Goal: Transaction & Acquisition: Book appointment/travel/reservation

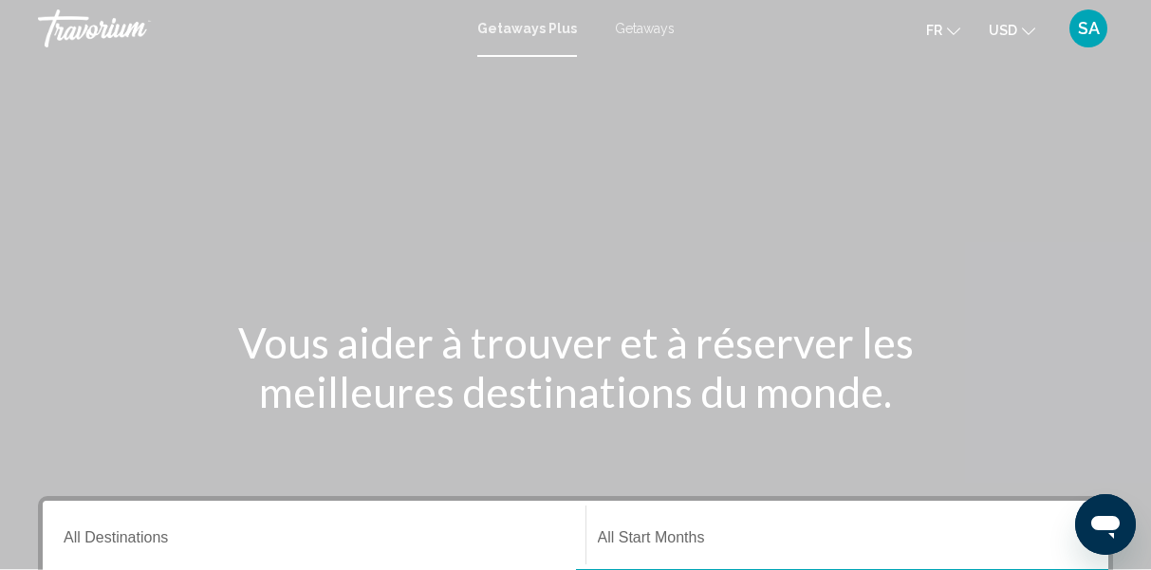
click at [638, 32] on span "Getaways" at bounding box center [645, 28] width 60 height 15
click at [1015, 26] on span "USD" at bounding box center [1003, 30] width 28 height 15
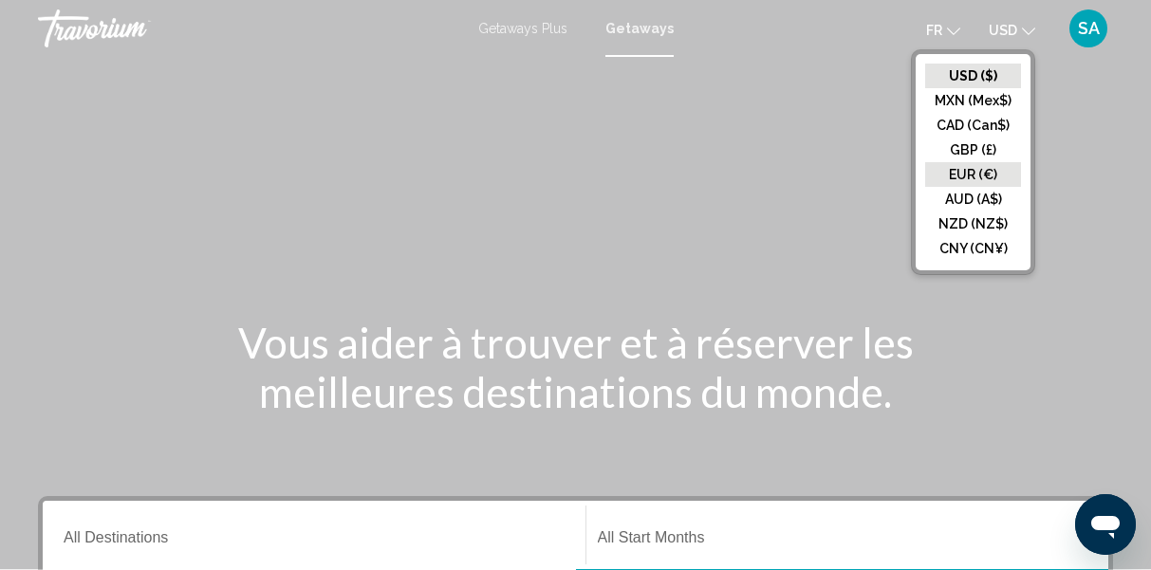
click at [957, 163] on button "EUR (€)" at bounding box center [973, 174] width 96 height 25
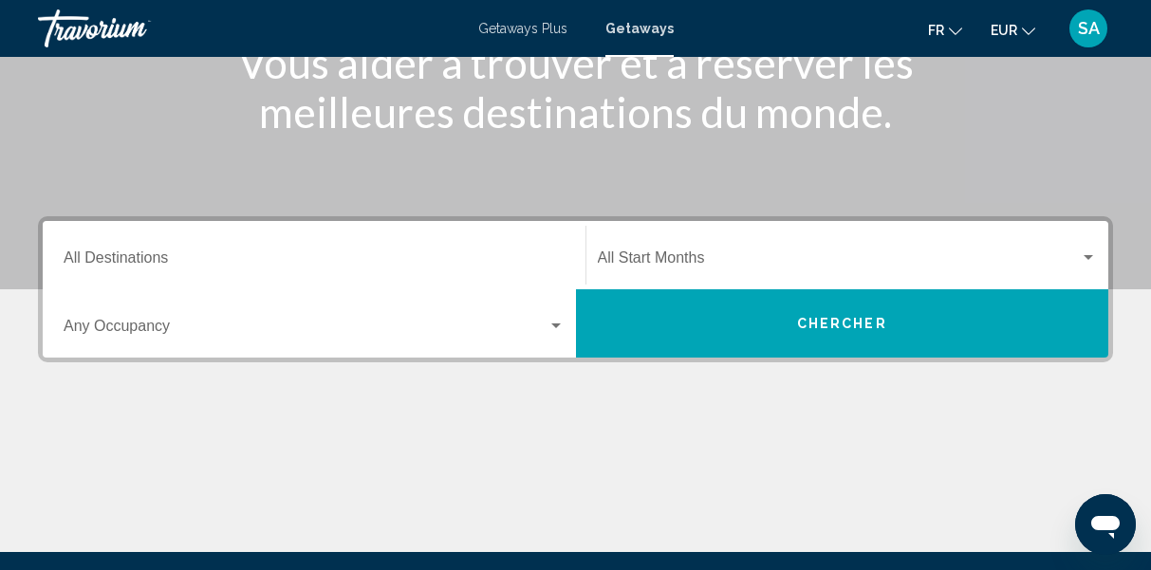
scroll to position [281, 0]
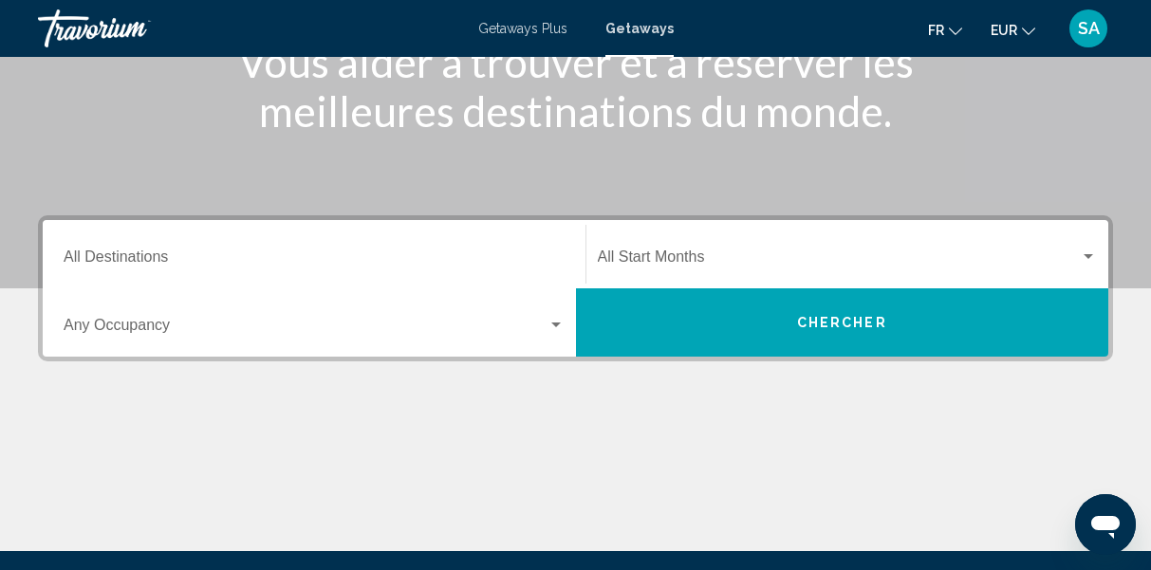
click at [142, 260] on input "Destination All Destinations" at bounding box center [314, 260] width 501 height 17
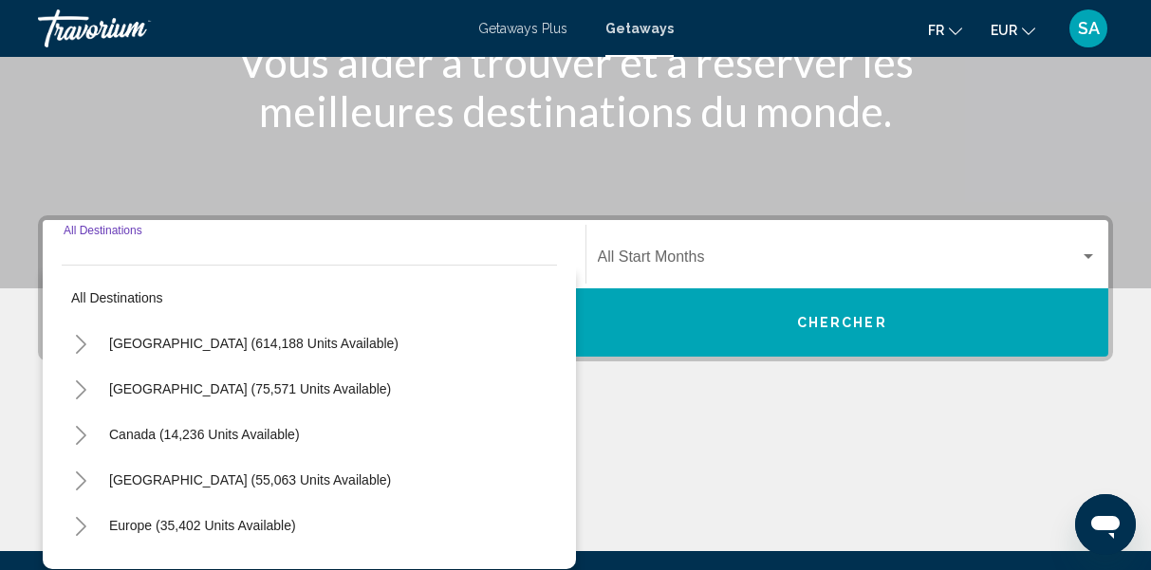
scroll to position [435, 0]
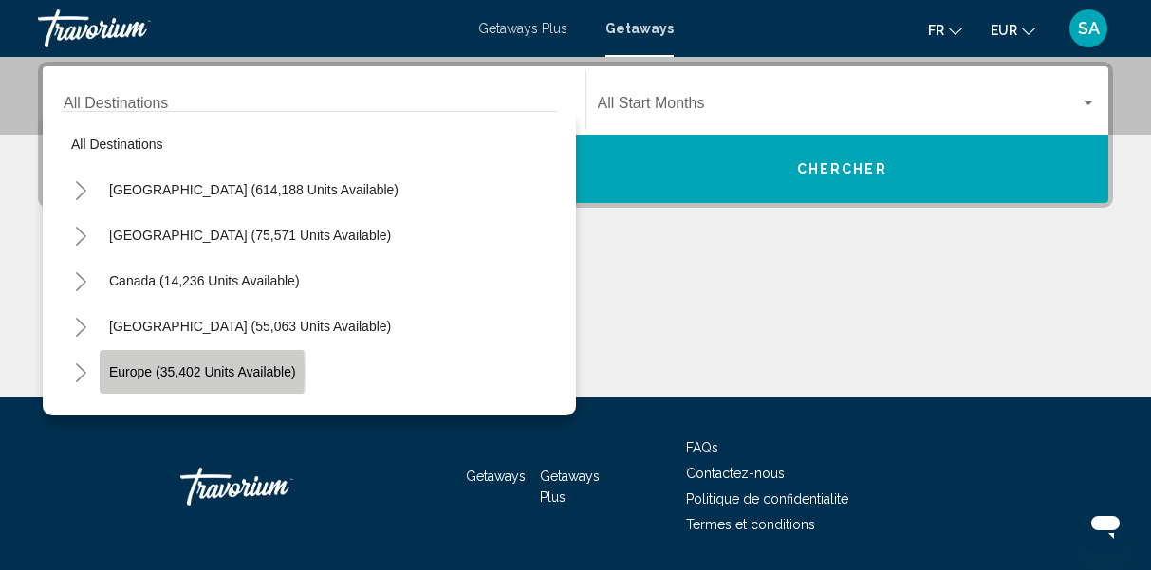
click at [132, 372] on span "Europe (35,402 units available)" at bounding box center [202, 371] width 187 height 15
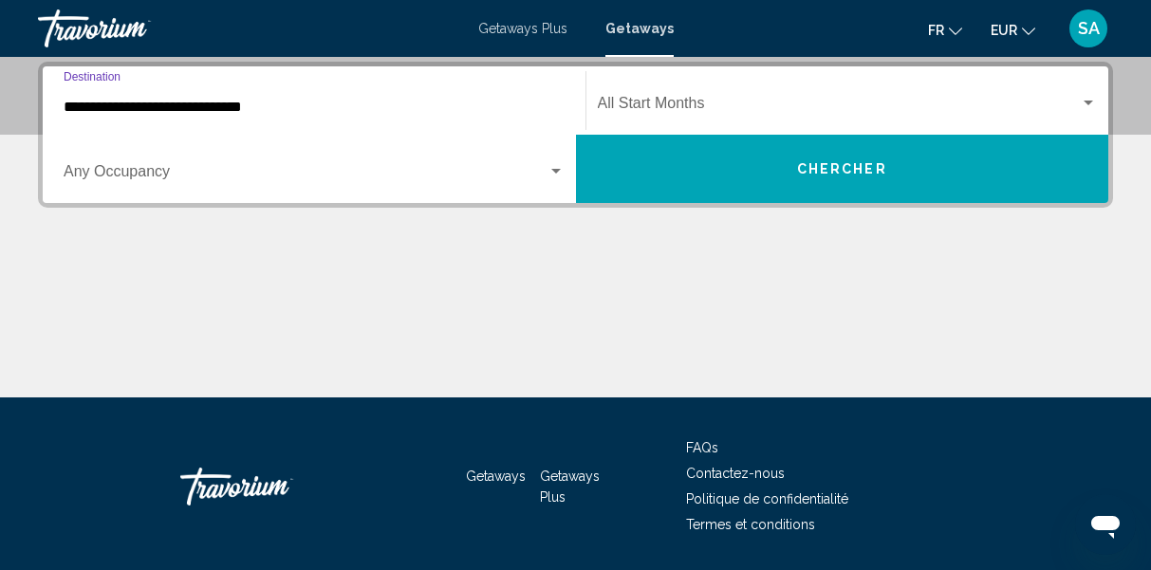
click at [229, 110] on input "**********" at bounding box center [314, 107] width 501 height 17
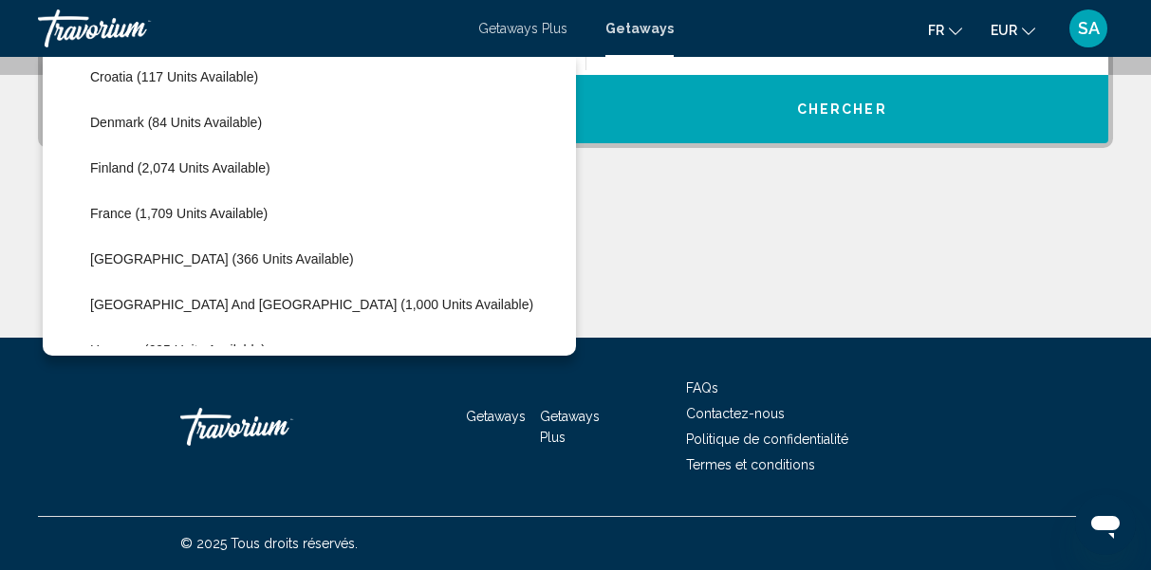
scroll to position [423, 0]
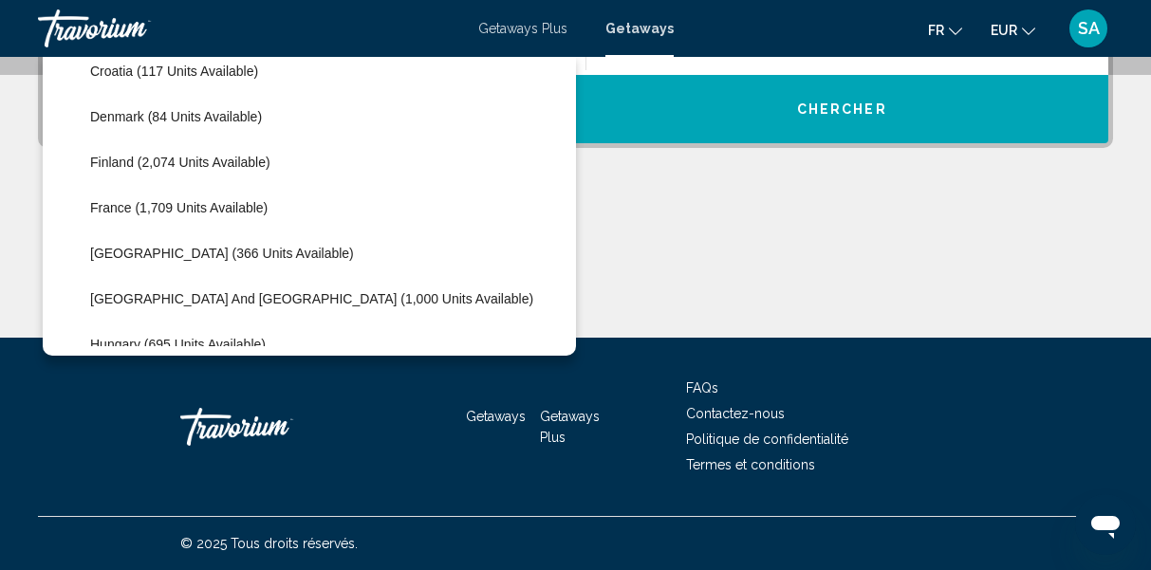
drag, startPoint x: 549, startPoint y: 106, endPoint x: 545, endPoint y: 330, distance: 224.0
click at [545, 330] on mat-tree "All destinations [GEOGRAPHIC_DATA] (614,188 units available) [GEOGRAPHIC_DATA] …" at bounding box center [309, 480] width 495 height 1685
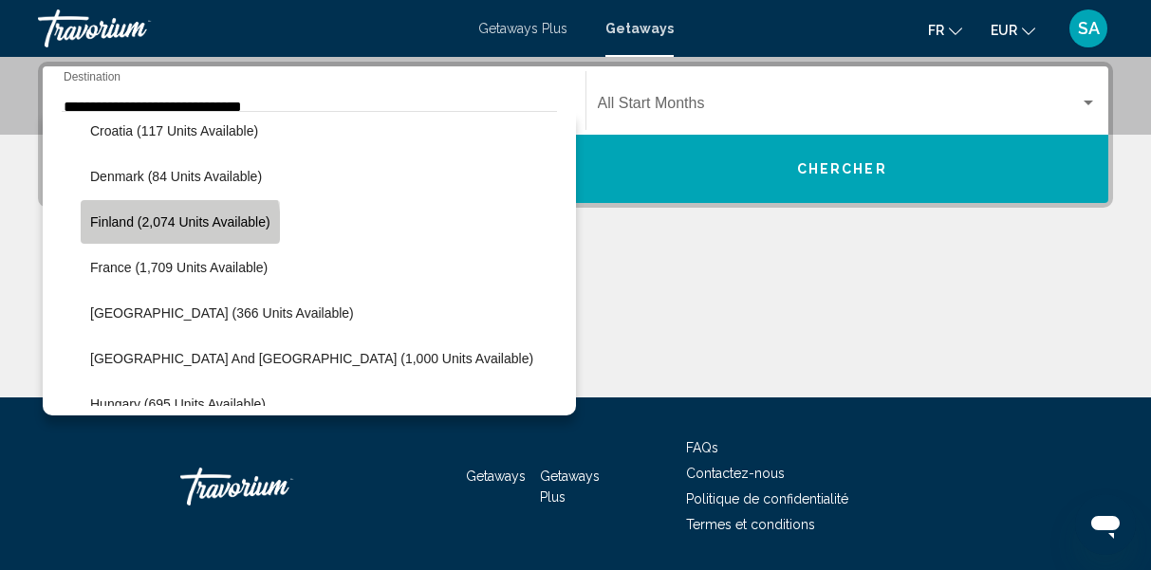
click at [172, 226] on span "Finland (2,074 units available)" at bounding box center [180, 221] width 180 height 15
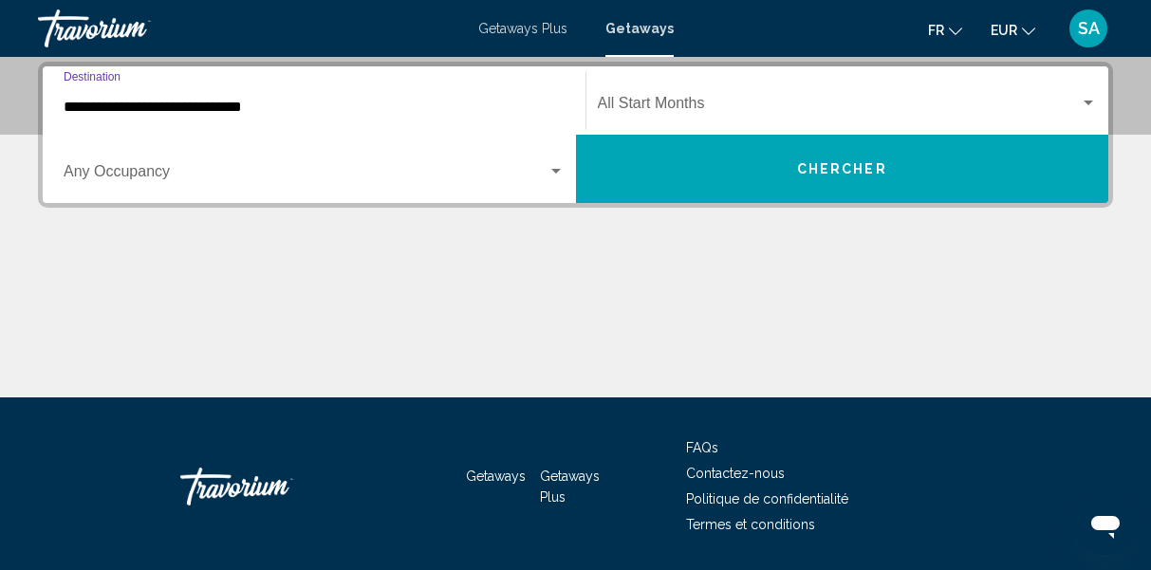
click at [454, 106] on input "**********" at bounding box center [314, 107] width 501 height 17
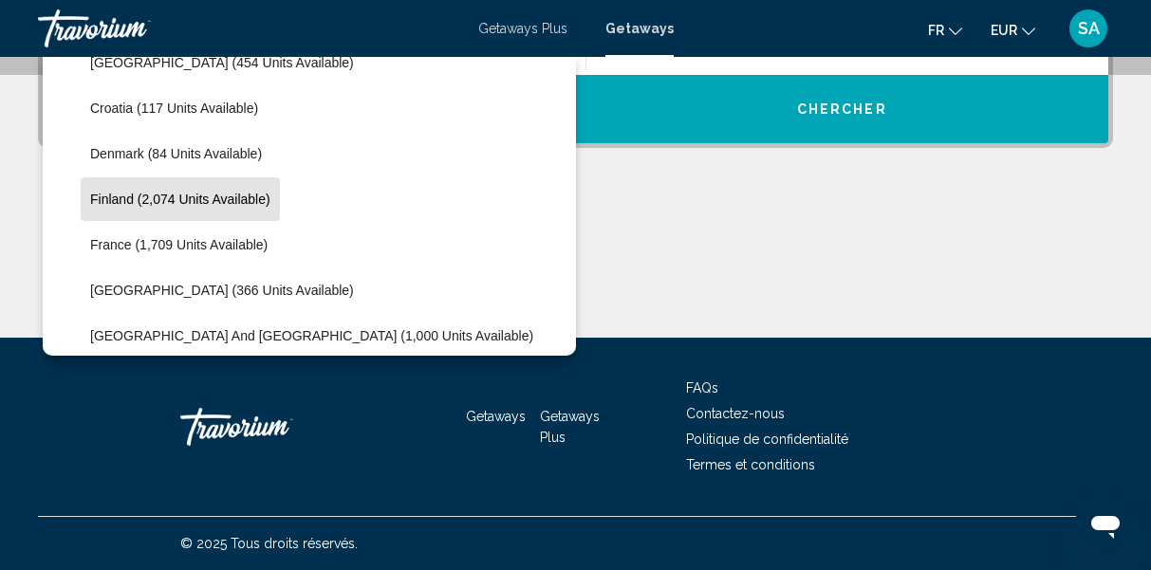
scroll to position [494, 0]
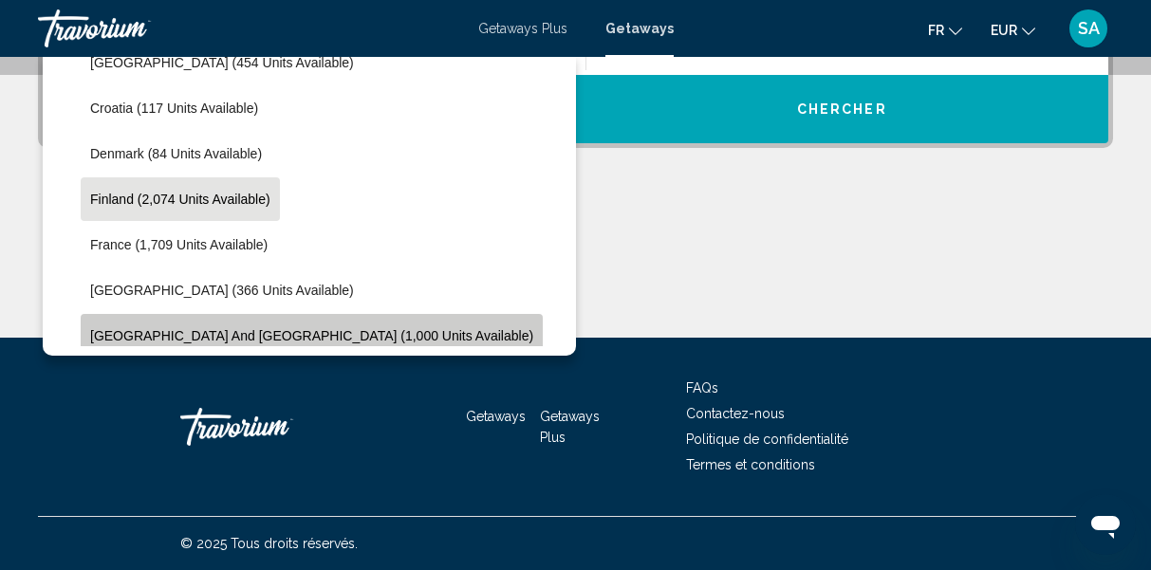
click at [315, 337] on span "[GEOGRAPHIC_DATA] and [GEOGRAPHIC_DATA] (1,000 units available)" at bounding box center [311, 335] width 443 height 15
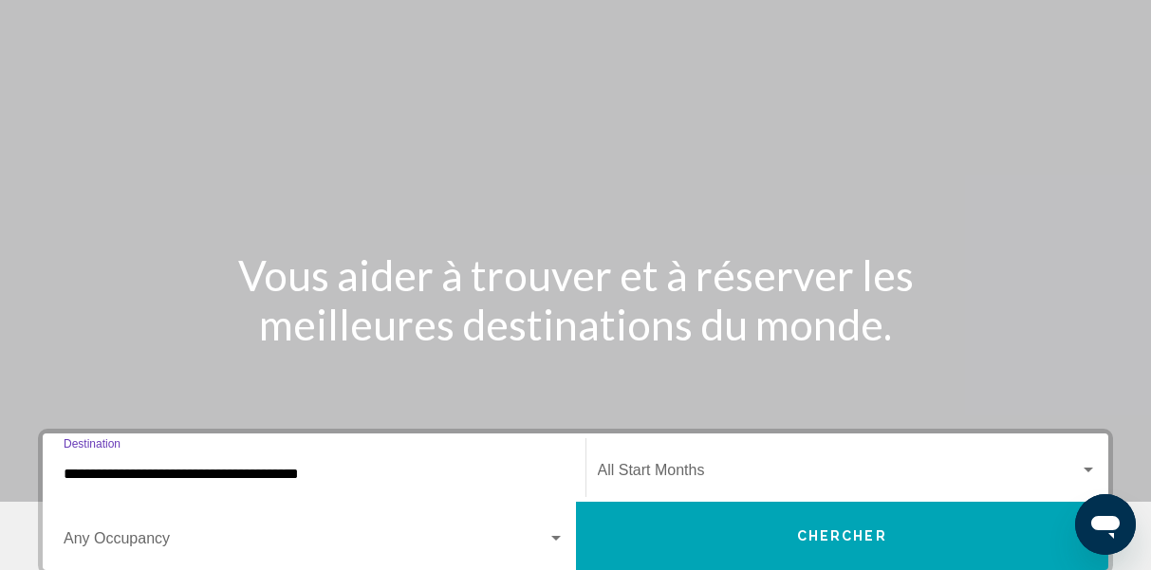
scroll to position [56, 0]
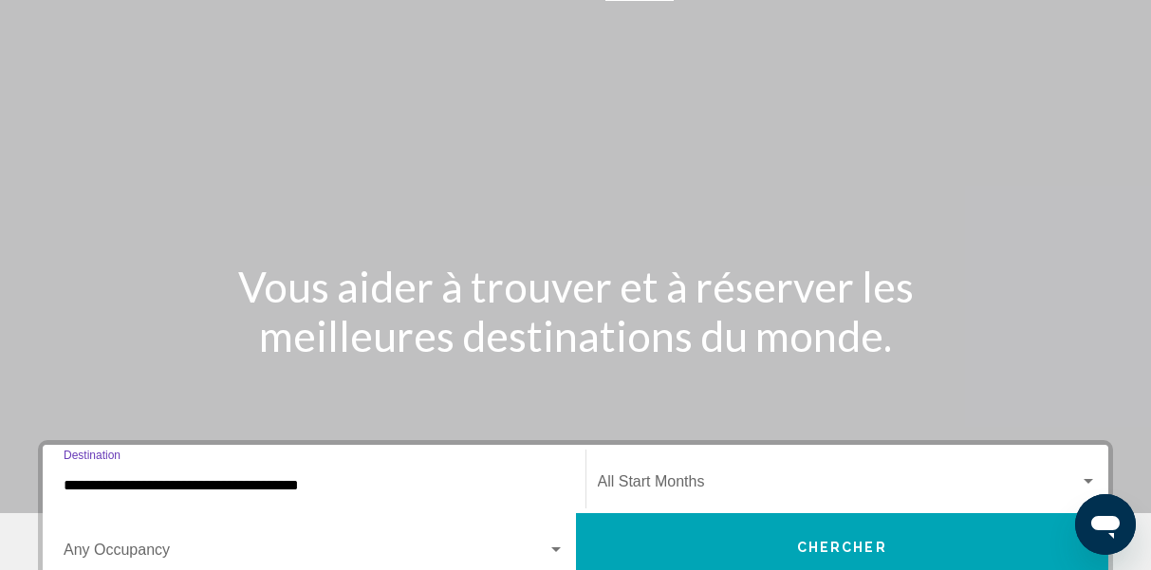
click at [238, 480] on input "**********" at bounding box center [314, 485] width 501 height 17
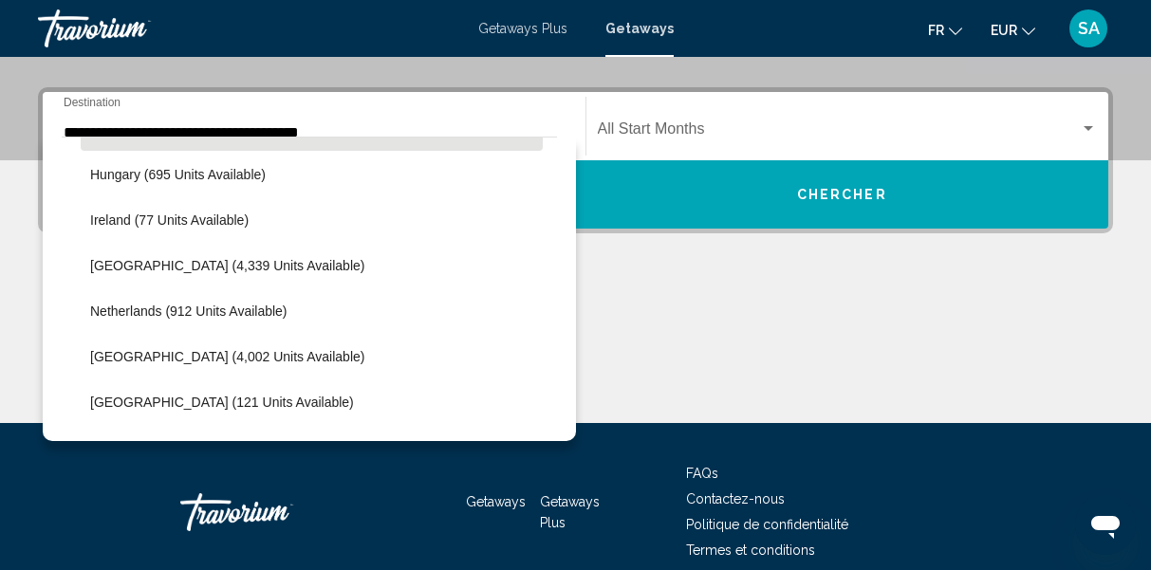
scroll to position [689, 0]
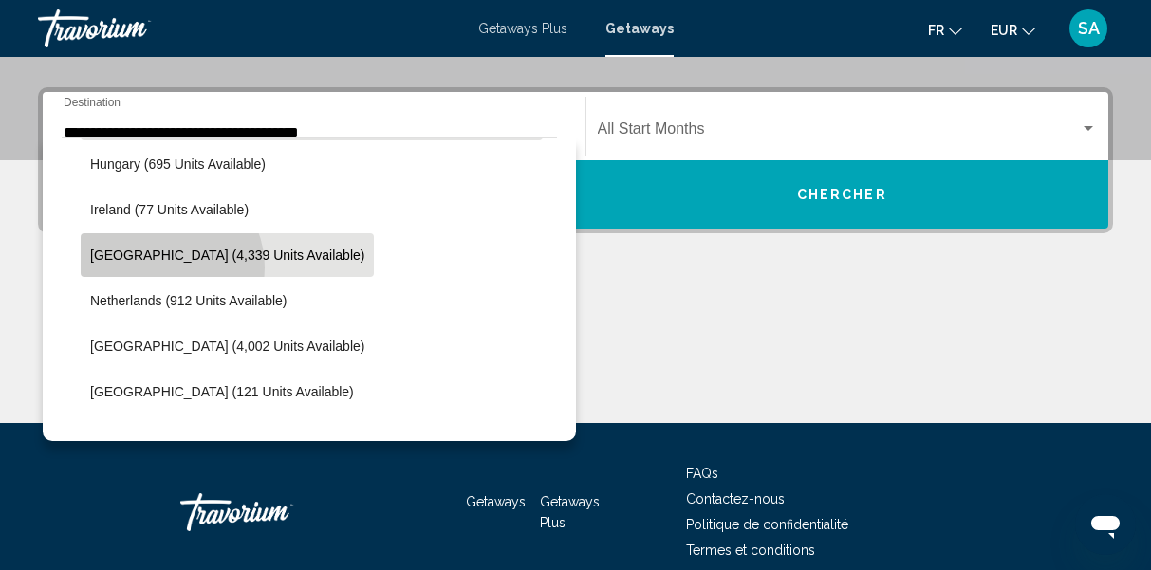
click at [163, 268] on button "[GEOGRAPHIC_DATA] (4,339 units available)" at bounding box center [227, 255] width 293 height 44
type input "**********"
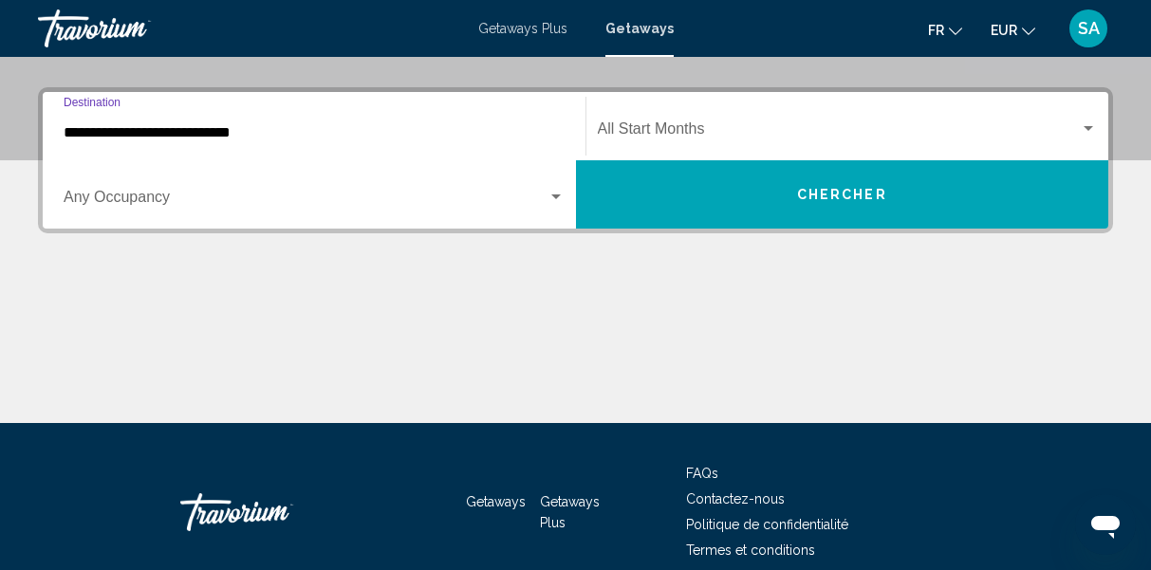
scroll to position [435, 0]
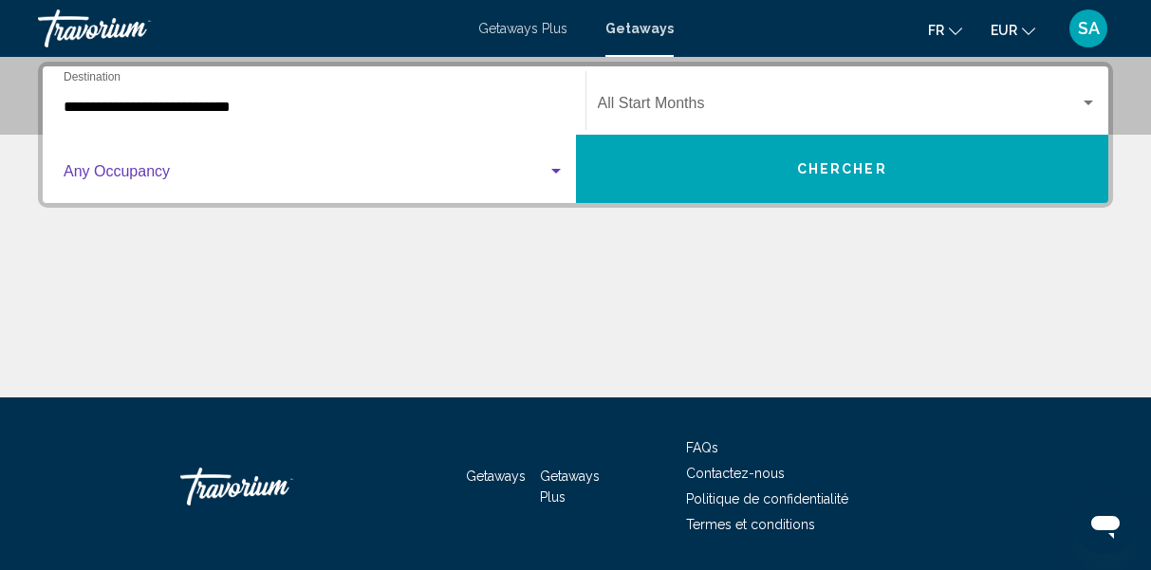
click at [138, 177] on span "Search widget" at bounding box center [306, 175] width 484 height 17
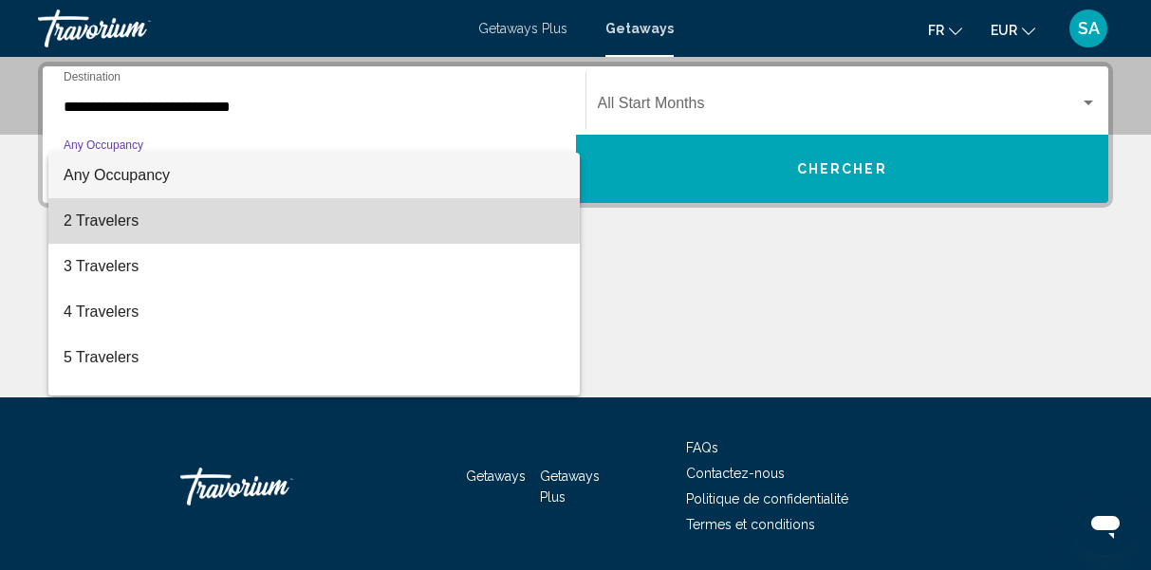
click at [128, 211] on span "2 Travelers" at bounding box center [314, 221] width 501 height 46
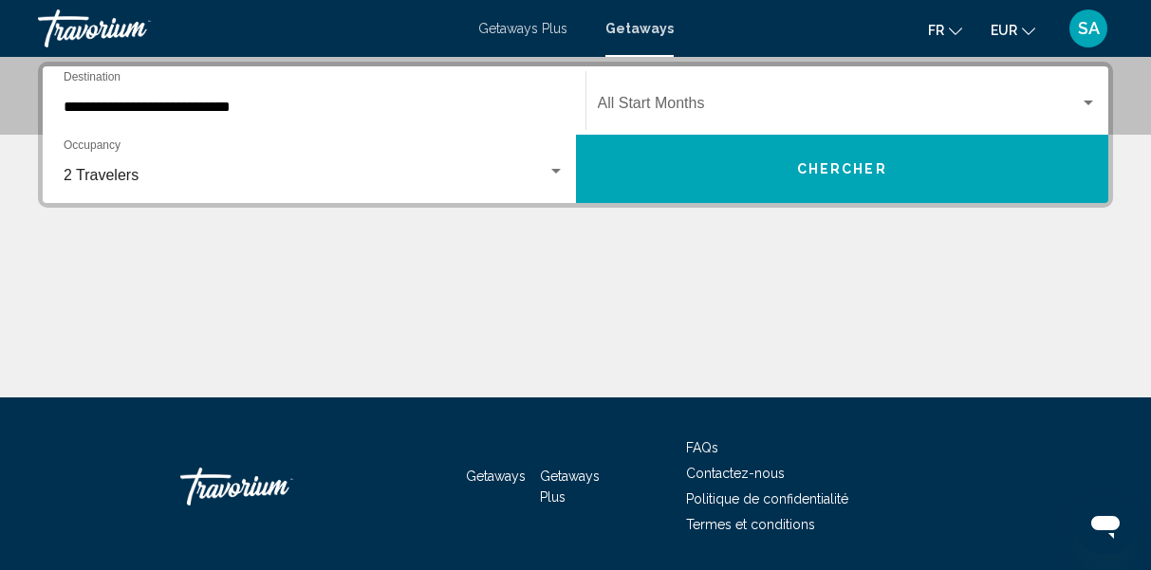
click at [711, 95] on div "Start Month All Start Months" at bounding box center [848, 101] width 500 height 60
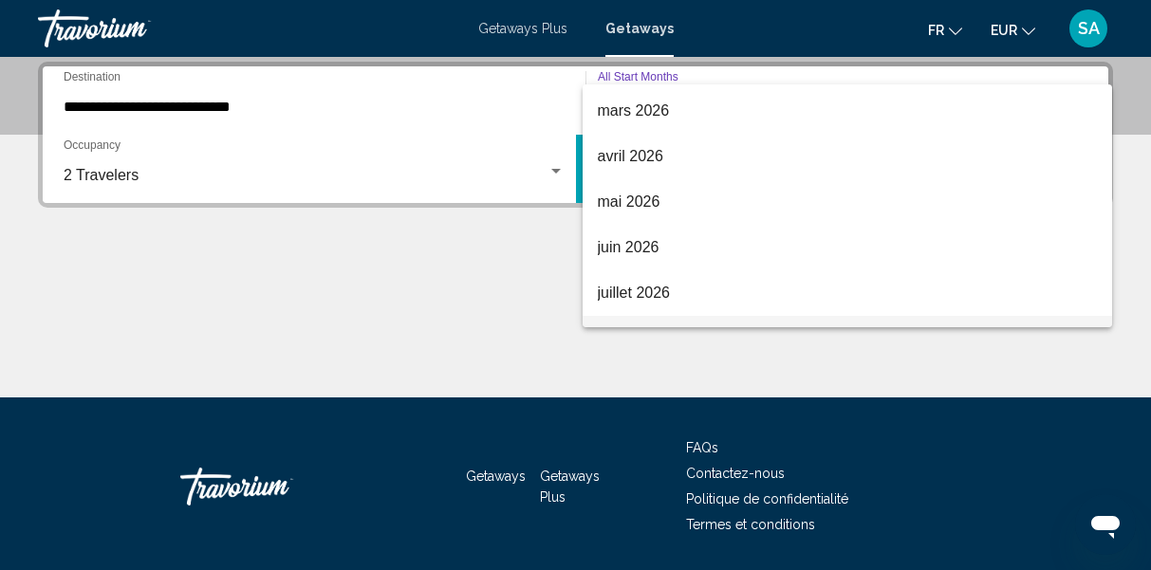
drag, startPoint x: 1108, startPoint y: 153, endPoint x: 1083, endPoint y: 298, distance: 147.4
click at [1087, 343] on div "All Start Months août 2025 septembre 2025 octobre 2025 novembre 2025 décembre 2…" at bounding box center [575, 285] width 1151 height 570
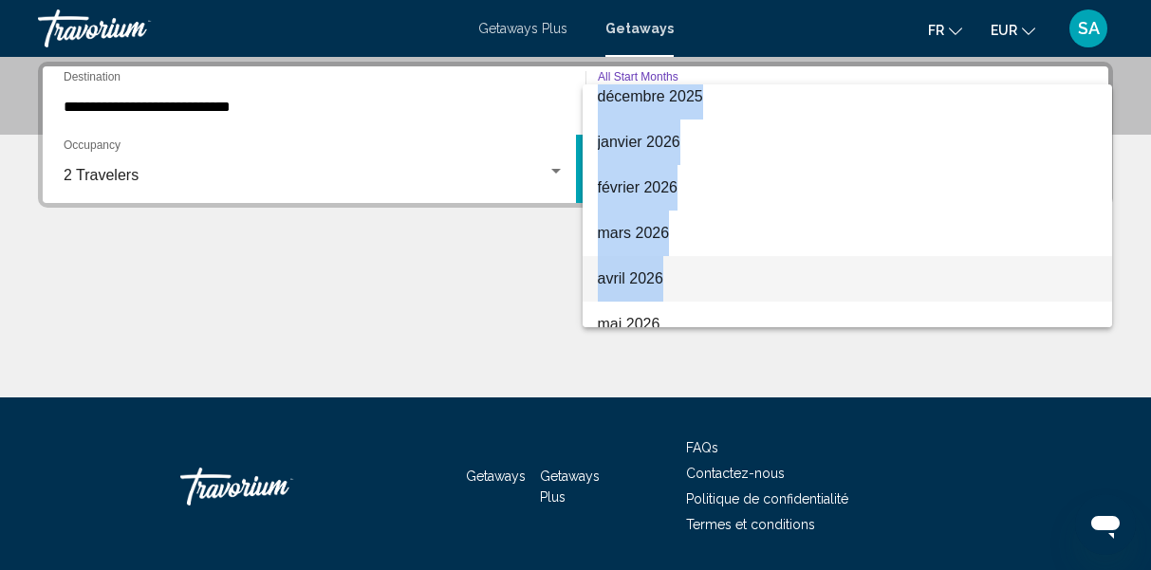
scroll to position [197, 0]
drag, startPoint x: 1091, startPoint y: 101, endPoint x: 1076, endPoint y: 65, distance: 39.1
click at [1076, 65] on div "All Start Months août 2025 septembre 2025 octobre 2025 novembre 2025 décembre 2…" at bounding box center [575, 285] width 1151 height 570
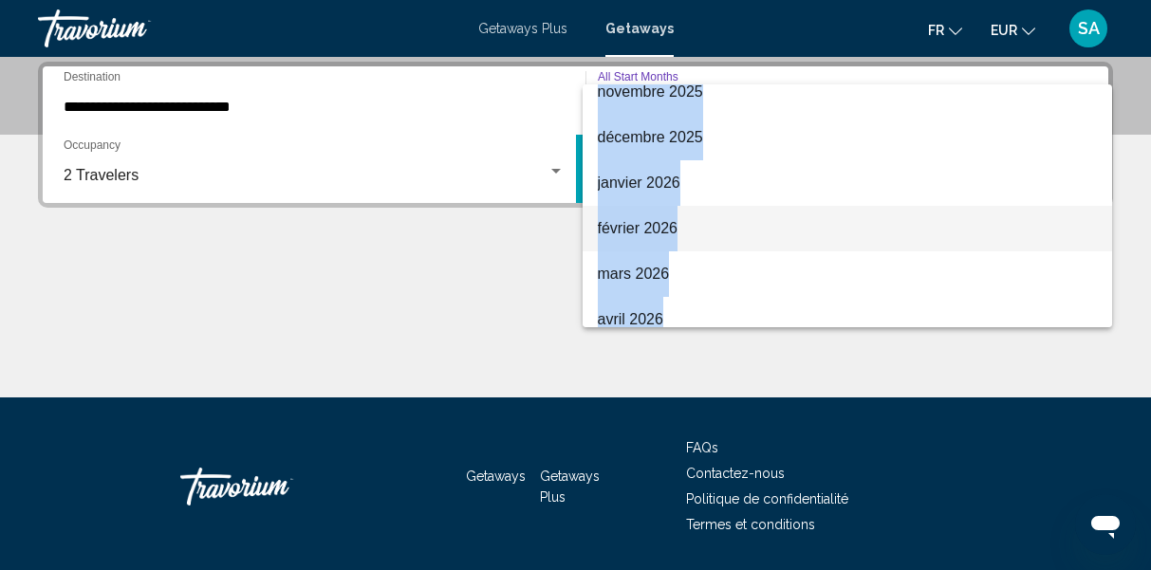
click at [641, 235] on span "février 2026" at bounding box center [848, 229] width 500 height 46
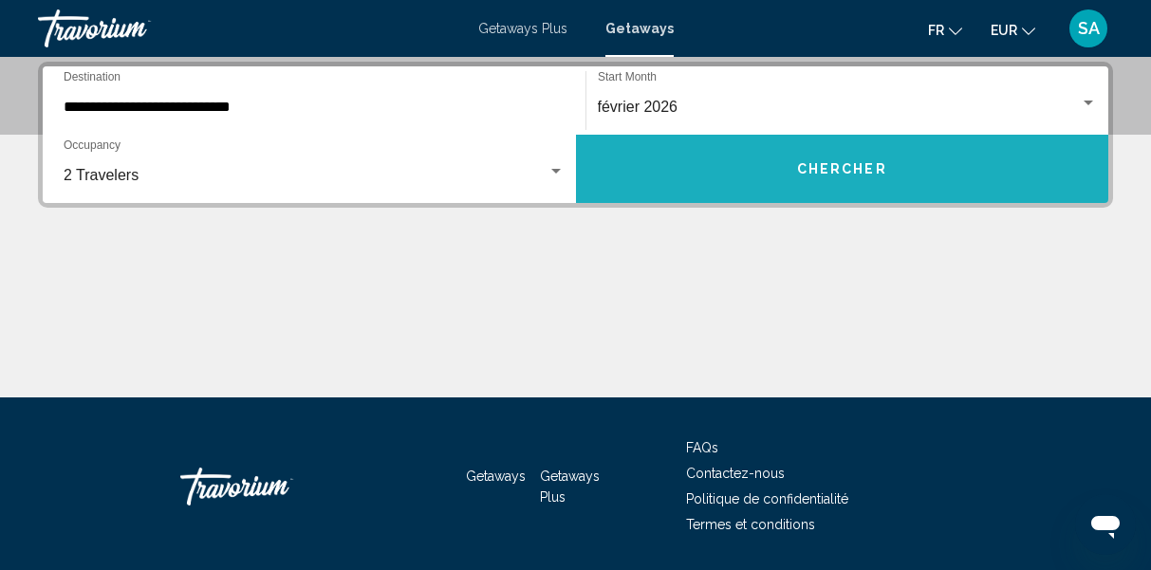
click at [689, 190] on button "Chercher" at bounding box center [842, 169] width 533 height 68
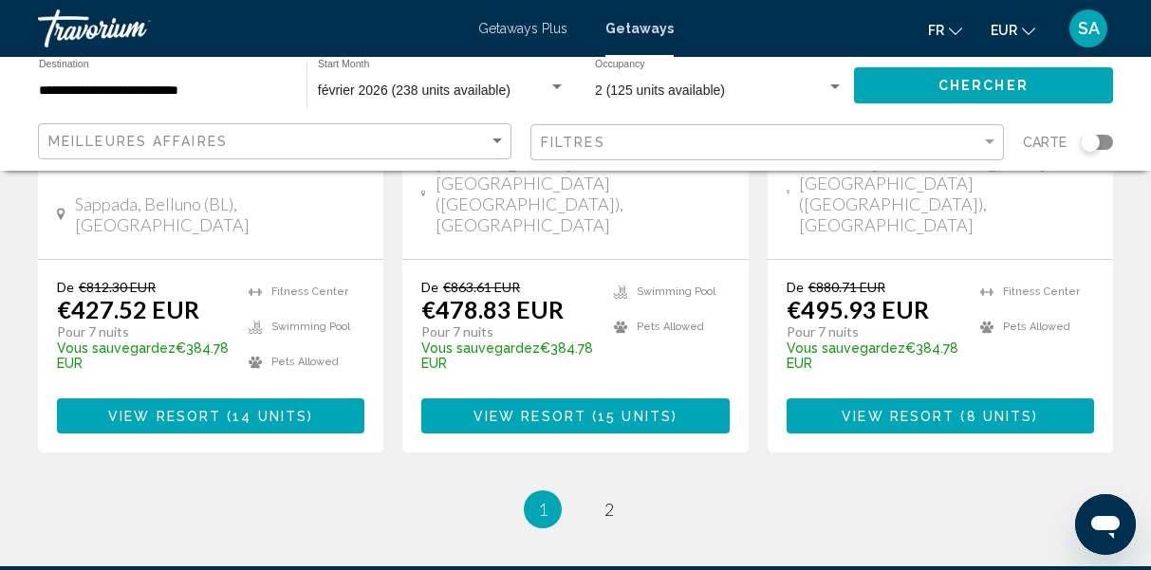
scroll to position [2672, 0]
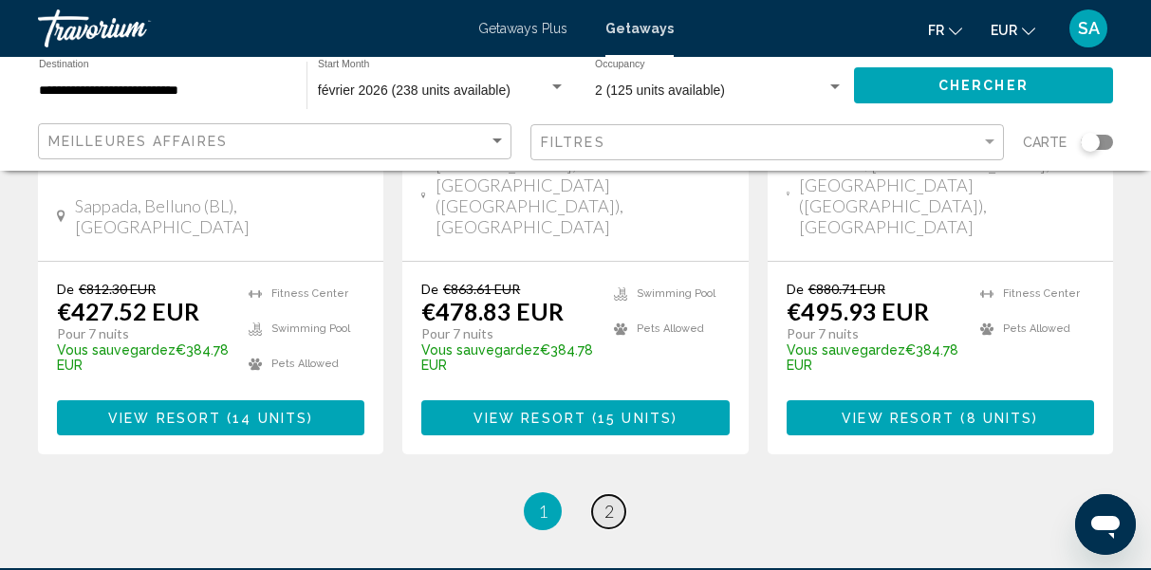
click at [599, 495] on link "page 2" at bounding box center [608, 511] width 33 height 33
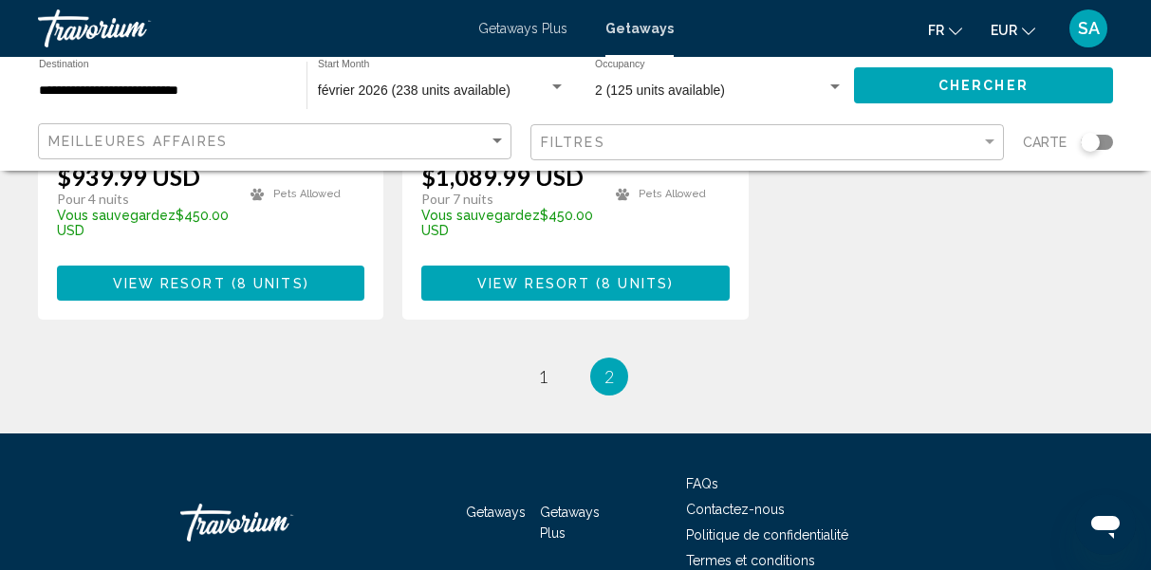
scroll to position [2756, 0]
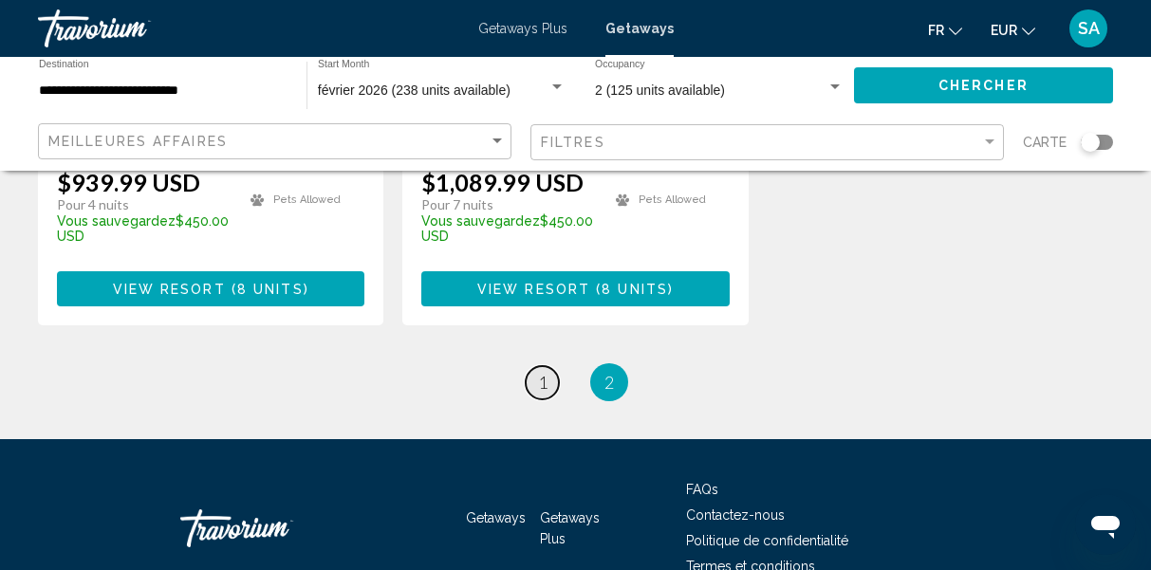
click at [536, 366] on link "page 1" at bounding box center [542, 382] width 33 height 33
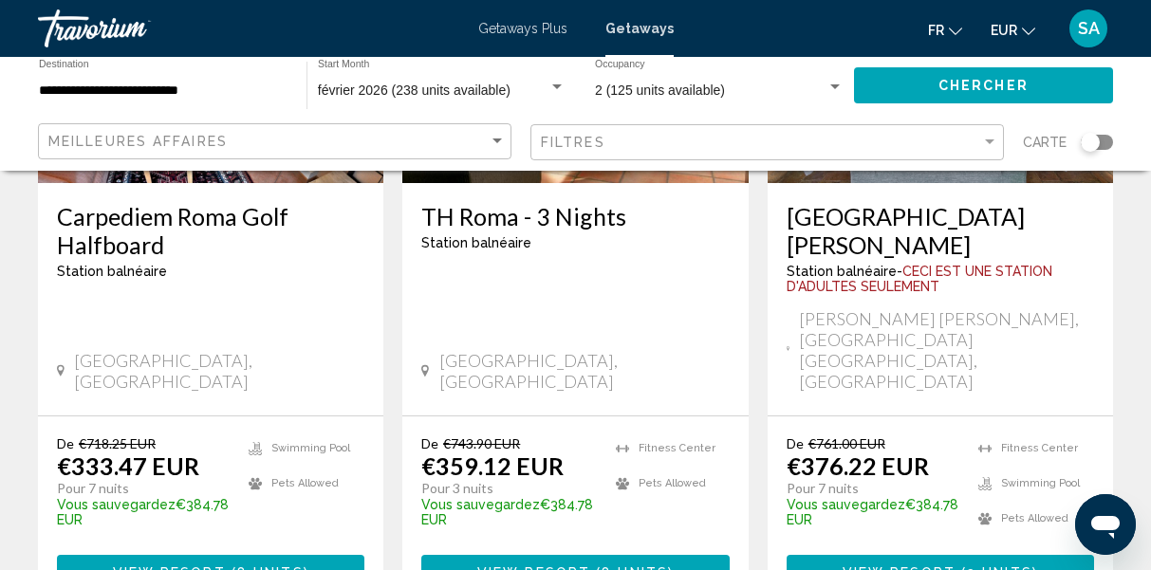
scroll to position [1119, 0]
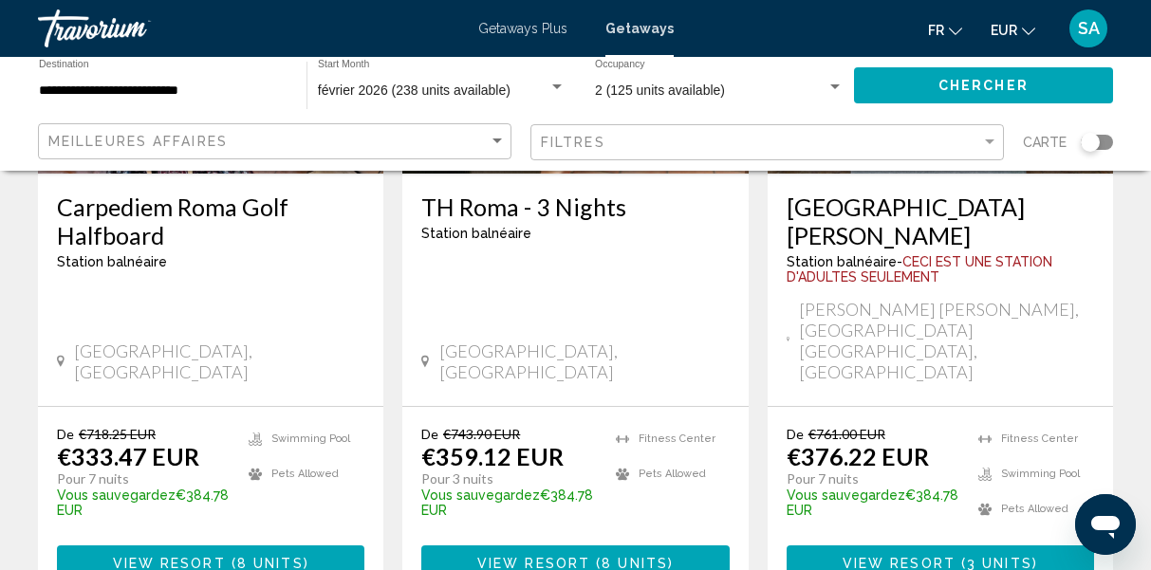
click at [561, 557] on span "View Resort" at bounding box center [533, 564] width 113 height 15
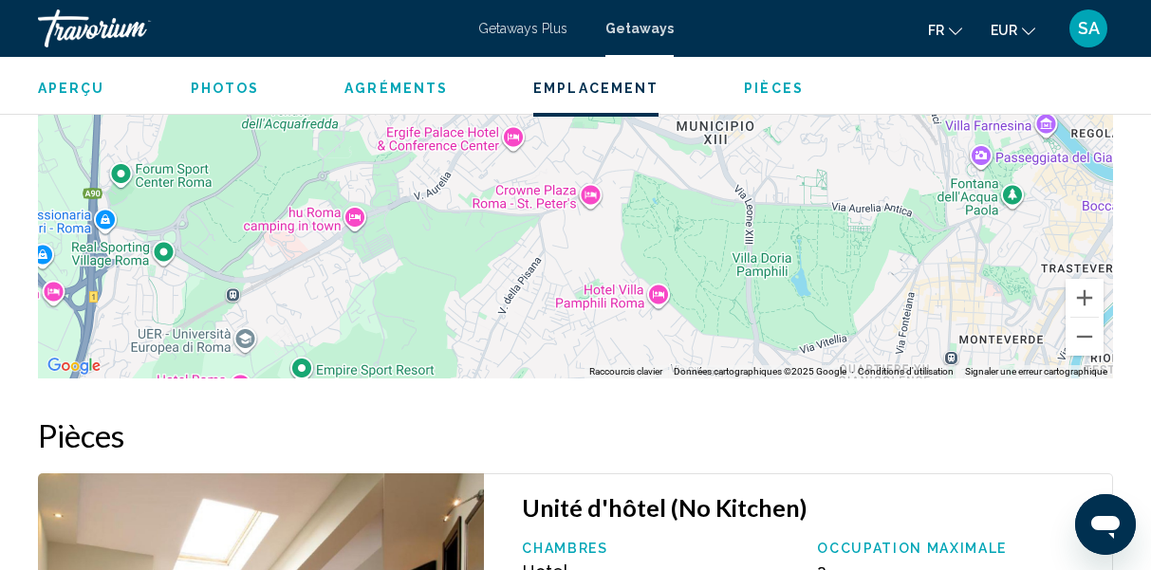
scroll to position [2607, 0]
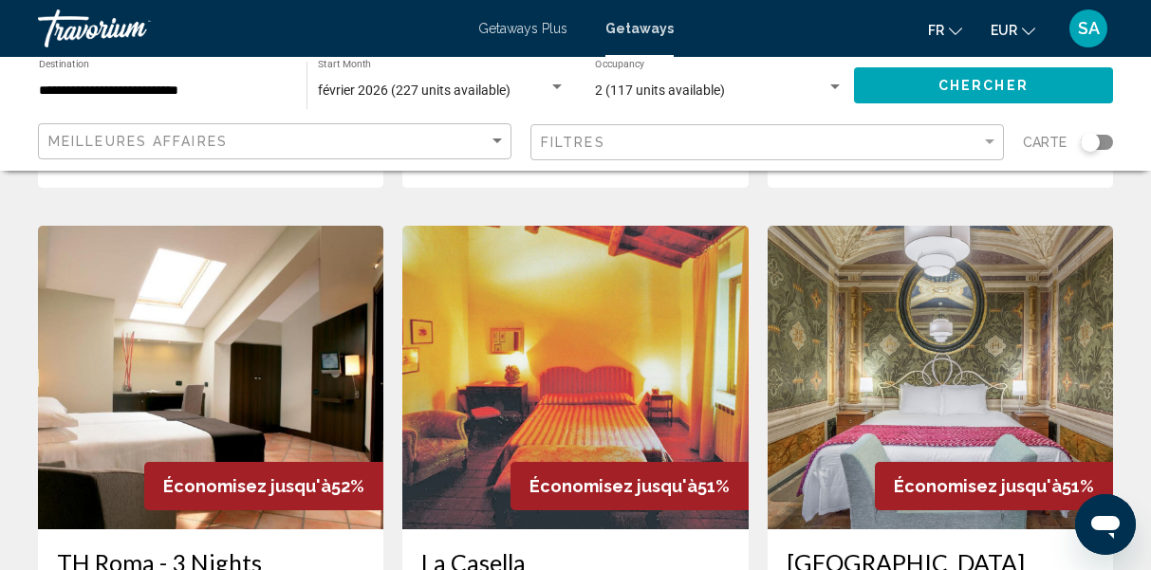
scroll to position [738, 0]
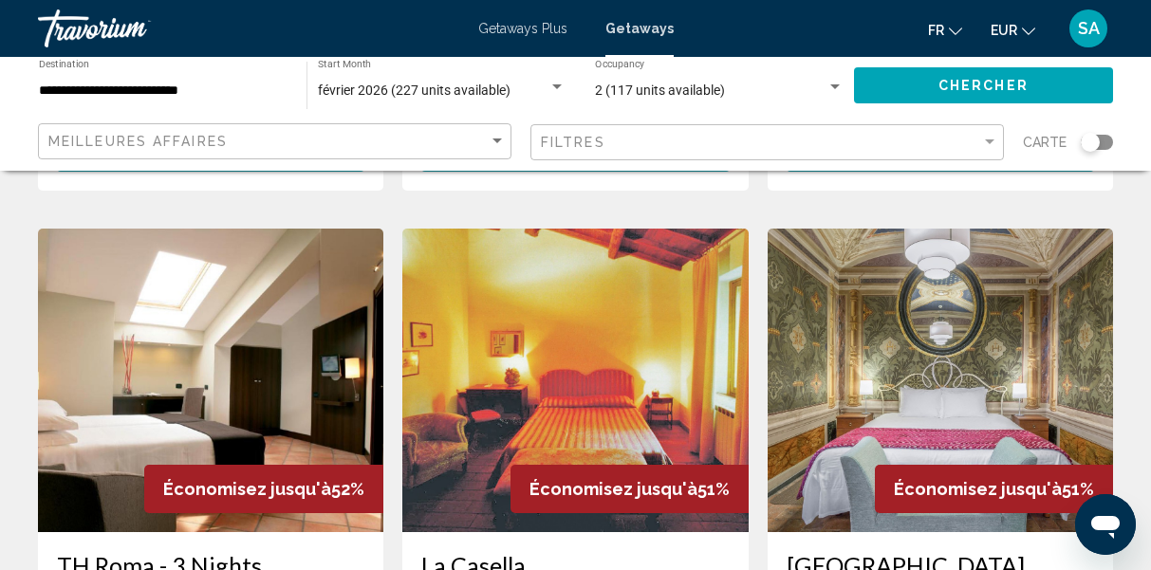
click at [185, 315] on img "Main content" at bounding box center [210, 381] width 345 height 304
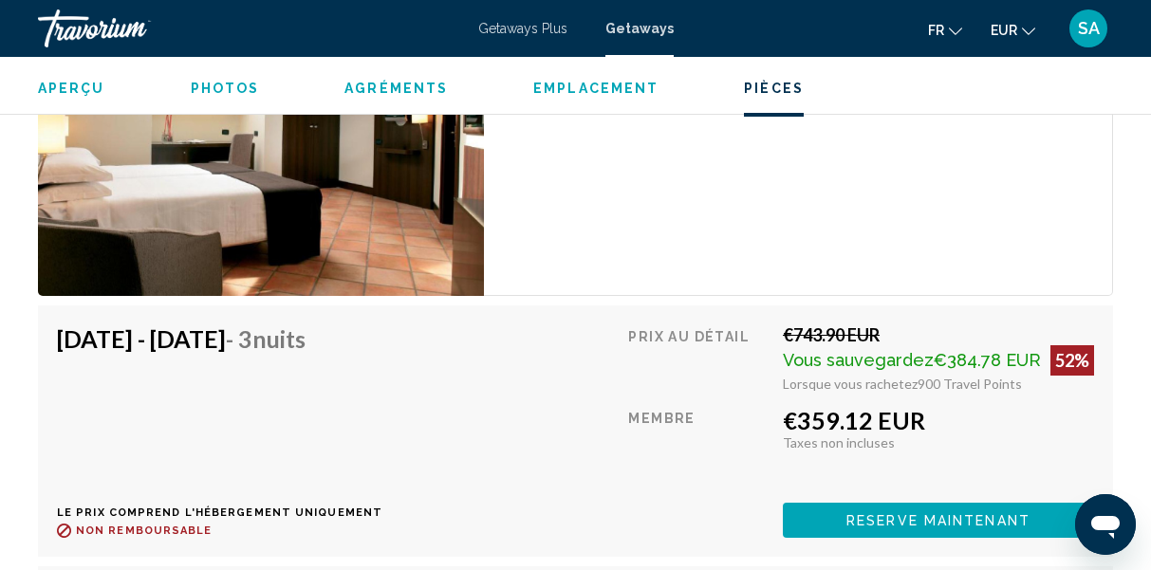
scroll to position [3125, 0]
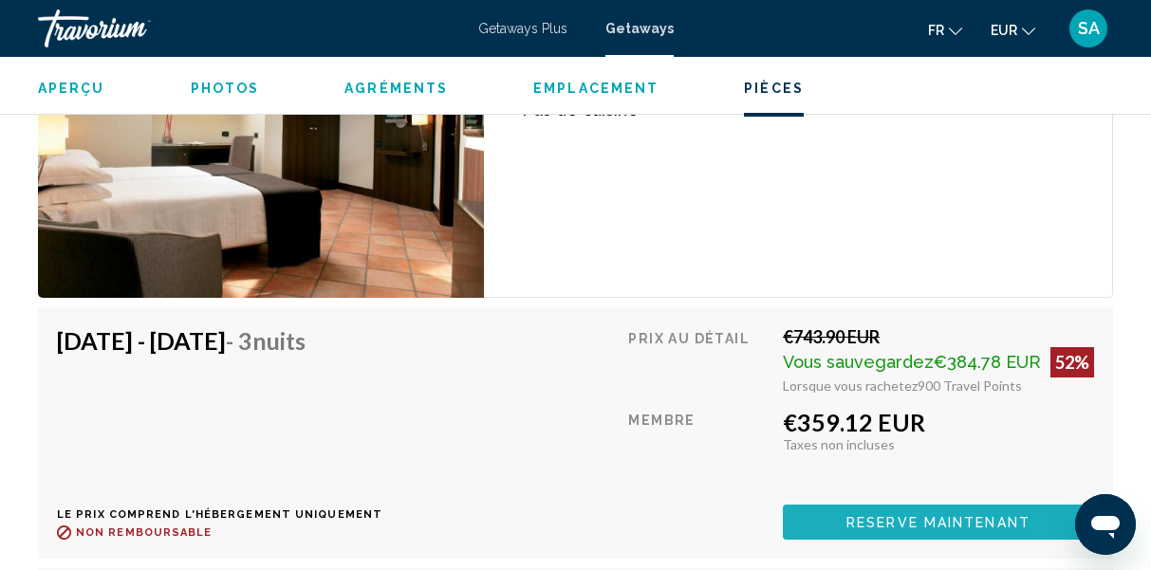
click at [863, 513] on button "Reserve maintenant" at bounding box center [938, 522] width 311 height 35
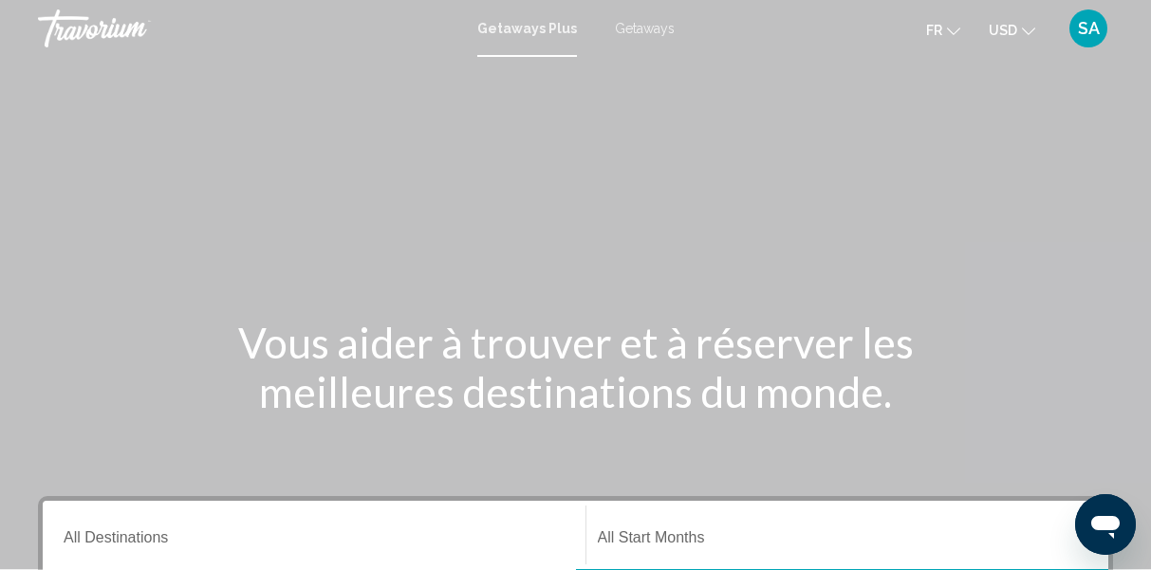
click at [1017, 29] on button "USD USD ($) MXN (Mex$) CAD (Can$) GBP (£) EUR (€) AUD (A$) NZD (NZ$) CNY (CN¥)" at bounding box center [1012, 30] width 47 height 28
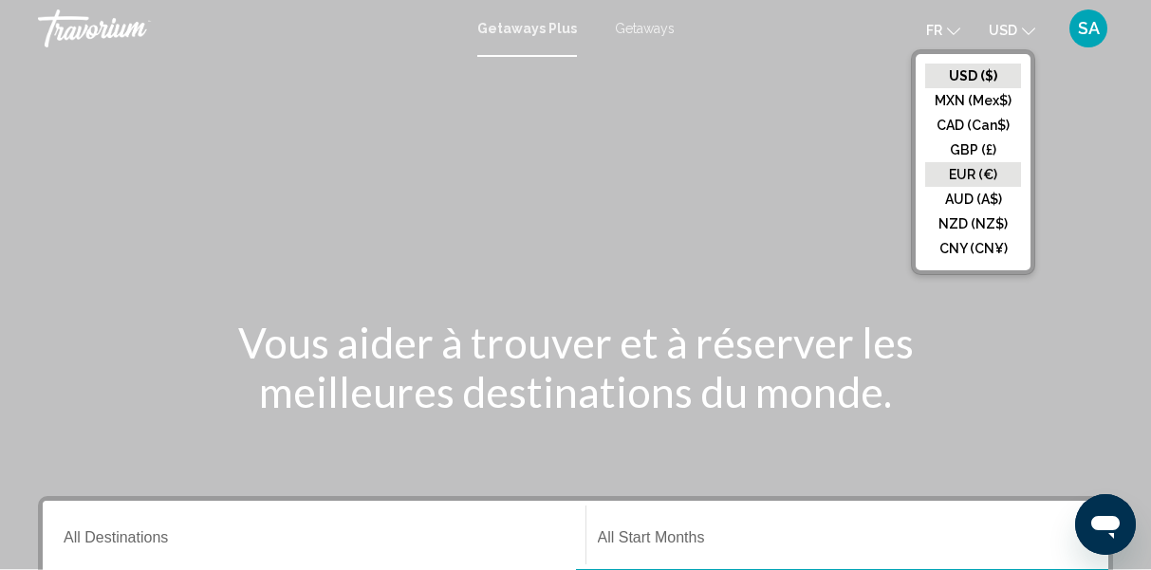
click at [984, 164] on button "EUR (€)" at bounding box center [973, 174] width 96 height 25
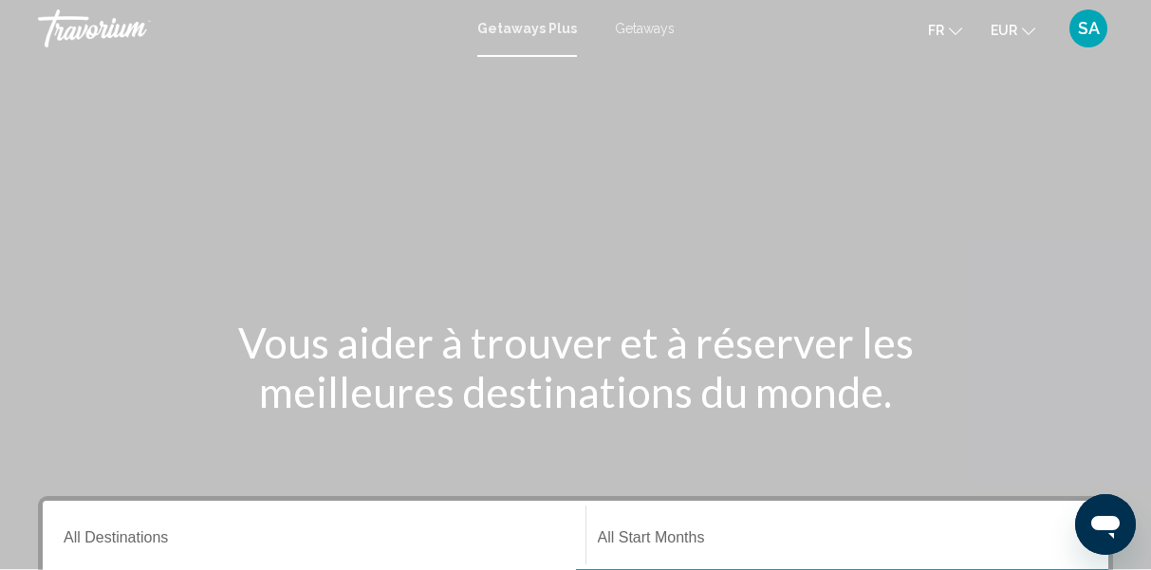
click at [648, 30] on span "Getaways" at bounding box center [645, 28] width 60 height 15
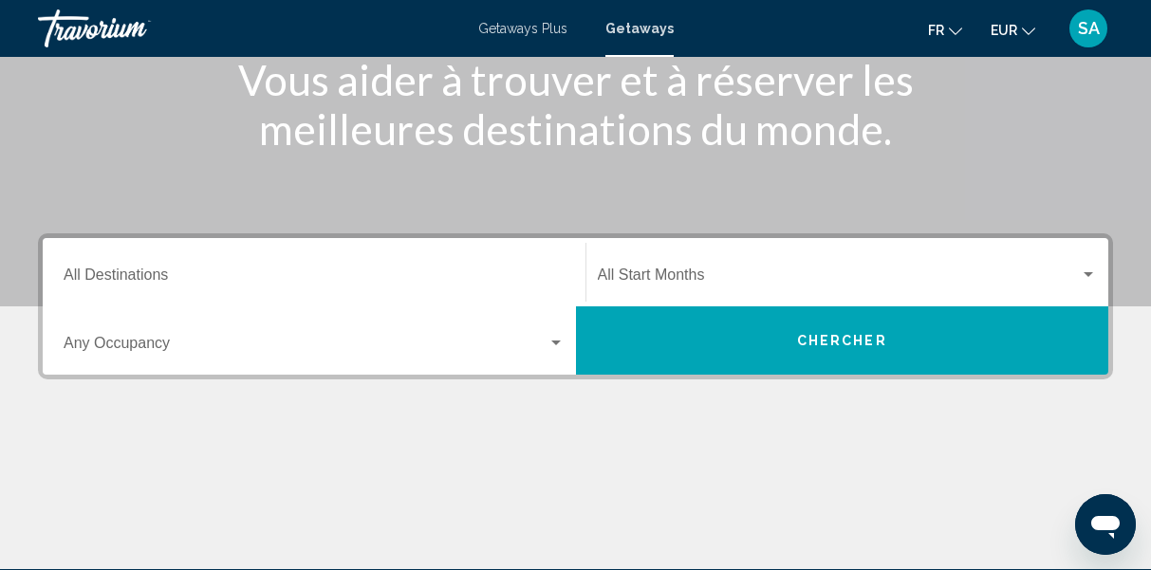
scroll to position [264, 0]
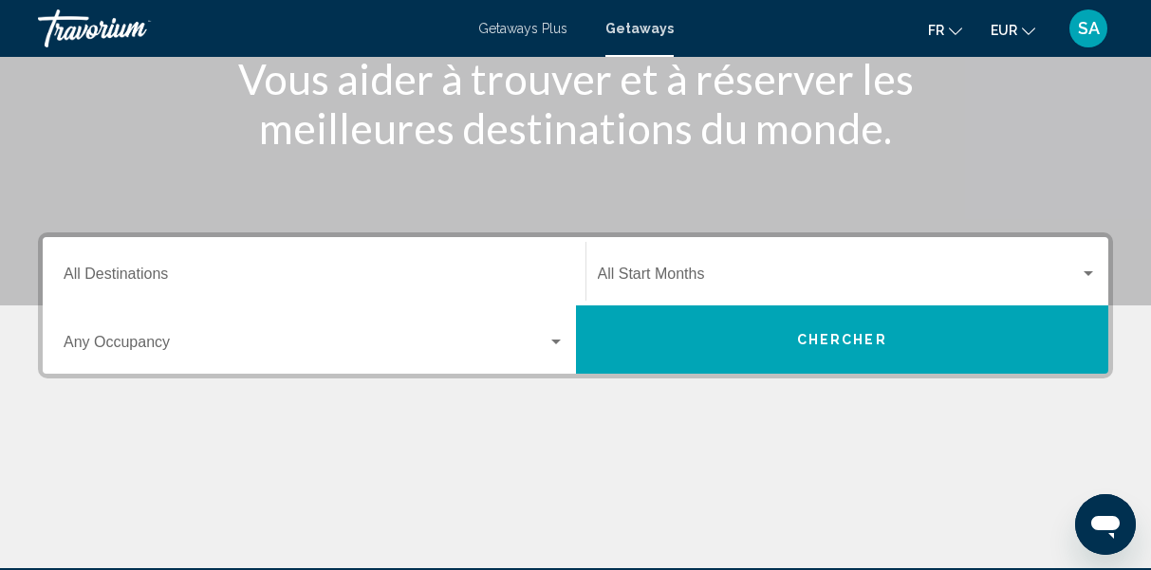
click at [182, 273] on input "Destination All Destinations" at bounding box center [314, 278] width 501 height 17
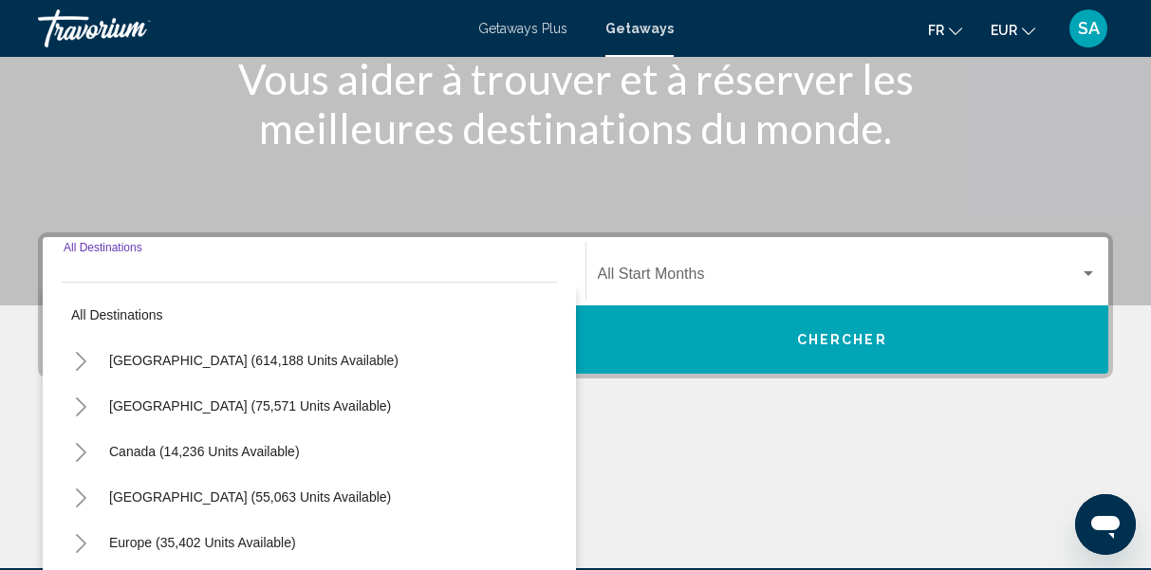
scroll to position [435, 0]
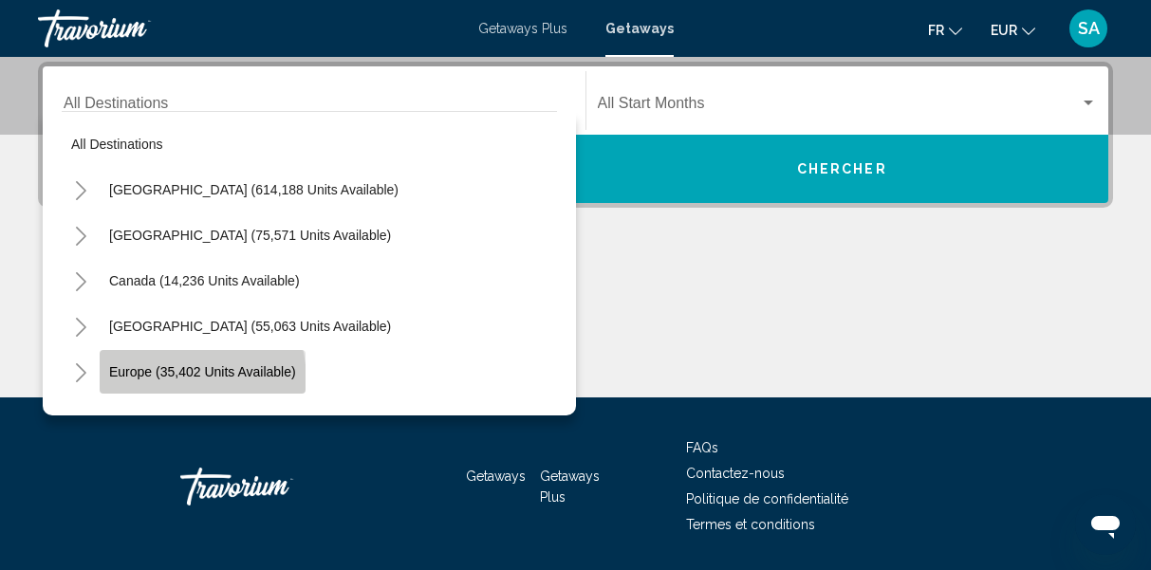
click at [167, 381] on button "Europe (35,402 units available)" at bounding box center [203, 372] width 206 height 44
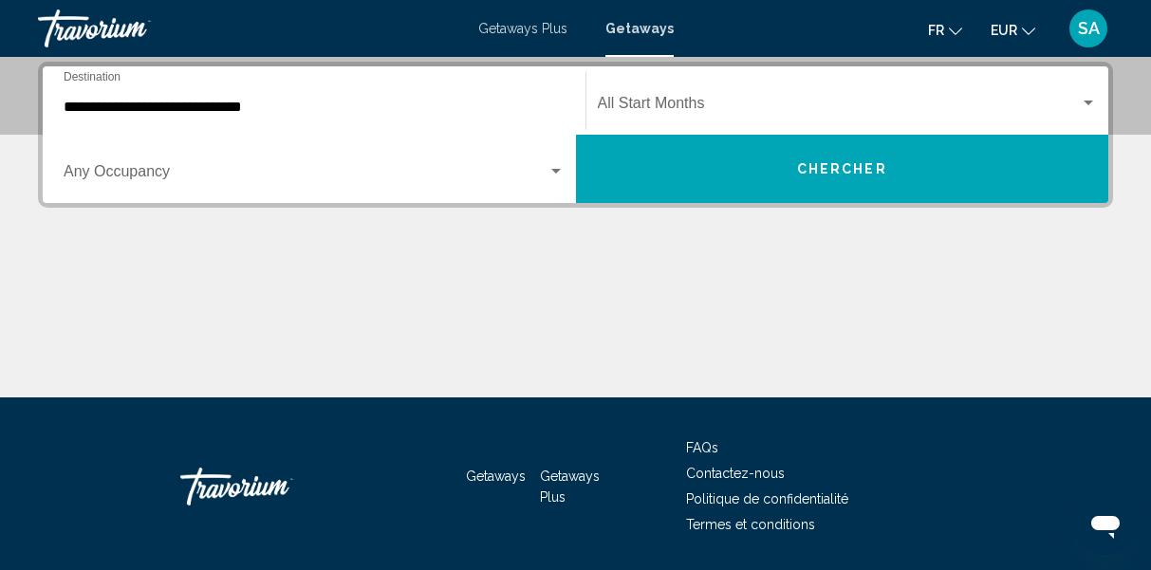
click at [165, 116] on div "**********" at bounding box center [314, 101] width 501 height 60
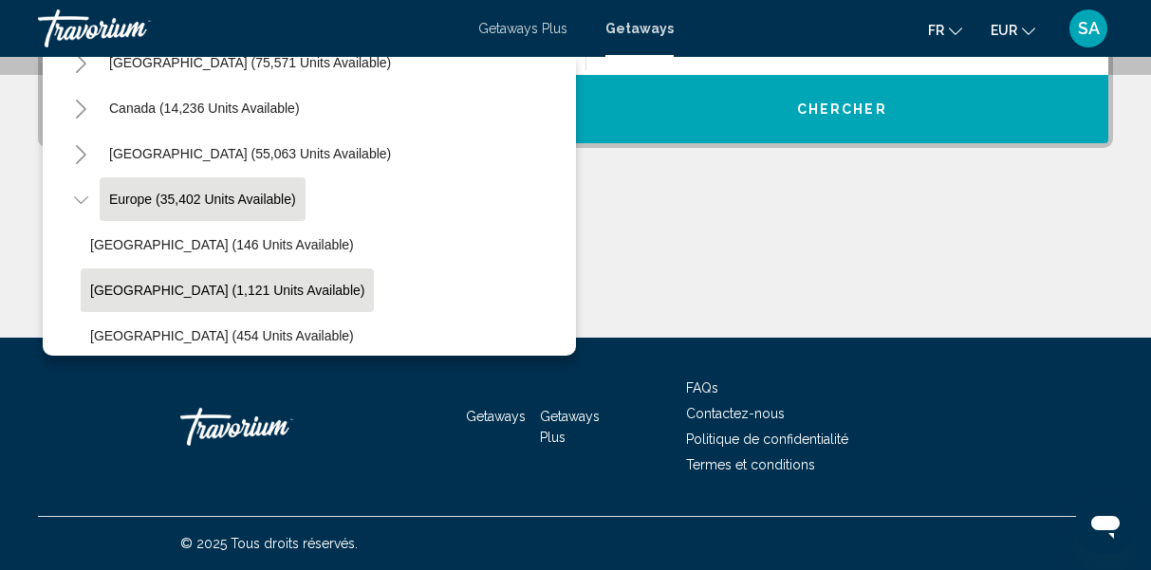
scroll to position [494, 0]
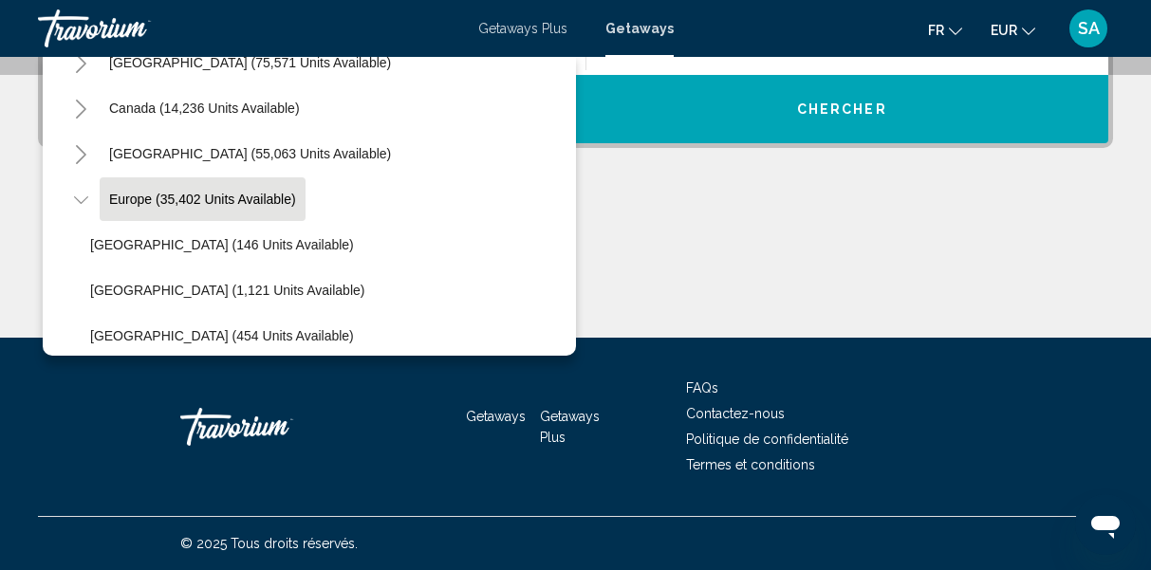
drag, startPoint x: 551, startPoint y: 119, endPoint x: 542, endPoint y: 173, distance: 54.9
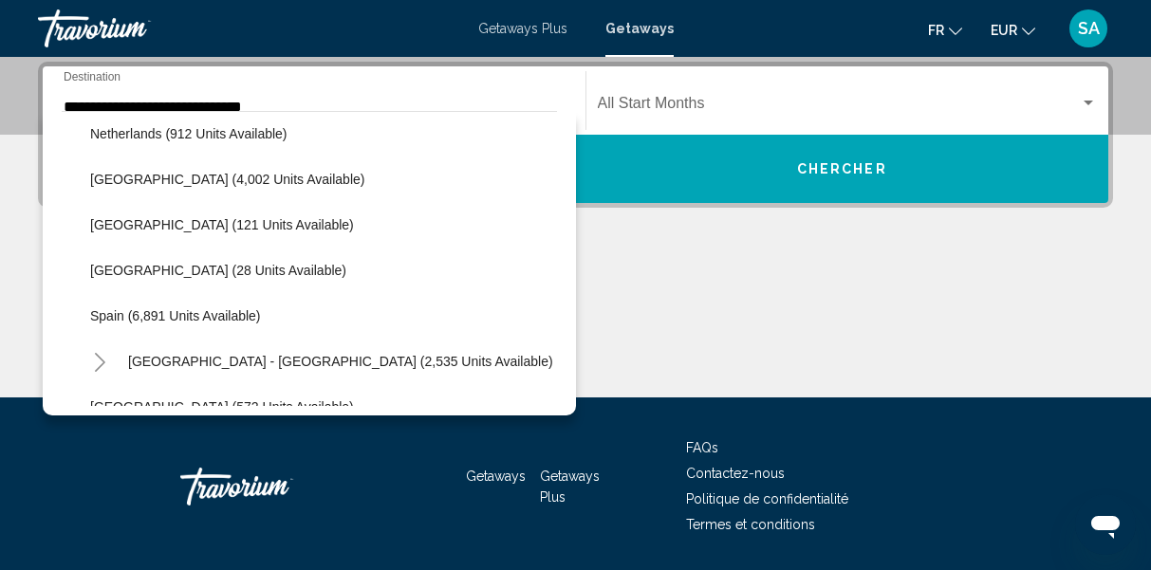
drag, startPoint x: 550, startPoint y: 151, endPoint x: 461, endPoint y: 414, distance: 277.6
click at [461, 414] on div "All destinations [GEOGRAPHIC_DATA] (614,188 units available) [GEOGRAPHIC_DATA] …" at bounding box center [309, 263] width 533 height 305
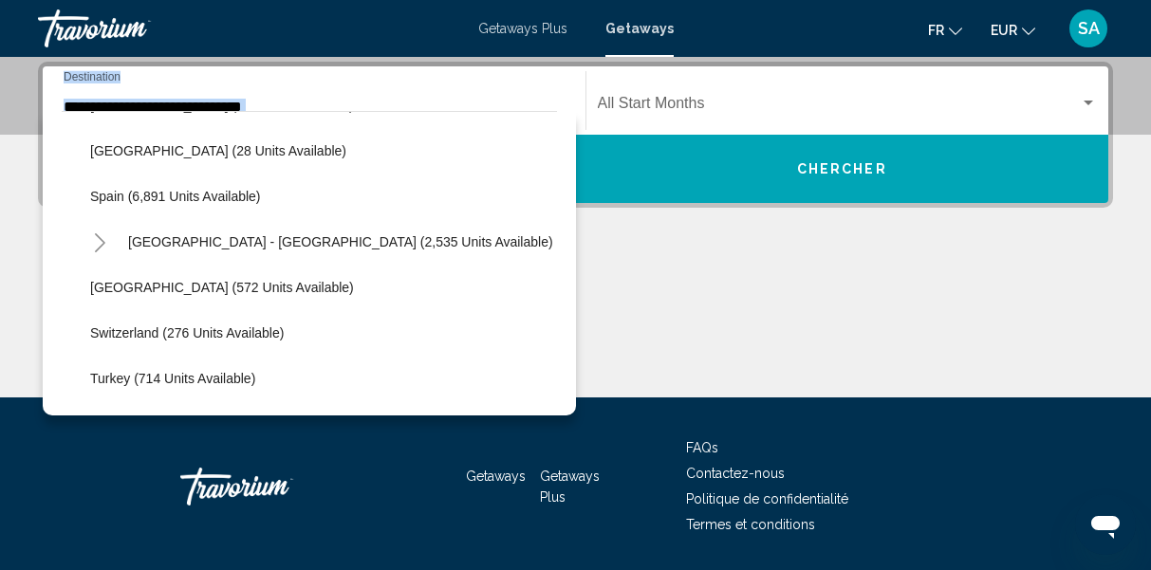
scroll to position [913, 0]
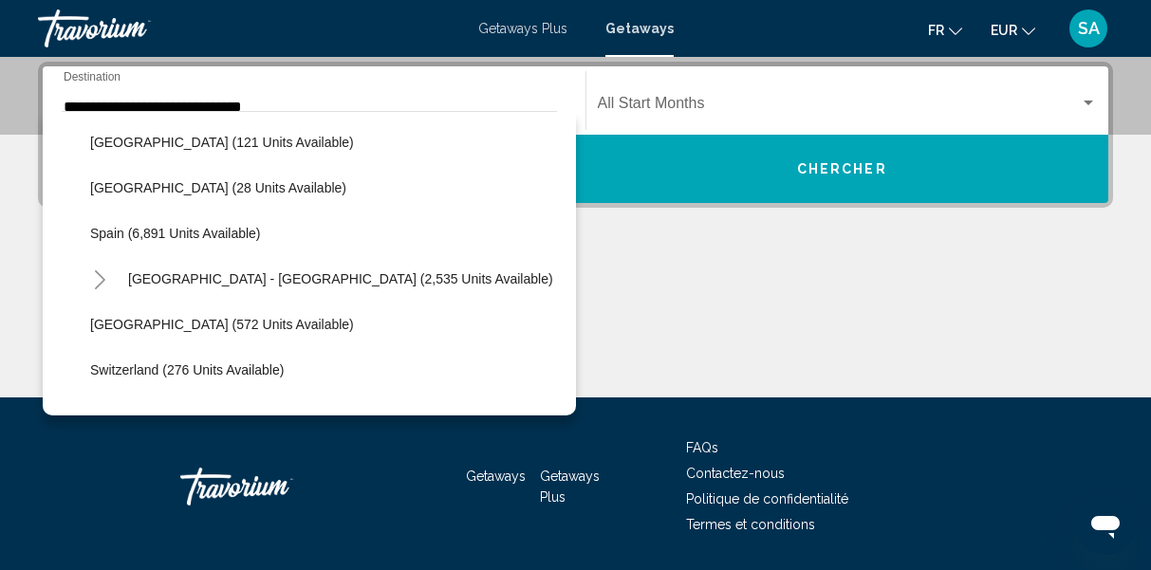
drag, startPoint x: 551, startPoint y: 285, endPoint x: 405, endPoint y: 353, distance: 161.3
click at [405, 353] on ul "Andorra (146 units available) Austria (1,121 units available) Belgium (454 unit…" at bounding box center [309, 28] width 495 height 1093
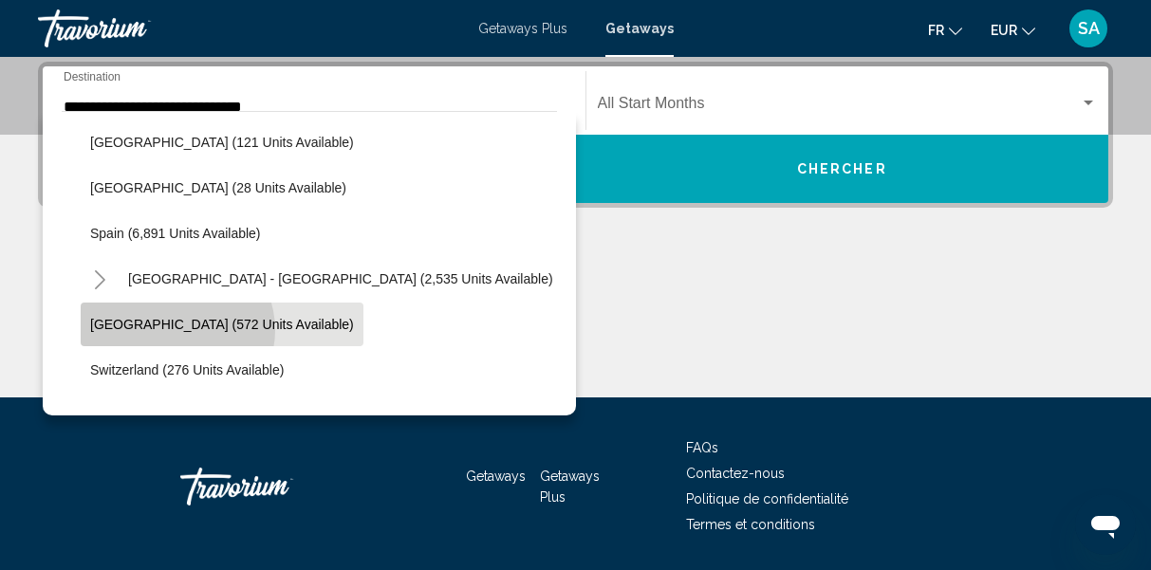
click at [174, 330] on span "[GEOGRAPHIC_DATA] (572 units available)" at bounding box center [222, 324] width 264 height 15
type input "**********"
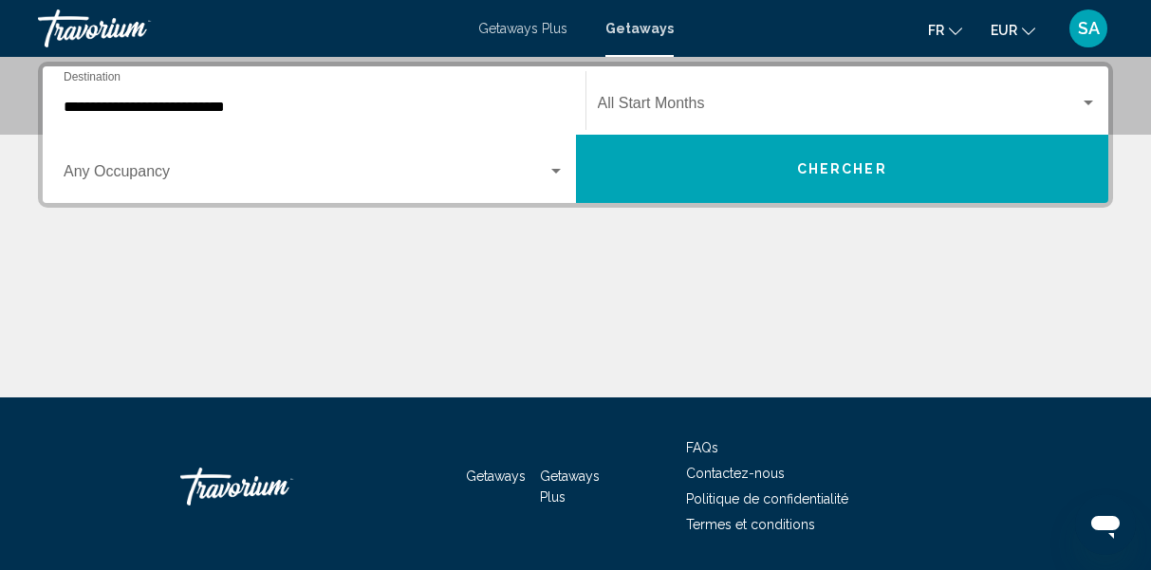
click at [168, 189] on div "Occupancy Any Occupancy" at bounding box center [314, 170] width 501 height 60
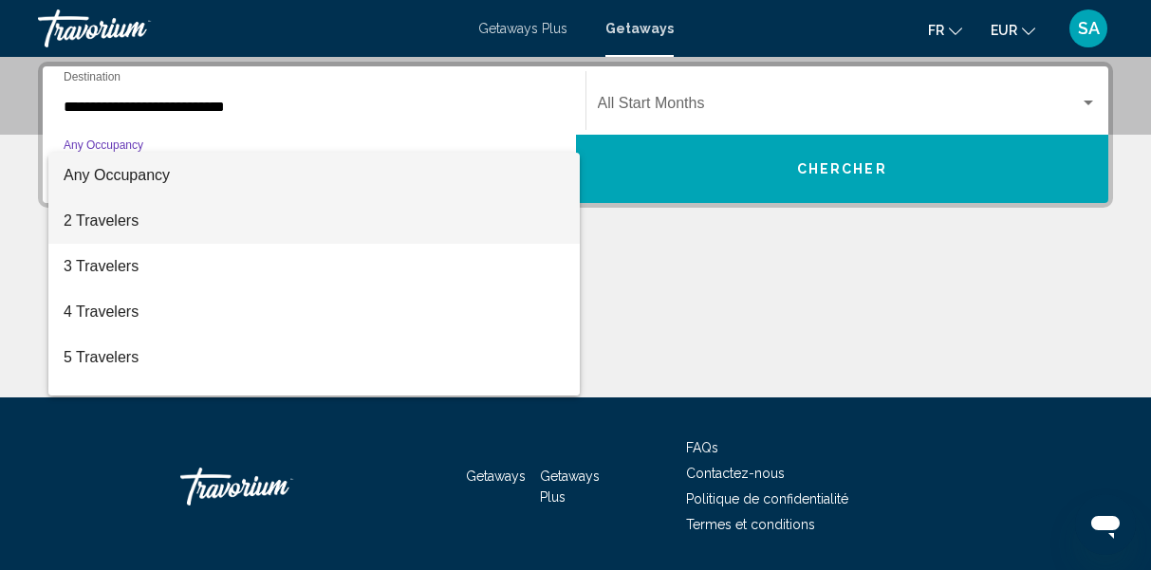
click at [147, 226] on span "2 Travelers" at bounding box center [314, 221] width 501 height 46
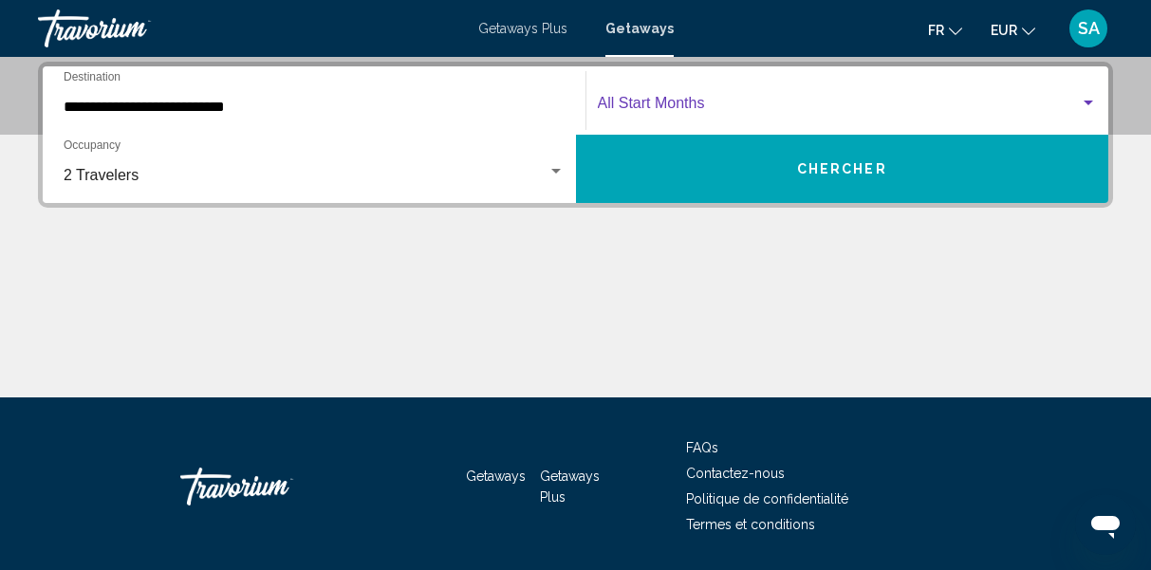
click at [652, 108] on span "Search widget" at bounding box center [839, 107] width 483 height 17
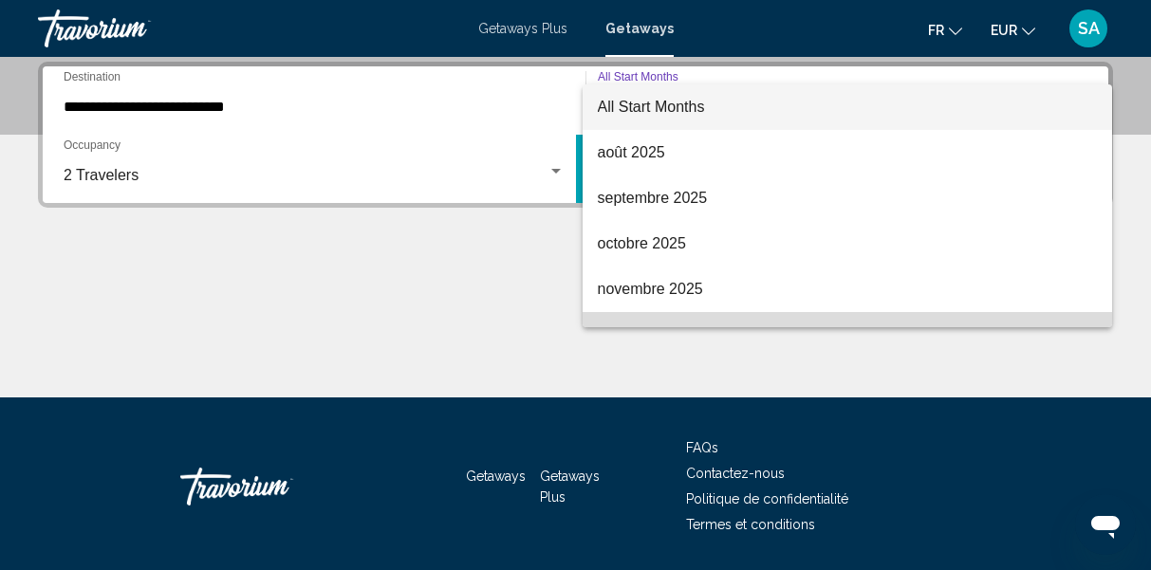
click at [638, 315] on span "décembre 2025" at bounding box center [848, 335] width 500 height 46
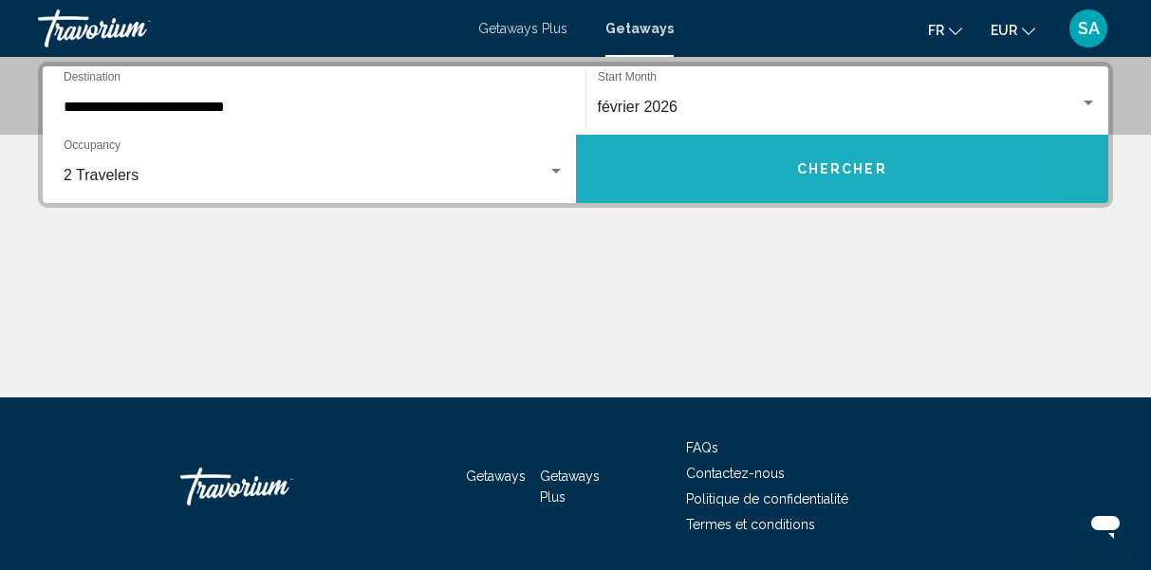
click at [722, 173] on button "Chercher" at bounding box center [842, 169] width 533 height 68
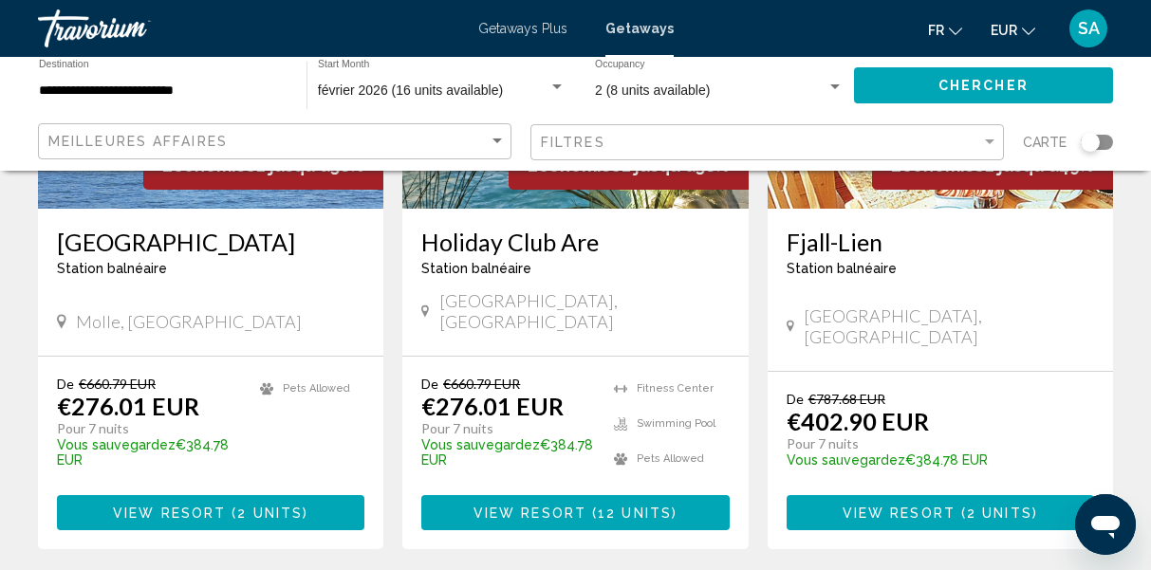
scroll to position [356, 0]
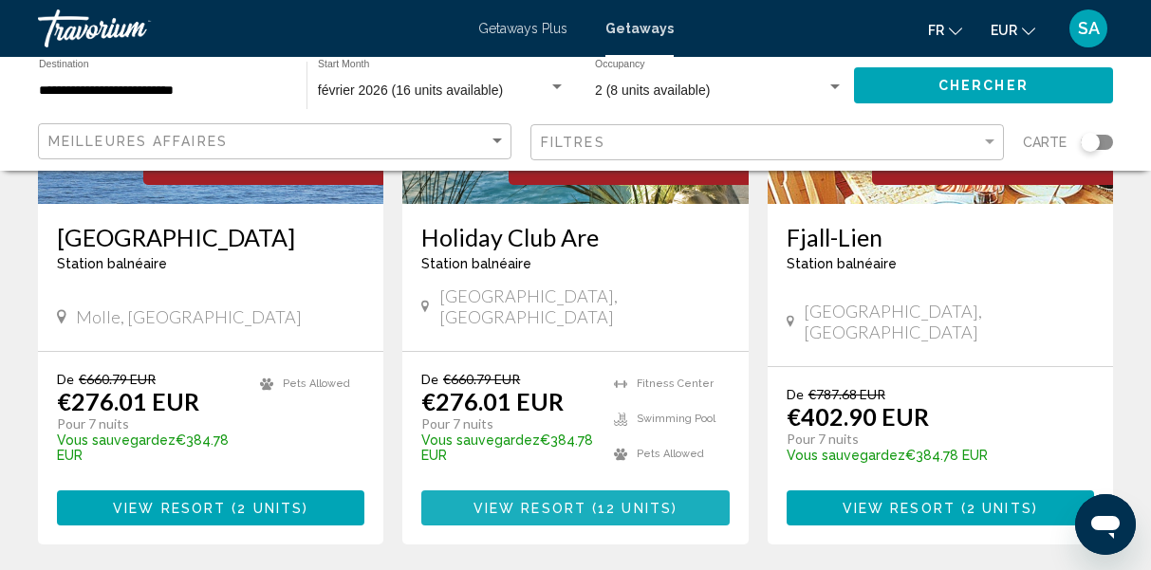
click at [574, 501] on span "View Resort" at bounding box center [530, 508] width 113 height 15
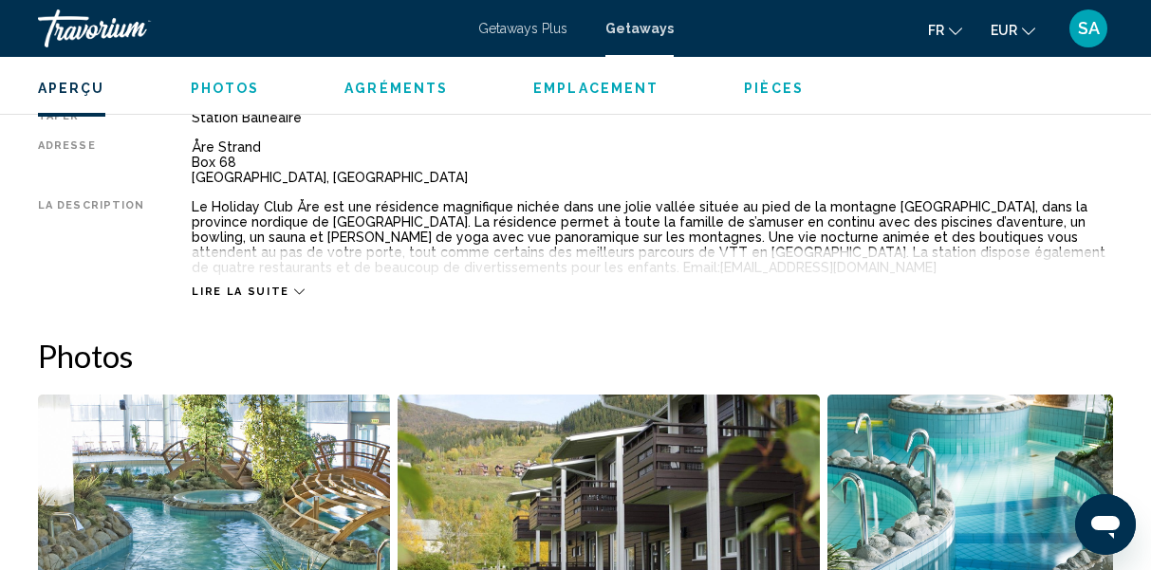
scroll to position [1004, 0]
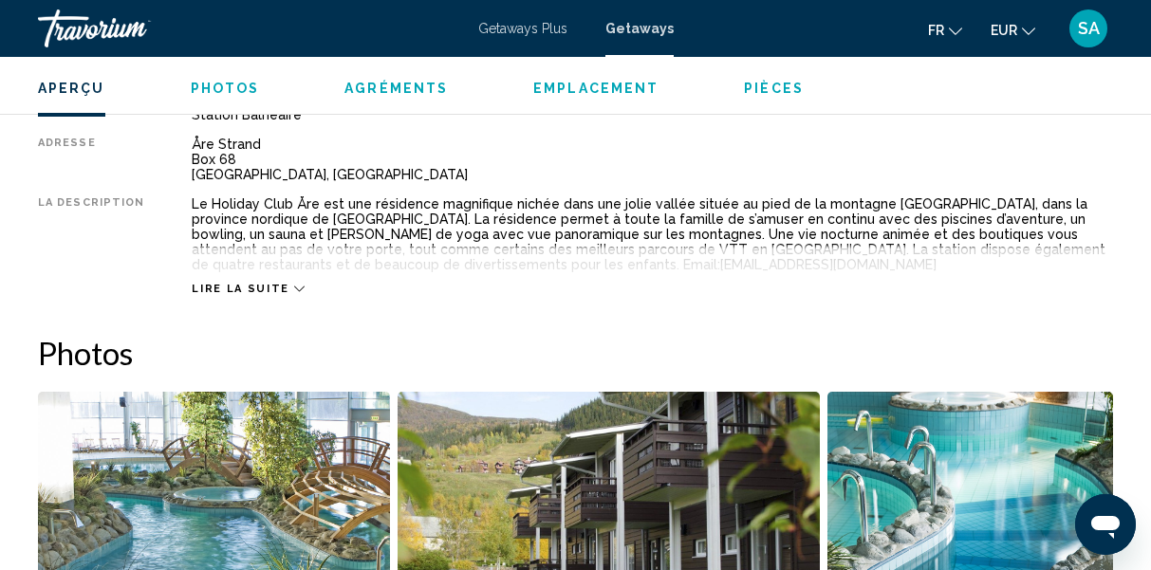
click at [260, 283] on span "Lire la suite" at bounding box center [240, 289] width 97 height 12
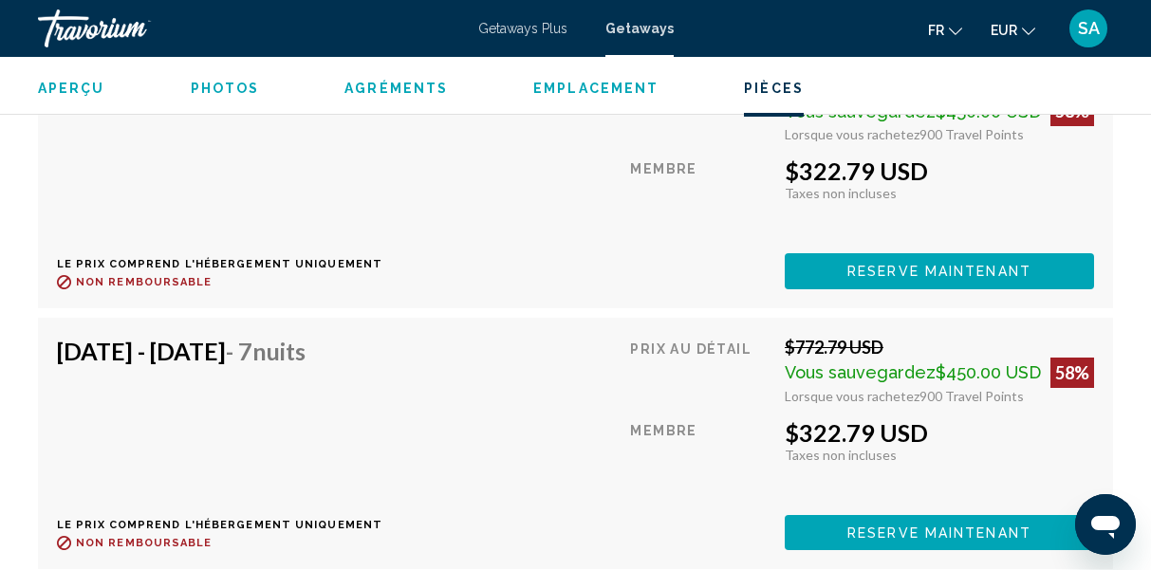
scroll to position [4009, 0]
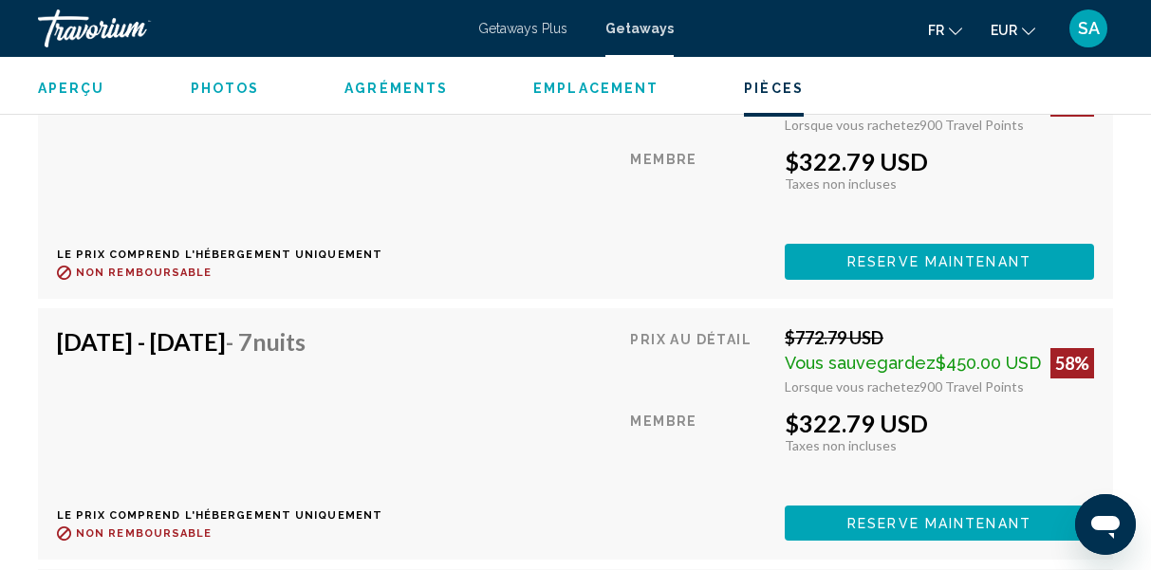
click at [264, 330] on h4 "Feb 7, 2026 - Feb 14, 2026 - 7 nuits" at bounding box center [212, 341] width 311 height 28
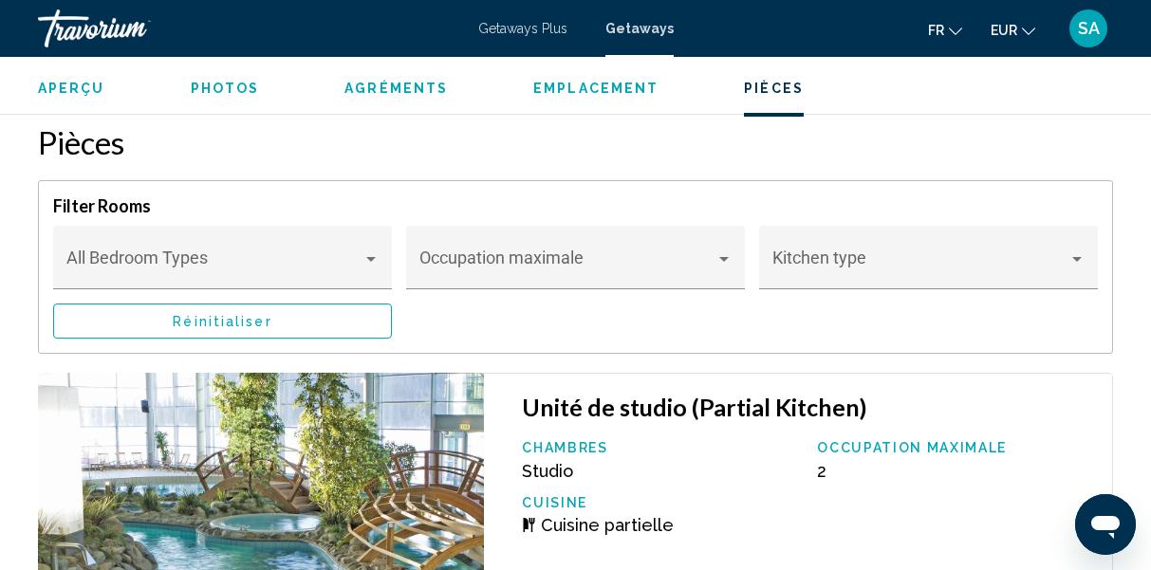
scroll to position [3295, 0]
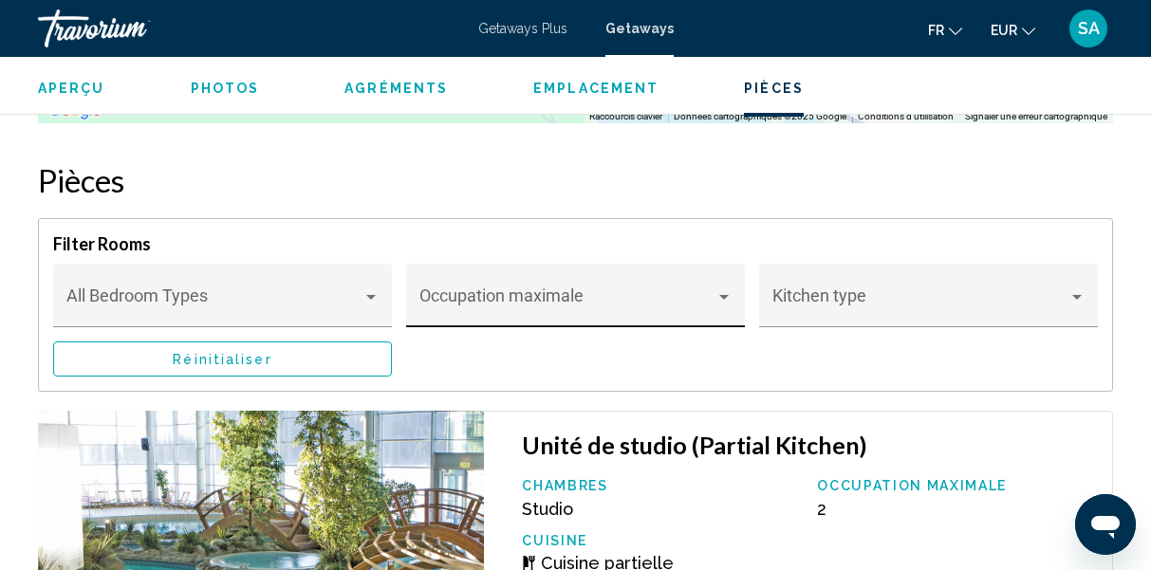
click at [699, 277] on div "Occupation maximale" at bounding box center [575, 302] width 313 height 50
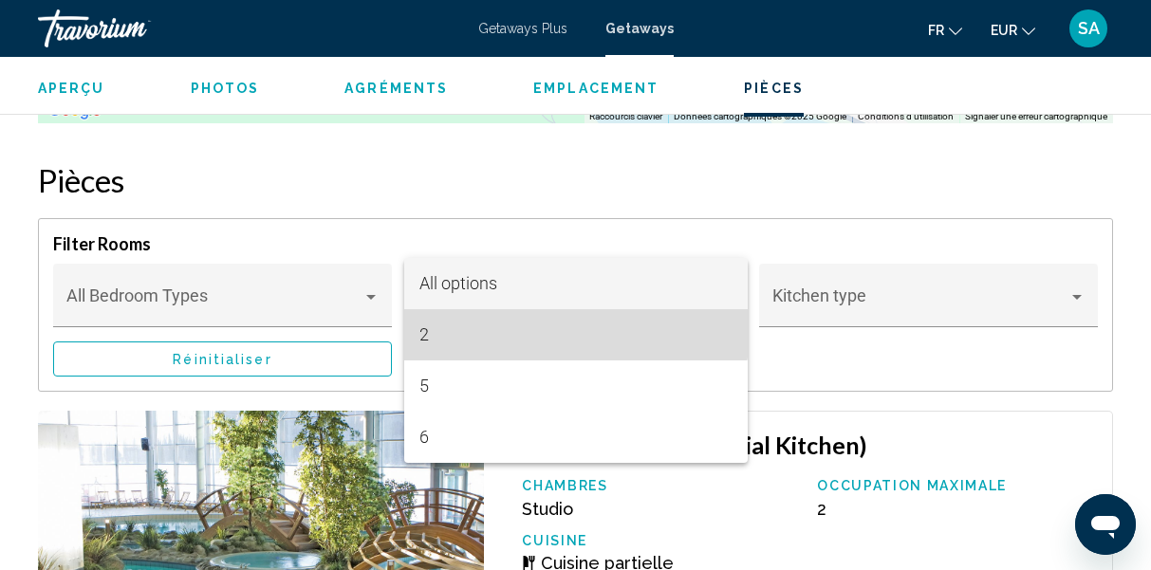
click at [556, 325] on span "2" at bounding box center [575, 334] width 313 height 51
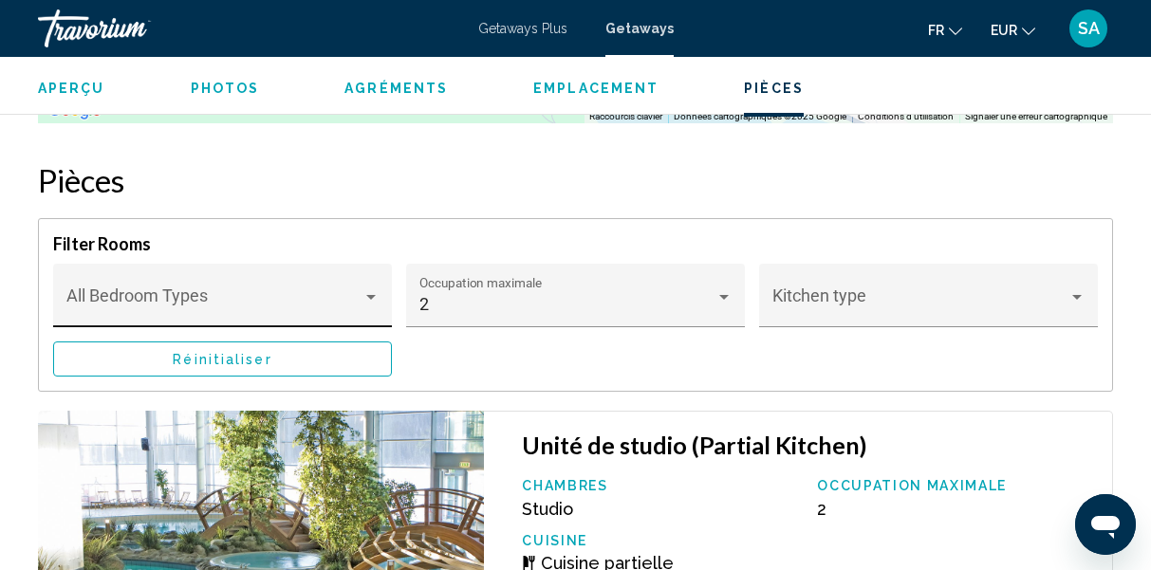
click at [305, 277] on div "Bedroom Types All Bedroom Types" at bounding box center [222, 302] width 313 height 50
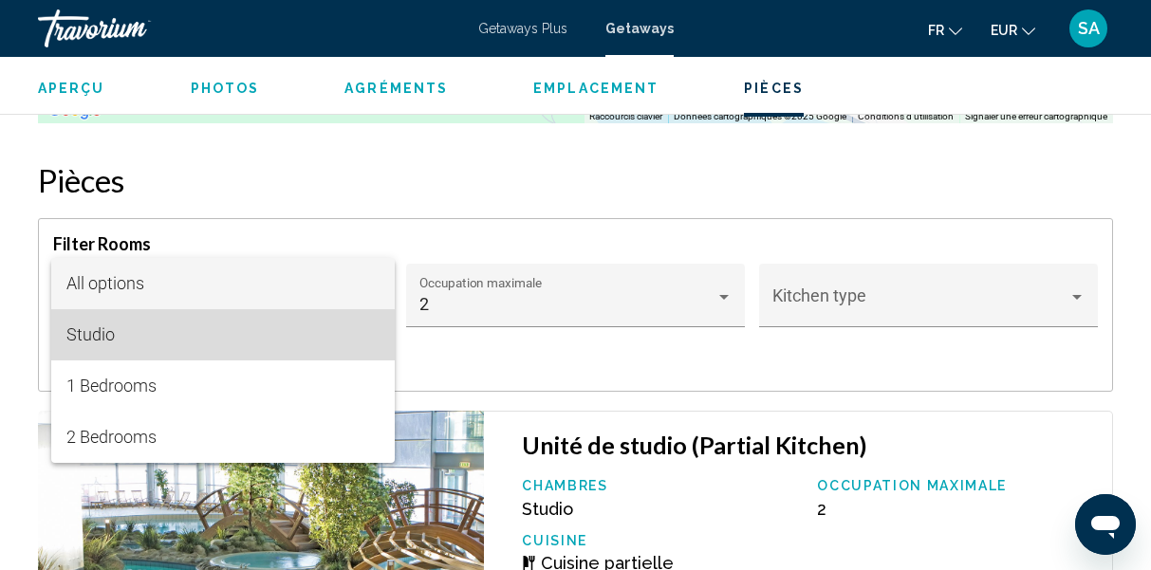
click at [261, 335] on span "Studio" at bounding box center [222, 334] width 313 height 51
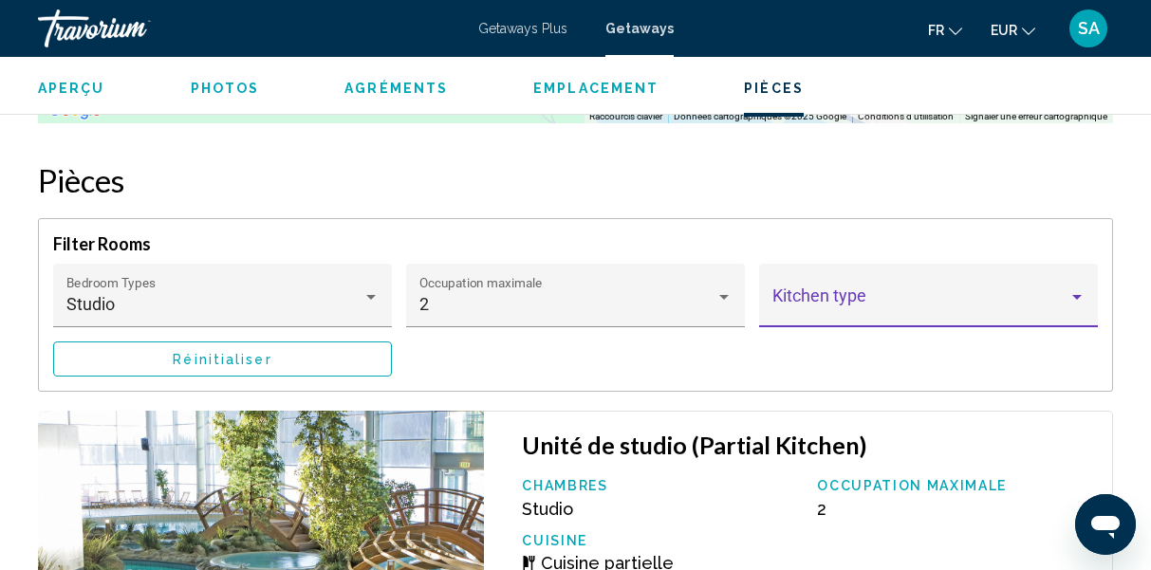
click at [783, 295] on span "Main content" at bounding box center [921, 304] width 296 height 19
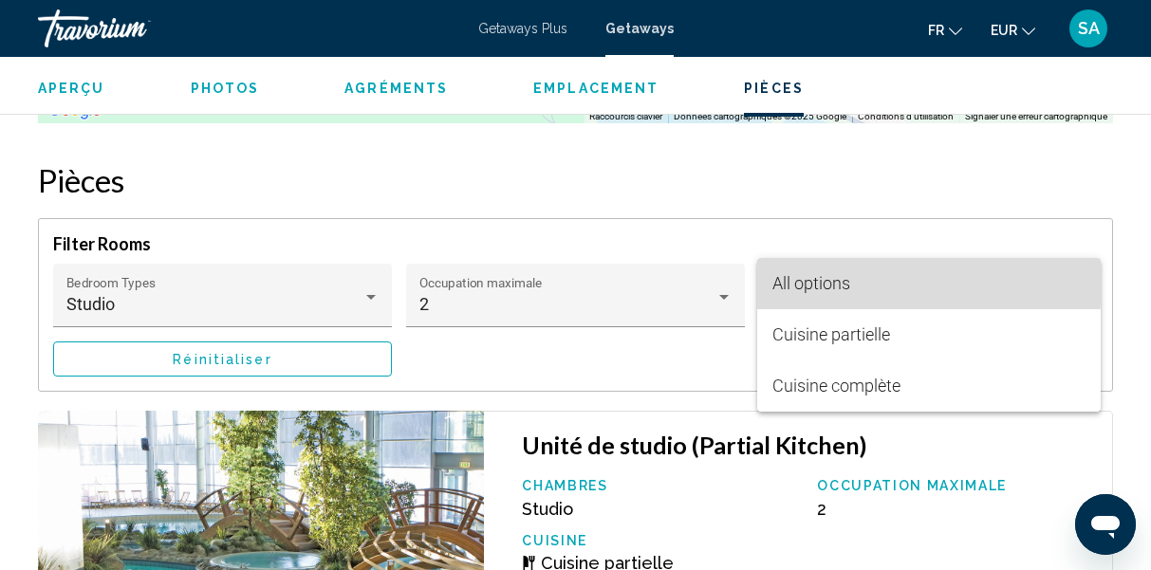
click at [783, 281] on span "All options" at bounding box center [812, 283] width 78 height 20
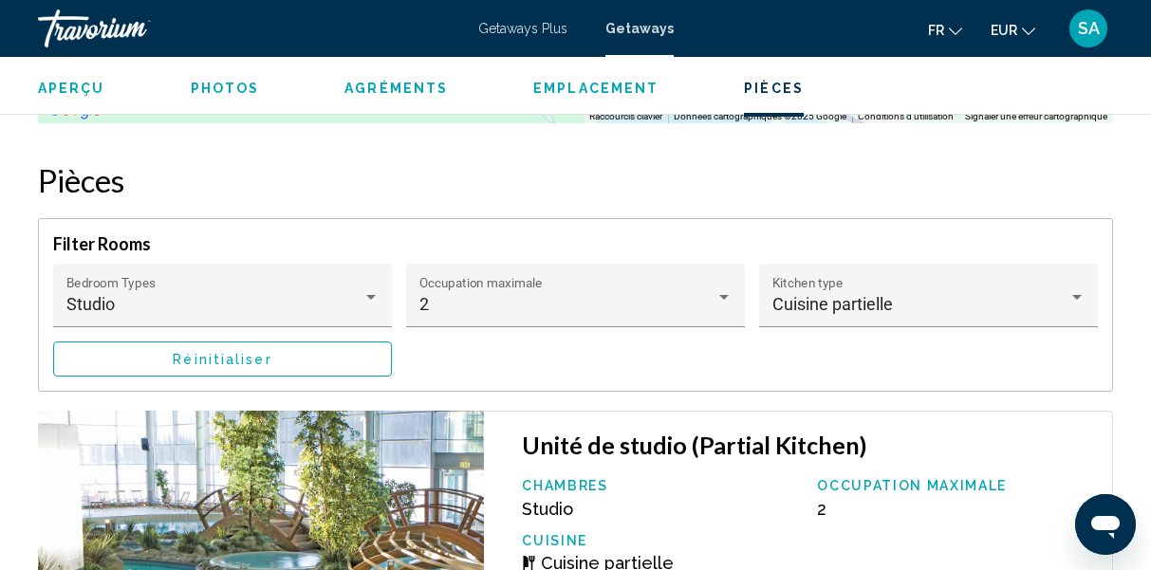
click at [779, 507] on div "Chambres Studio Occupation maximale 2 Cuisine Cuisine partielle" at bounding box center [807, 532] width 590 height 109
click at [289, 342] on button "Réinitialiser" at bounding box center [222, 359] width 339 height 35
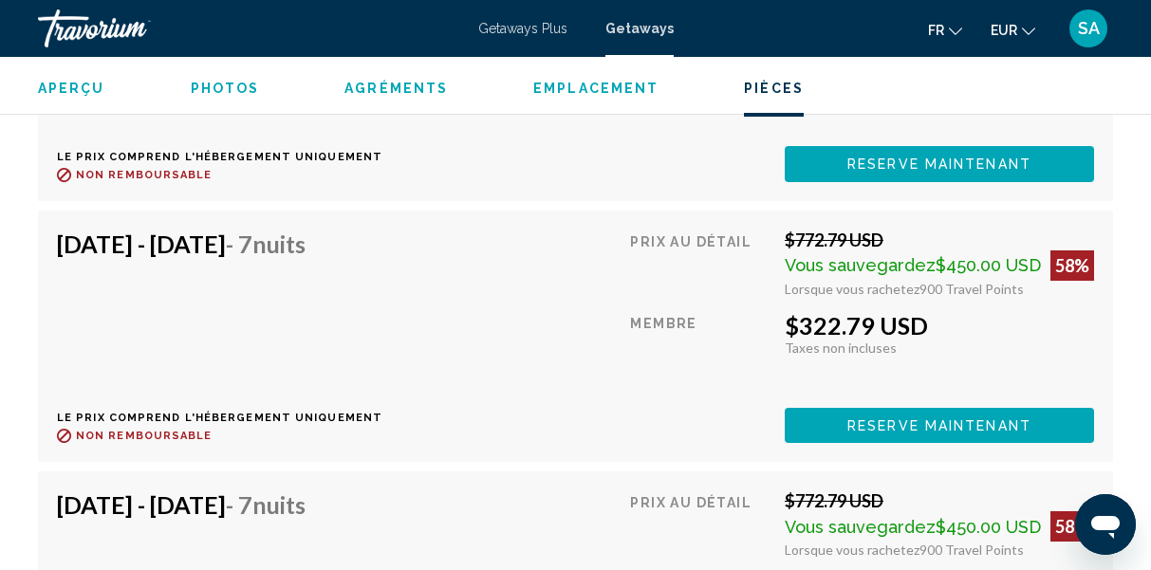
scroll to position [4120, 0]
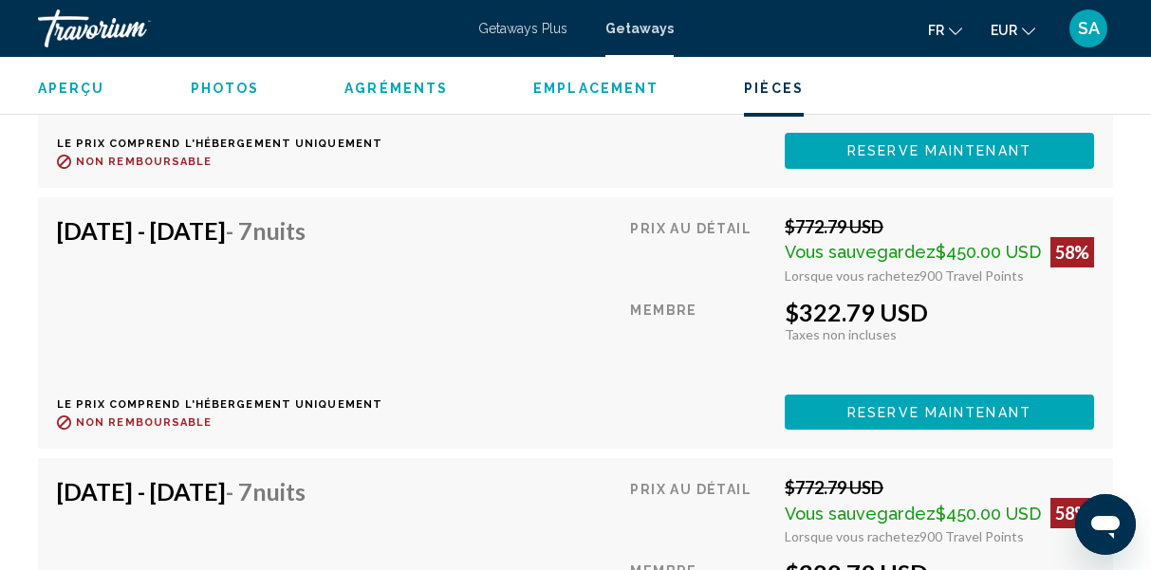
click at [883, 159] on span "Reserve maintenant" at bounding box center [939, 151] width 184 height 15
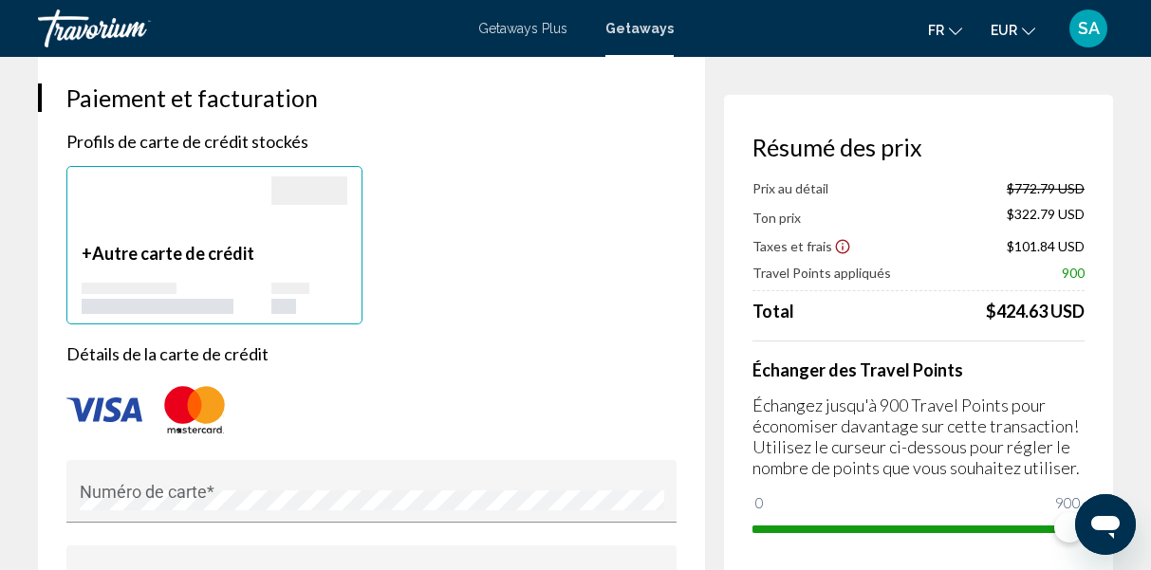
scroll to position [1331, 0]
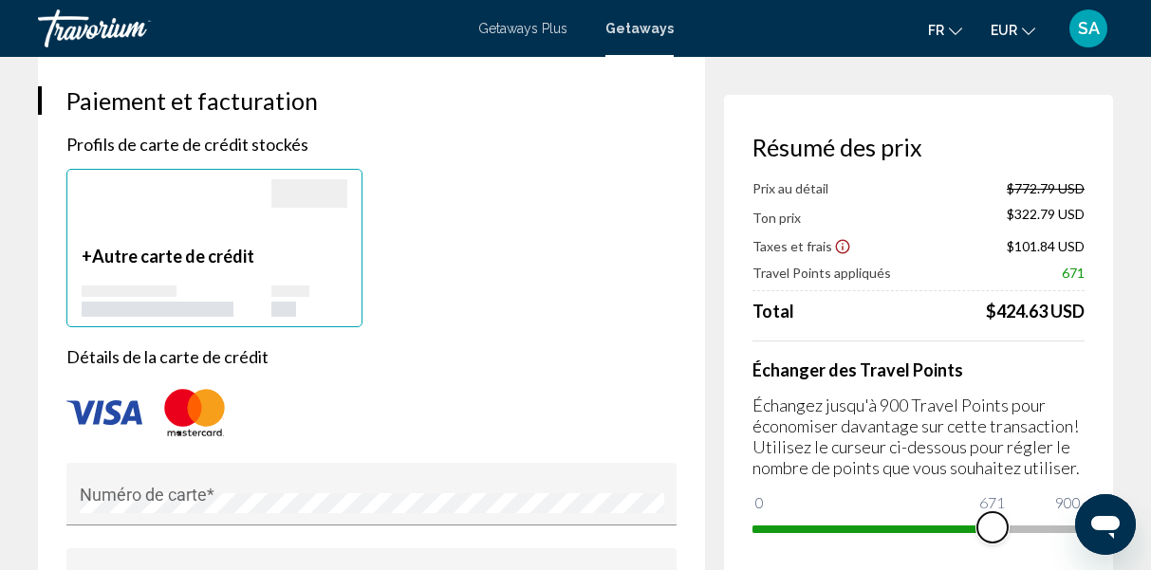
drag, startPoint x: 1059, startPoint y: 534, endPoint x: 993, endPoint y: 536, distance: 66.5
click at [993, 536] on span "Main content" at bounding box center [993, 527] width 30 height 30
drag, startPoint x: 993, startPoint y: 529, endPoint x: 1127, endPoint y: 439, distance: 160.8
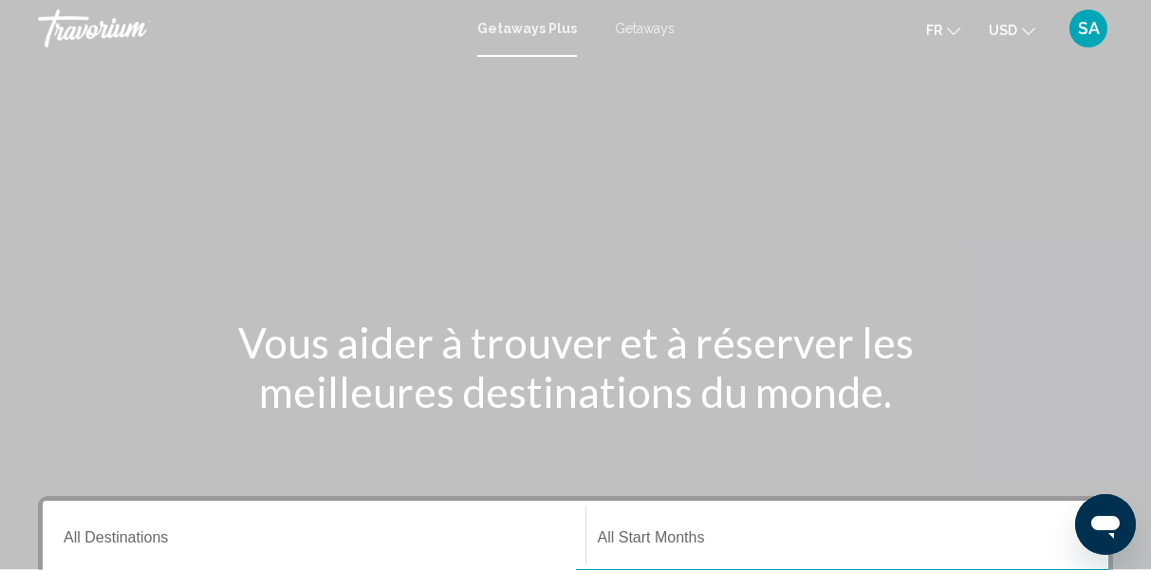
click at [637, 30] on span "Getaways" at bounding box center [645, 28] width 60 height 15
click at [1000, 27] on span "USD" at bounding box center [1003, 30] width 28 height 15
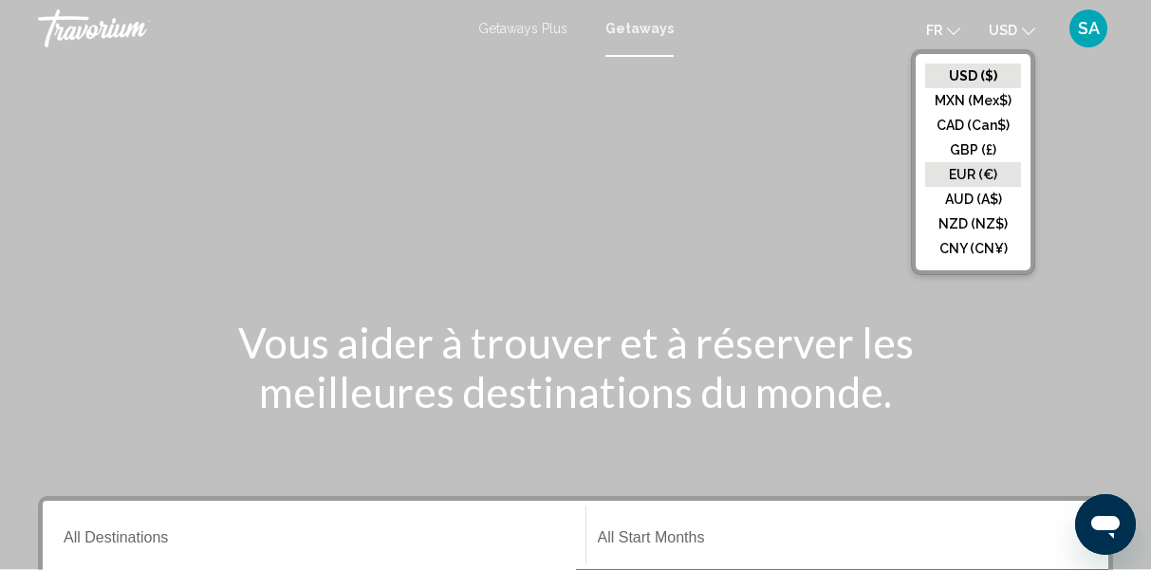
click at [973, 174] on button "EUR (€)" at bounding box center [973, 174] width 96 height 25
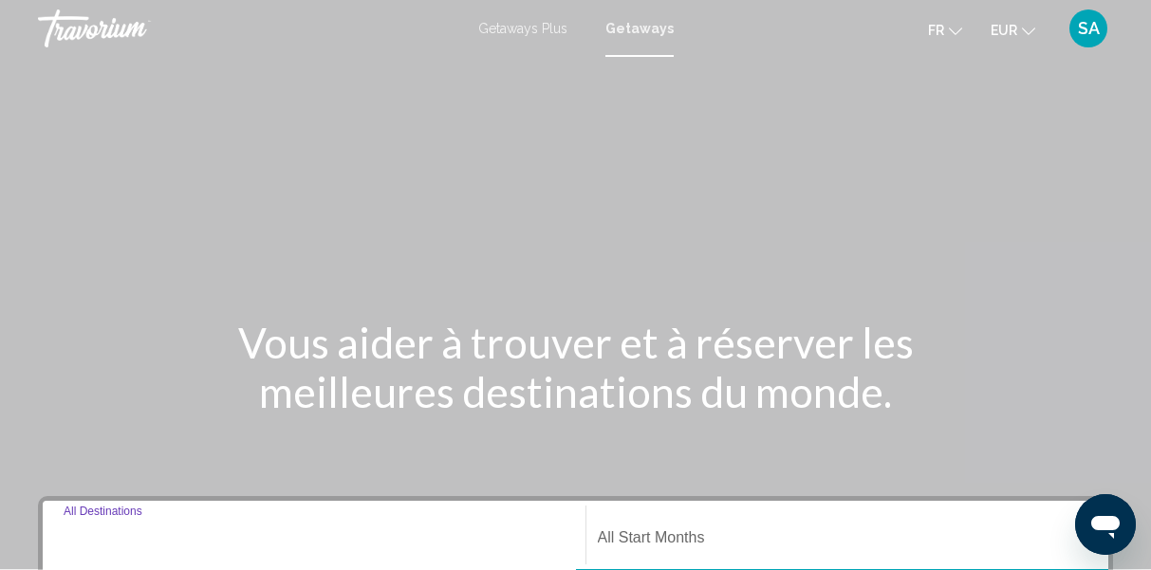
click at [209, 544] on input "Destination All Destinations" at bounding box center [314, 541] width 501 height 17
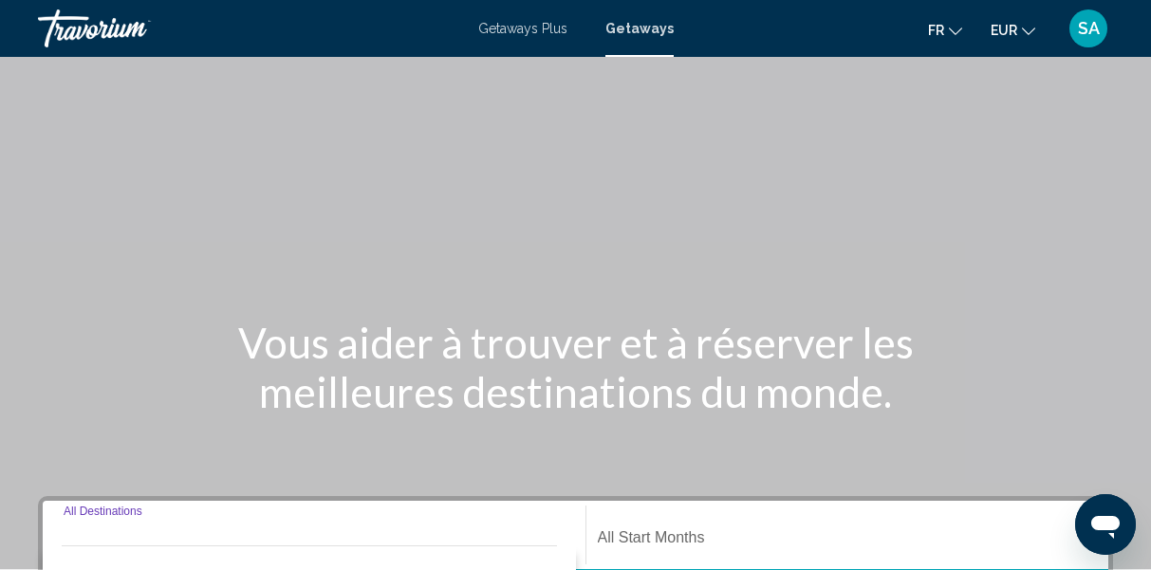
scroll to position [435, 0]
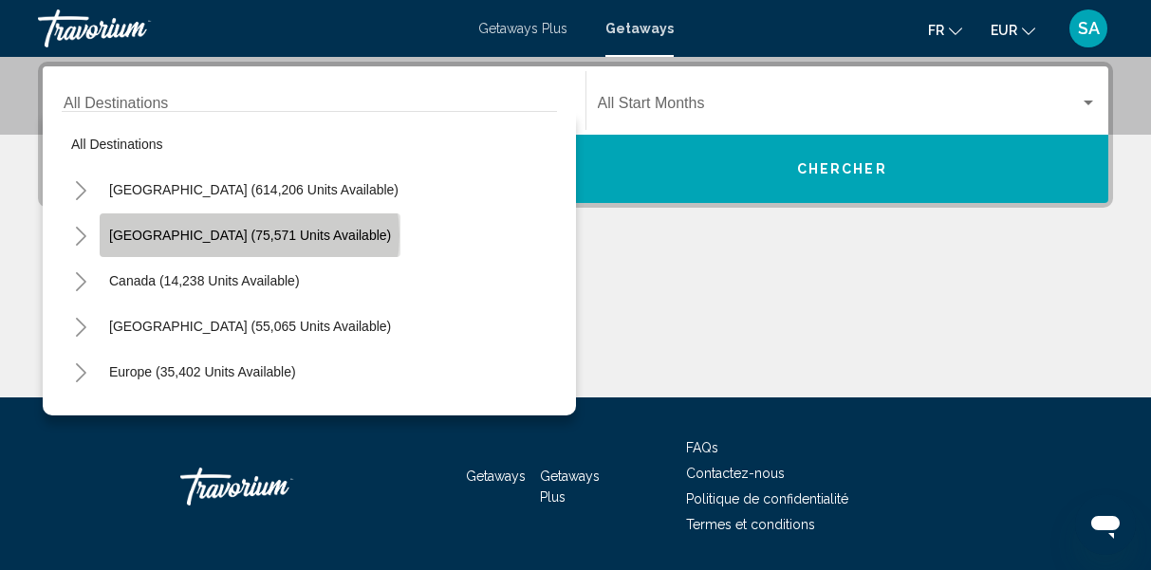
click at [249, 235] on span "[GEOGRAPHIC_DATA] (75,571 units available)" at bounding box center [250, 235] width 282 height 15
type input "**********"
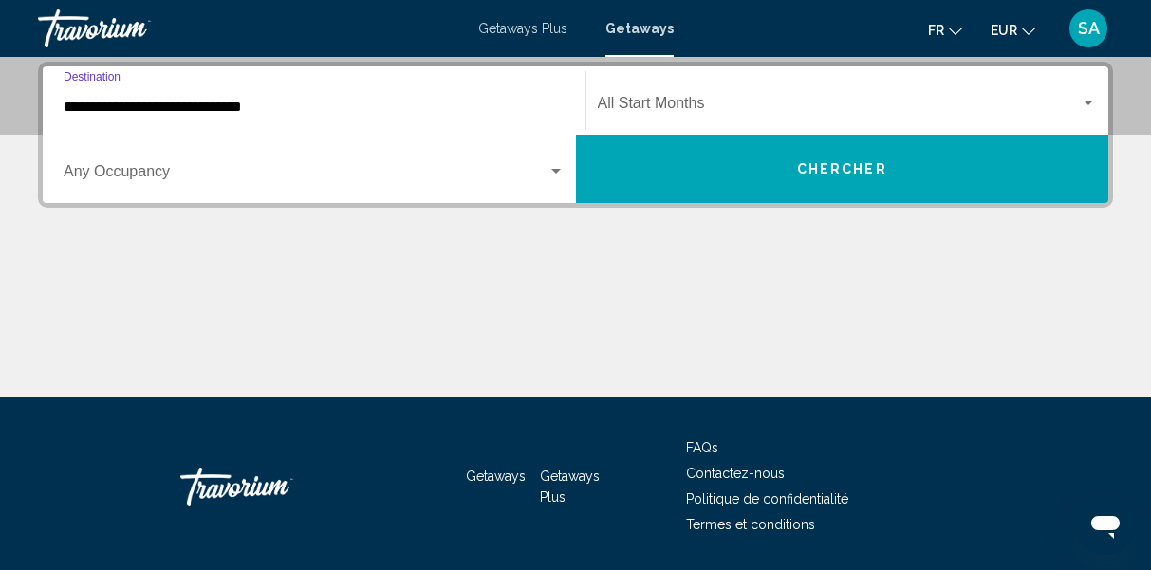
click at [172, 167] on span "Search widget" at bounding box center [306, 175] width 484 height 17
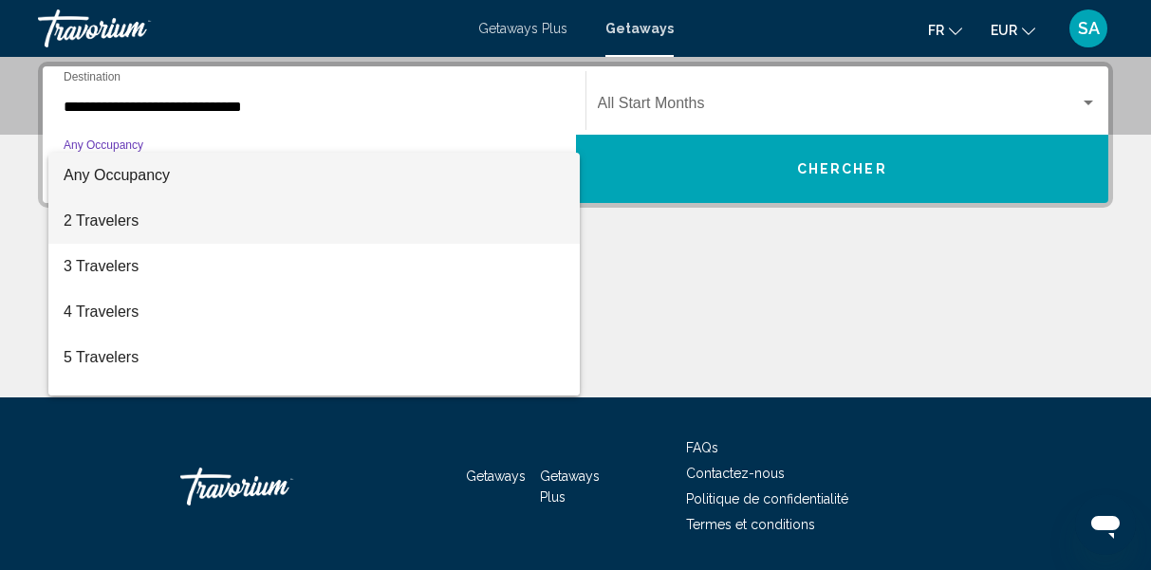
click at [169, 219] on span "2 Travelers" at bounding box center [314, 221] width 501 height 46
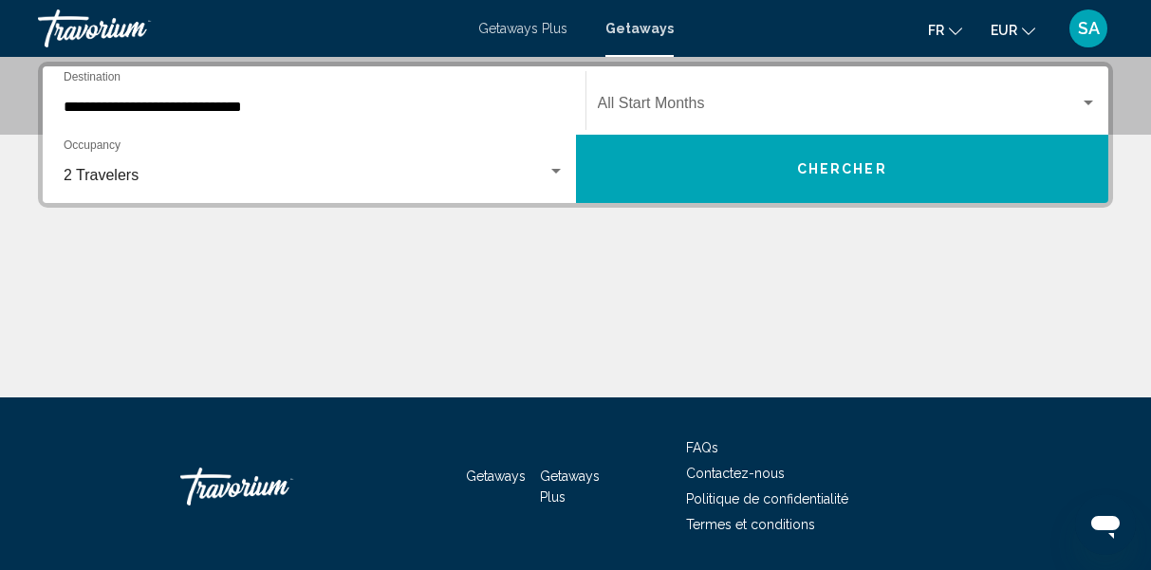
click at [704, 96] on div "Start Month All Start Months" at bounding box center [848, 101] width 500 height 60
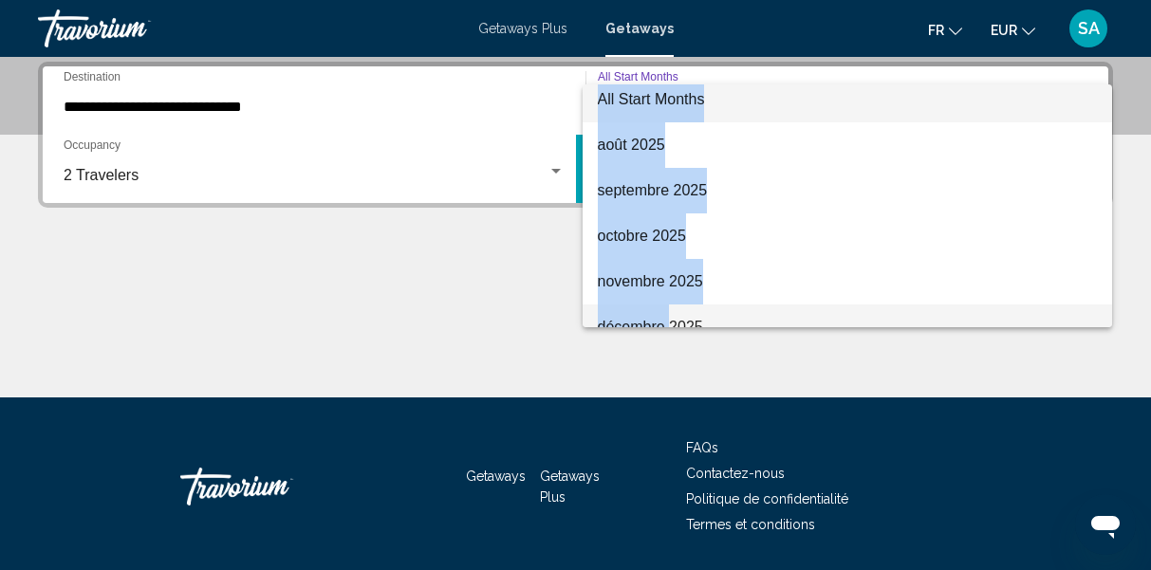
drag, startPoint x: 672, startPoint y: 321, endPoint x: 675, endPoint y: 330, distance: 9.9
click at [675, 330] on div "All Start Months août 2025 septembre 2025 octobre 2025 novembre 2025 décembre 2…" at bounding box center [575, 285] width 1151 height 570
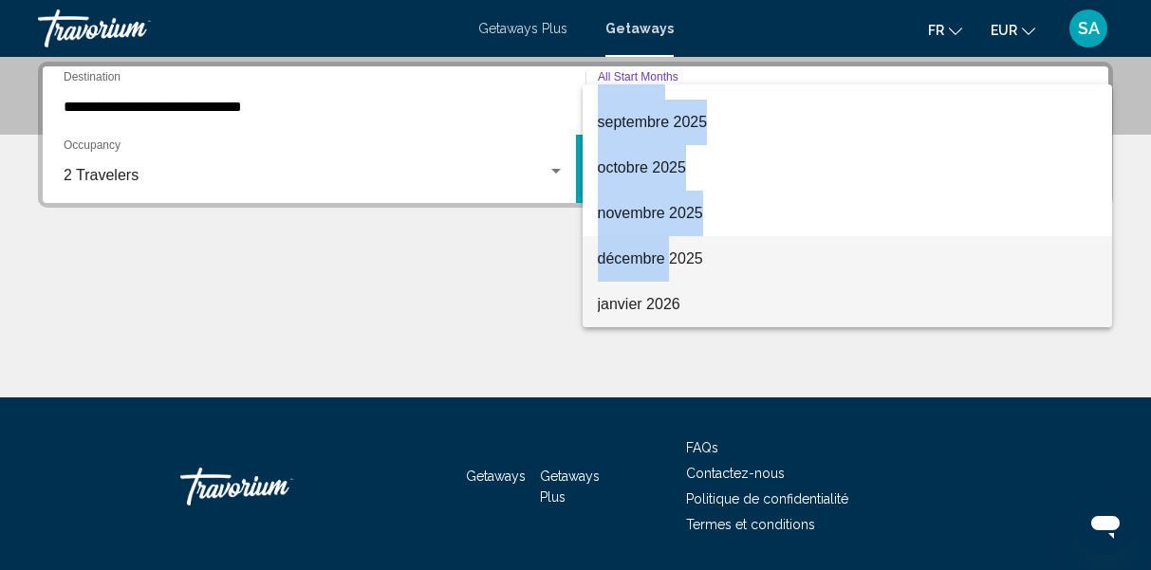
scroll to position [121, 0]
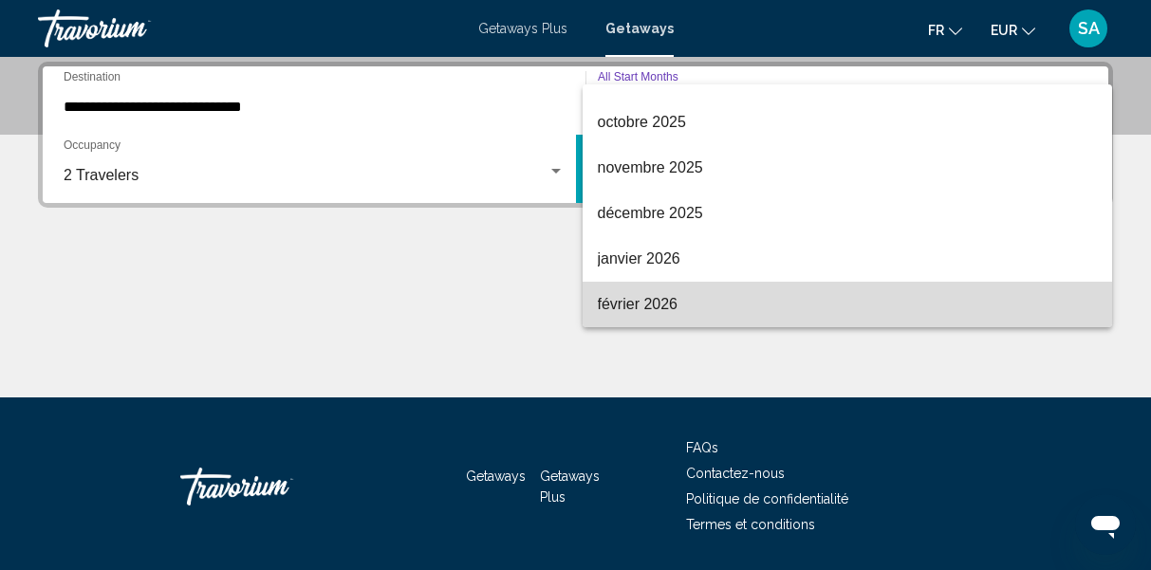
click at [666, 305] on span "février 2026" at bounding box center [848, 305] width 500 height 46
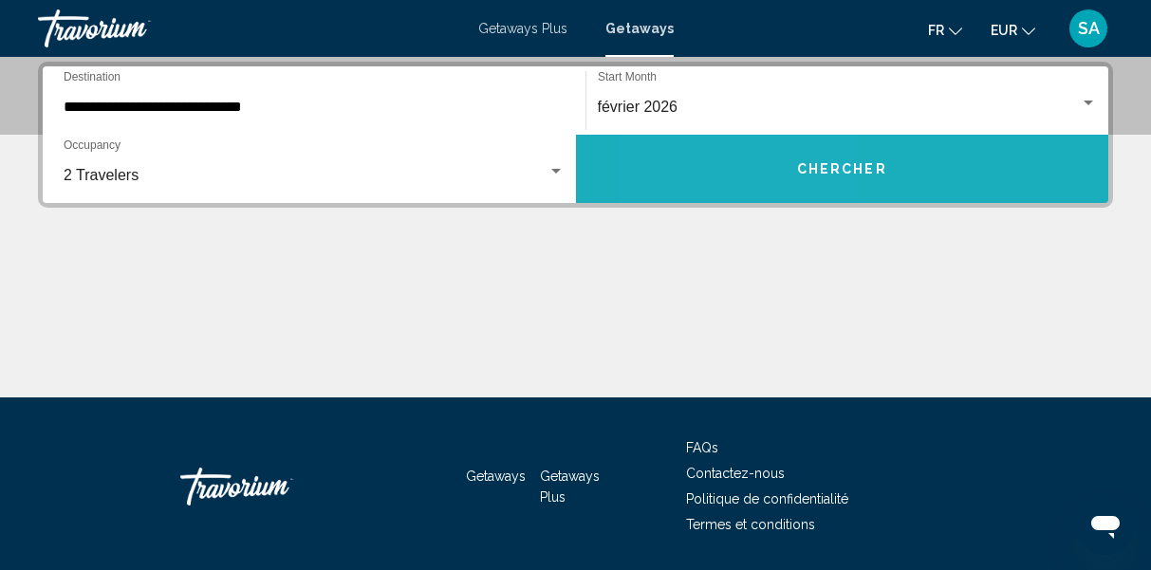
click at [743, 173] on button "Chercher" at bounding box center [842, 169] width 533 height 68
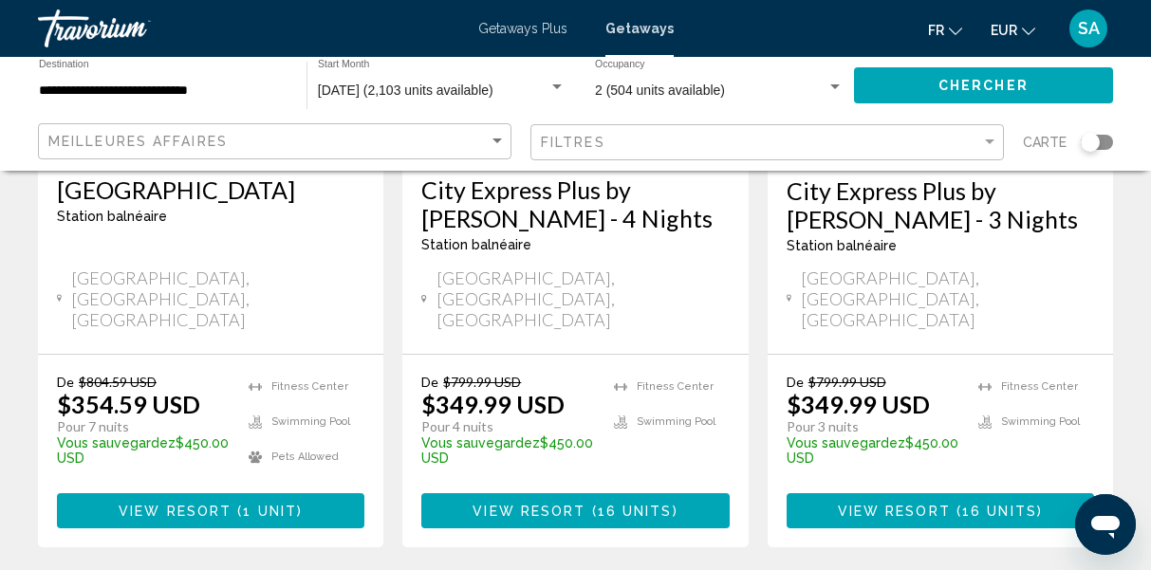
scroll to position [2637, 0]
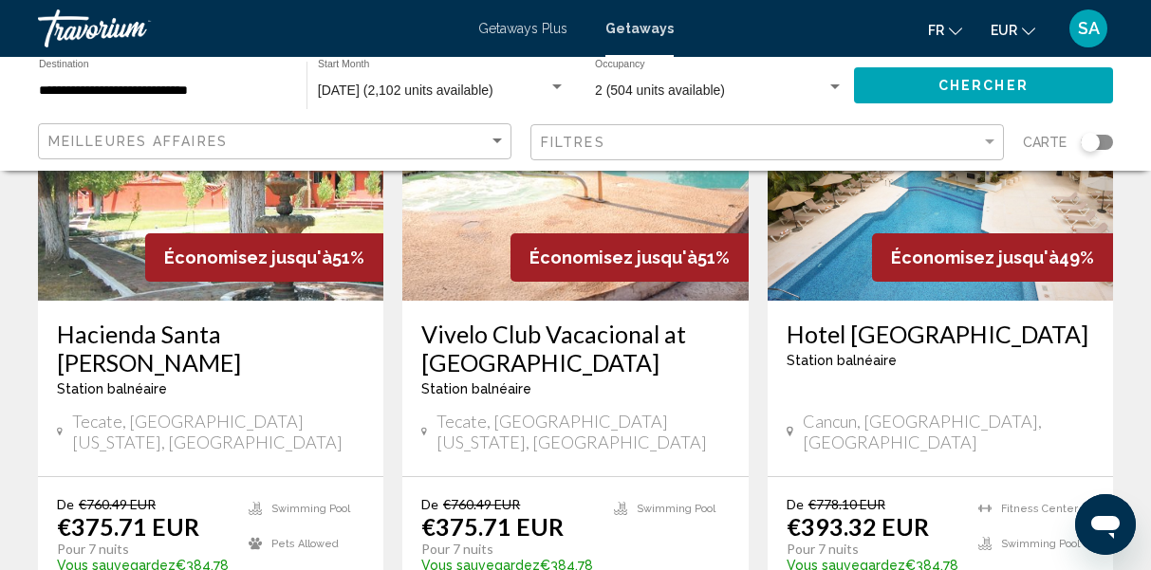
scroll to position [1768, 0]
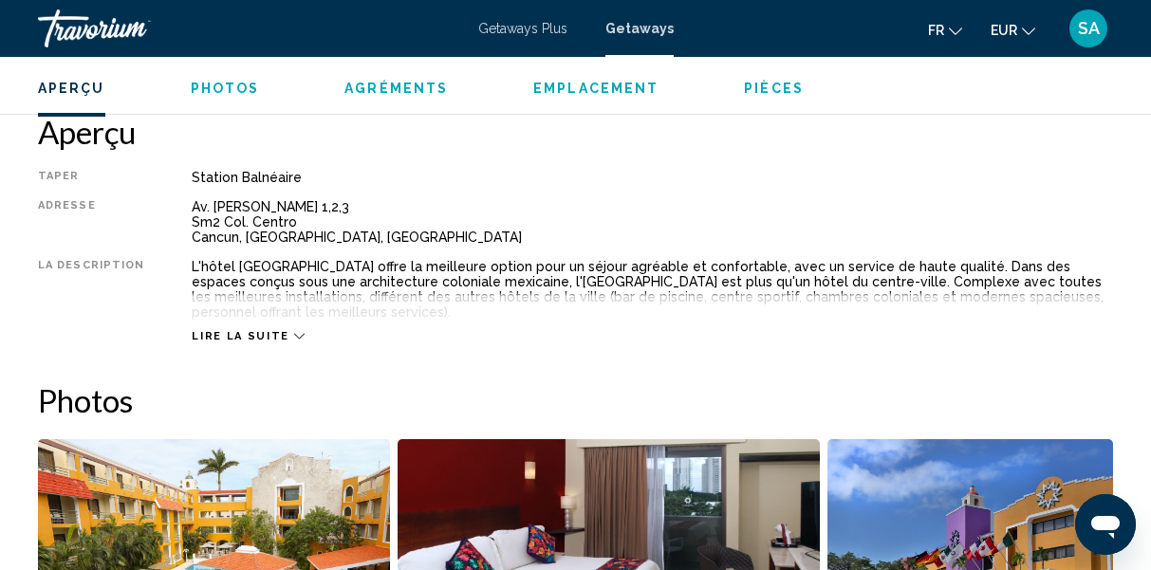
scroll to position [942, 0]
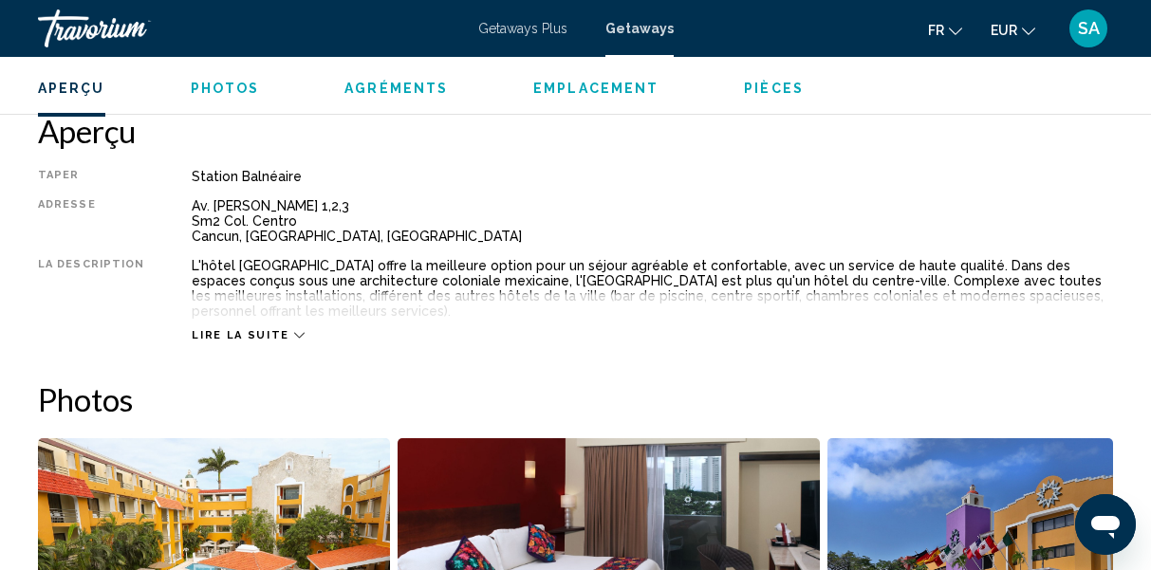
click at [250, 337] on span "Lire la suite" at bounding box center [240, 335] width 97 height 12
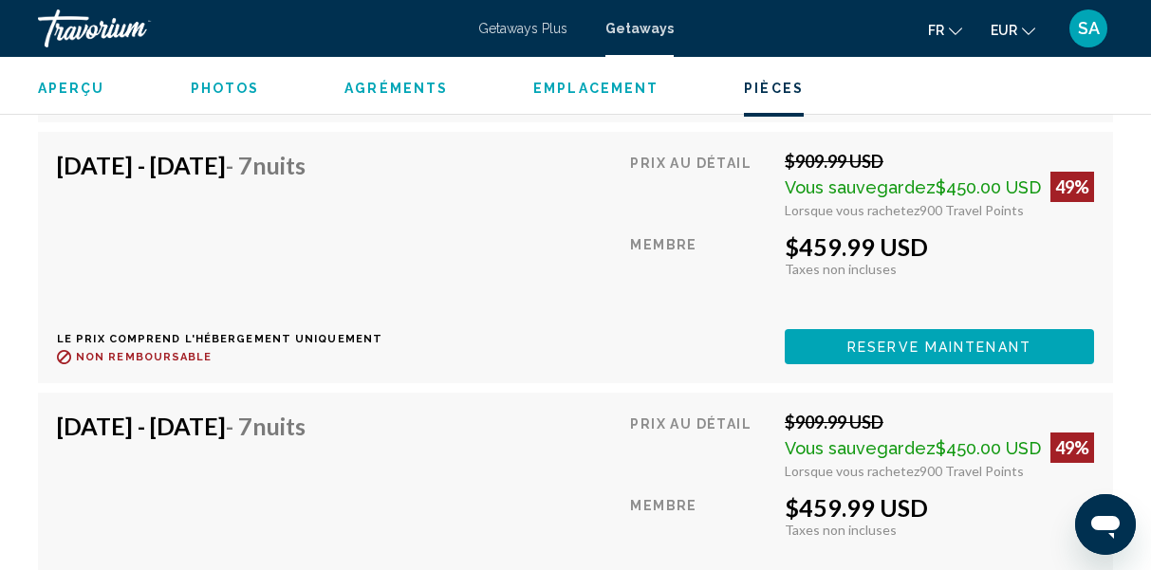
scroll to position [6330, 0]
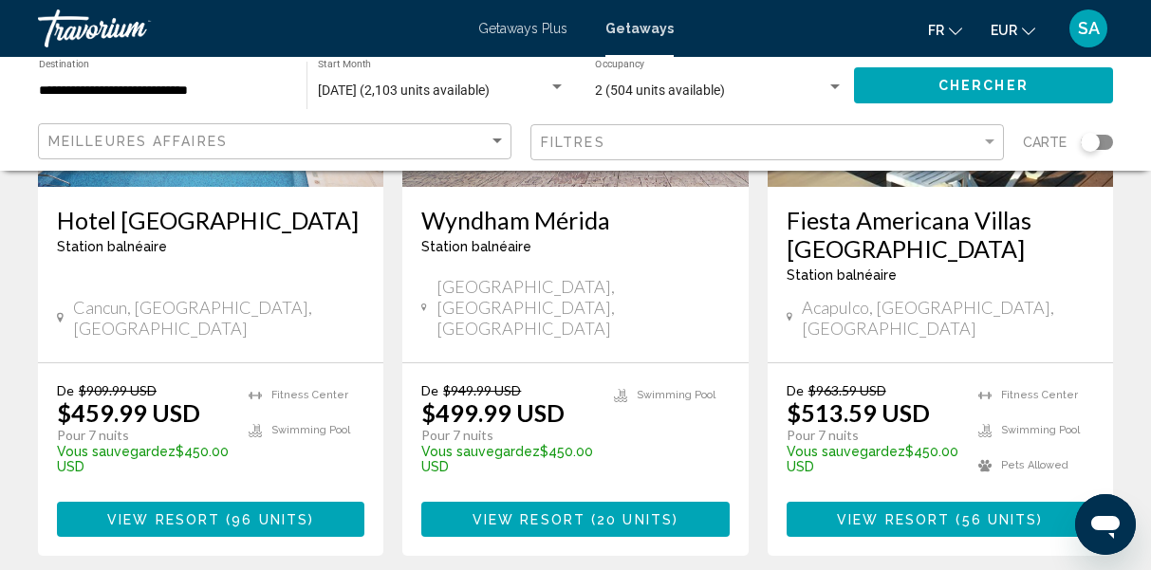
scroll to position [2595, 0]
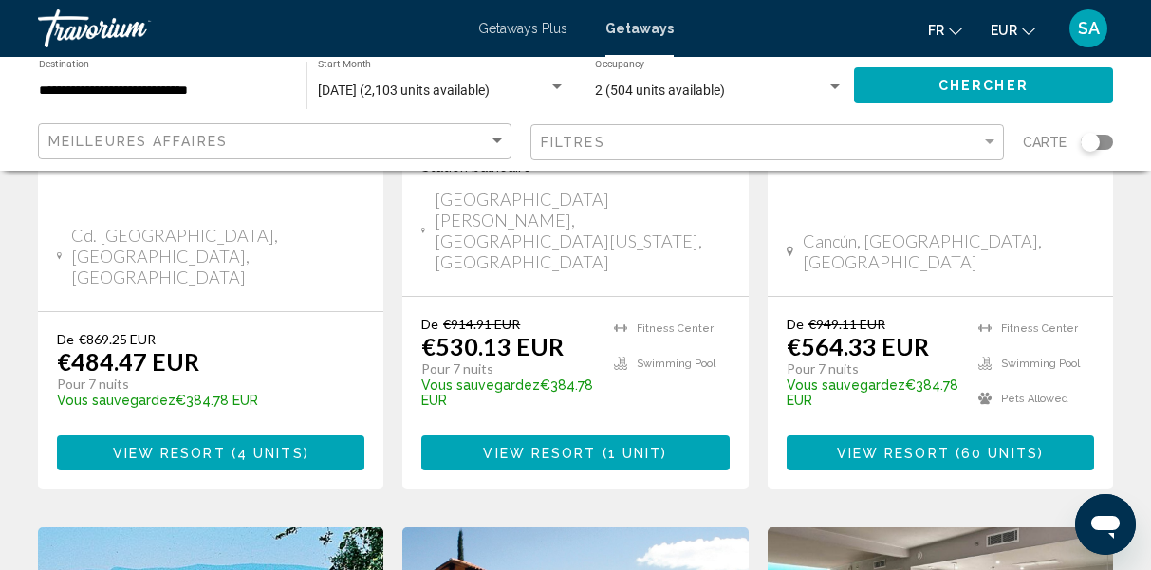
scroll to position [1926, 0]
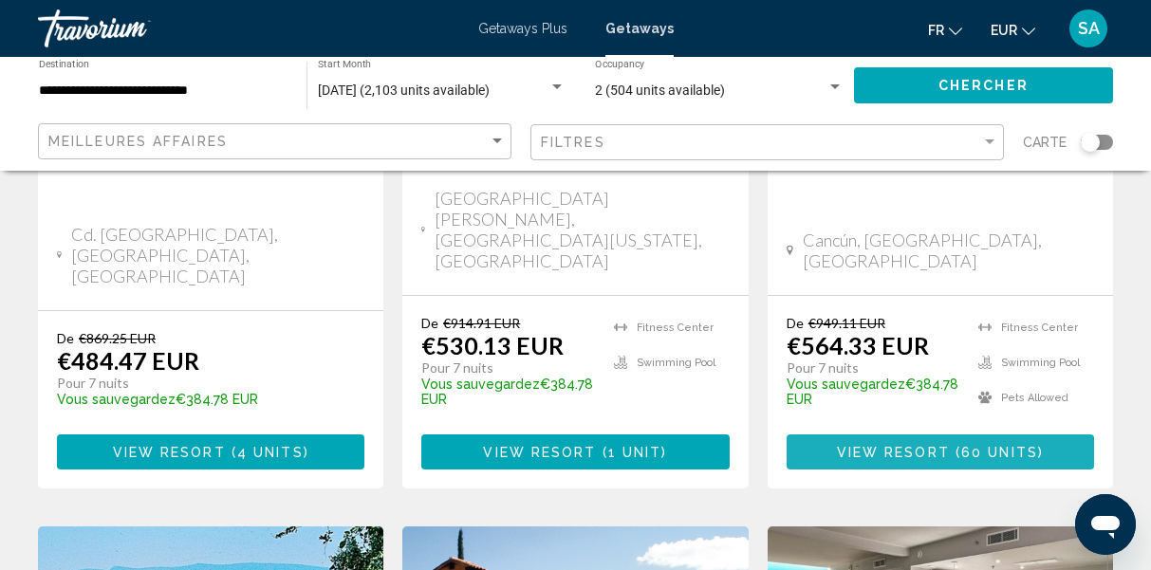
click at [881, 445] on span "View Resort" at bounding box center [893, 452] width 113 height 15
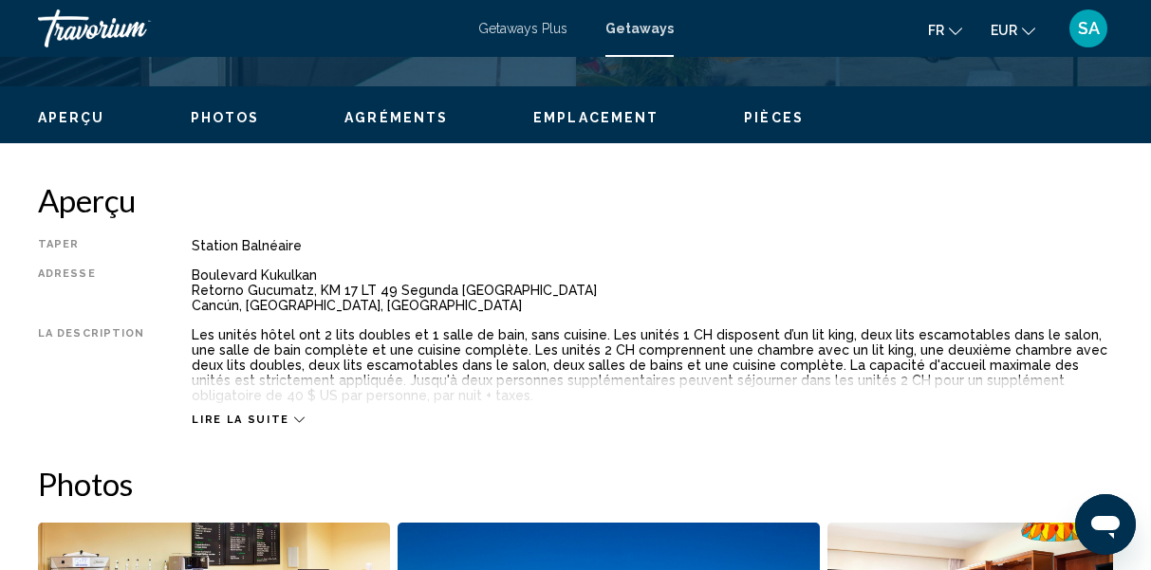
scroll to position [887, 0]
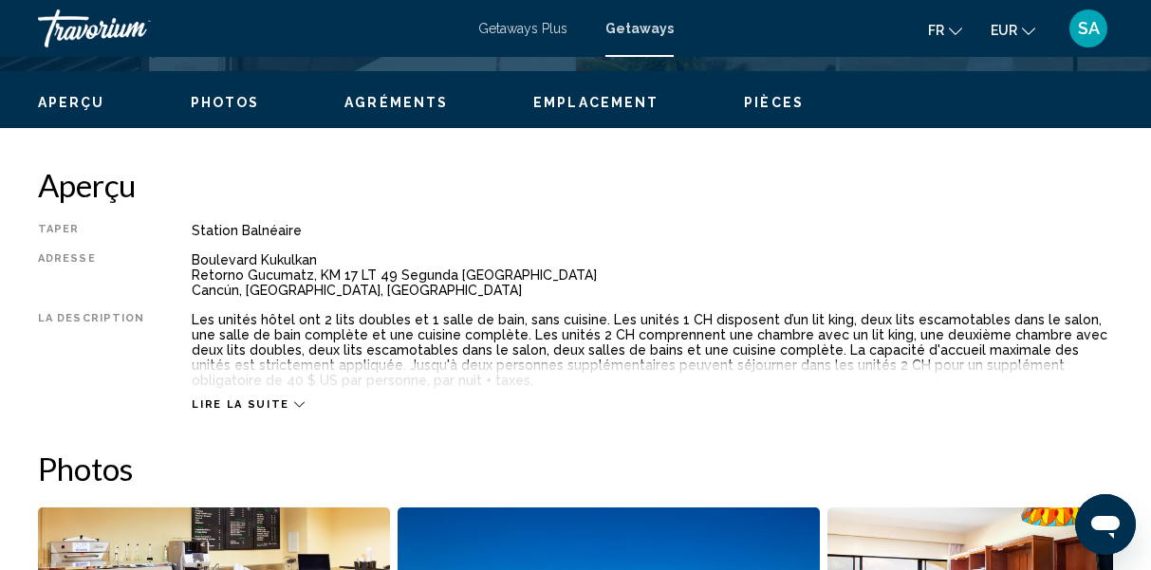
click at [255, 400] on span "Lire la suite" at bounding box center [240, 405] width 97 height 12
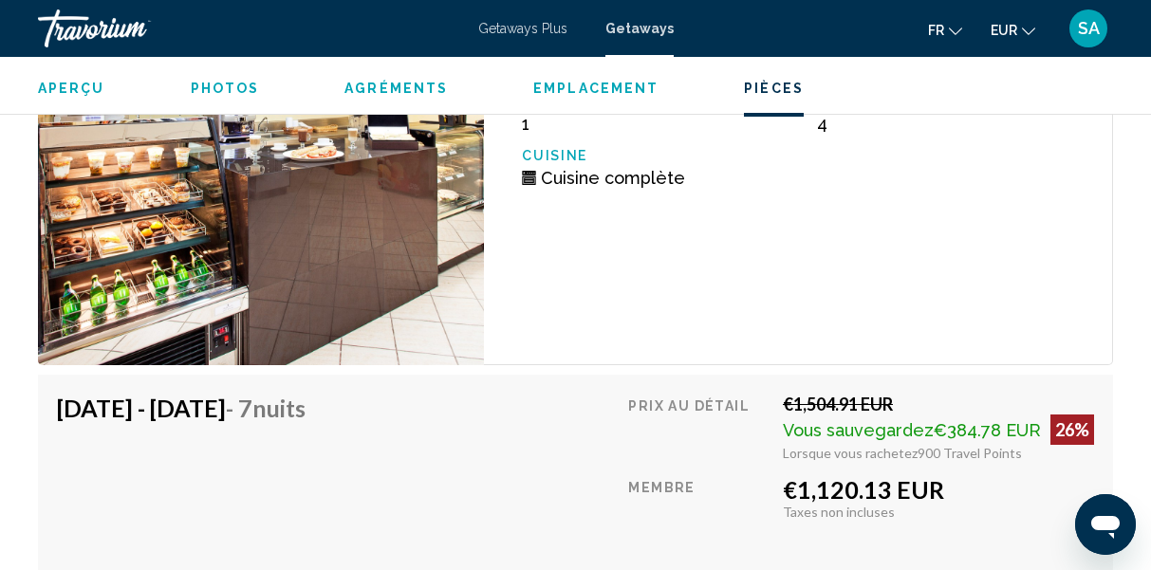
scroll to position [7722, 0]
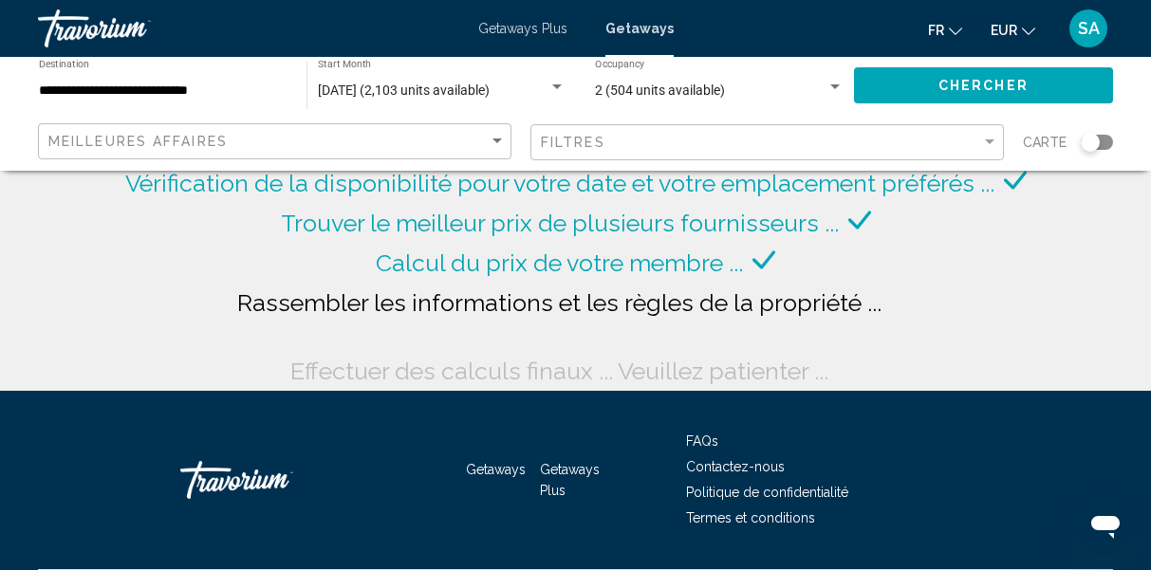
click at [274, 82] on div "**********" at bounding box center [163, 86] width 249 height 52
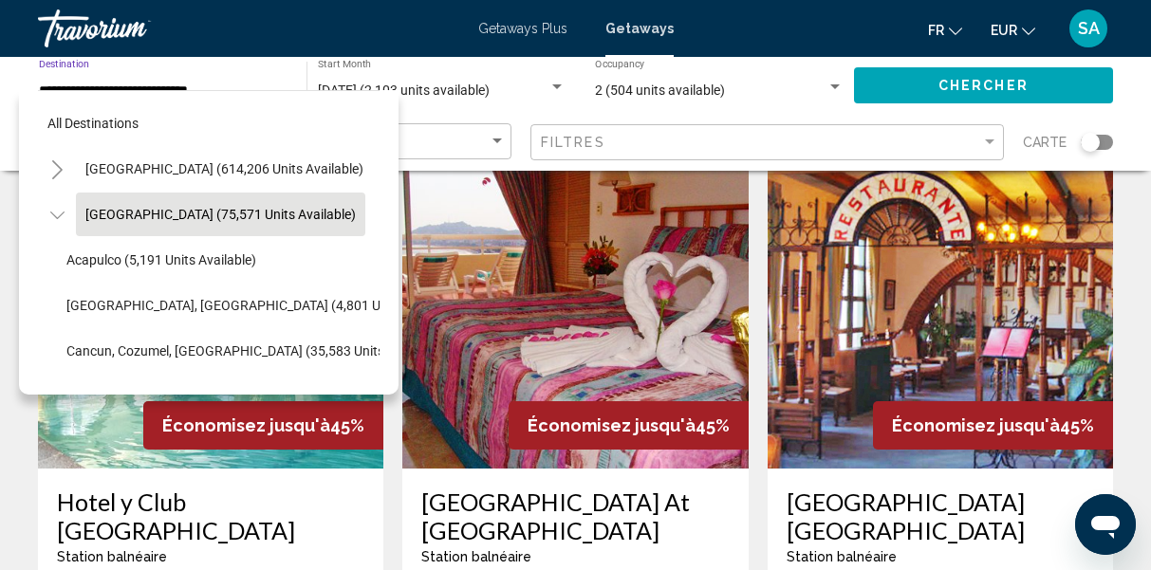
scroll to position [102, 0]
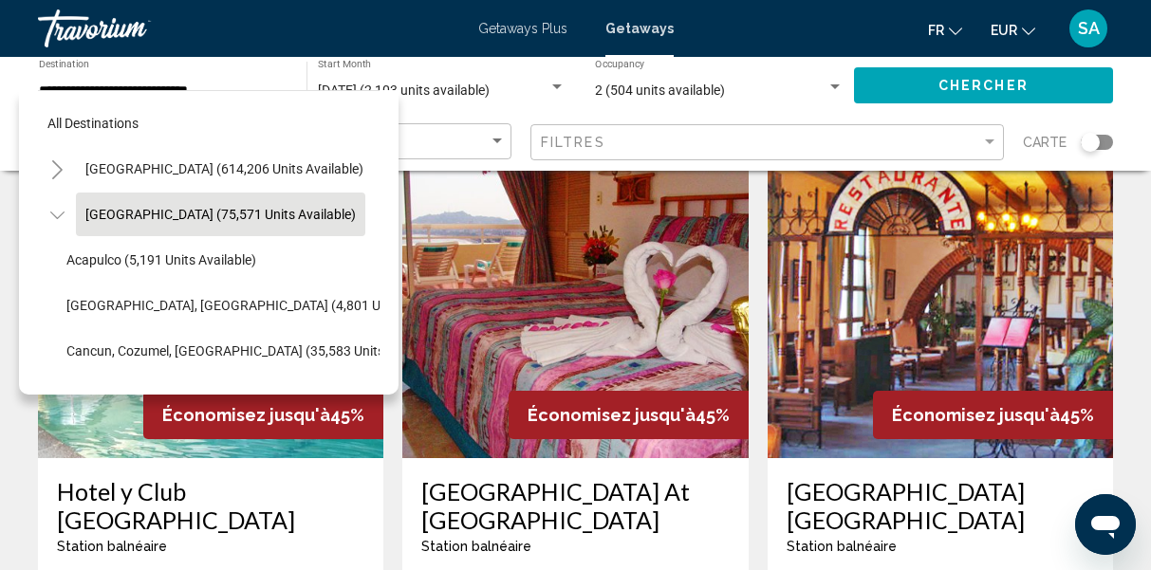
drag, startPoint x: 376, startPoint y: 137, endPoint x: 370, endPoint y: 163, distance: 27.2
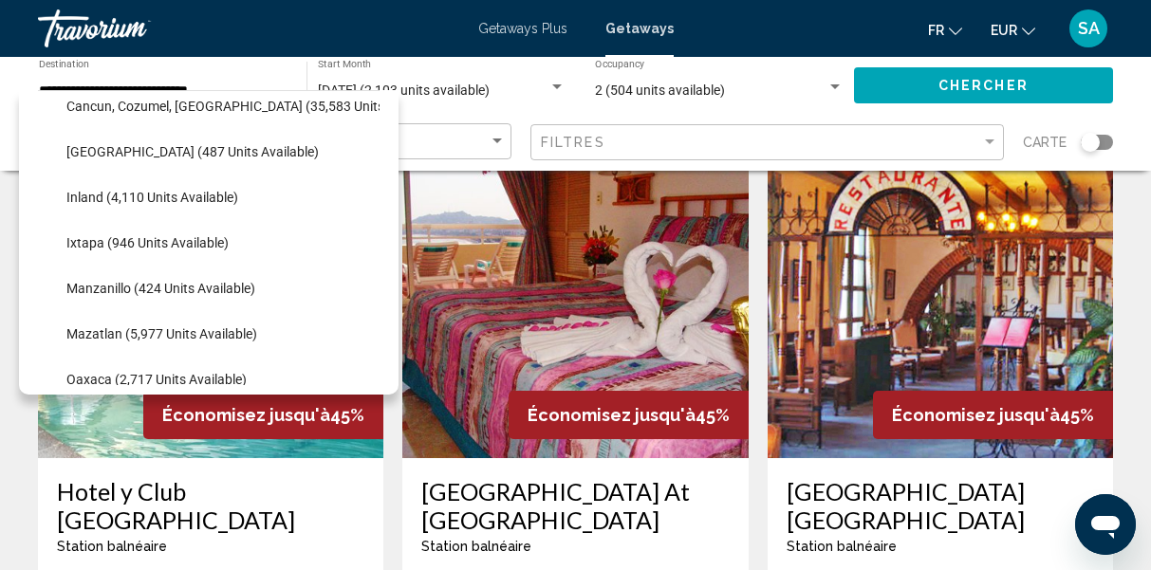
scroll to position [279, 0]
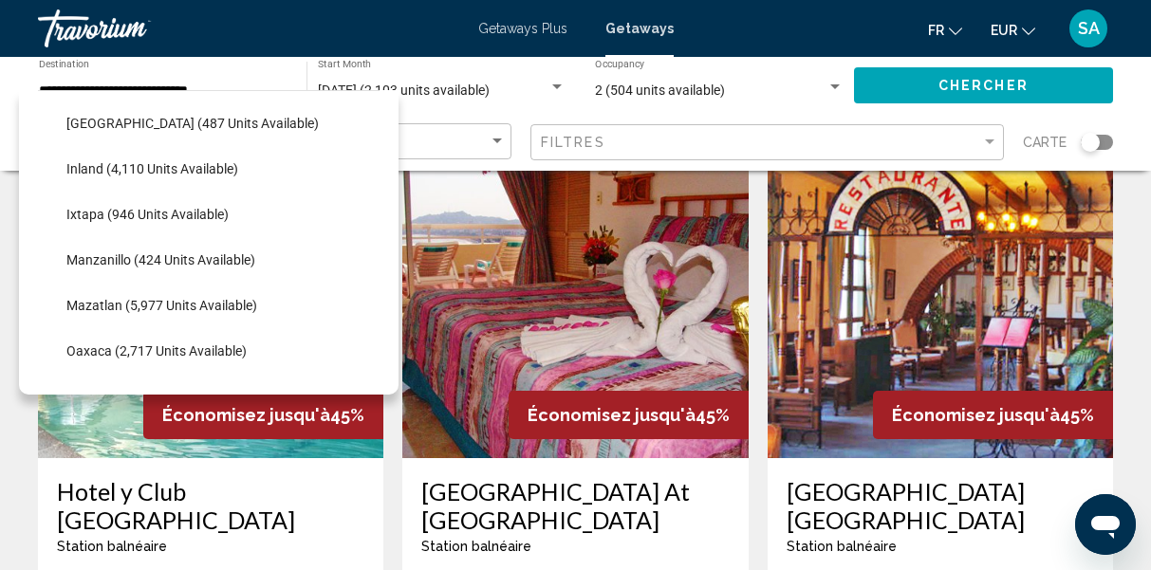
drag, startPoint x: 372, startPoint y: 171, endPoint x: 365, endPoint y: 393, distance: 222.2
click at [365, 393] on div "All destinations United States (614,206 units available) Mexico (75,571 units a…" at bounding box center [209, 242] width 380 height 305
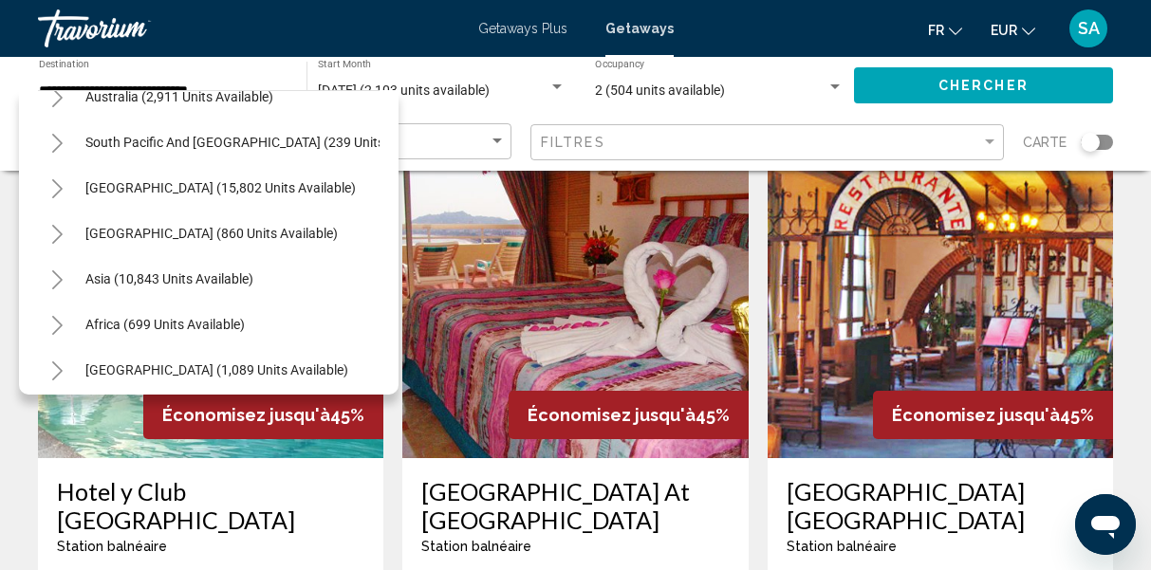
scroll to position [763, 0]
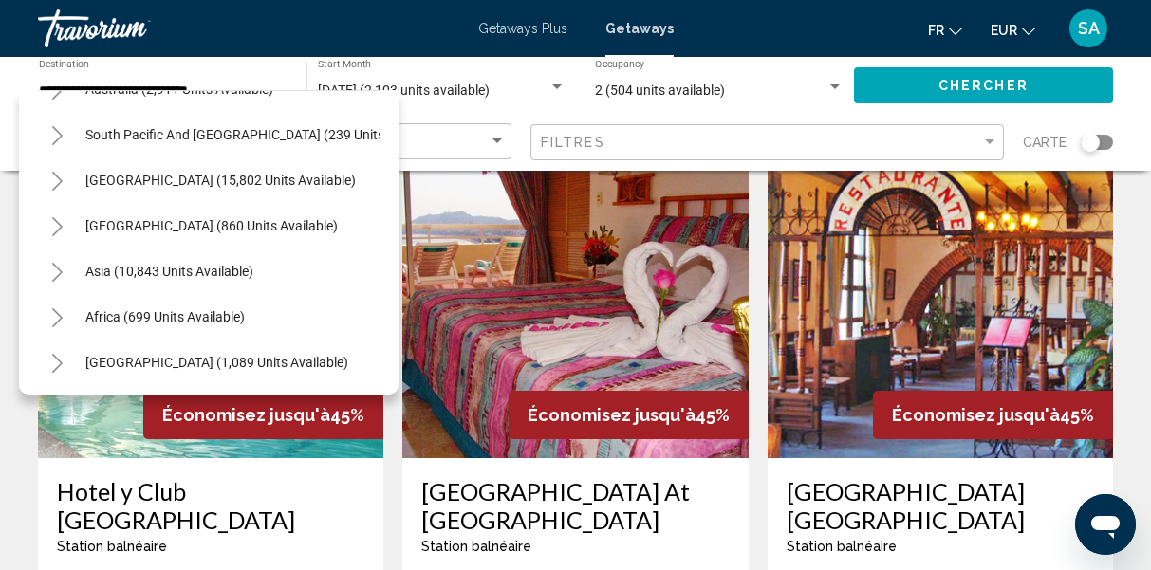
drag, startPoint x: 374, startPoint y: 230, endPoint x: 361, endPoint y: 392, distance: 162.8
click at [361, 392] on div "All destinations United States (614,206 units available) Mexico (75,571 units a…" at bounding box center [209, 242] width 380 height 305
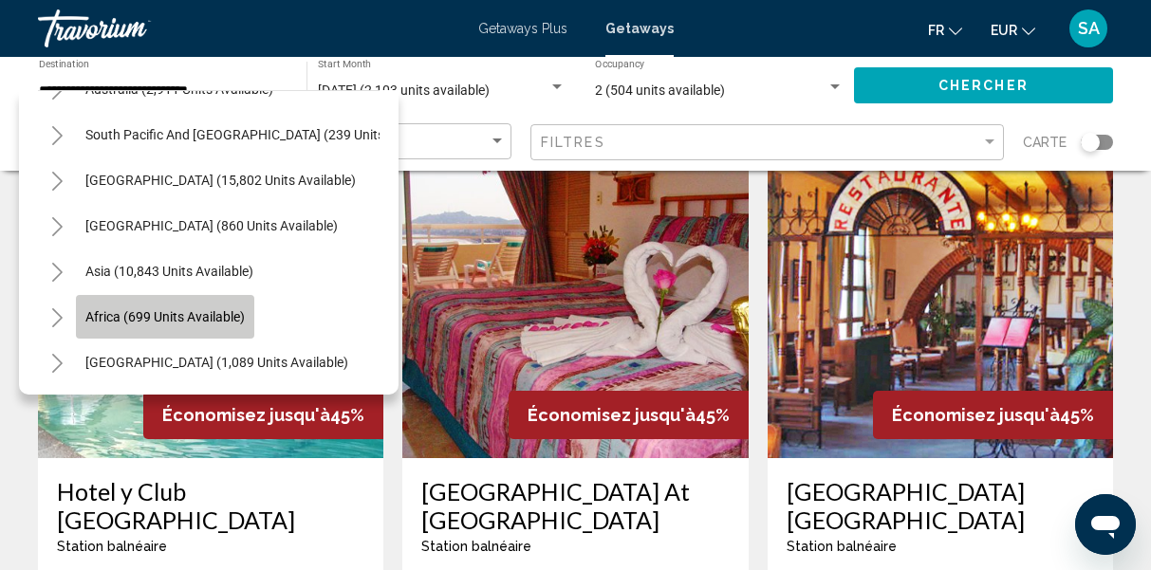
click at [214, 315] on span "Africa (699 units available)" at bounding box center [164, 316] width 159 height 15
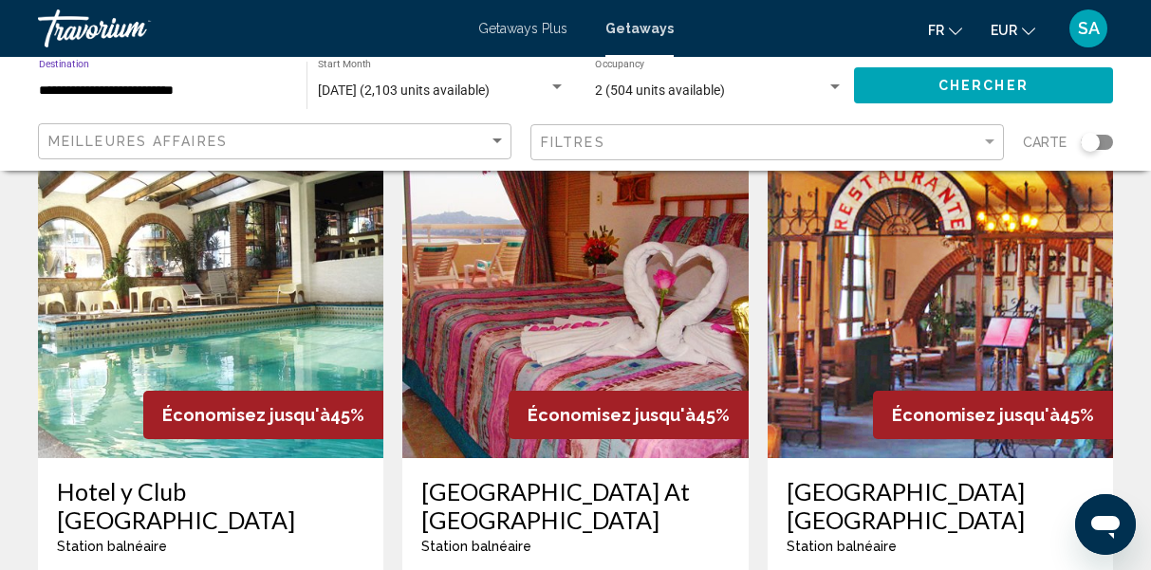
click at [901, 76] on button "Chercher" at bounding box center [983, 84] width 259 height 35
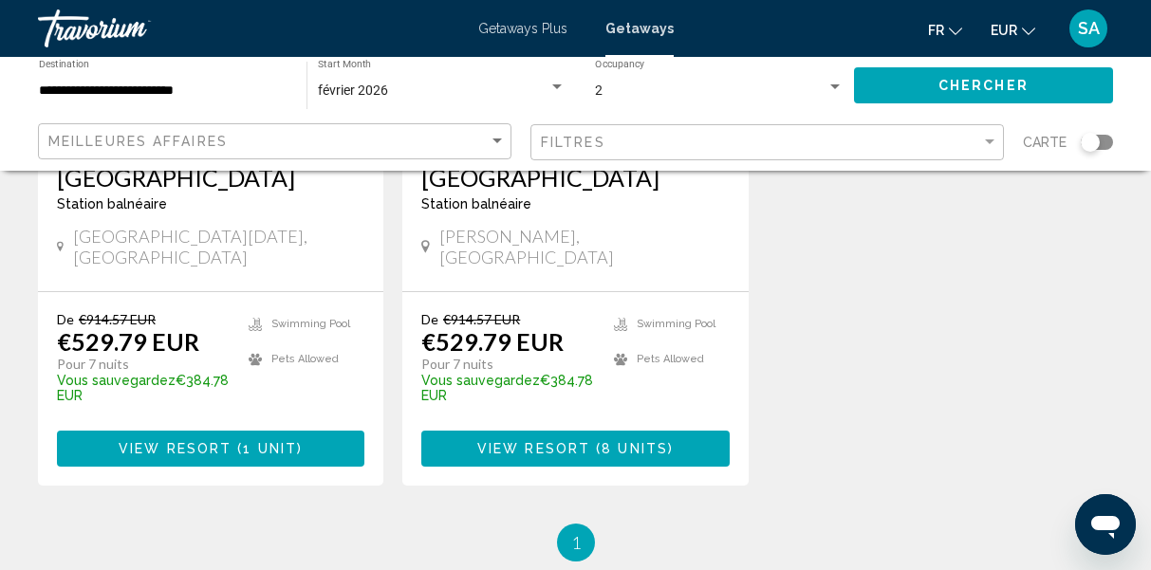
scroll to position [1247, 0]
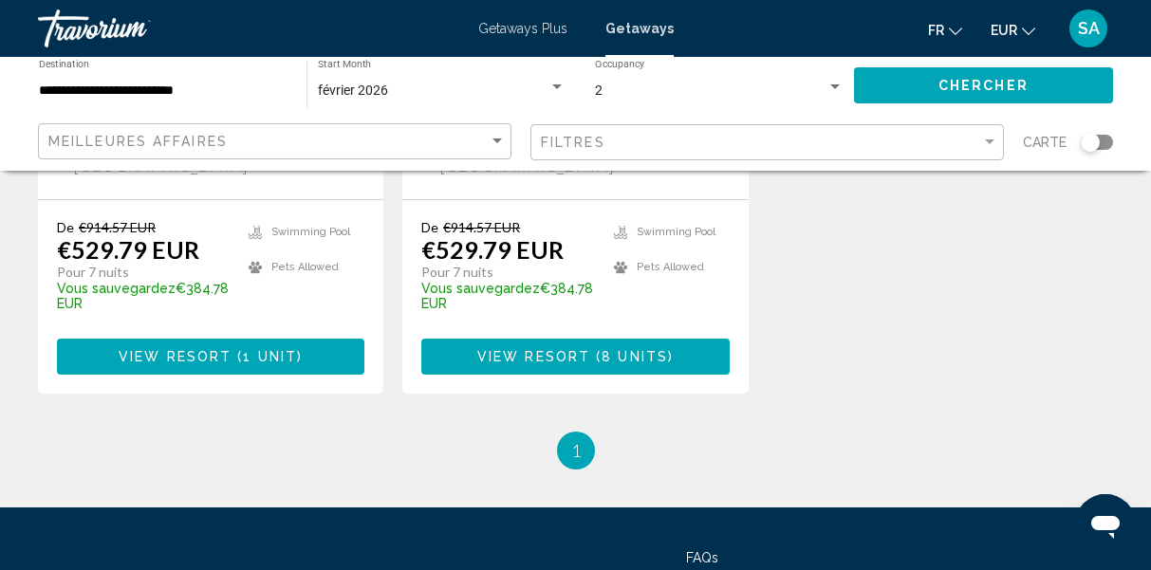
click at [211, 109] on div "**********" at bounding box center [163, 86] width 249 height 52
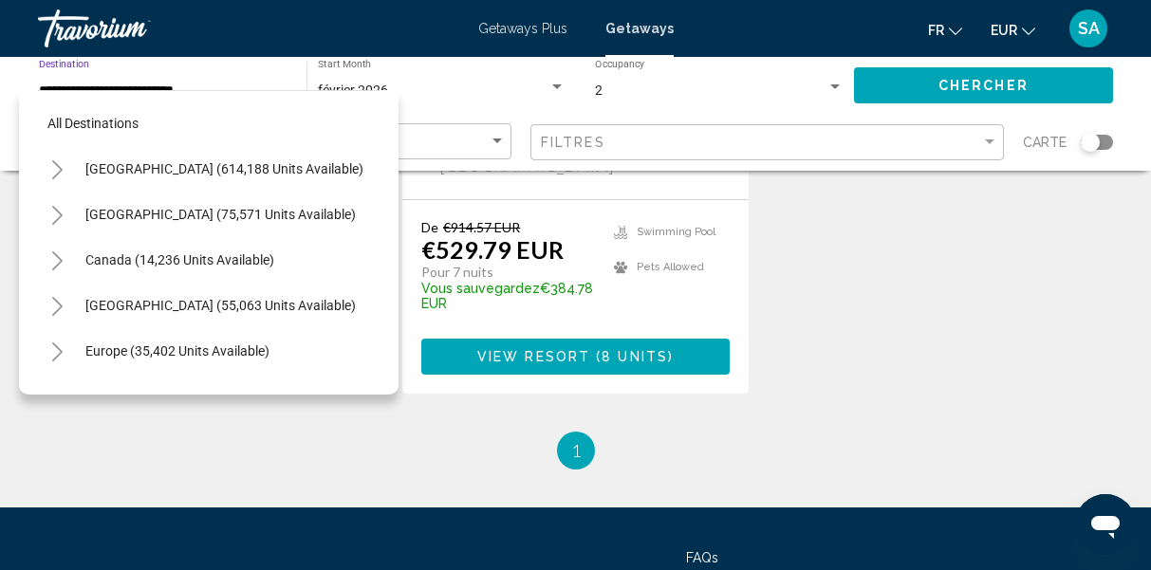
scroll to position [386, 0]
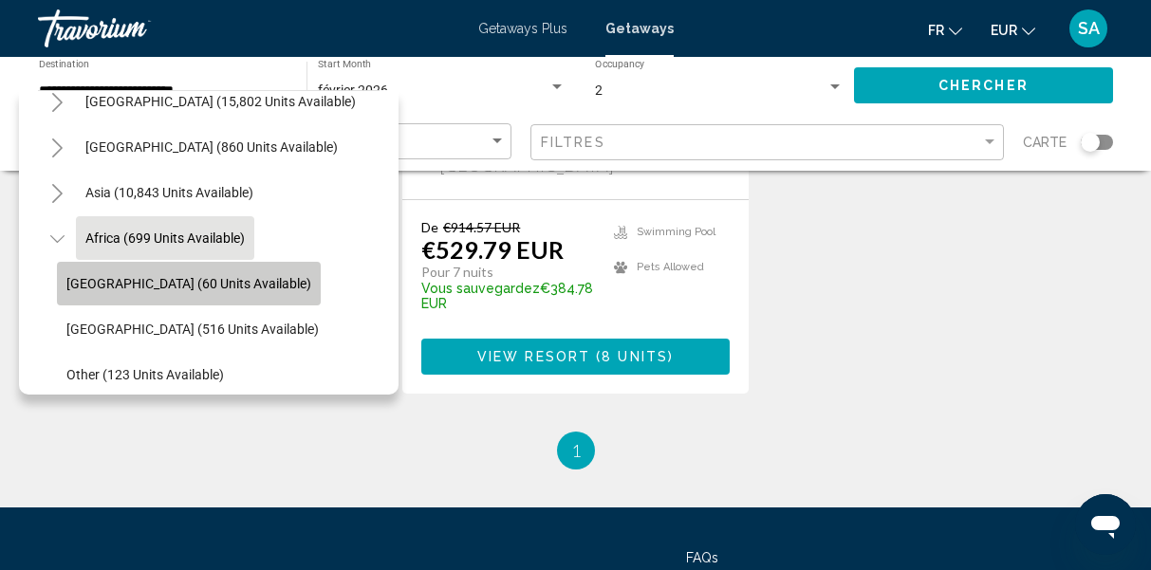
click at [189, 296] on button "Morocco (60 units available)" at bounding box center [189, 284] width 264 height 44
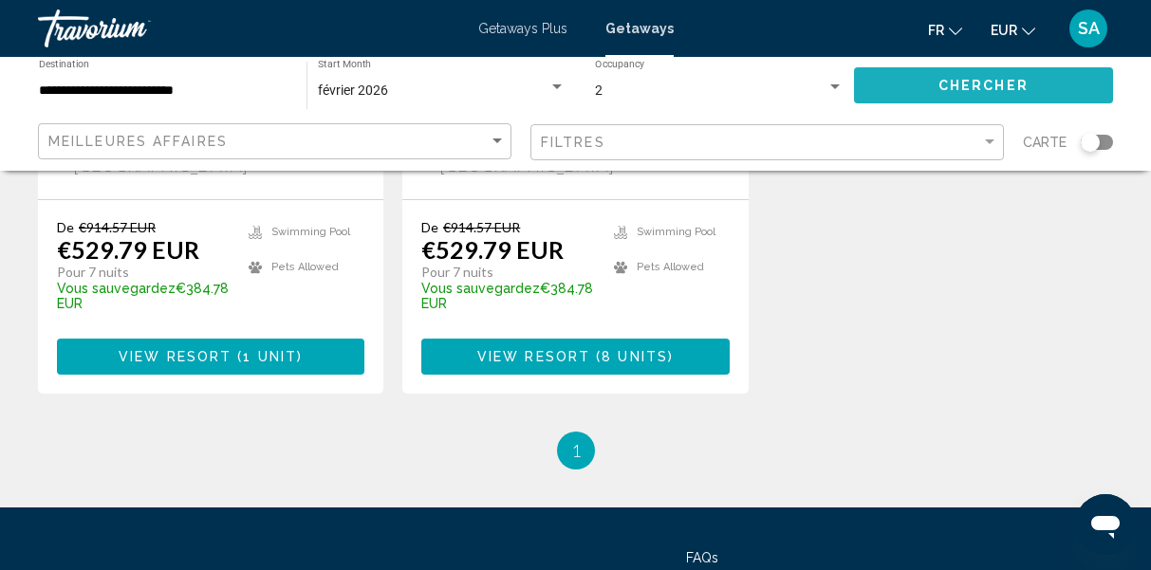
click at [1028, 73] on button "Chercher" at bounding box center [983, 84] width 259 height 35
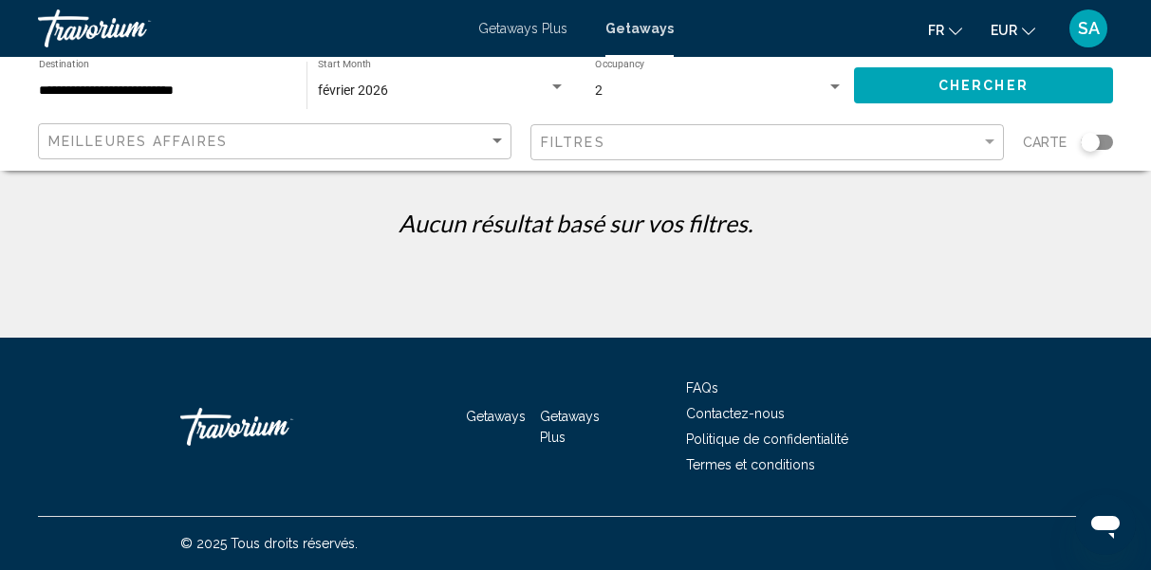
click at [194, 99] on div "**********" at bounding box center [163, 86] width 249 height 52
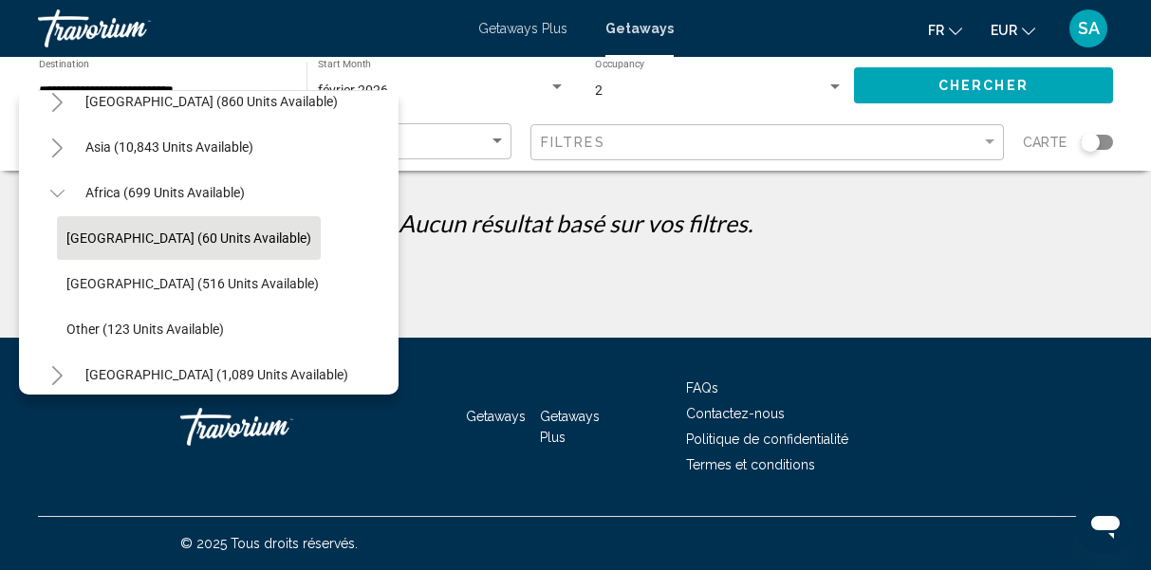
scroll to position [444, 0]
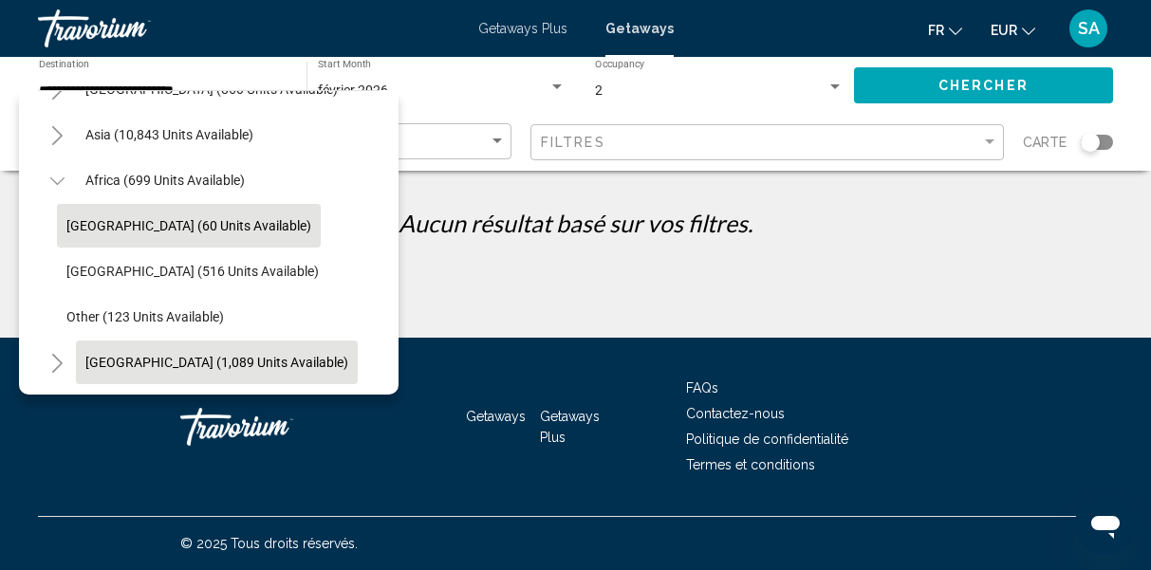
drag, startPoint x: 369, startPoint y: 372, endPoint x: 187, endPoint y: 358, distance: 182.8
click at [187, 358] on div "[GEOGRAPHIC_DATA] (1,089 units available)" at bounding box center [209, 363] width 342 height 46
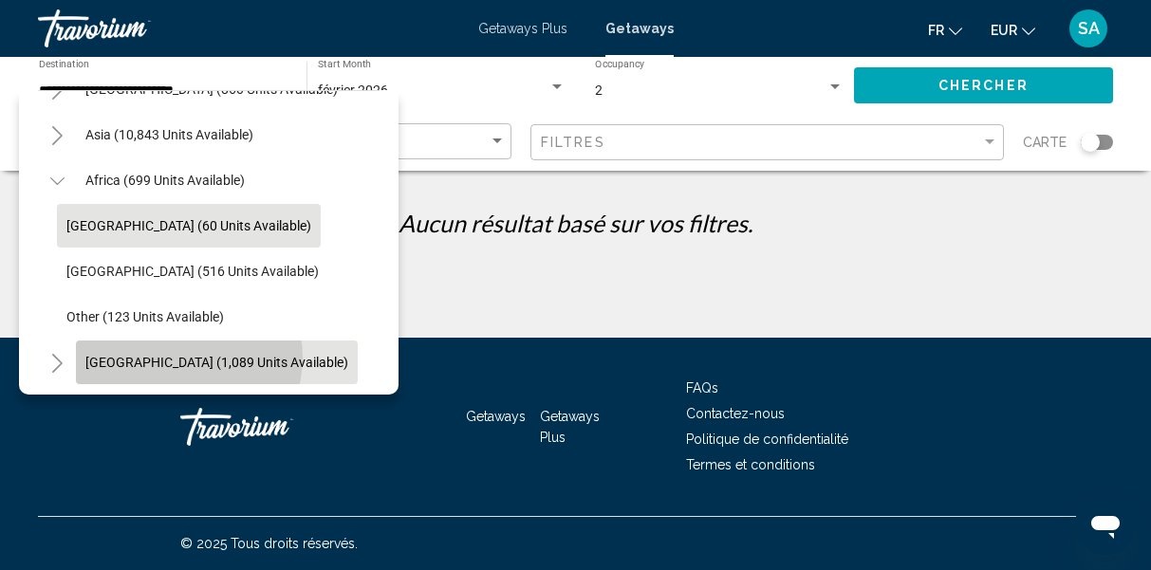
click at [187, 358] on span "[GEOGRAPHIC_DATA] (1,089 units available)" at bounding box center [216, 362] width 263 height 15
type input "**********"
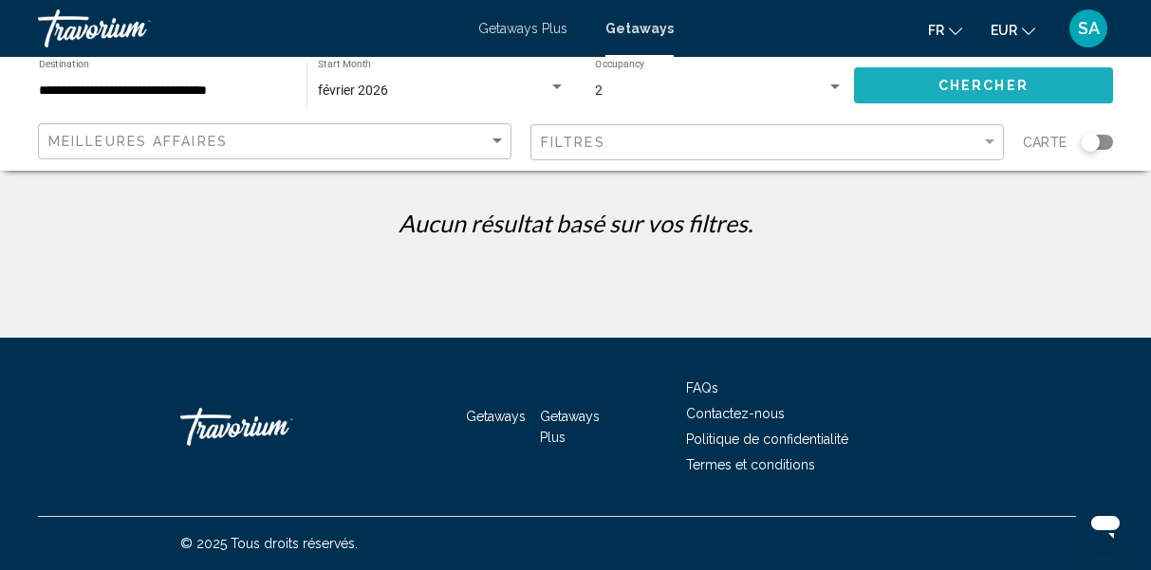
click at [1023, 76] on button "Chercher" at bounding box center [983, 84] width 259 height 35
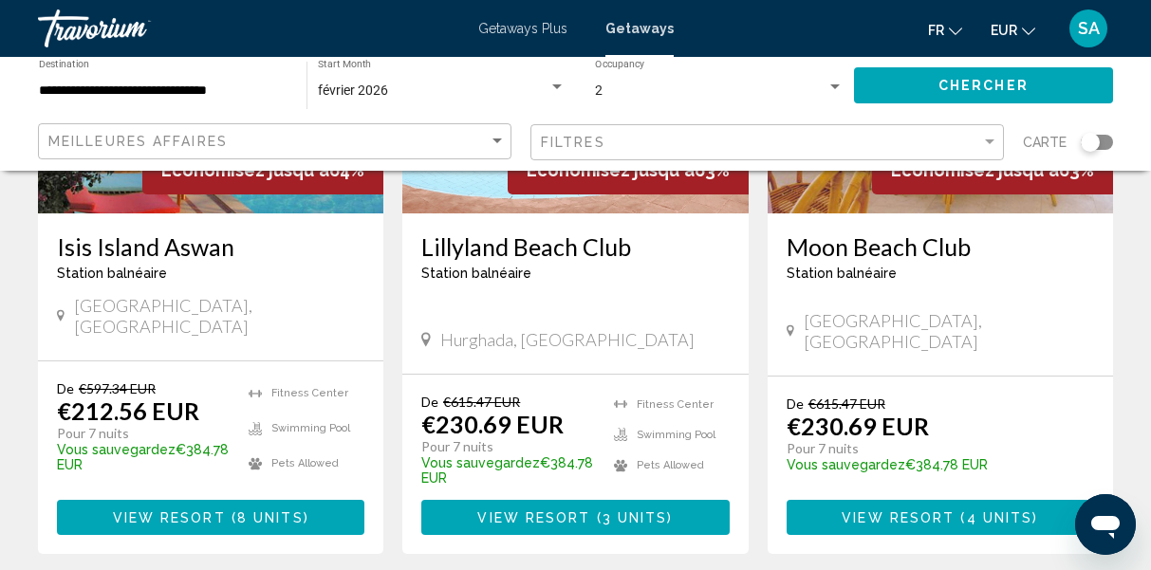
scroll to position [342, 0]
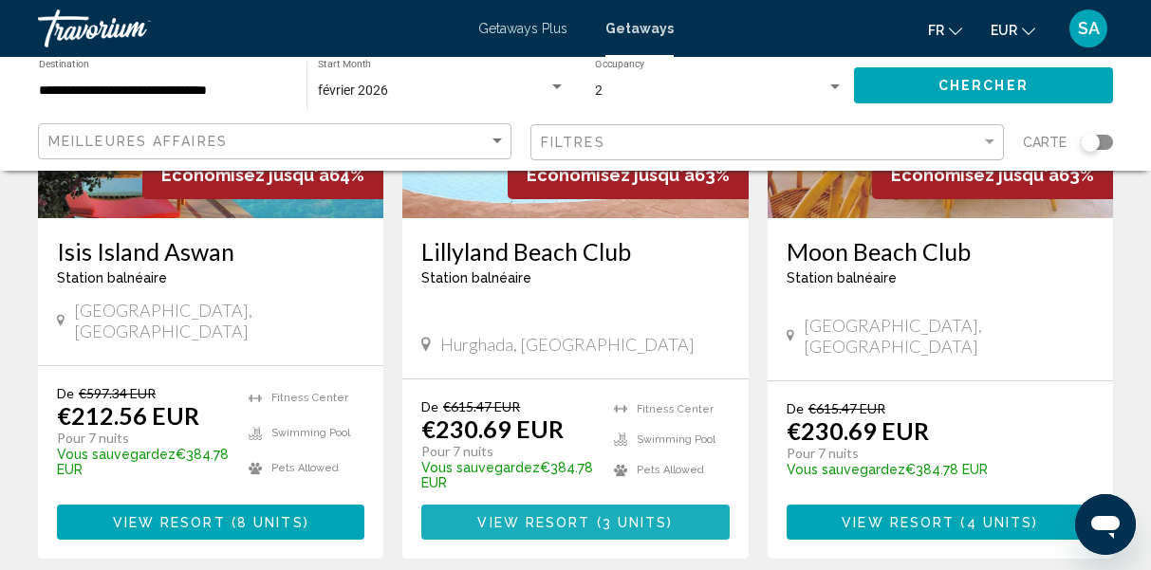
click at [552, 515] on span "View Resort" at bounding box center [533, 522] width 113 height 15
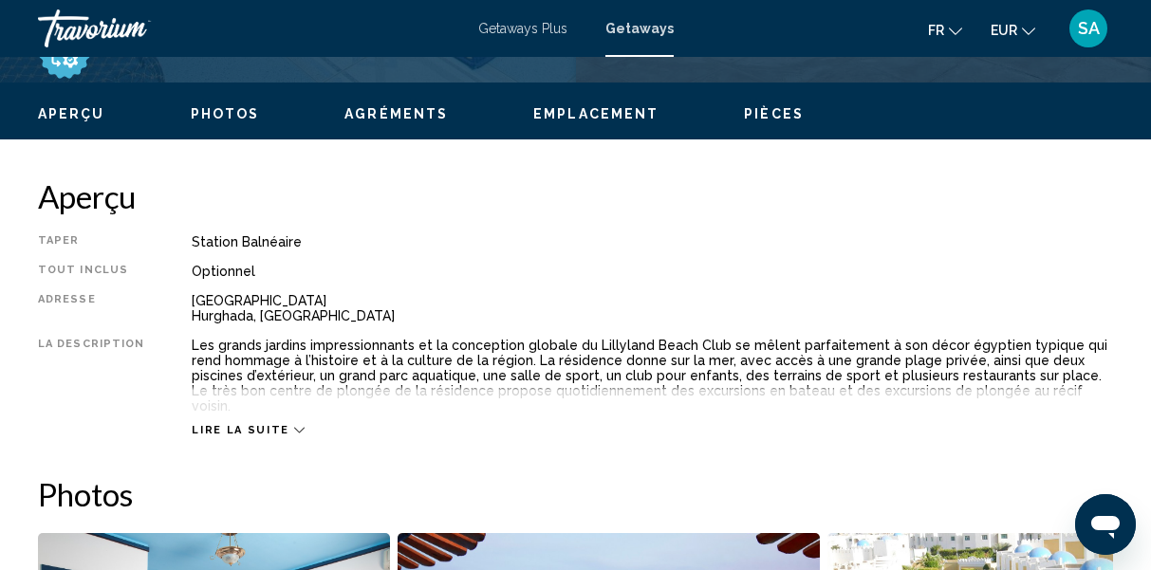
scroll to position [952, 0]
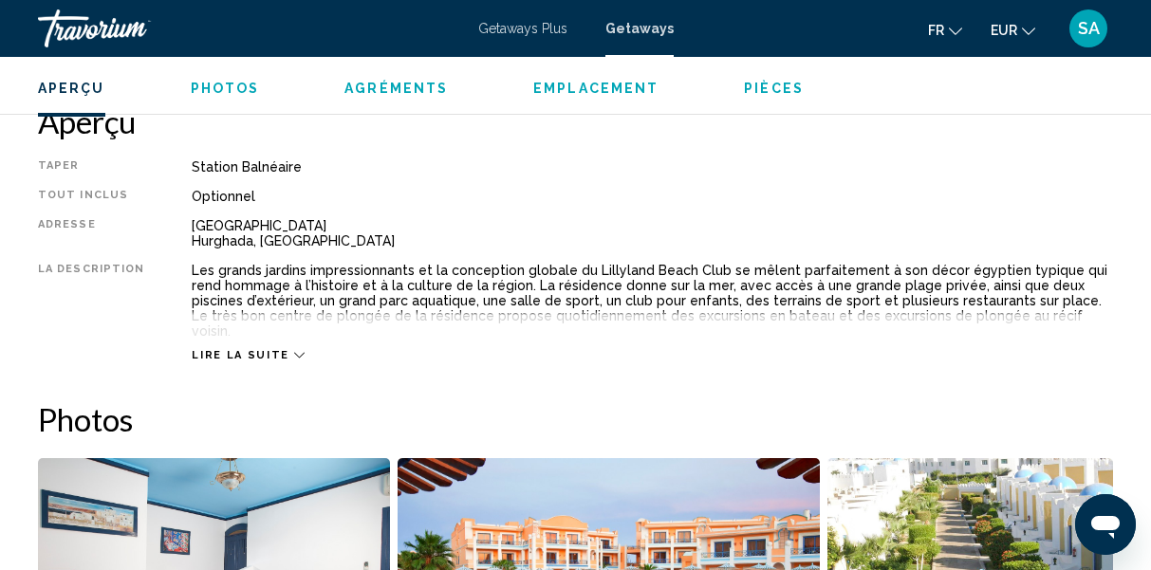
click at [258, 349] on span "Lire la suite" at bounding box center [240, 355] width 97 height 12
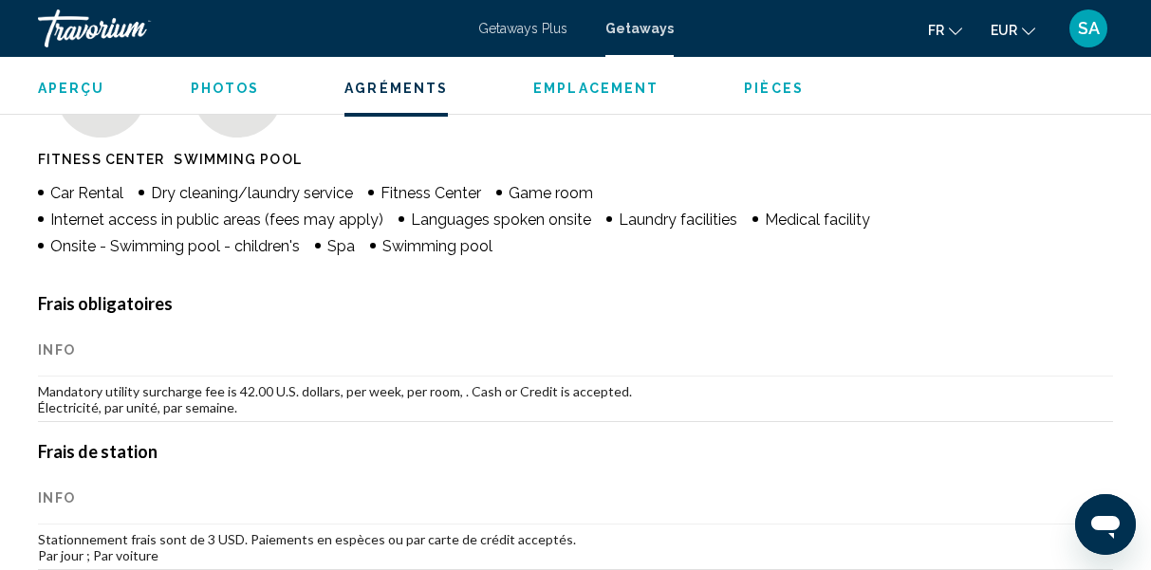
scroll to position [1956, 0]
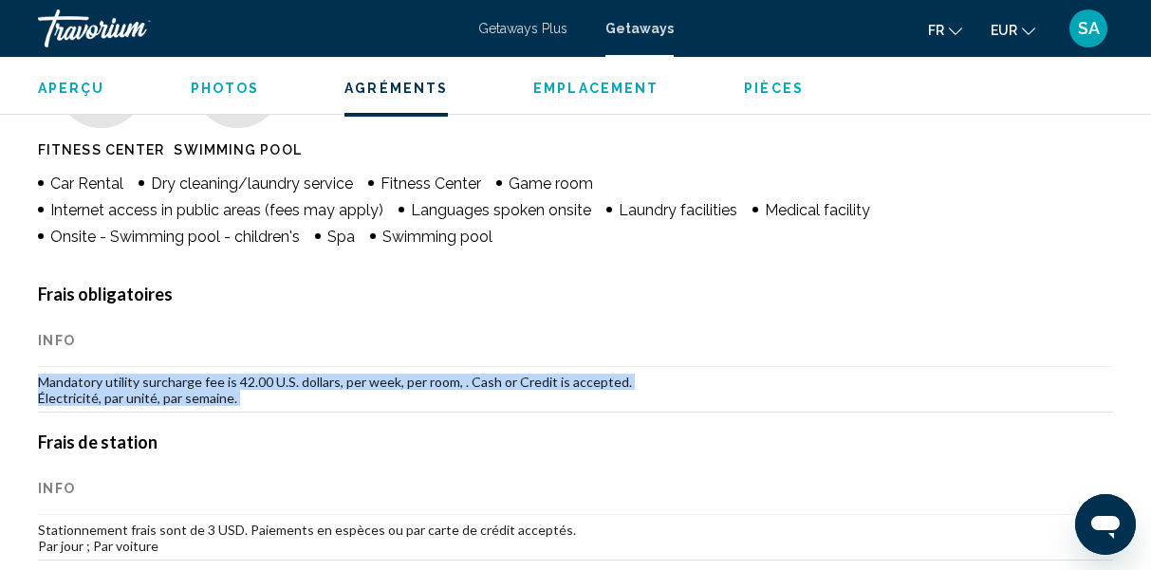
drag, startPoint x: 39, startPoint y: 366, endPoint x: 116, endPoint y: 408, distance: 87.5
click at [104, 381] on td "Mandatory utility surcharge fee is 42.00 U.S. dollars, per week, per room, . Ca…" at bounding box center [575, 390] width 1075 height 46
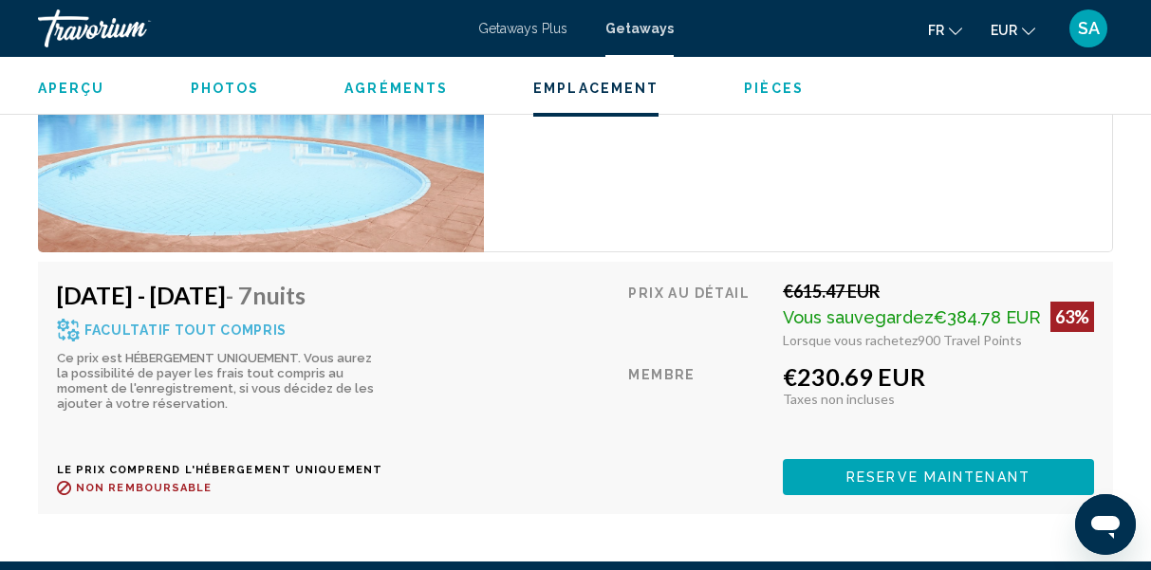
scroll to position [4748, 0]
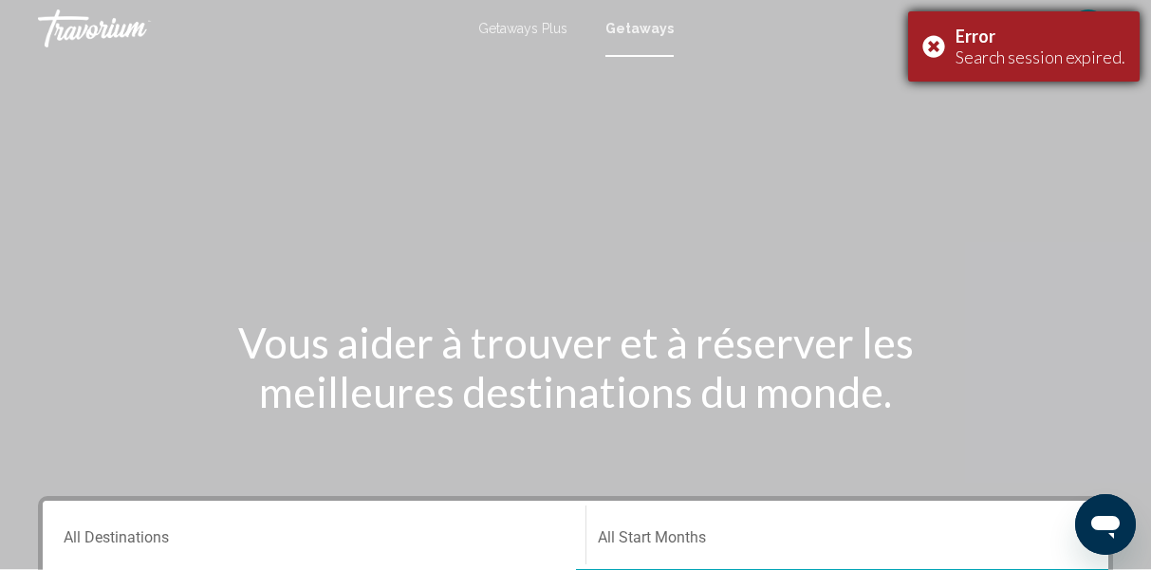
click at [938, 49] on div "Error Search session expired." at bounding box center [1024, 46] width 232 height 70
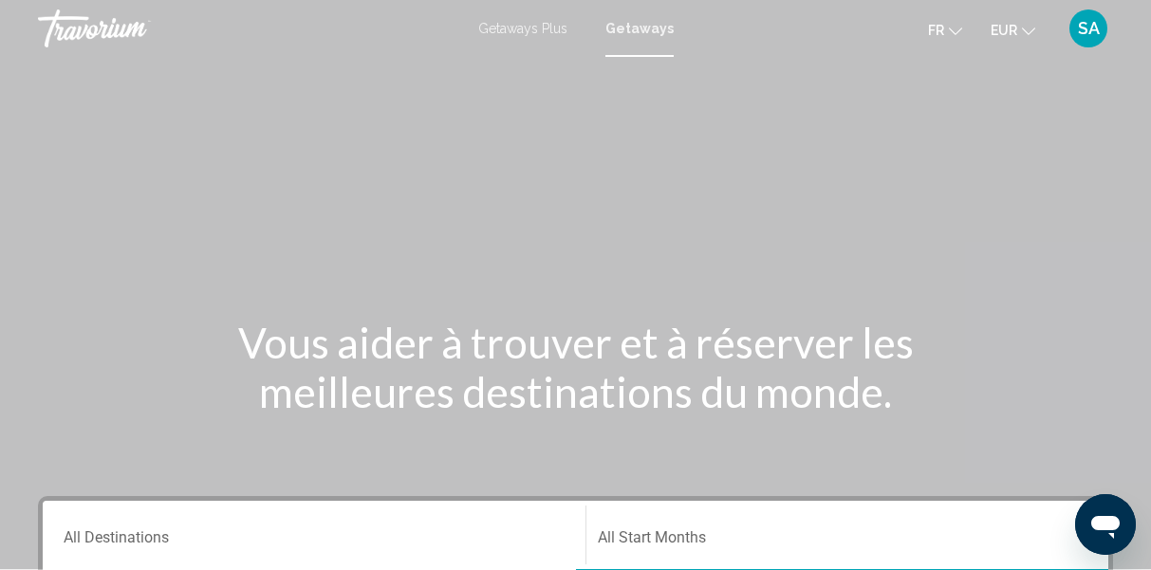
click at [286, 509] on div "Destination All Destinations" at bounding box center [314, 536] width 501 height 60
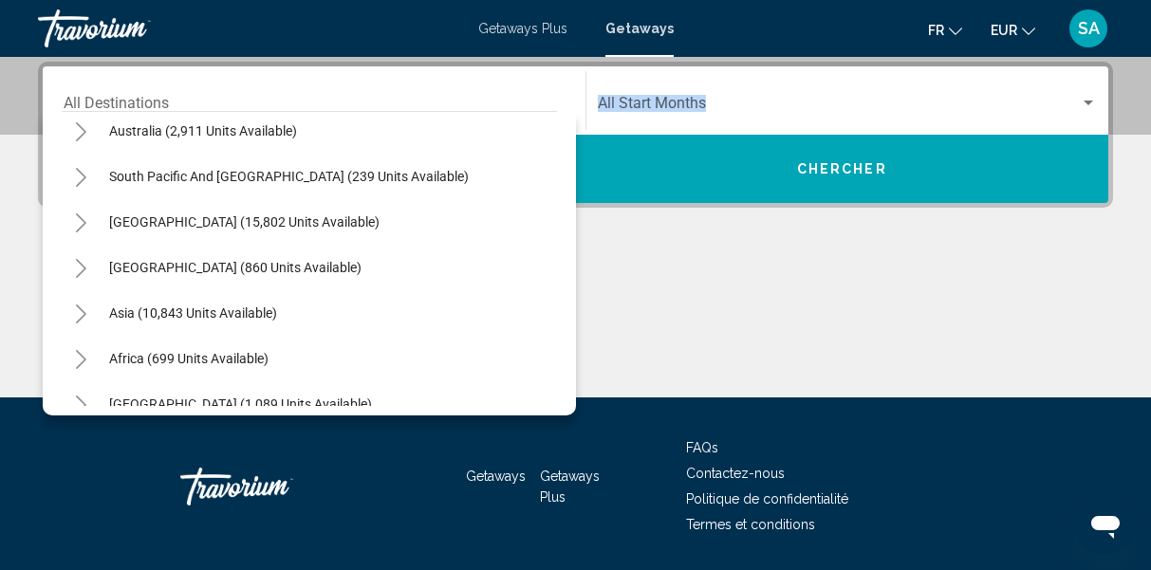
scroll to position [307, 0]
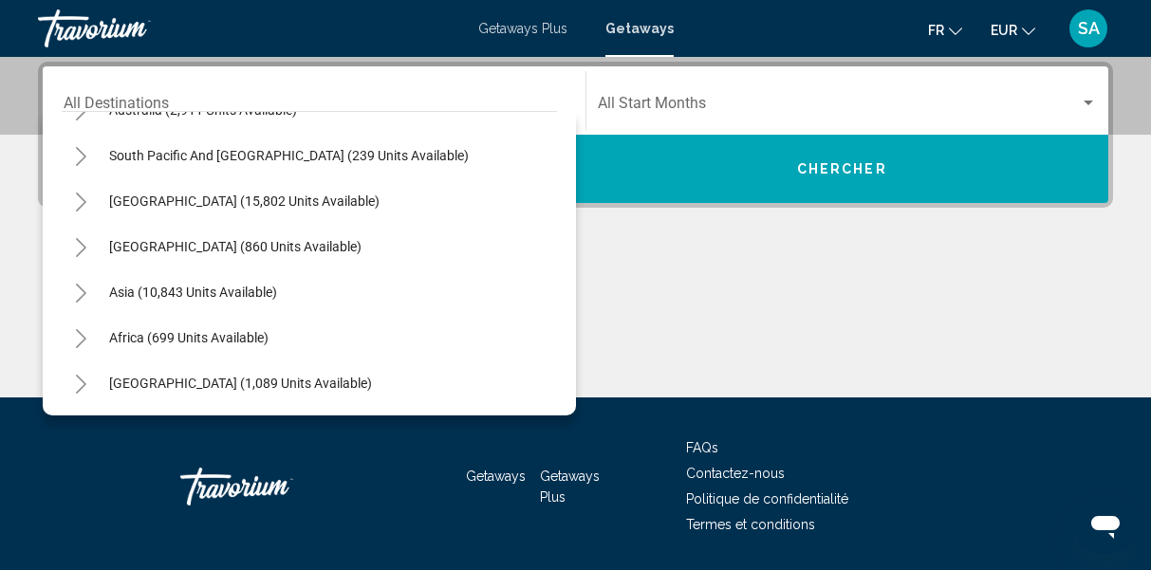
drag, startPoint x: 550, startPoint y: 201, endPoint x: 531, endPoint y: 396, distance: 195.6
click at [533, 396] on mat-tree "All destinations United States (614,188 units available) Mexico (75,571 units a…" at bounding box center [309, 110] width 495 height 592
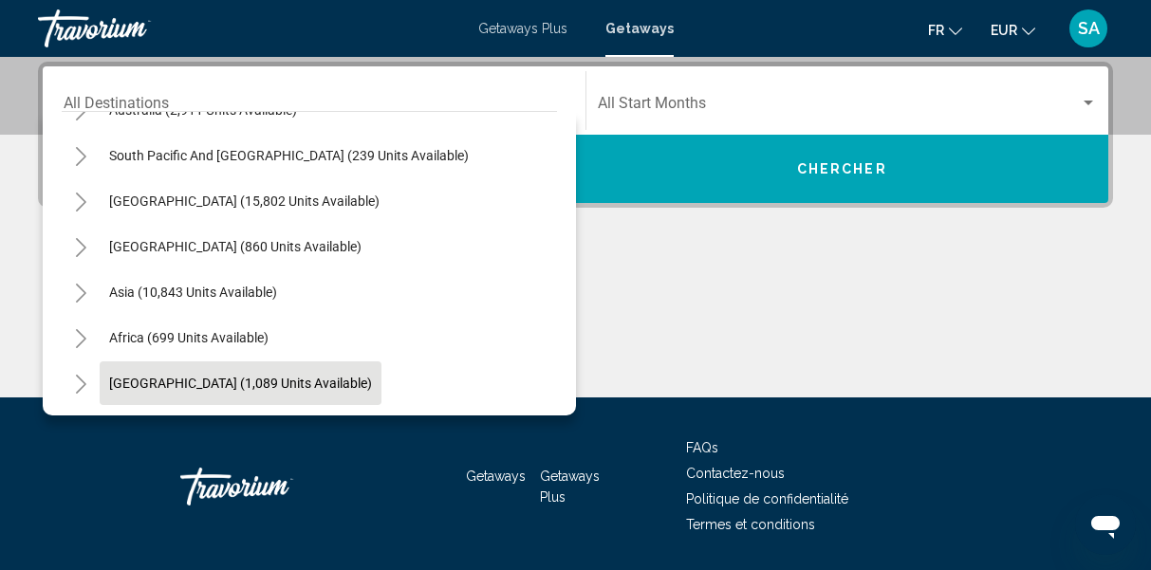
click at [235, 376] on span "[GEOGRAPHIC_DATA] (1,089 units available)" at bounding box center [240, 383] width 263 height 15
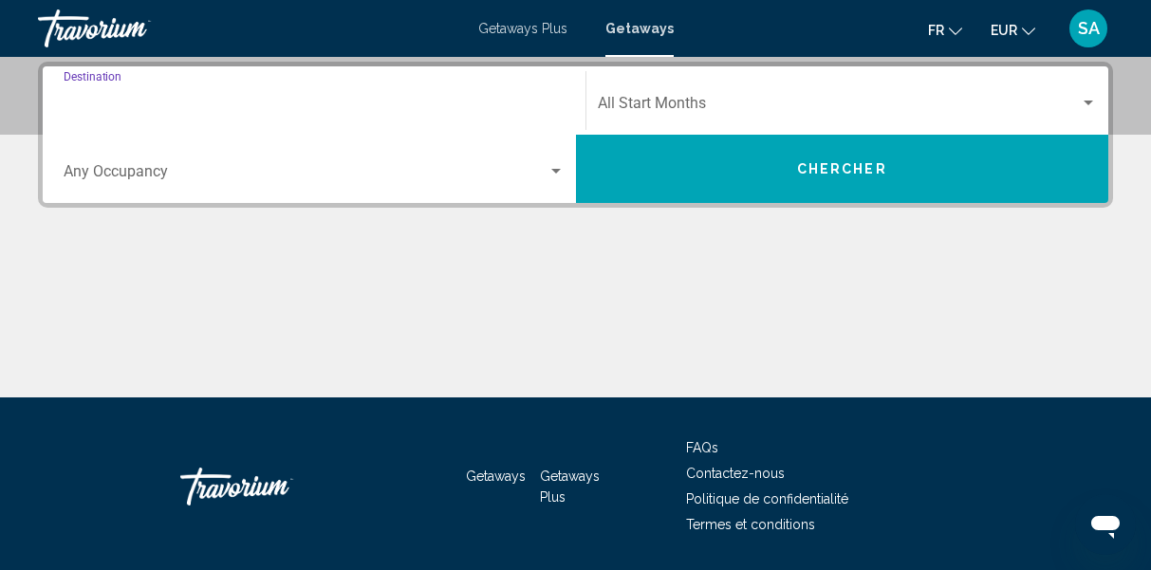
type input "**********"
click at [163, 183] on span "Search widget" at bounding box center [306, 175] width 484 height 17
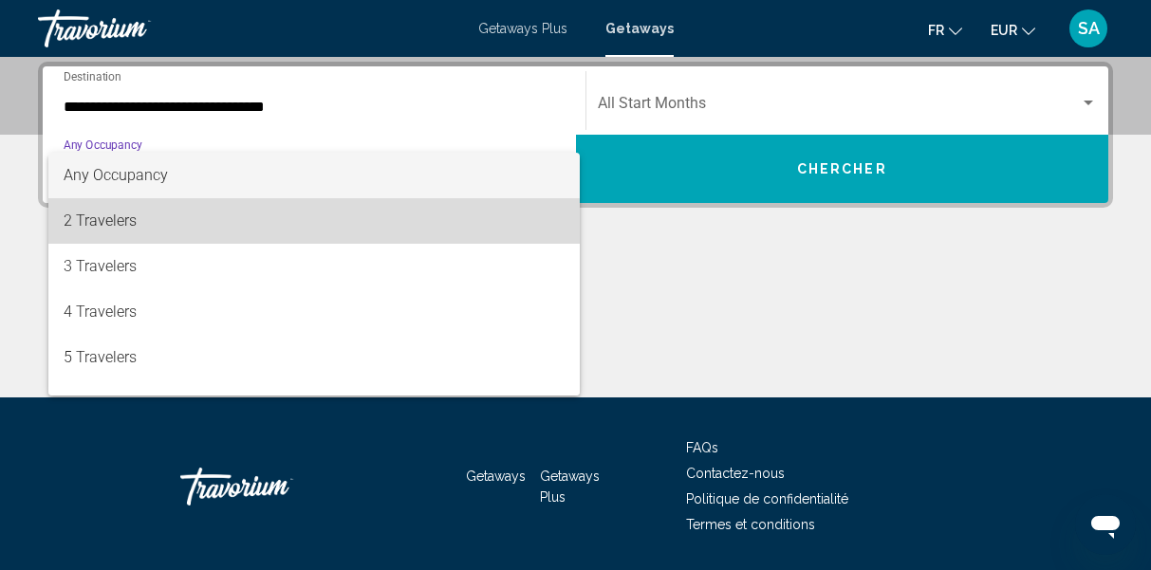
click at [153, 228] on span "2 Travelers" at bounding box center [314, 221] width 501 height 46
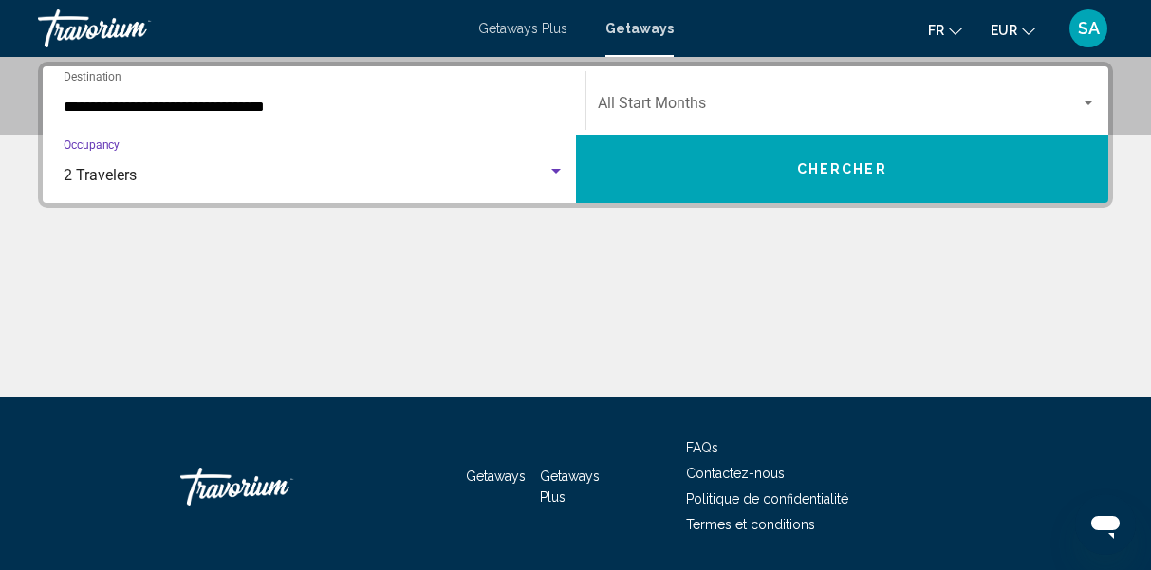
click at [625, 101] on span "Search widget" at bounding box center [839, 107] width 483 height 17
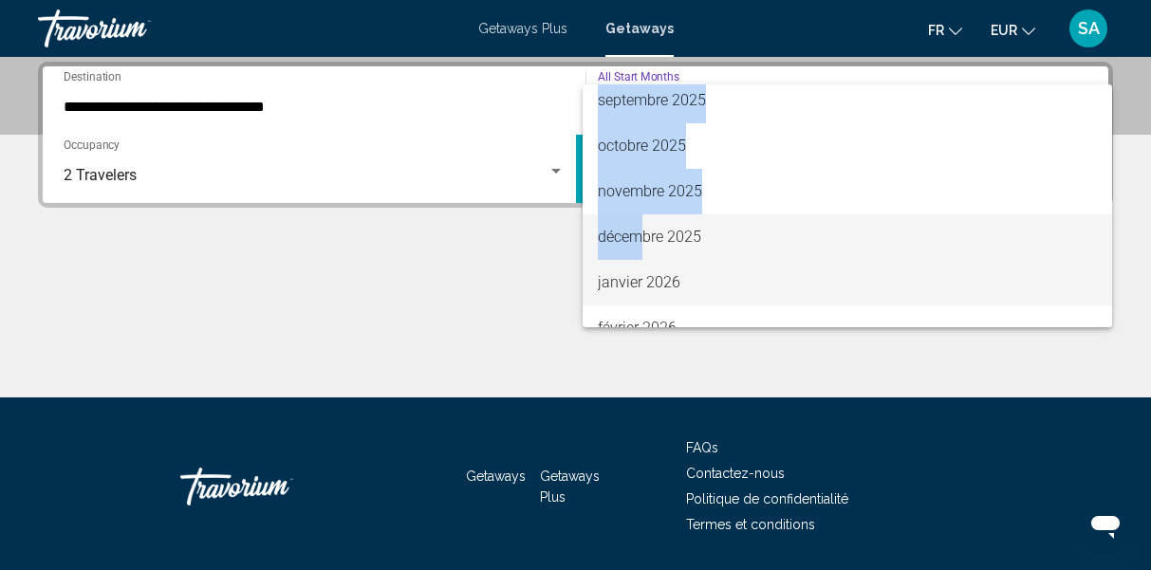
scroll to position [122, 0]
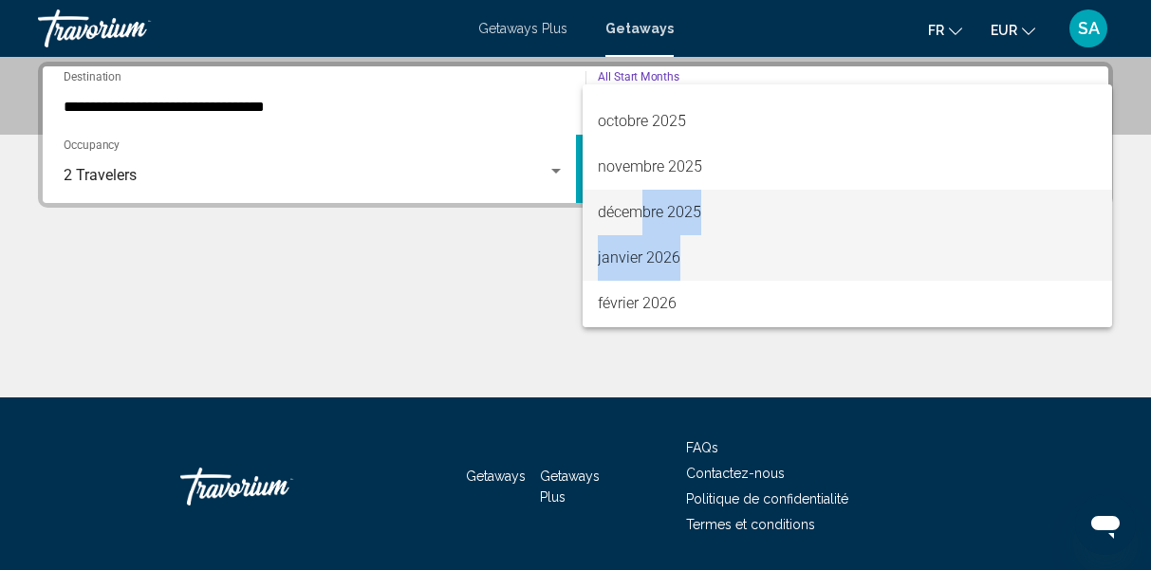
drag, startPoint x: 645, startPoint y: 322, endPoint x: 641, endPoint y: 270, distance: 52.4
click at [641, 270] on div "All Start Months août 2025 septembre 2025 octobre 2025 novembre 2025 décembre 2…" at bounding box center [848, 205] width 531 height 243
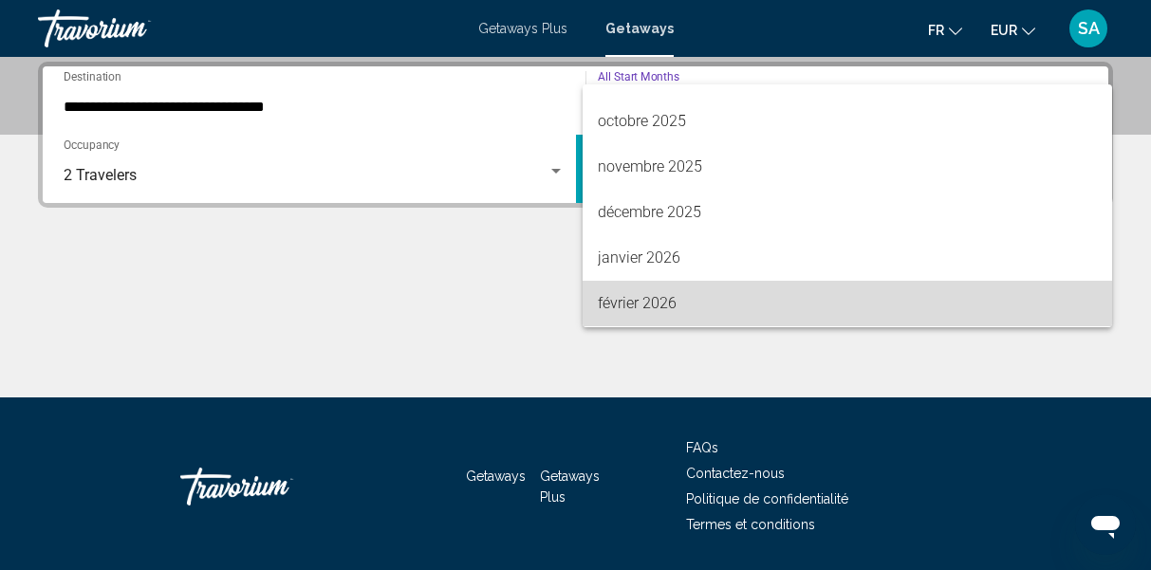
click at [637, 302] on span "février 2026" at bounding box center [848, 304] width 500 height 46
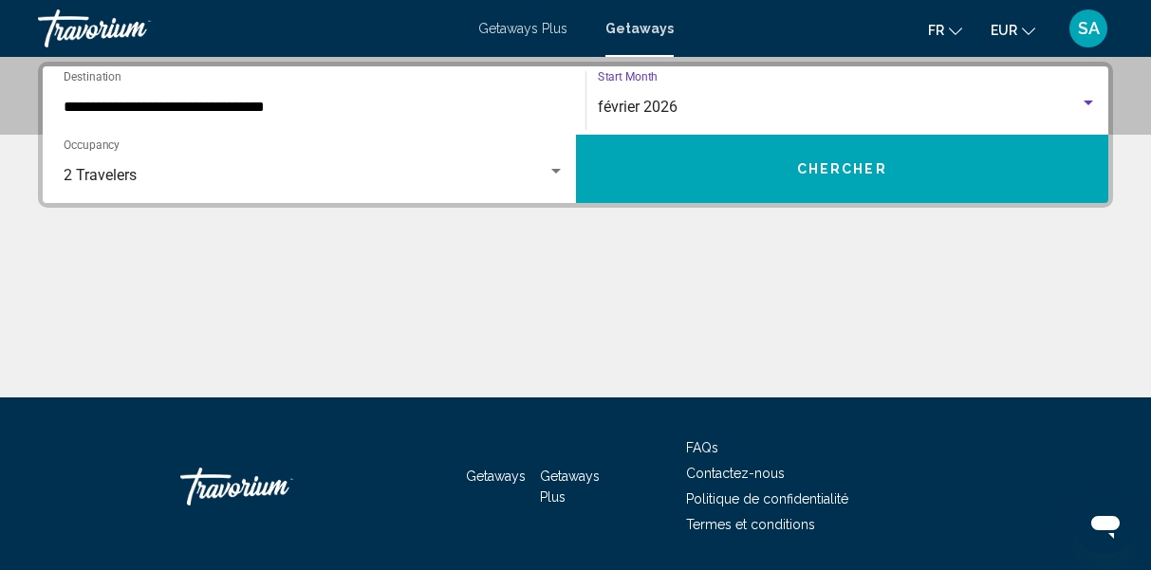
click at [736, 160] on button "Chercher" at bounding box center [842, 169] width 533 height 68
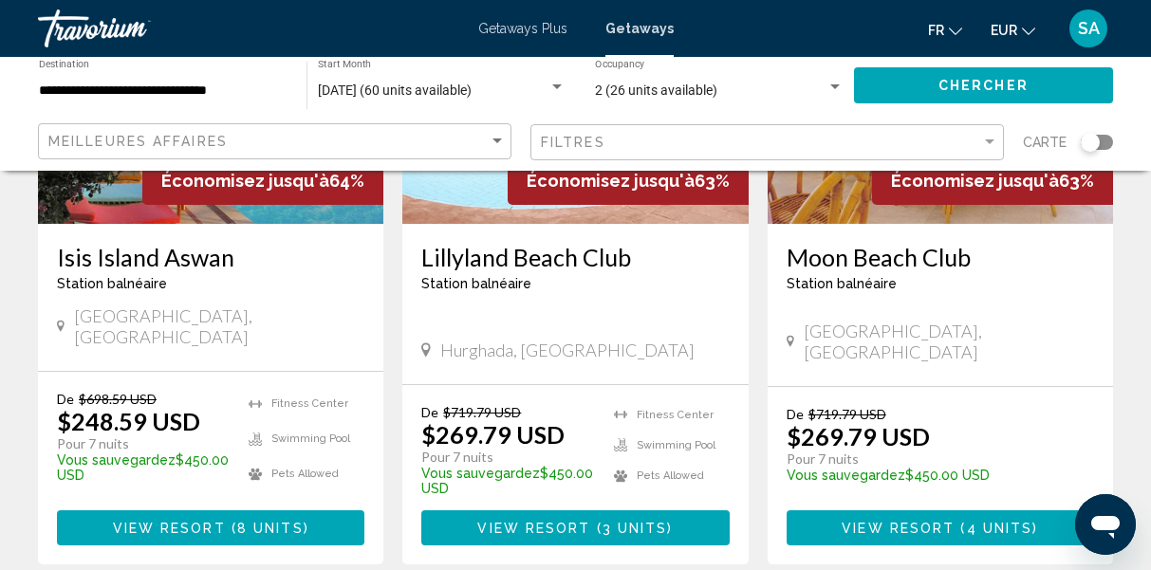
scroll to position [340, 0]
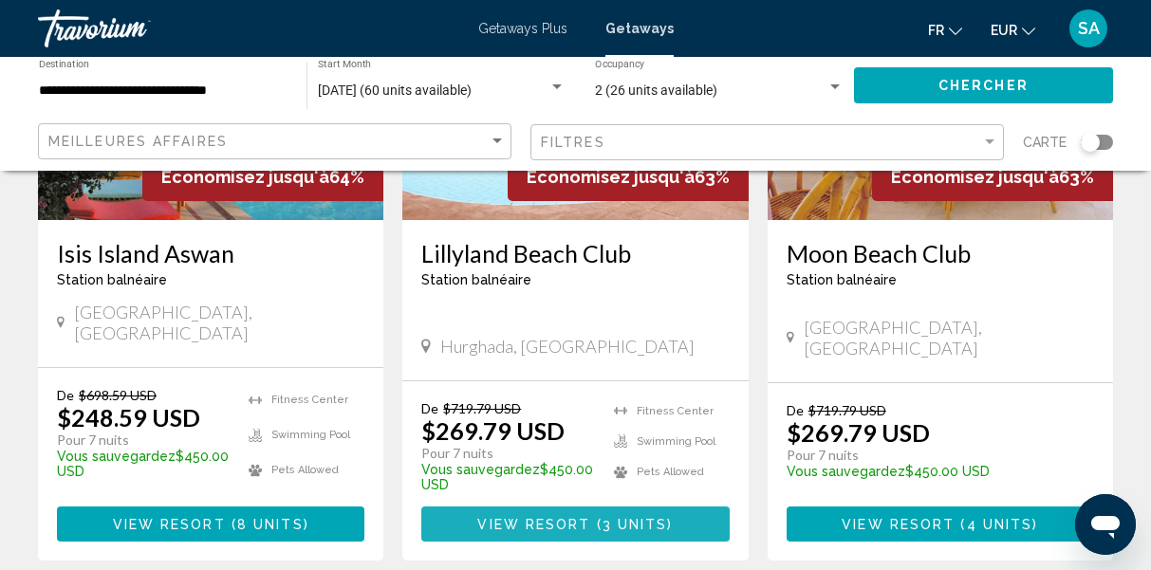
click at [513, 517] on span "View Resort" at bounding box center [533, 524] width 113 height 15
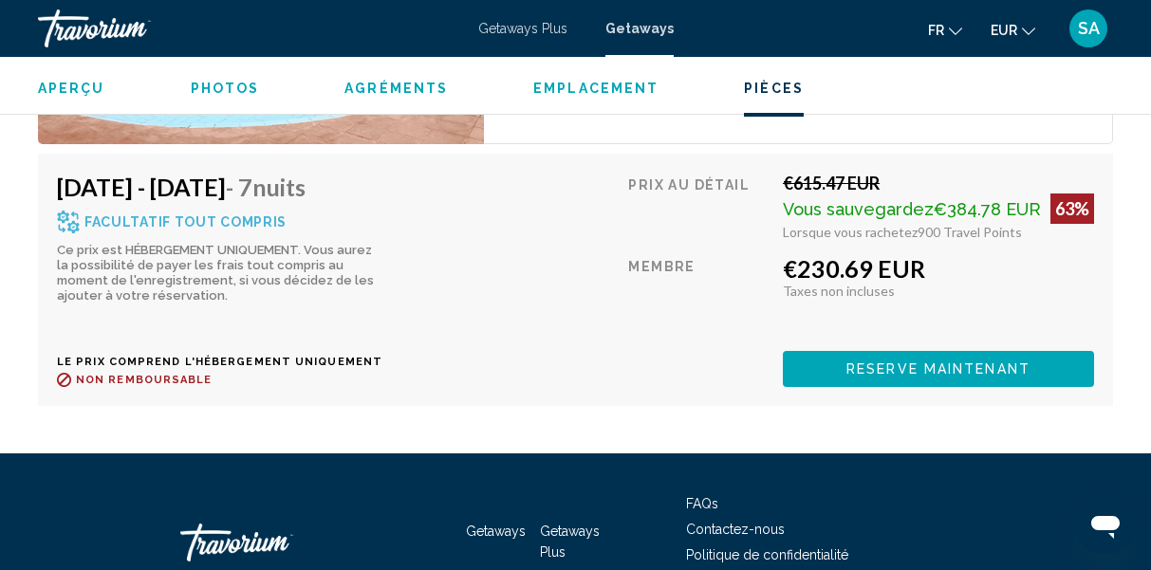
scroll to position [4082, 0]
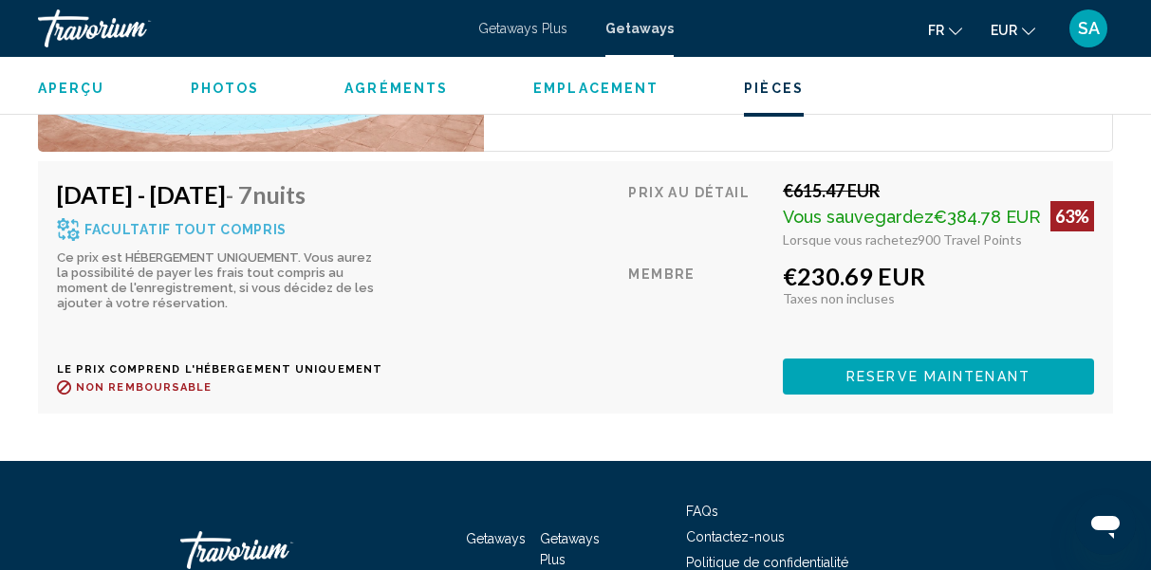
click at [955, 370] on span "Reserve maintenant" at bounding box center [939, 377] width 184 height 15
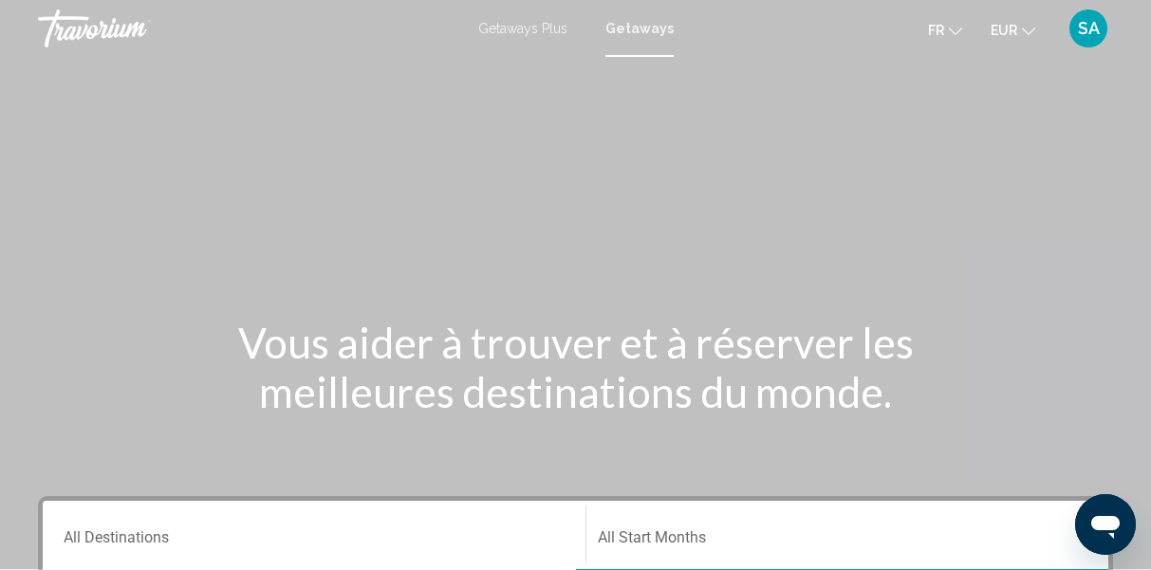
click at [290, 551] on div "Destination All Destinations" at bounding box center [314, 536] width 501 height 60
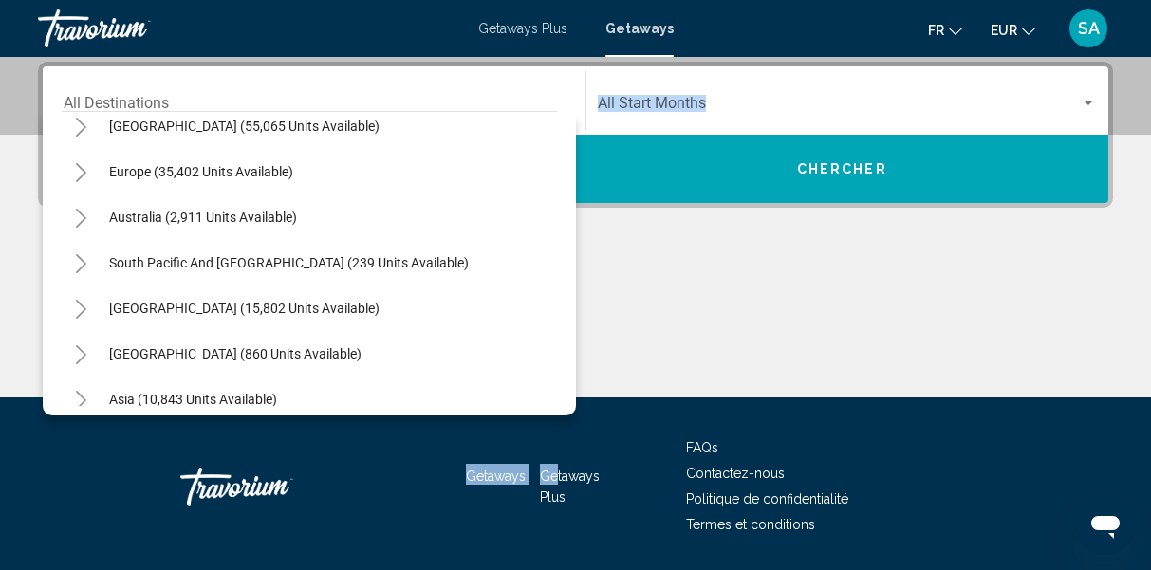
scroll to position [307, 0]
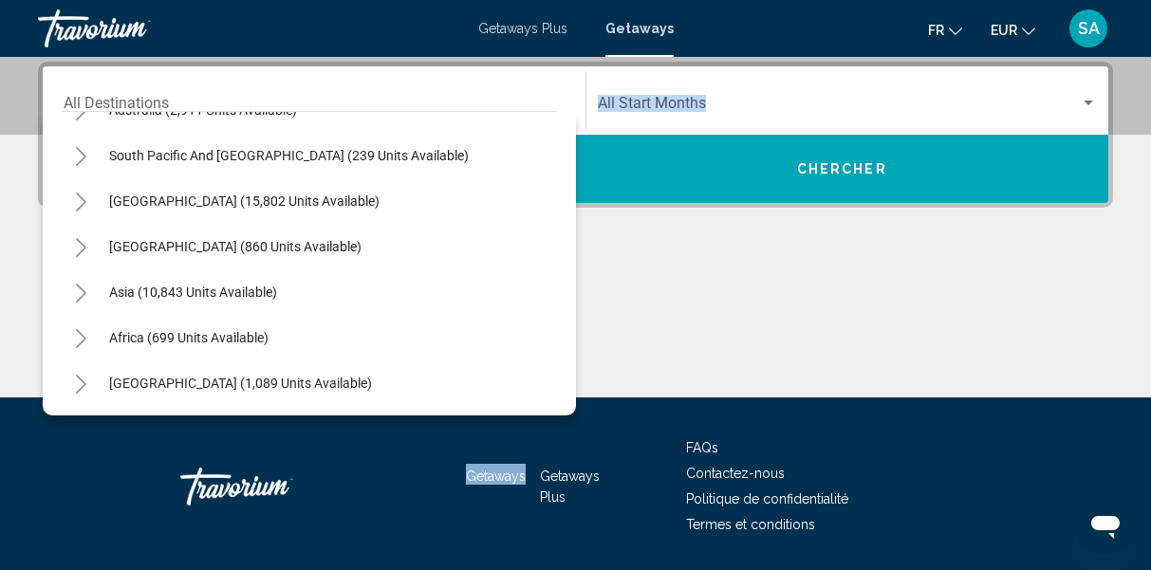
drag, startPoint x: 549, startPoint y: 228, endPoint x: 533, endPoint y: 487, distance: 259.5
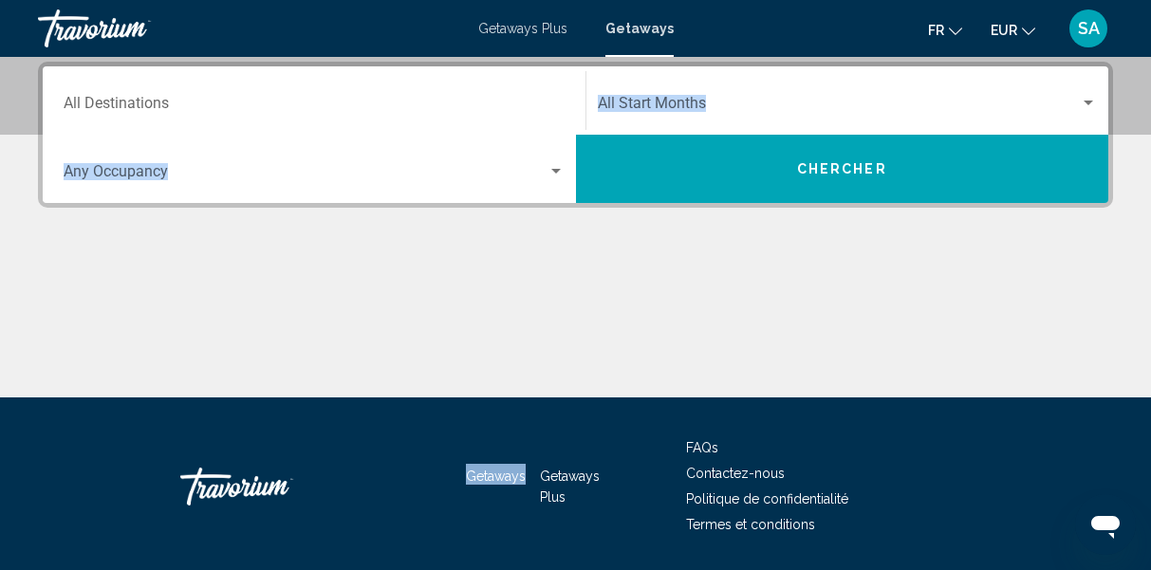
click at [249, 25] on link "Travorium" at bounding box center [248, 28] width 421 height 38
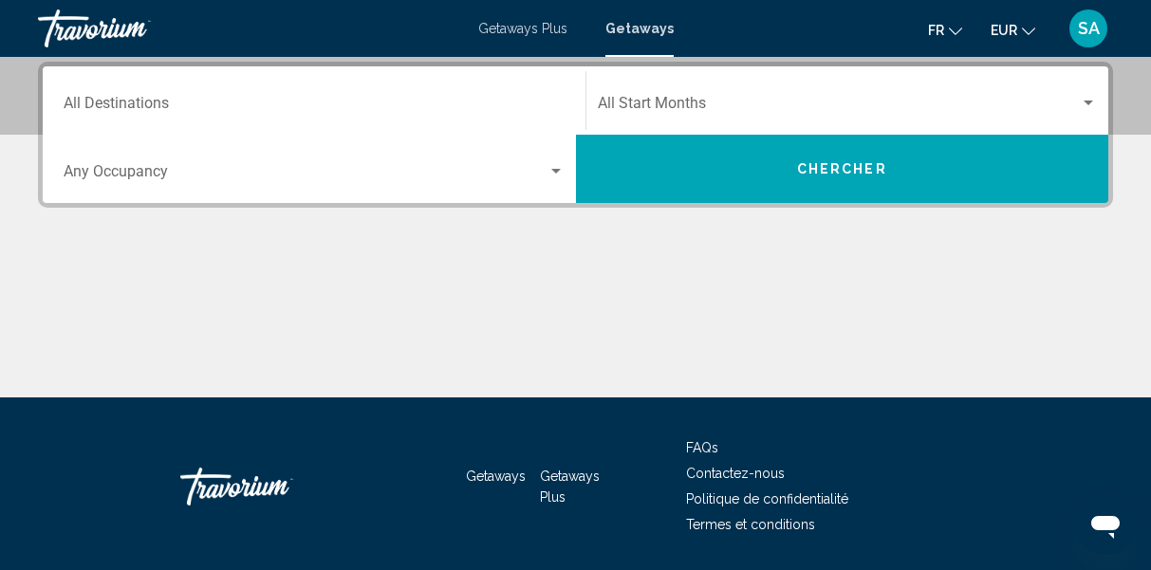
click at [207, 82] on div "Destination All Destinations" at bounding box center [314, 101] width 501 height 60
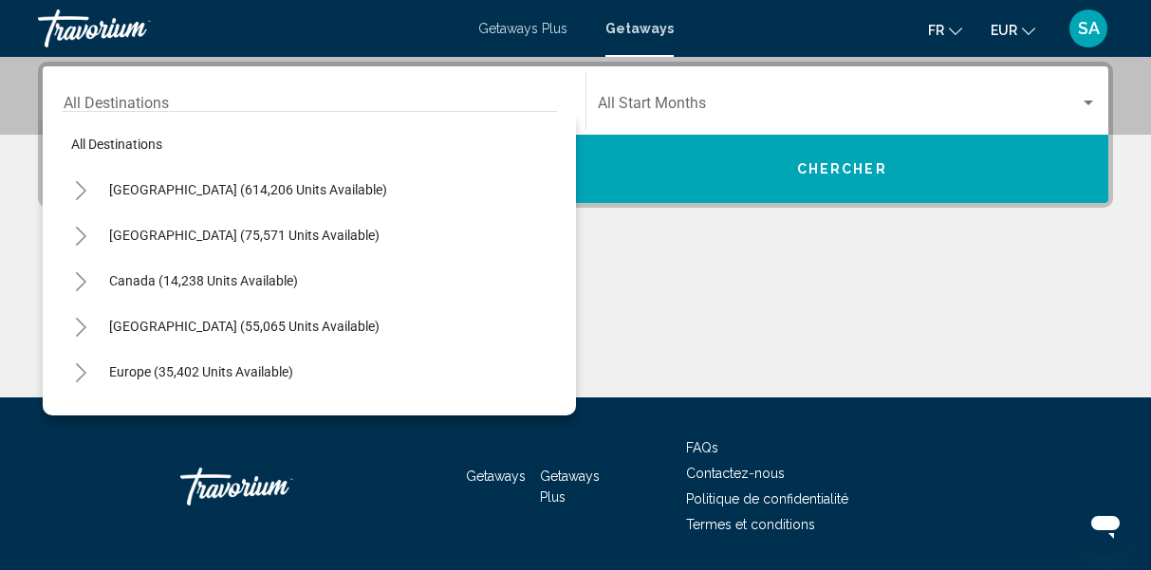
drag, startPoint x: 549, startPoint y: 245, endPoint x: 526, endPoint y: 327, distance: 85.9
click at [528, 327] on mat-tree "All destinations United States (614,206 units available) Mexico (75,571 units a…" at bounding box center [309, 417] width 495 height 592
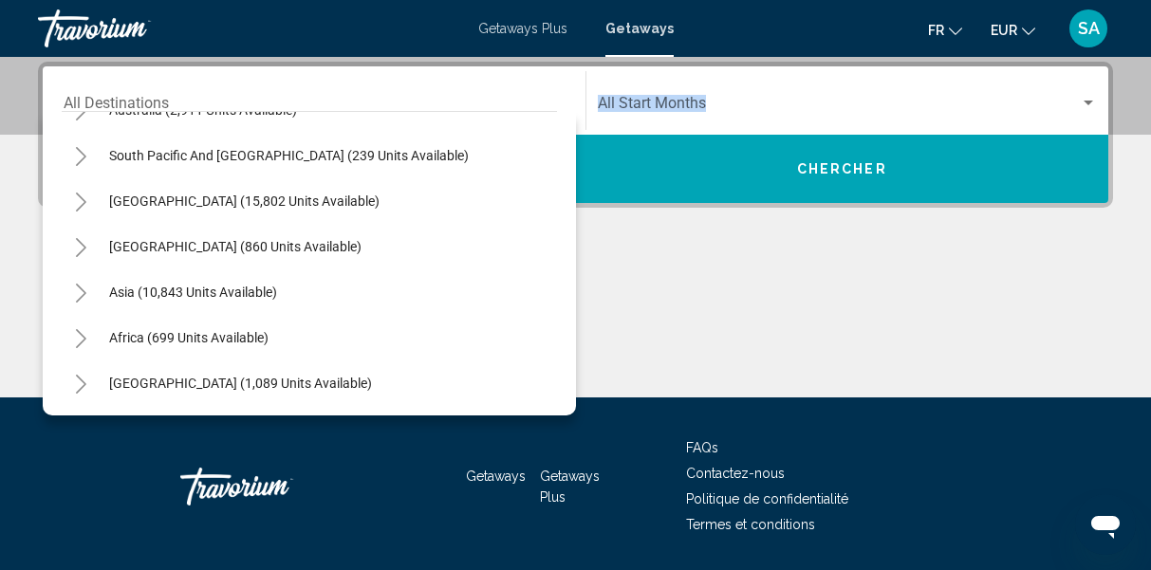
drag, startPoint x: 551, startPoint y: 244, endPoint x: 530, endPoint y: 430, distance: 187.3
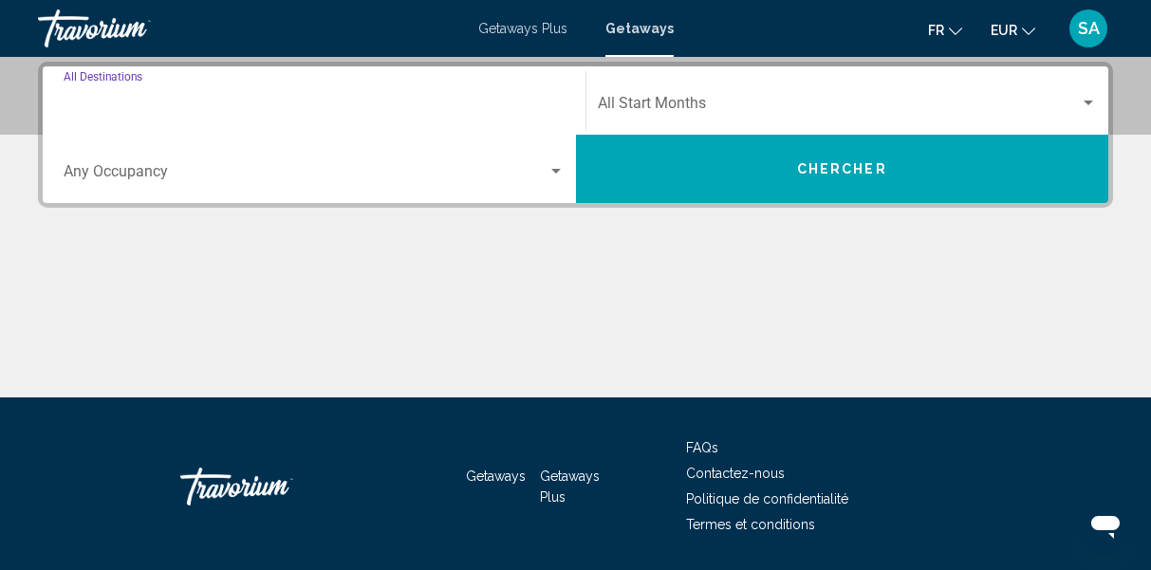
click at [498, 114] on input "Destination All Destinations" at bounding box center [314, 107] width 501 height 17
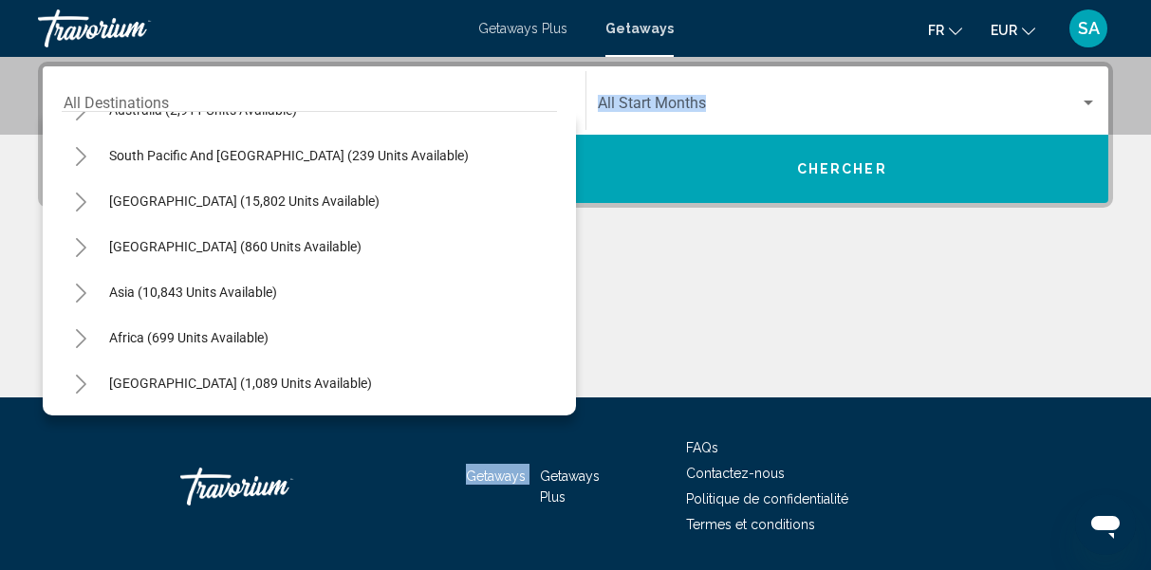
drag, startPoint x: 549, startPoint y: 266, endPoint x: 548, endPoint y: 443, distance: 177.5
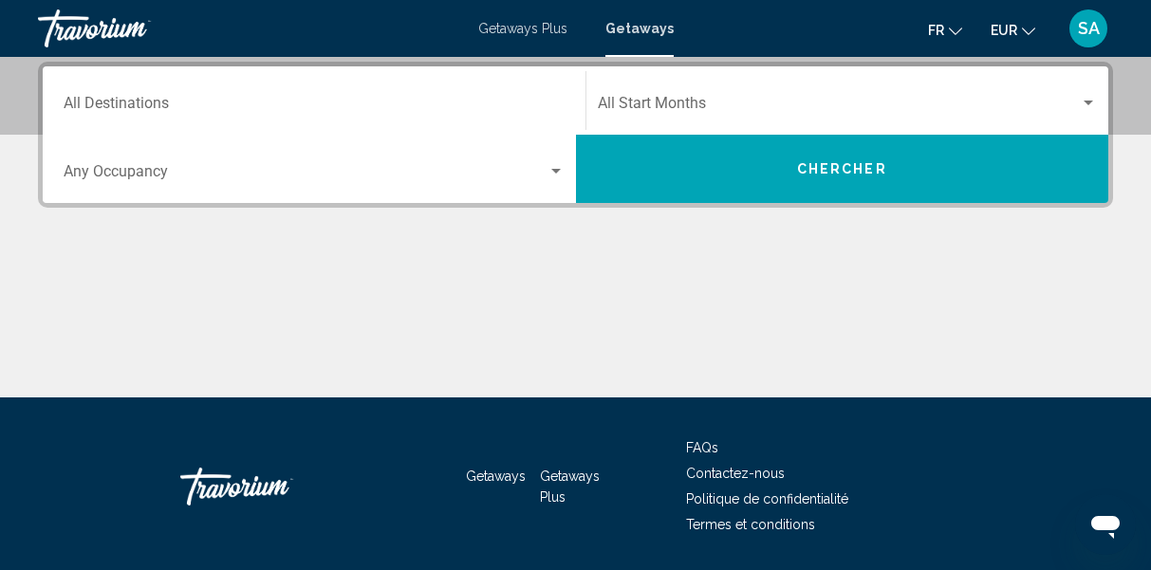
click at [544, 125] on div "Destination All Destinations" at bounding box center [314, 101] width 501 height 60
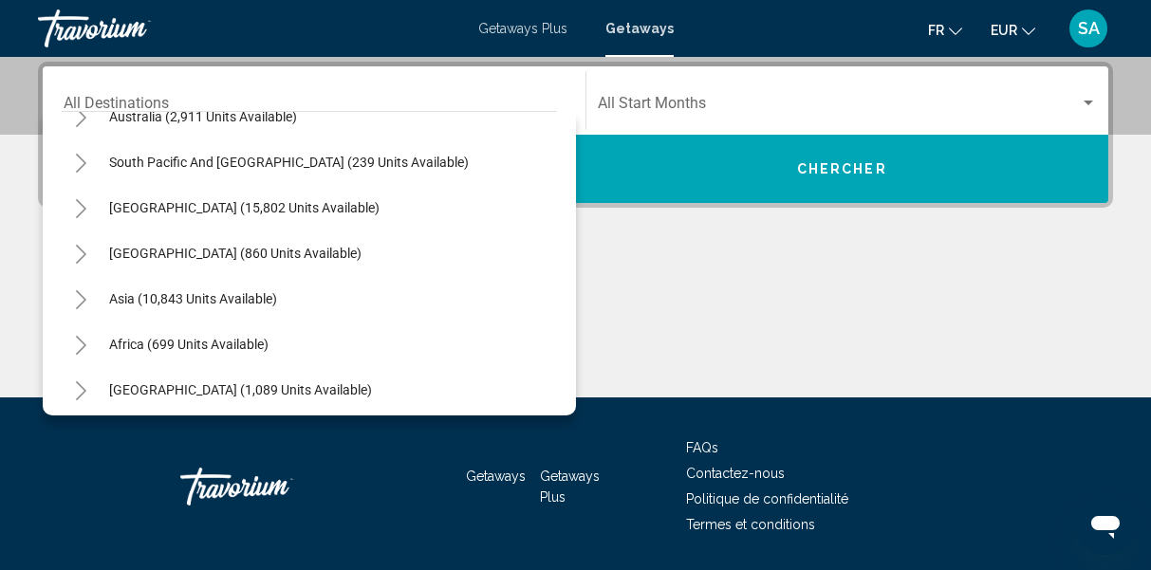
scroll to position [307, 0]
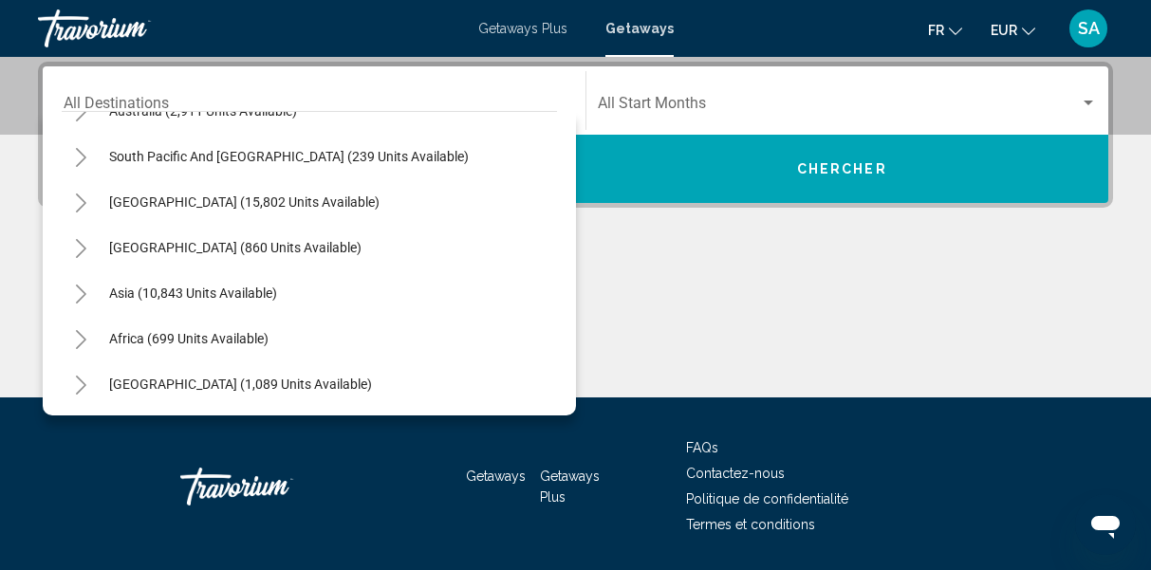
drag, startPoint x: 549, startPoint y: 176, endPoint x: 546, endPoint y: 400, distance: 224.9
click at [546, 400] on div "All destinations United States (614,206 units available) Mexico (75,571 units a…" at bounding box center [309, 259] width 495 height 294
click at [231, 290] on span "Asia (10,843 units available)" at bounding box center [193, 293] width 168 height 15
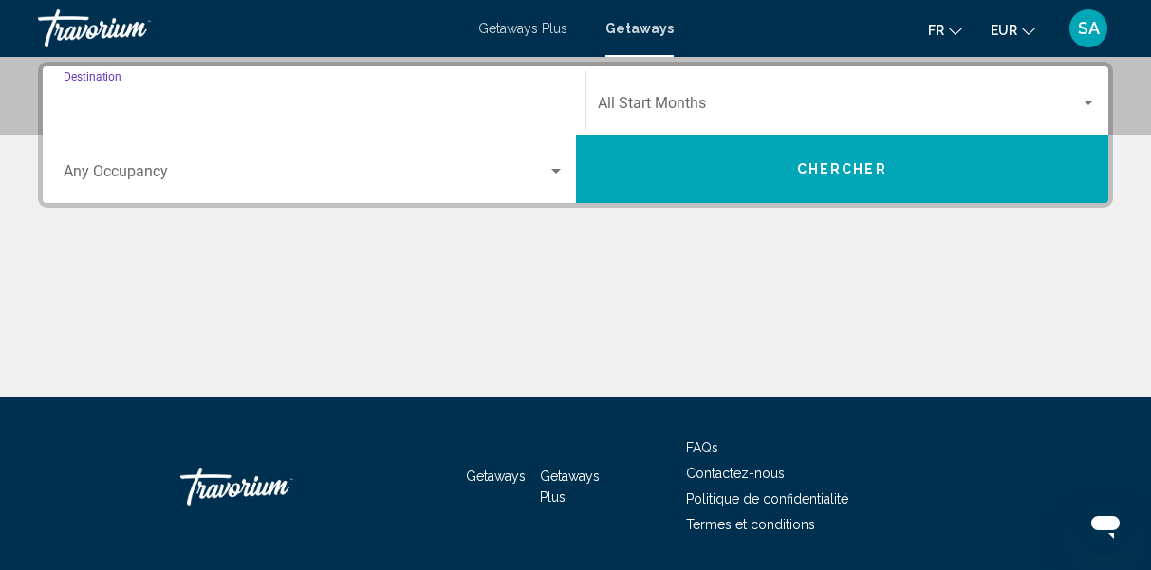
type input "**********"
click at [224, 182] on span "Search widget" at bounding box center [306, 175] width 484 height 17
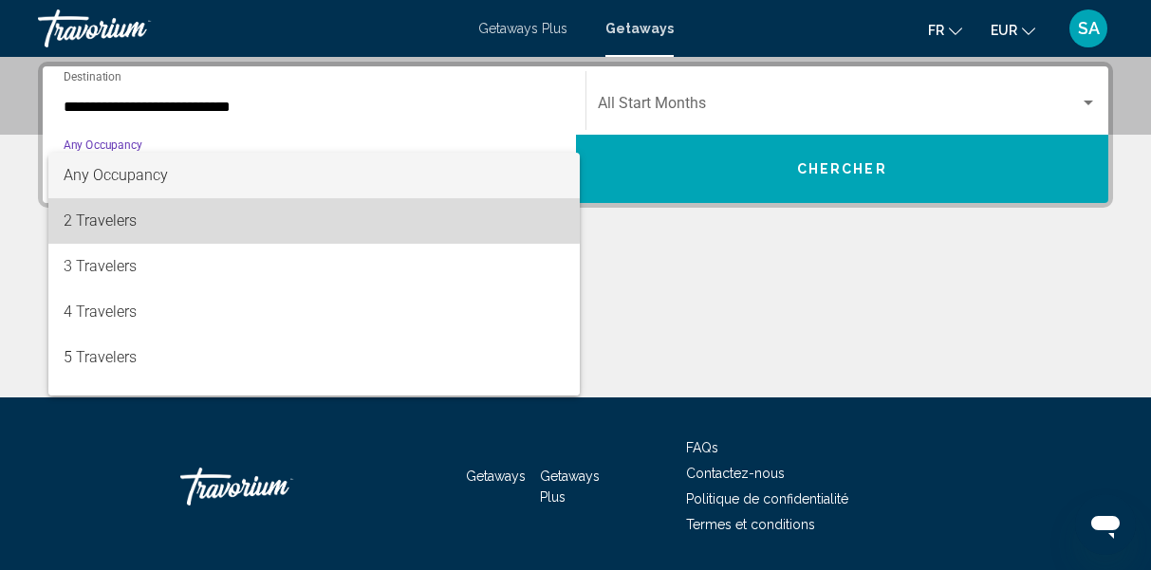
click at [196, 215] on span "2 Travelers" at bounding box center [314, 221] width 501 height 46
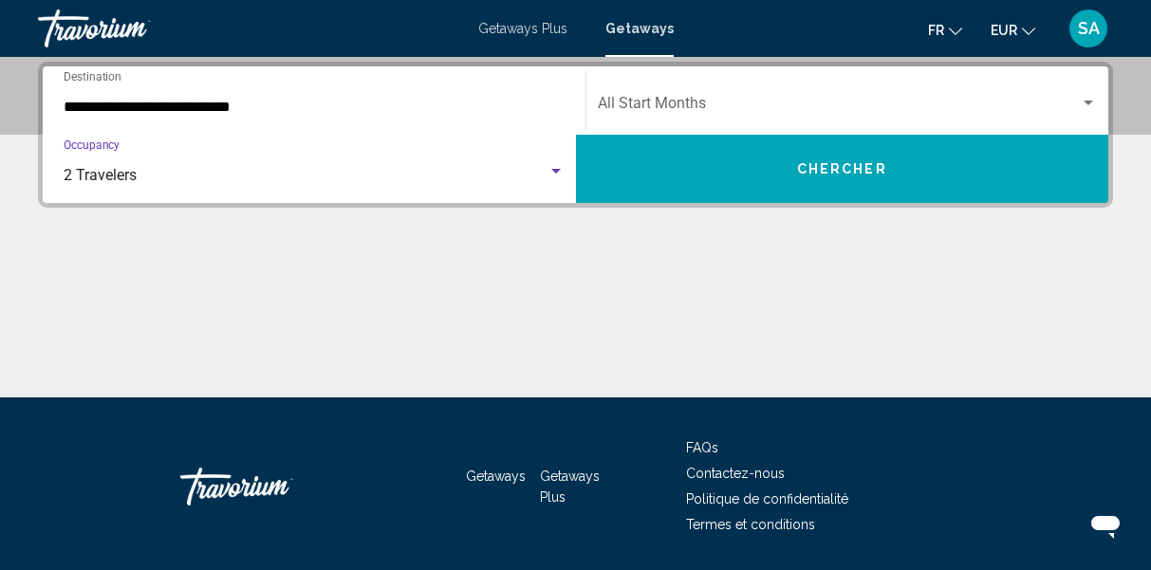
click at [613, 121] on div "Start Month All Start Months" at bounding box center [848, 101] width 500 height 60
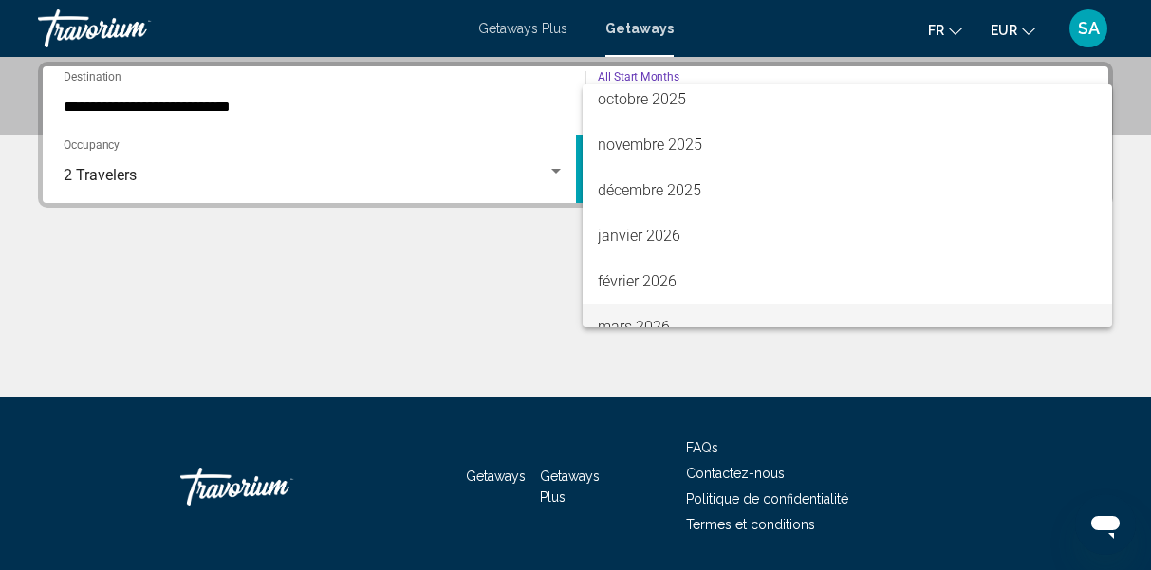
scroll to position [156, 0]
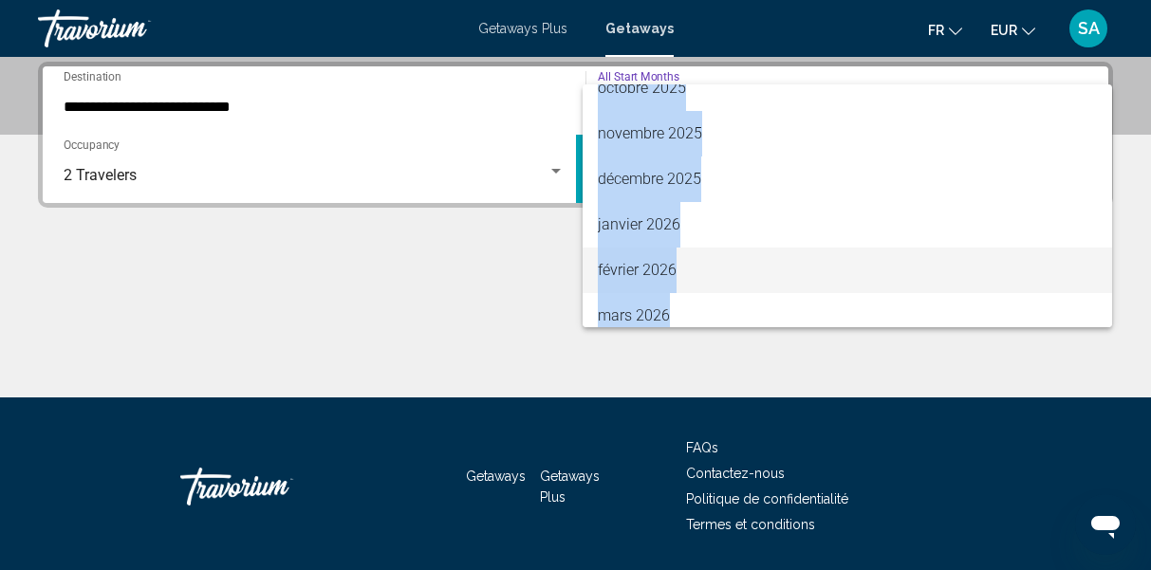
drag, startPoint x: 1104, startPoint y: 166, endPoint x: 1031, endPoint y: 287, distance: 141.0
click at [1046, 324] on div "All Start Months août 2025 septembre 2025 octobre 2025 novembre 2025 décembre 2…" at bounding box center [848, 205] width 531 height 243
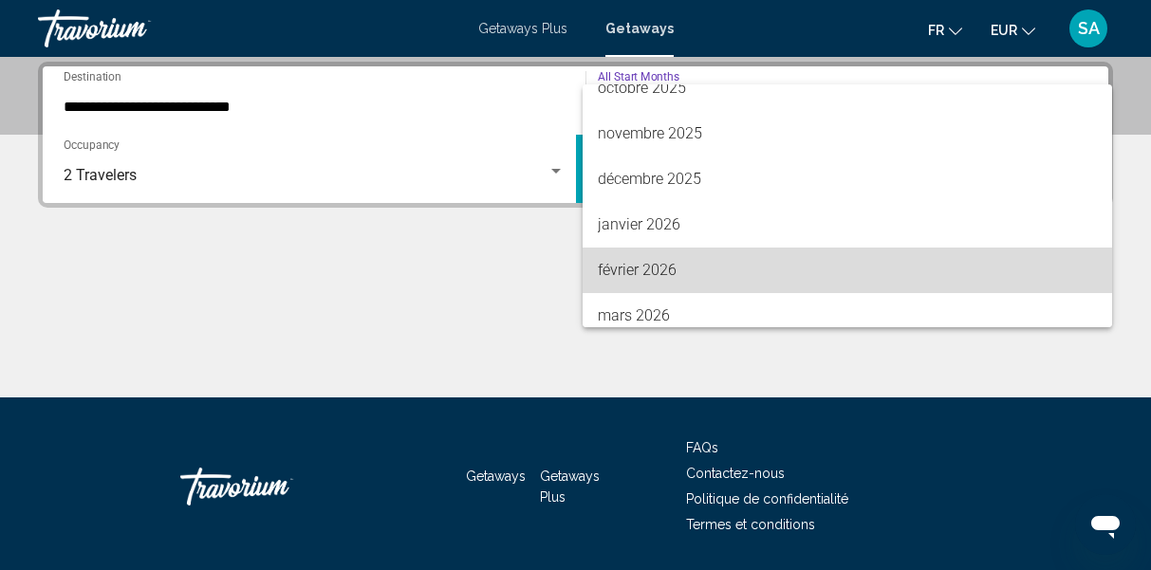
click at [684, 272] on span "février 2026" at bounding box center [848, 271] width 500 height 46
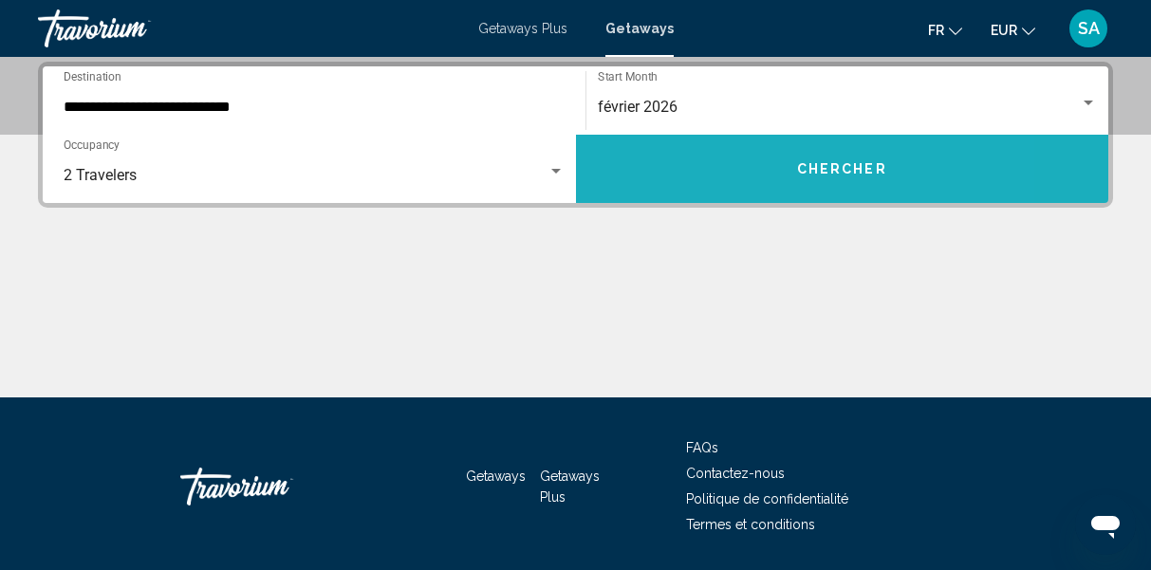
click at [711, 184] on button "Chercher" at bounding box center [842, 169] width 533 height 68
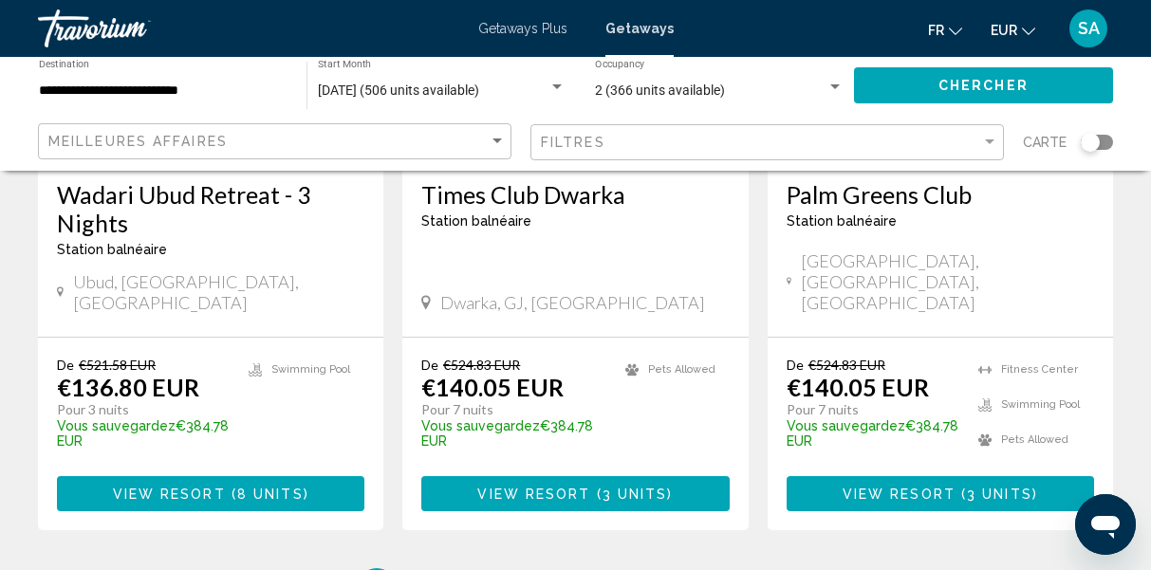
scroll to position [2537, 0]
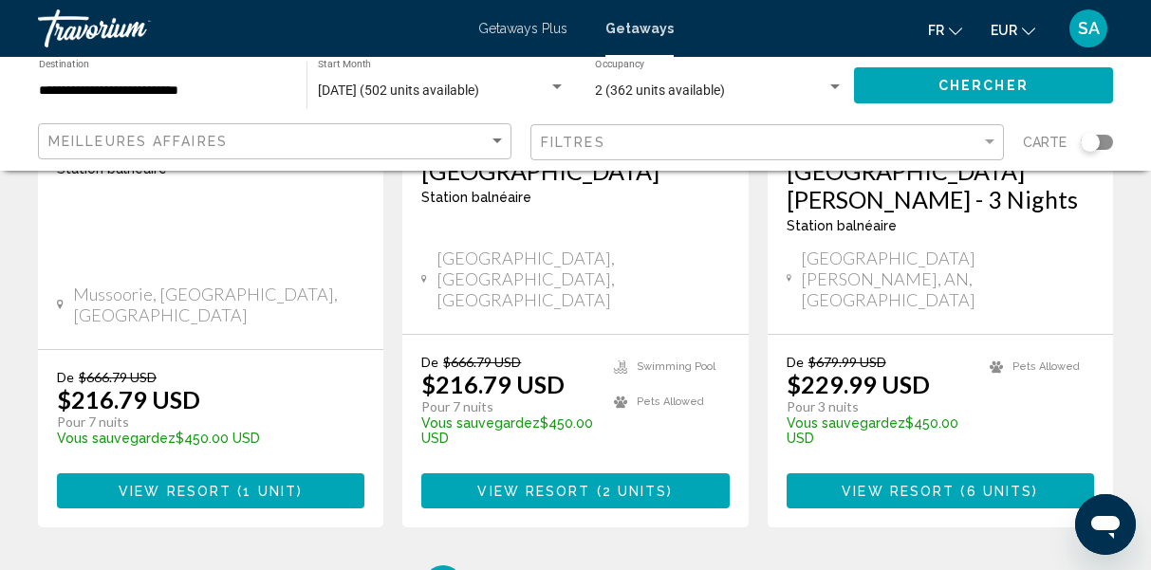
scroll to position [2616, 0]
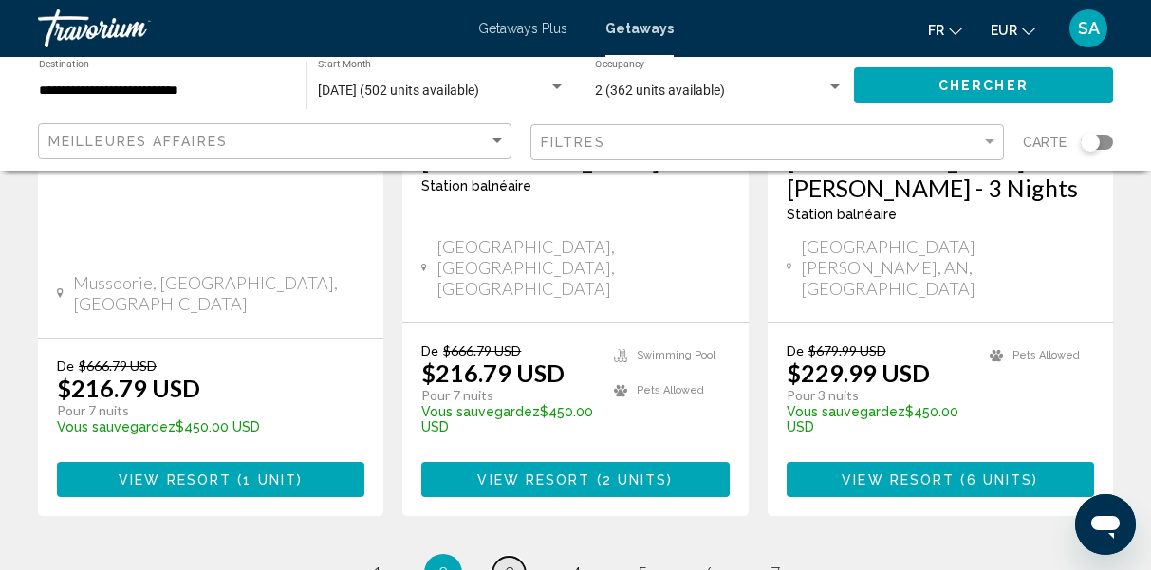
click at [510, 563] on span "3" at bounding box center [509, 573] width 9 height 21
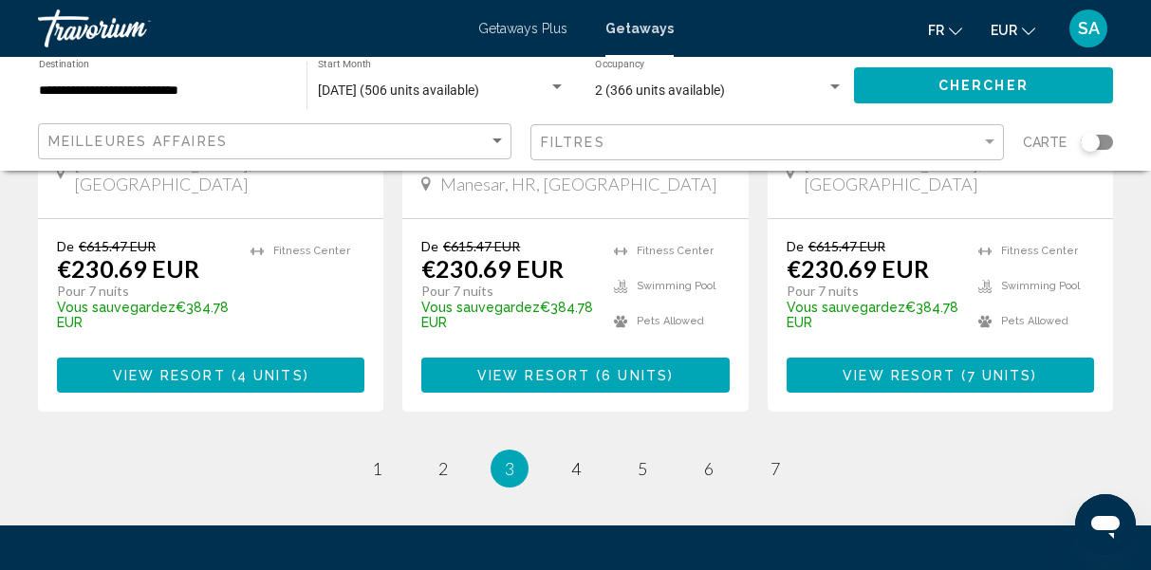
scroll to position [2756, 0]
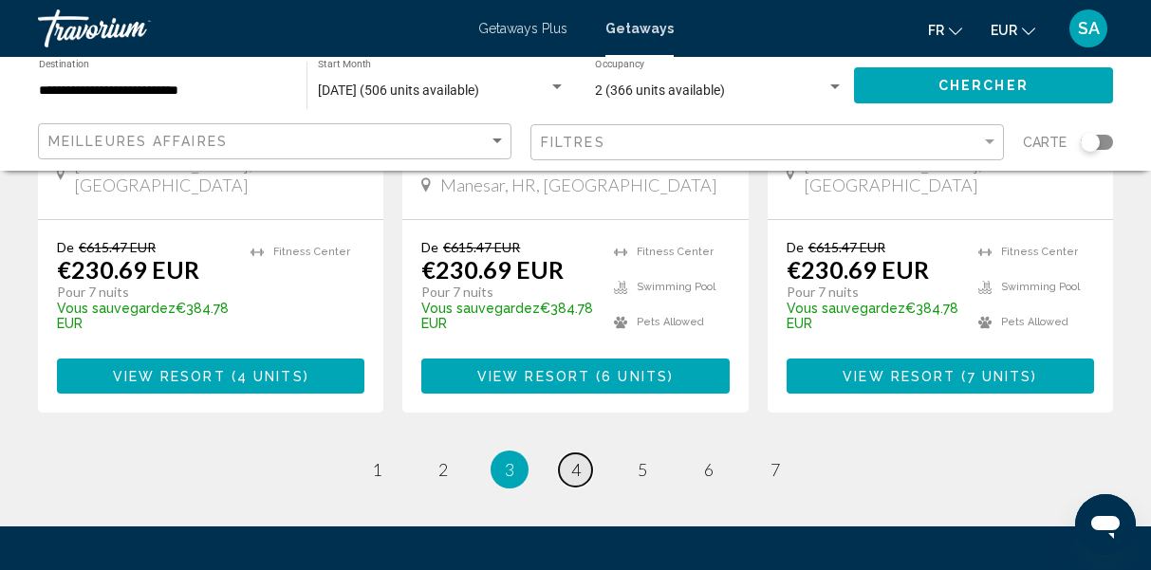
click at [575, 459] on span "4" at bounding box center [575, 469] width 9 height 21
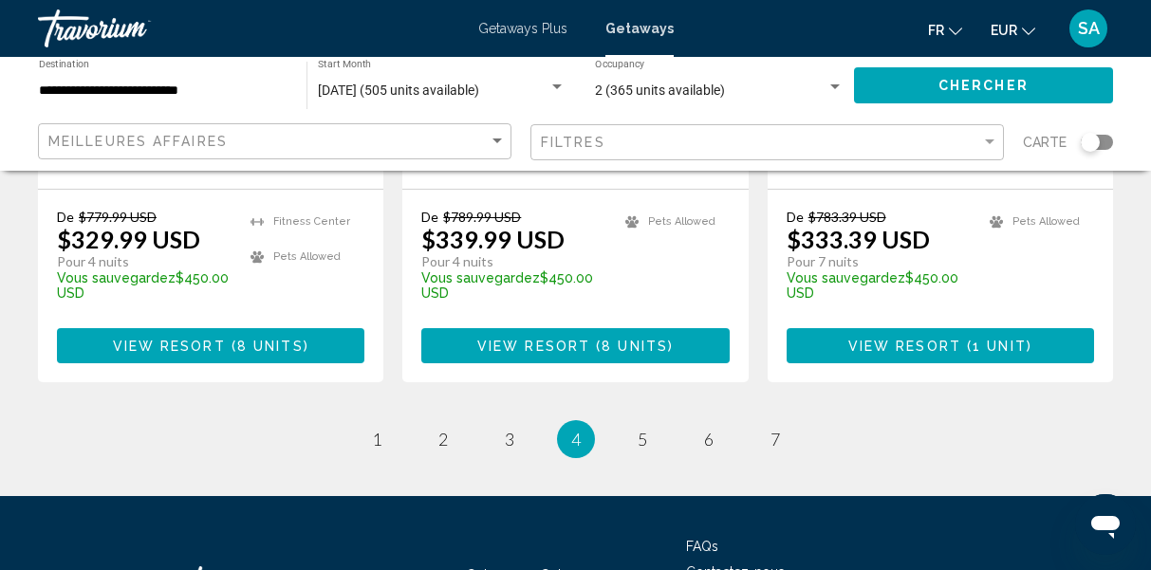
scroll to position [2713, 0]
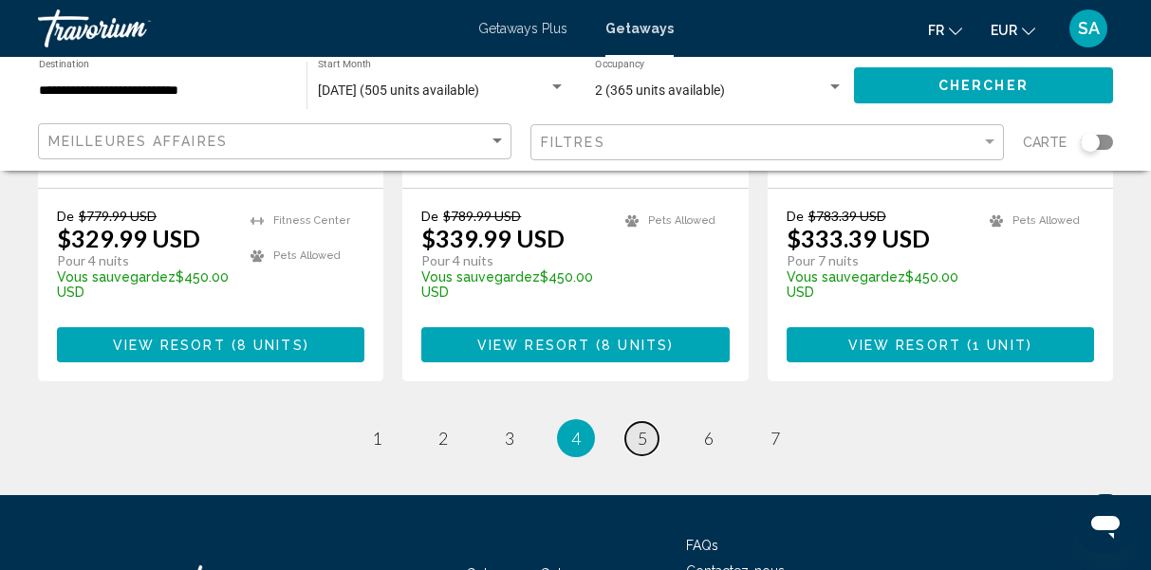
click at [639, 428] on span "5" at bounding box center [642, 438] width 9 height 21
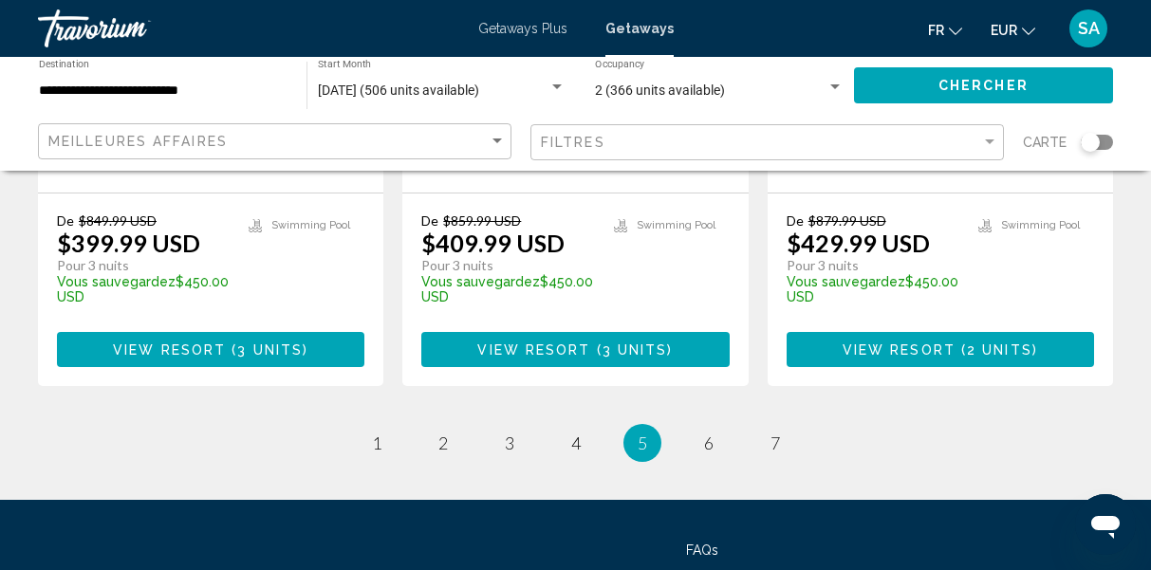
scroll to position [2715, 0]
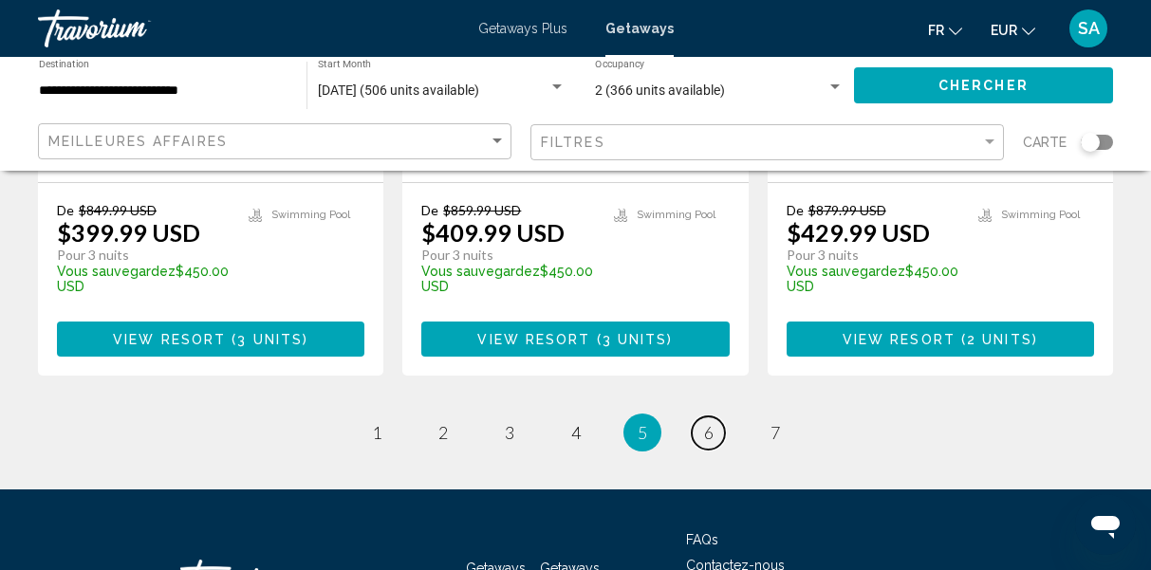
click at [708, 422] on span "6" at bounding box center [708, 432] width 9 height 21
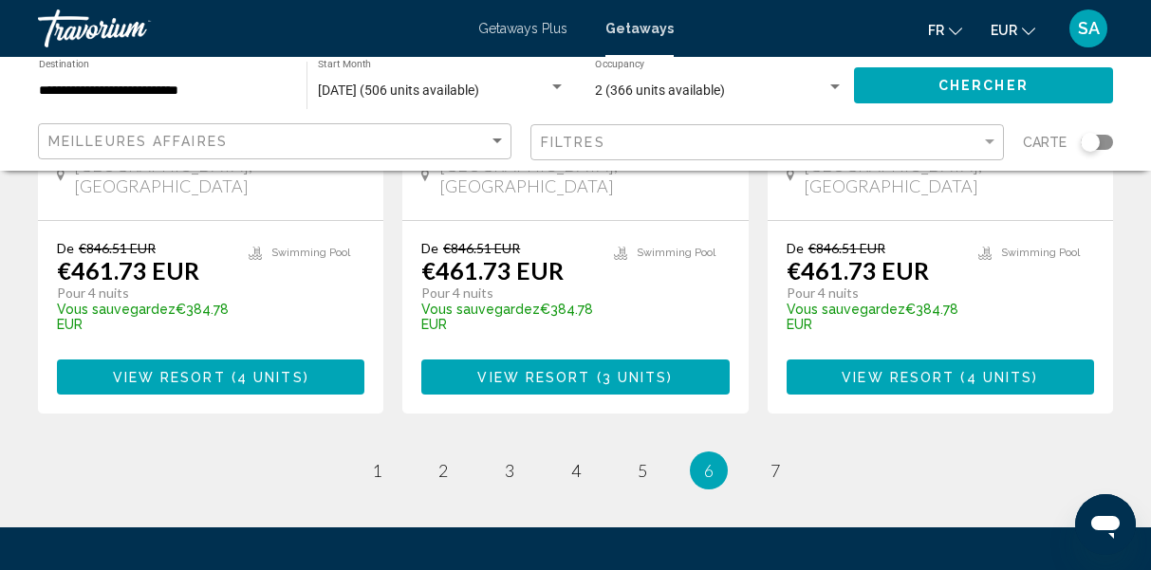
scroll to position [2706, 0]
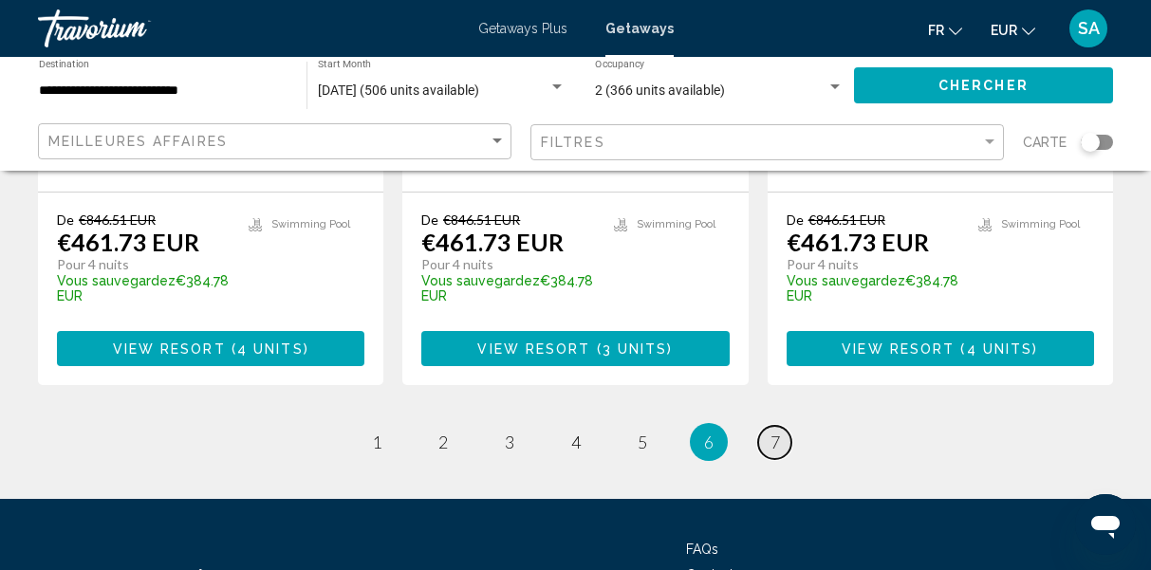
click at [781, 426] on link "page 7" at bounding box center [774, 442] width 33 height 33
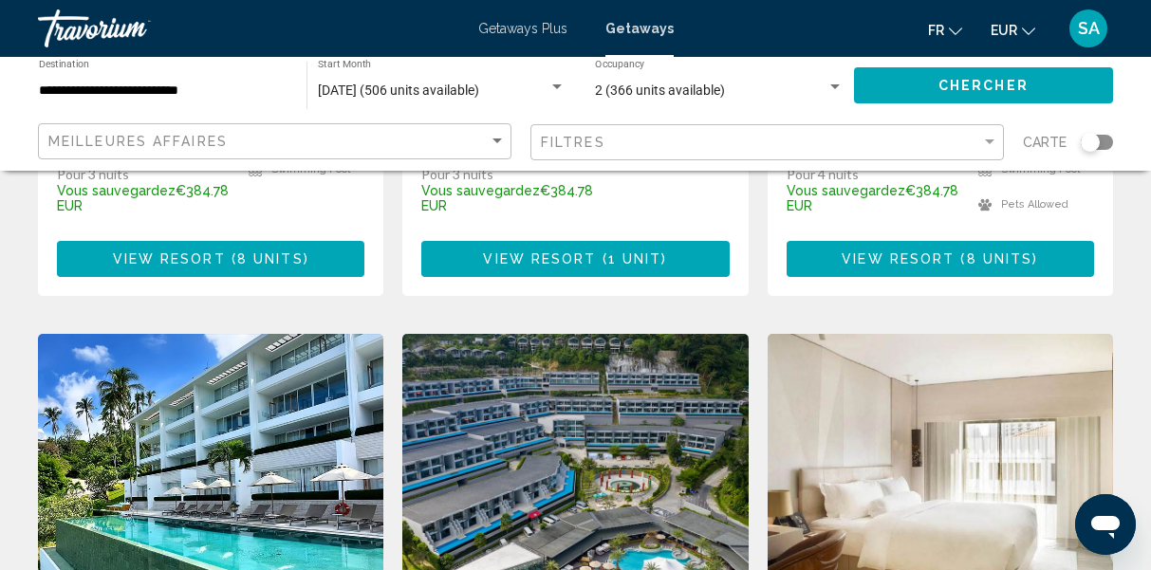
scroll to position [1425, 0]
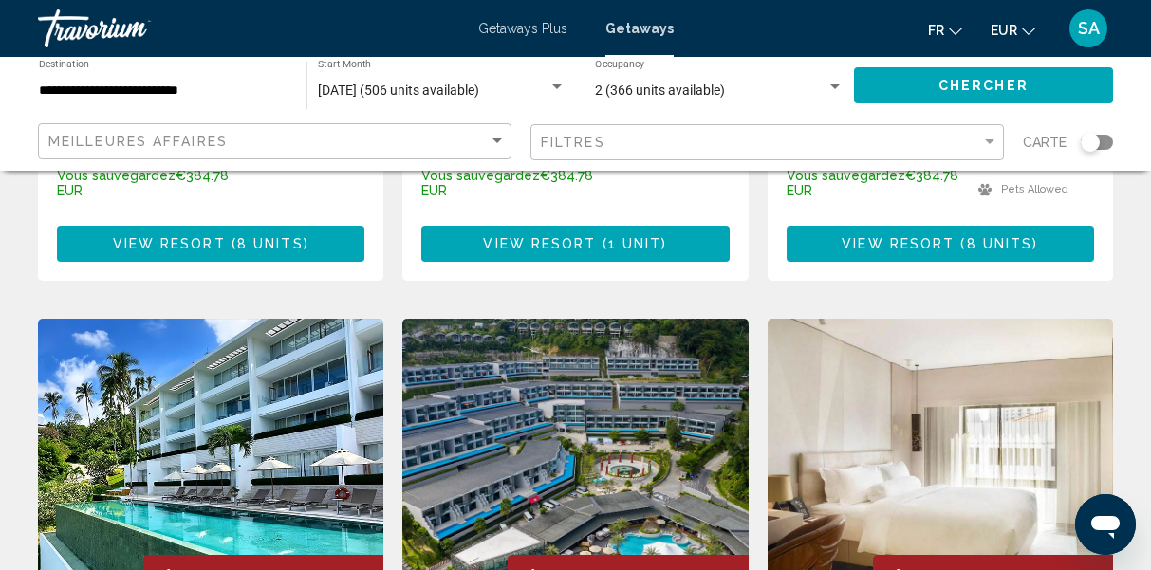
click at [176, 93] on input "**********" at bounding box center [163, 91] width 249 height 15
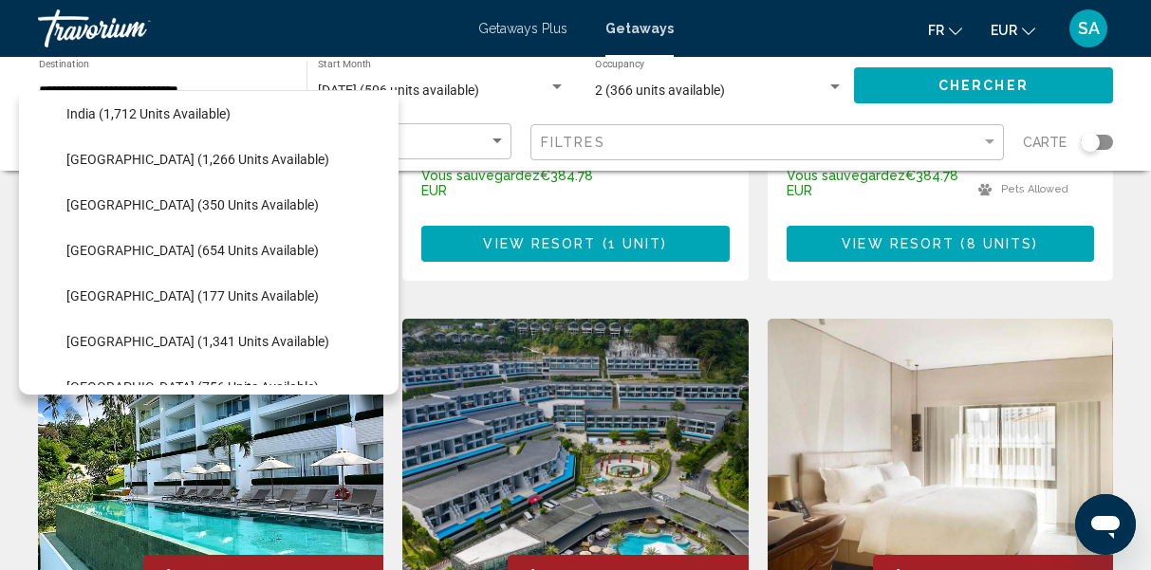
scroll to position [648, 0]
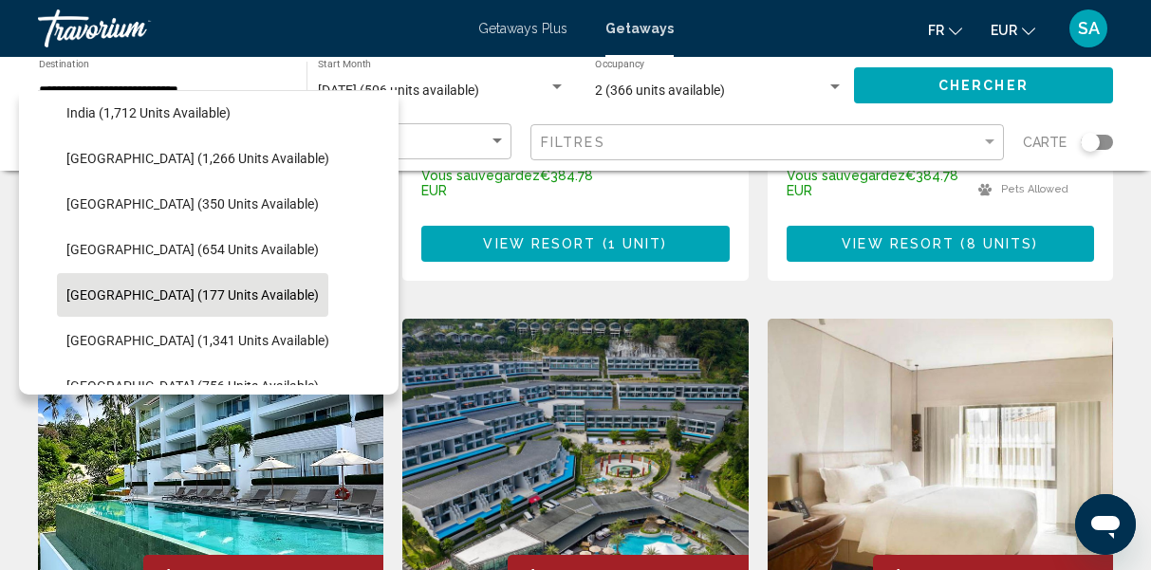
drag, startPoint x: 375, startPoint y: 231, endPoint x: 214, endPoint y: 300, distance: 175.6
click at [214, 300] on li "Asia (10,843 units available) Bangladesh (193 units available) Cambodia (404 un…" at bounding box center [209, 272] width 342 height 729
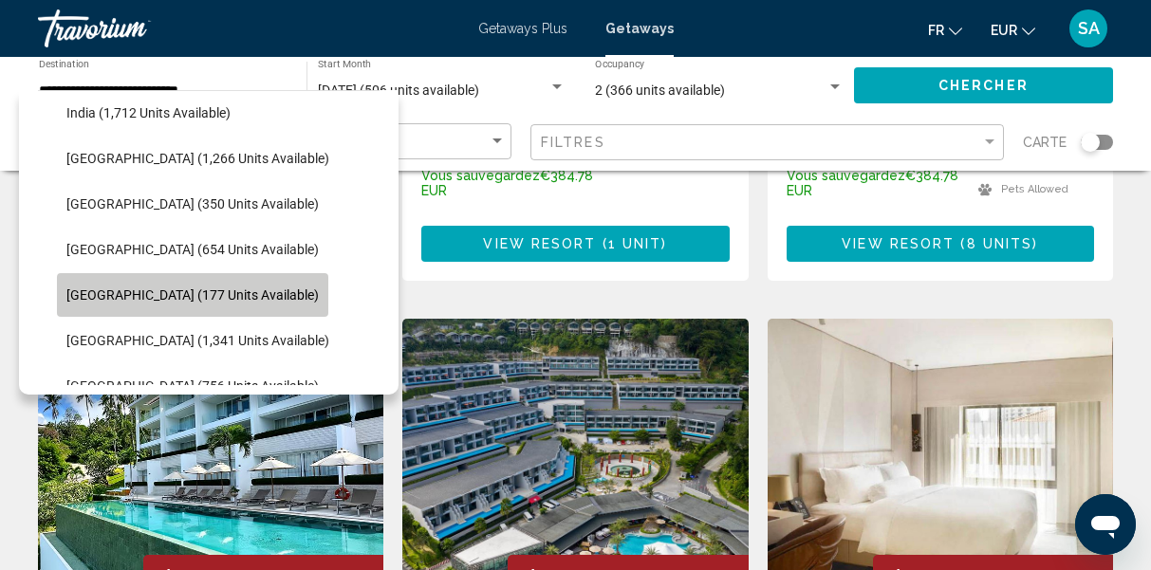
click at [214, 300] on span "Maldives (177 units available)" at bounding box center [192, 295] width 252 height 15
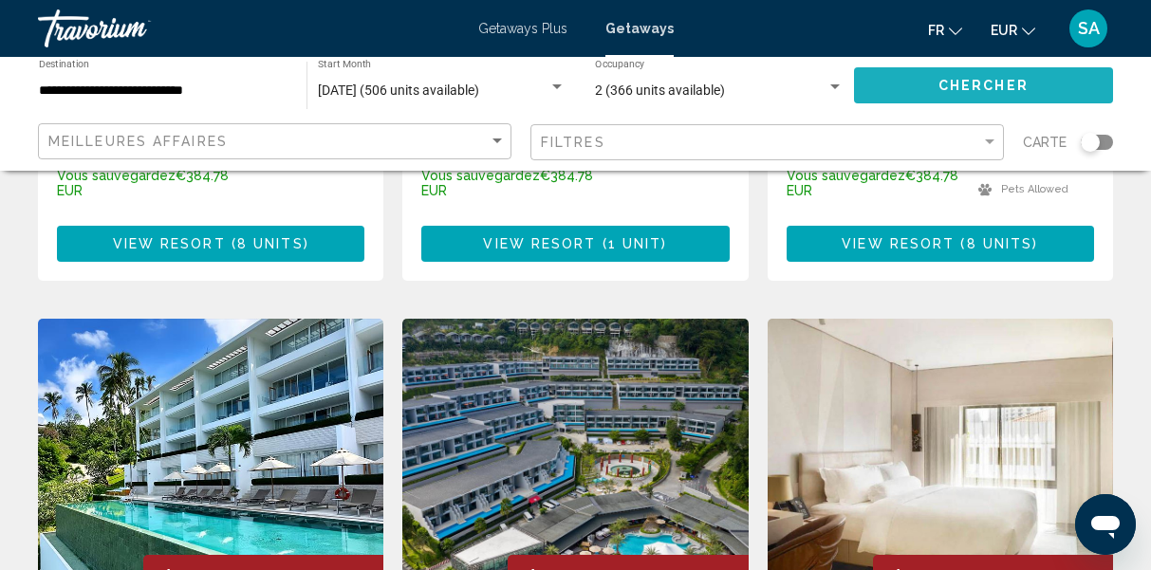
click at [1033, 71] on button "Chercher" at bounding box center [983, 84] width 259 height 35
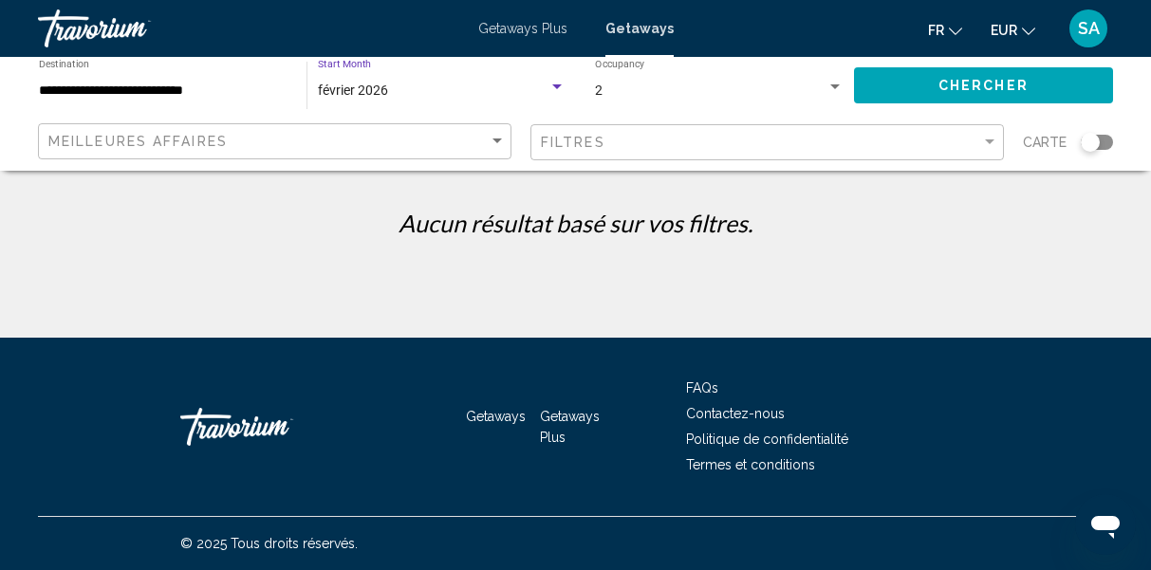
click at [365, 87] on span "février 2026" at bounding box center [353, 90] width 70 height 15
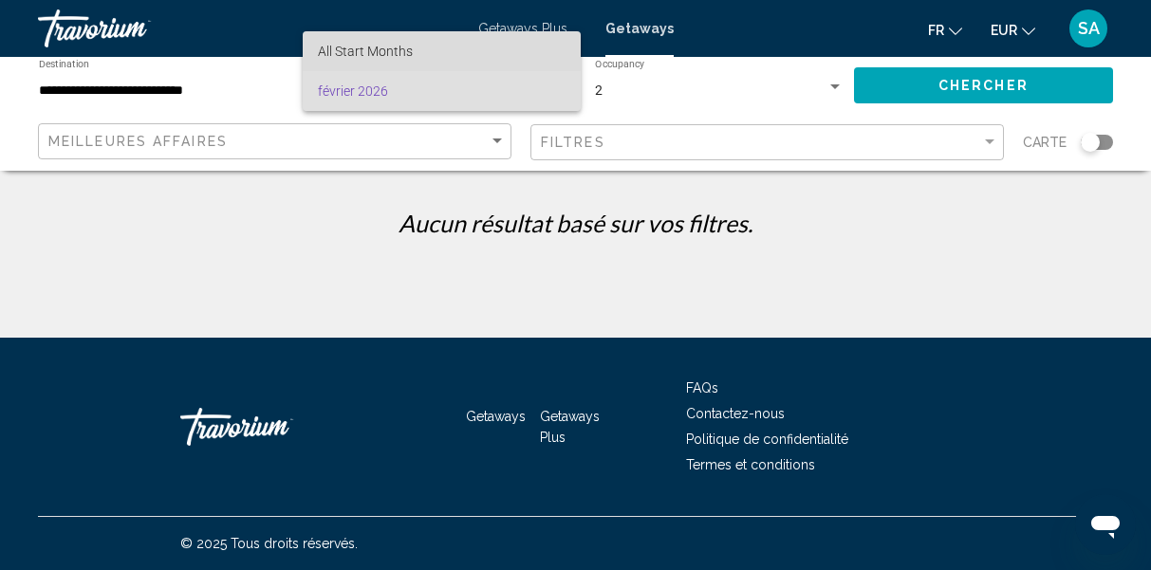
click at [382, 39] on span "All Start Months" at bounding box center [442, 51] width 248 height 40
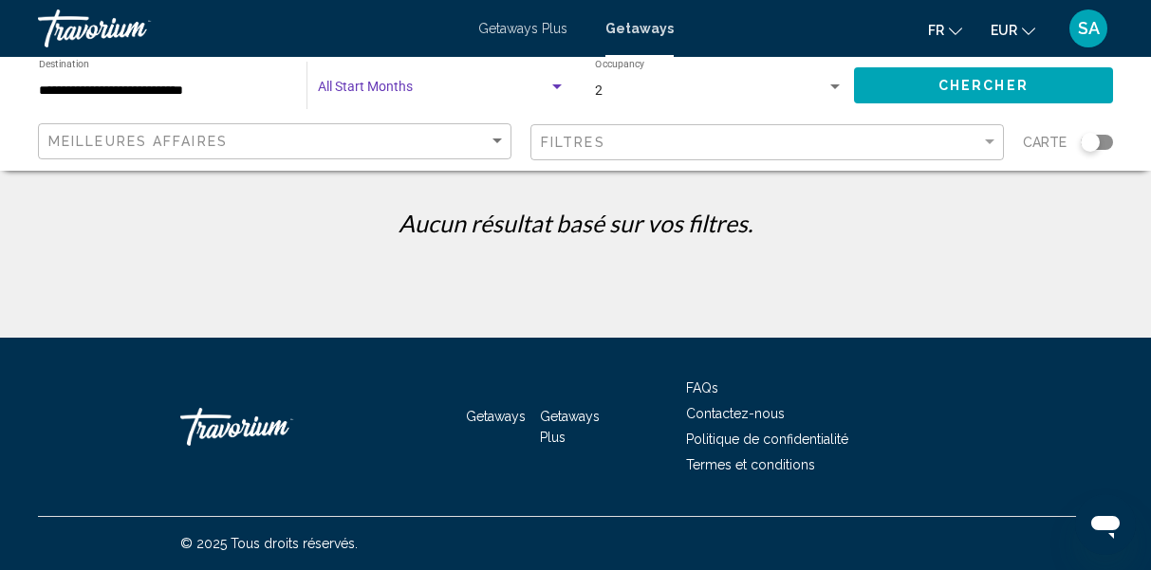
drag, startPoint x: 381, startPoint y: 98, endPoint x: 378, endPoint y: 71, distance: 26.7
click at [378, 71] on div "Start Month All Start Months" at bounding box center [442, 86] width 248 height 52
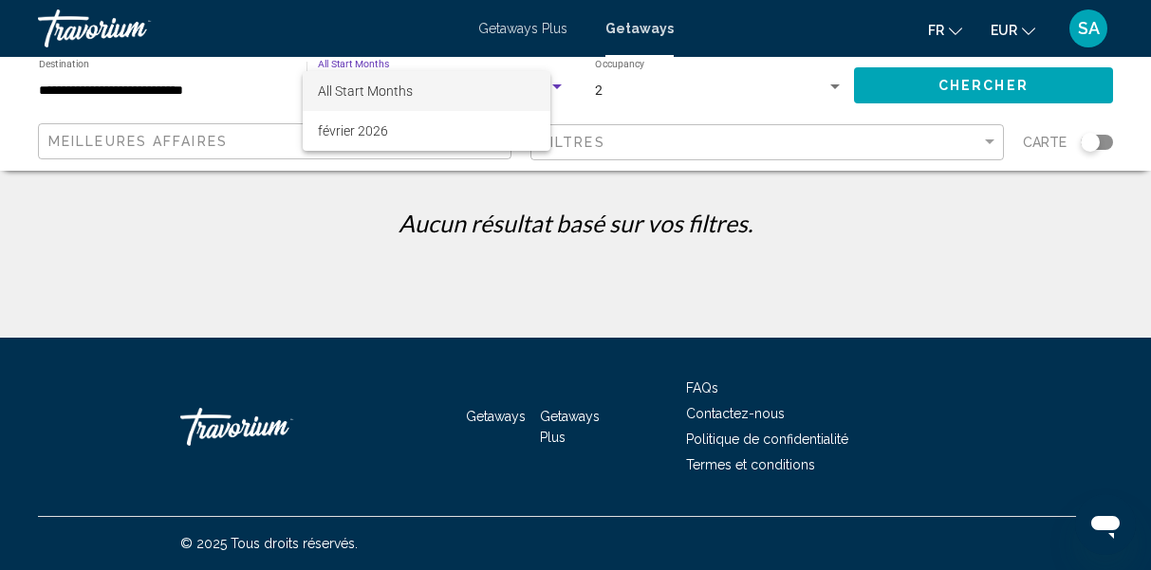
click at [378, 70] on div at bounding box center [575, 285] width 1151 height 570
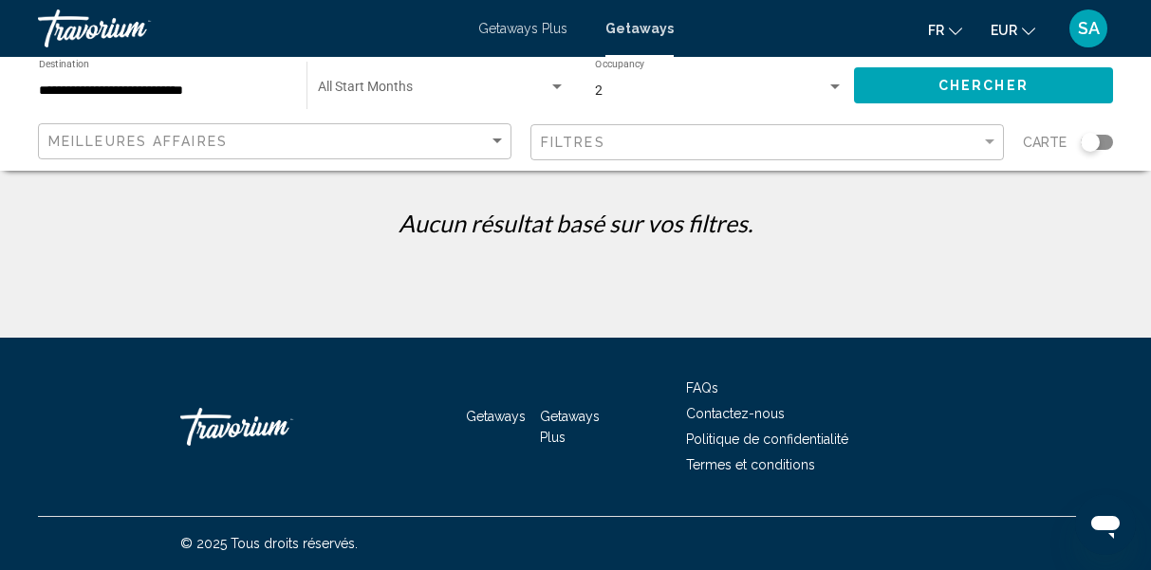
click at [378, 72] on div "Start Month All Start Months" at bounding box center [442, 86] width 248 height 52
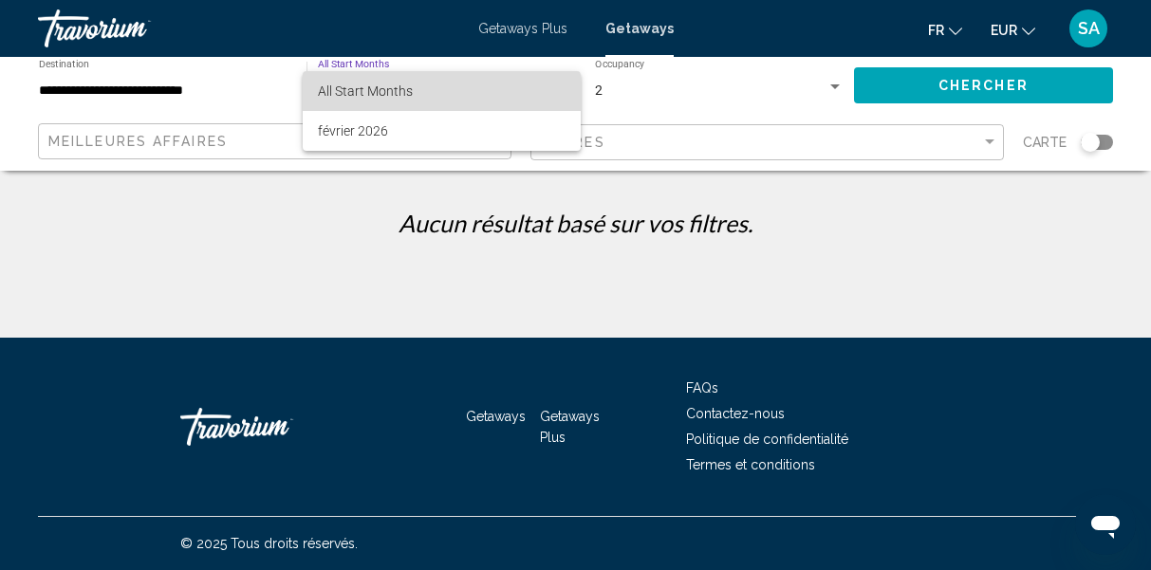
click at [370, 95] on span "All Start Months" at bounding box center [365, 91] width 95 height 15
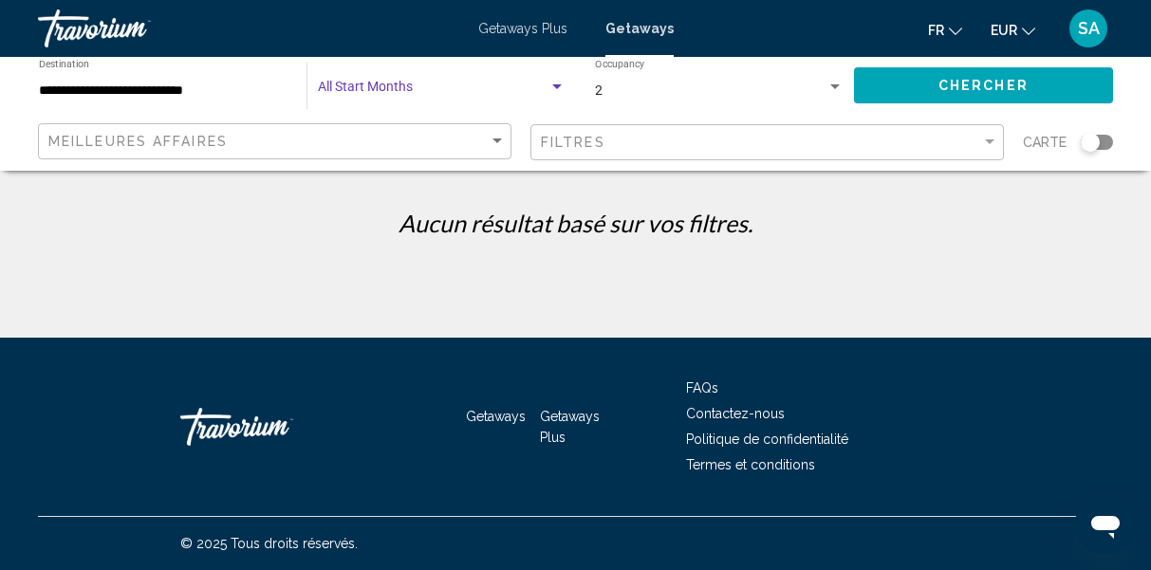
click at [866, 75] on button "Chercher" at bounding box center [983, 84] width 259 height 35
click at [389, 102] on div "Start Month All Start Months" at bounding box center [442, 86] width 248 height 52
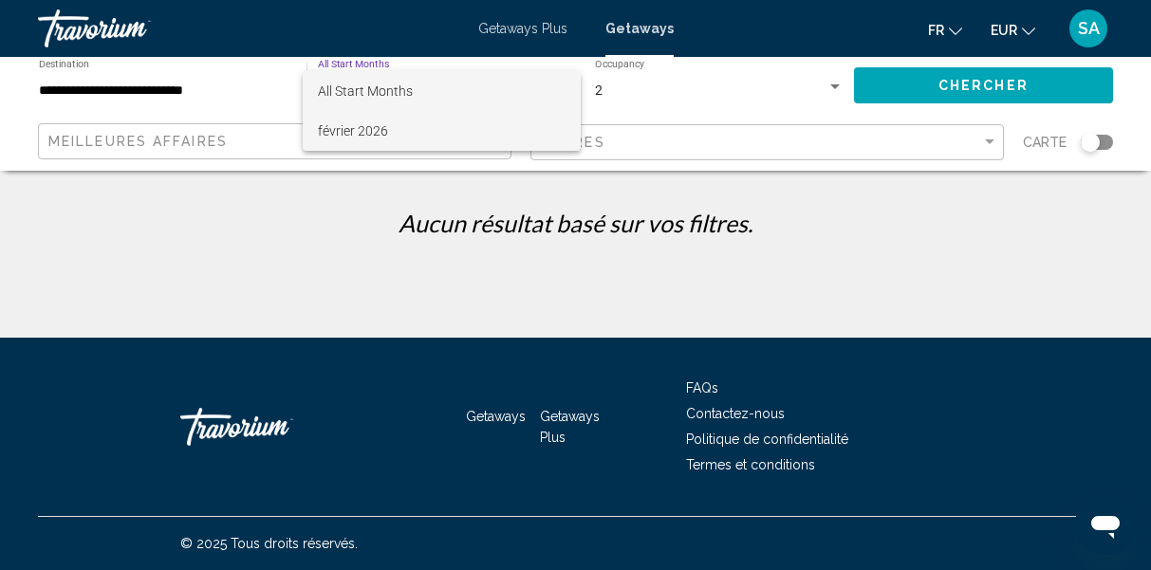
click at [375, 134] on span "février 2026" at bounding box center [442, 131] width 248 height 40
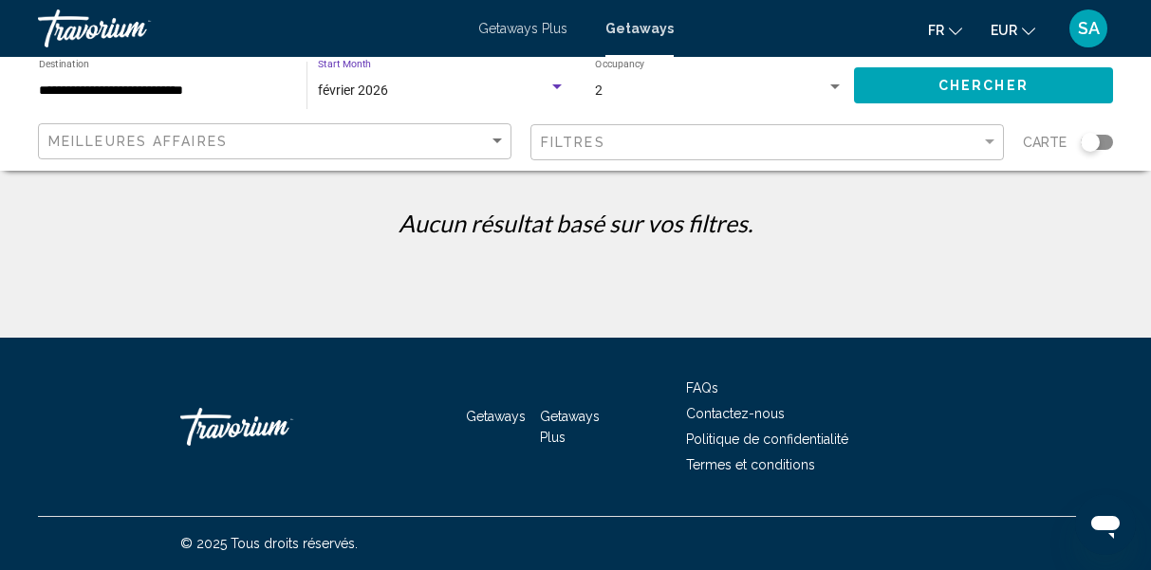
click at [182, 95] on input "**********" at bounding box center [163, 91] width 249 height 15
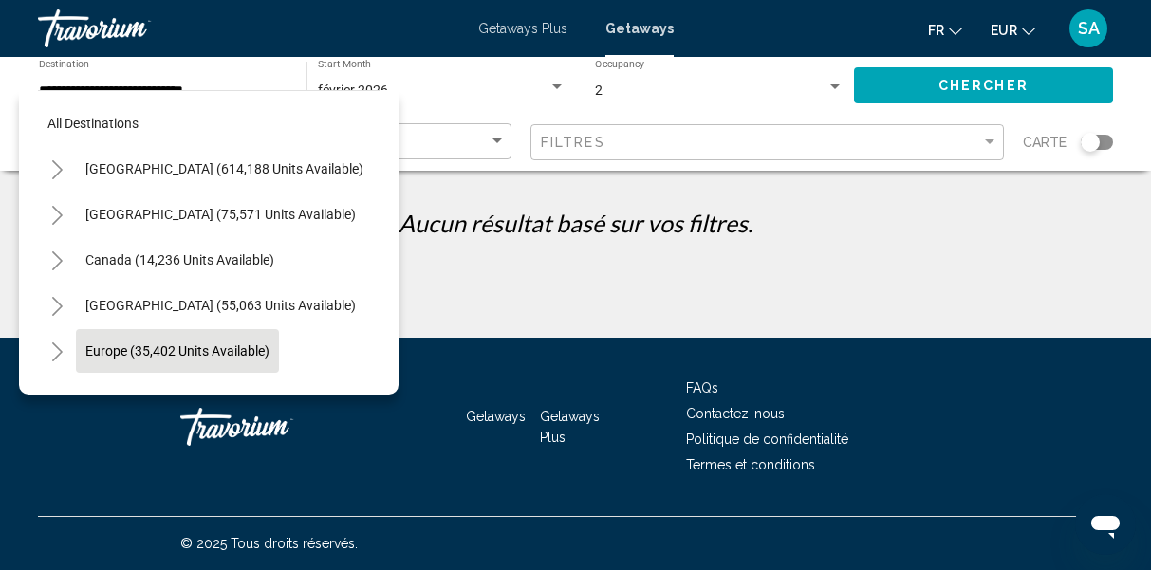
drag, startPoint x: 377, startPoint y: 308, endPoint x: 213, endPoint y: 333, distance: 166.0
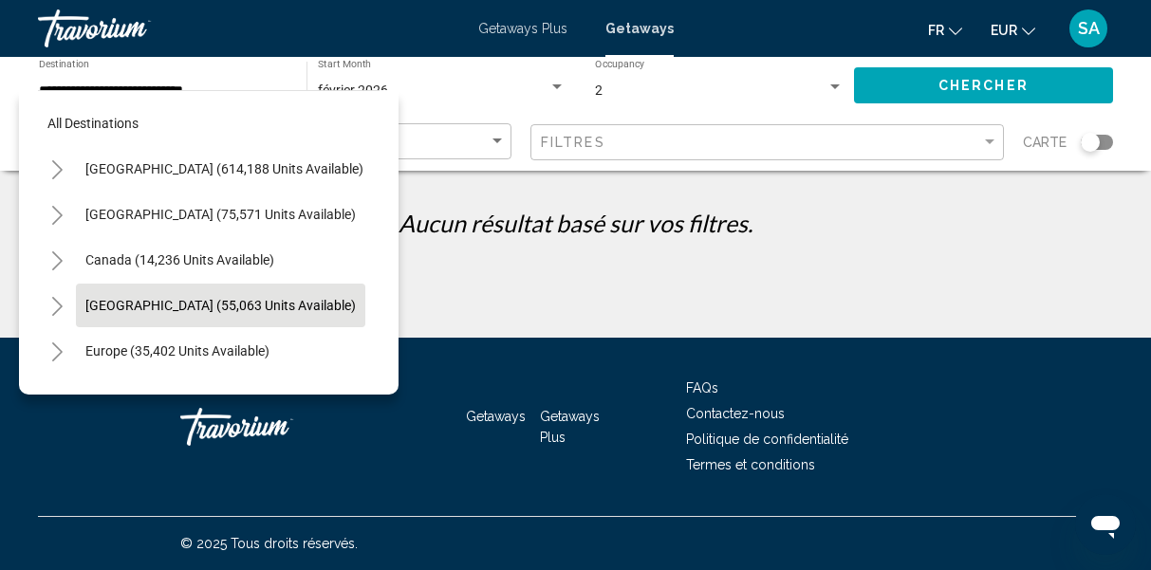
click at [213, 308] on span "[GEOGRAPHIC_DATA] (55,063 units available)" at bounding box center [220, 305] width 270 height 15
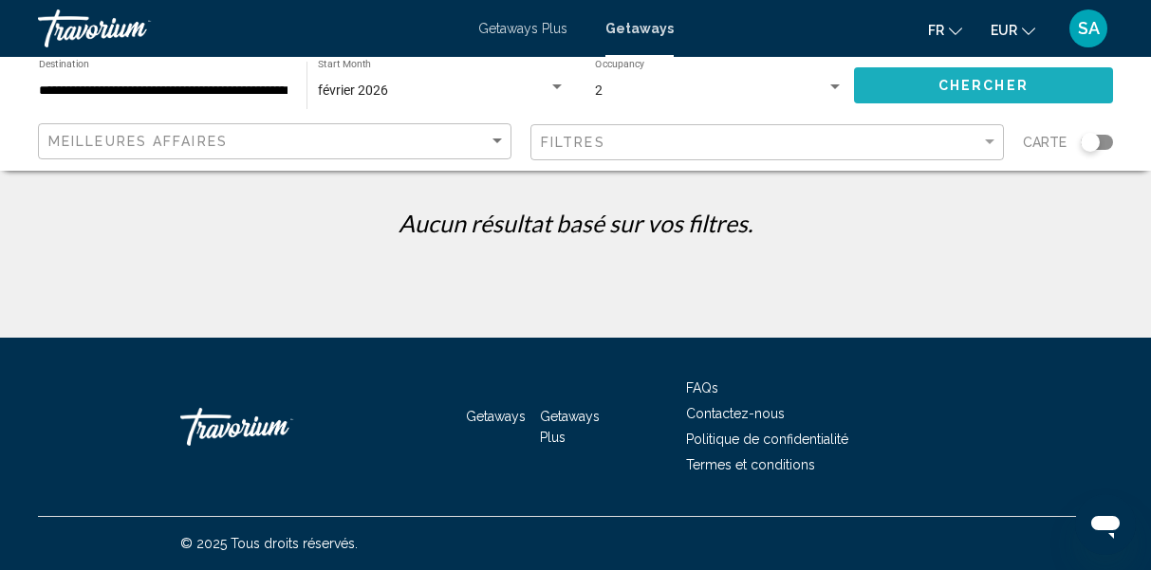
click at [972, 77] on button "Chercher" at bounding box center [983, 84] width 259 height 35
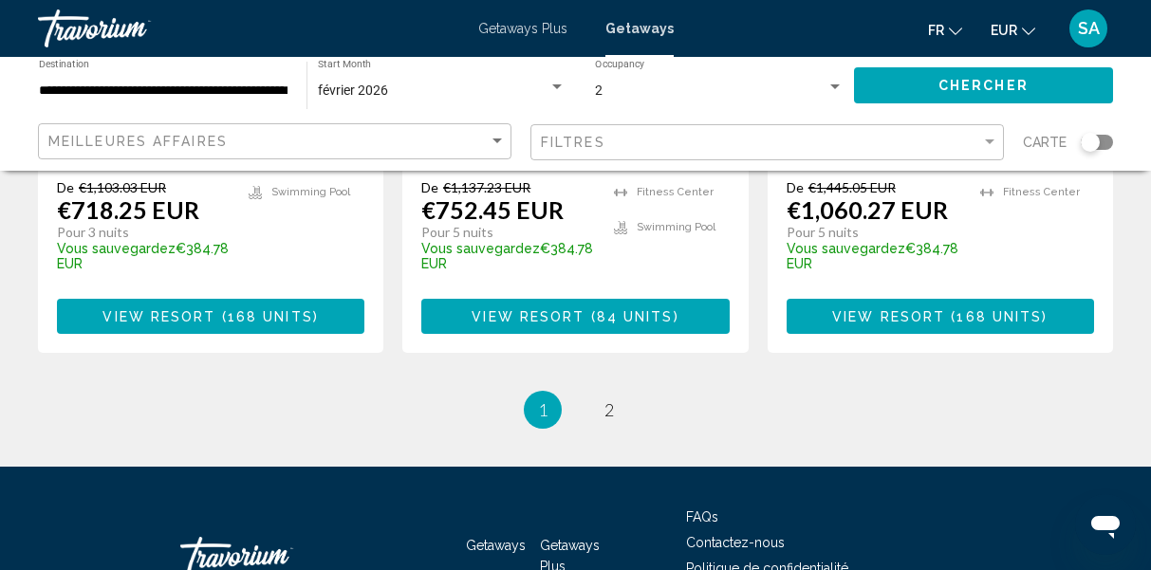
scroll to position [2739, 0]
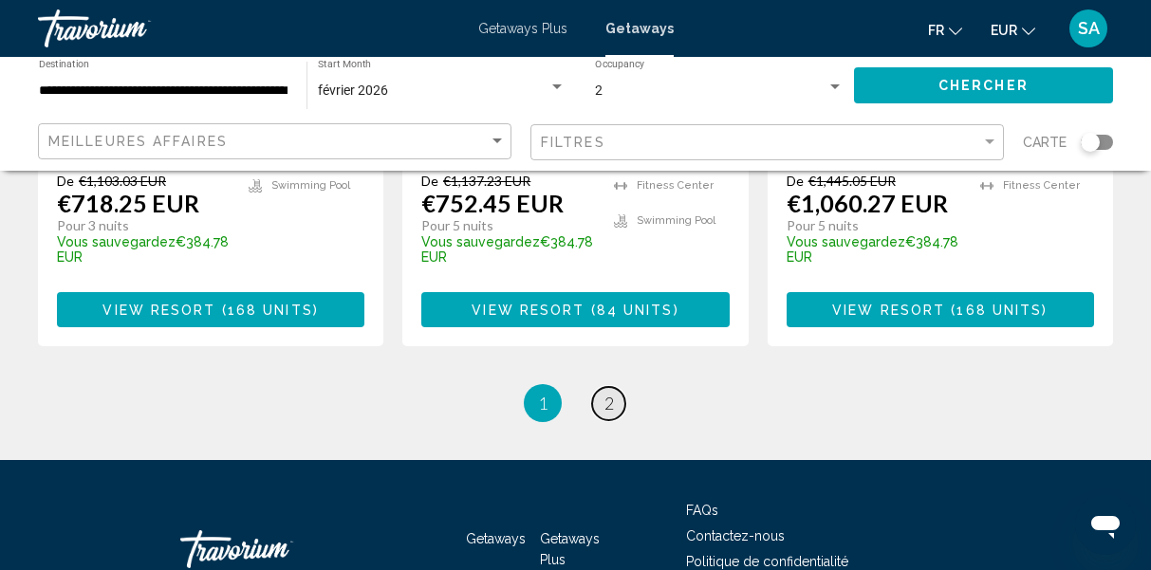
click at [615, 387] on link "page 2" at bounding box center [608, 403] width 33 height 33
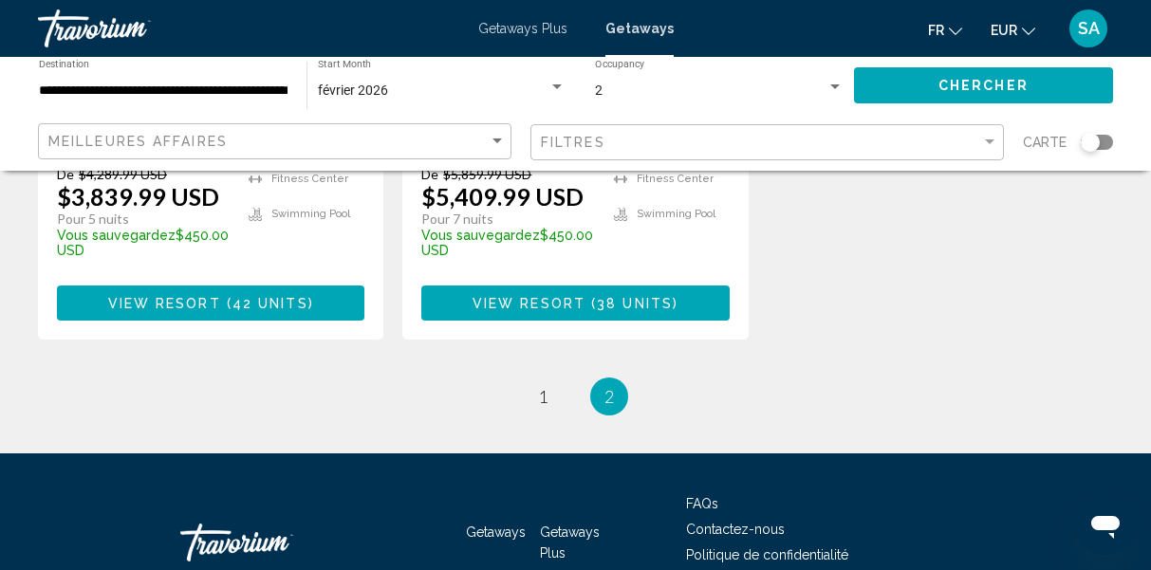
scroll to position [2750, 0]
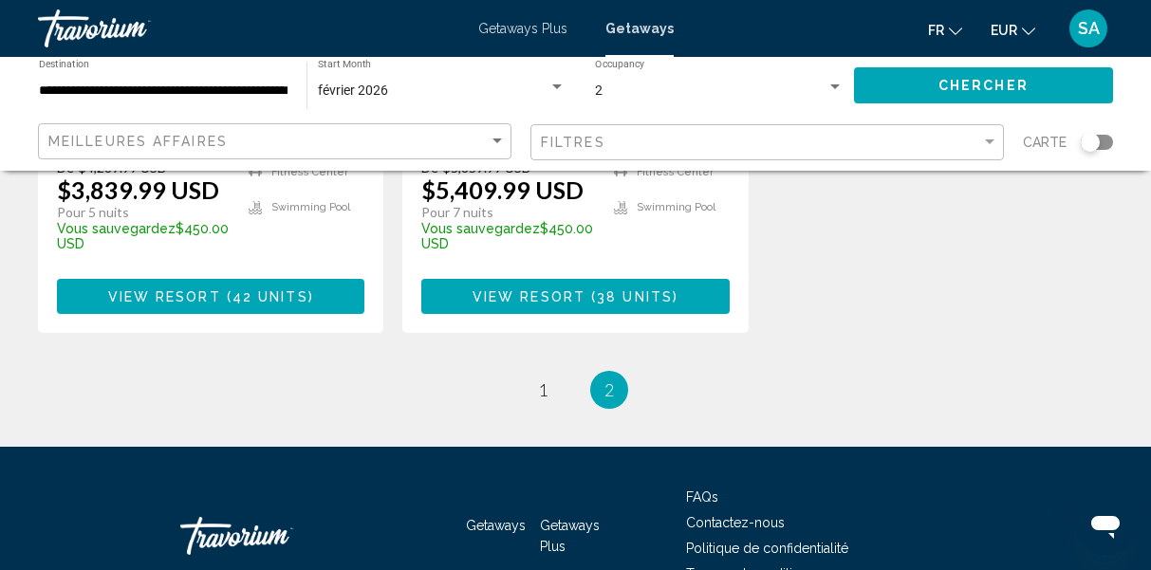
click at [245, 95] on input "**********" at bounding box center [163, 91] width 249 height 15
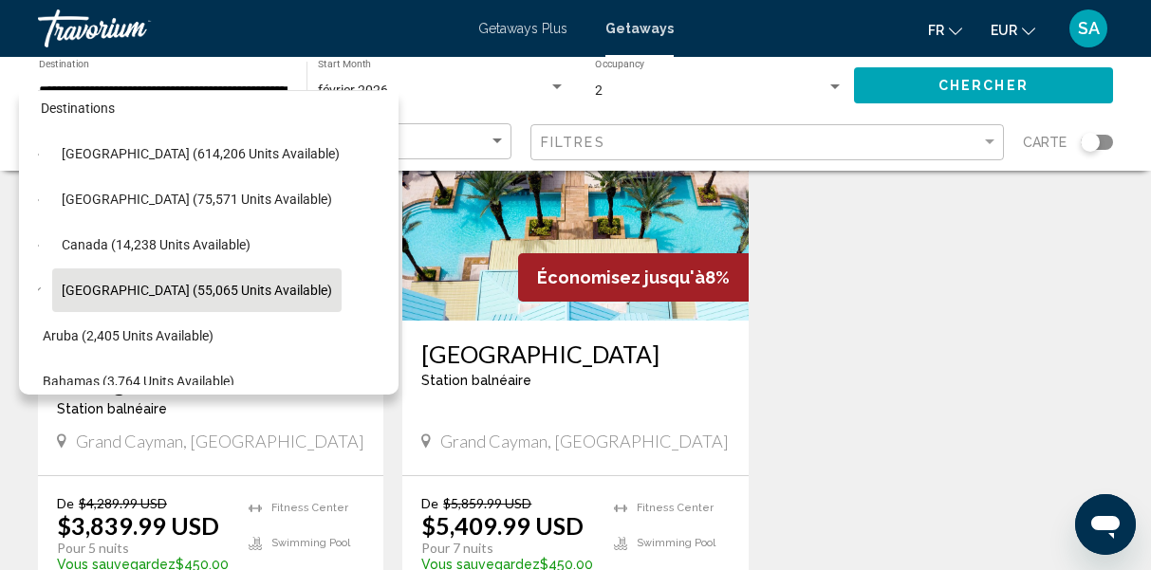
scroll to position [9, 24]
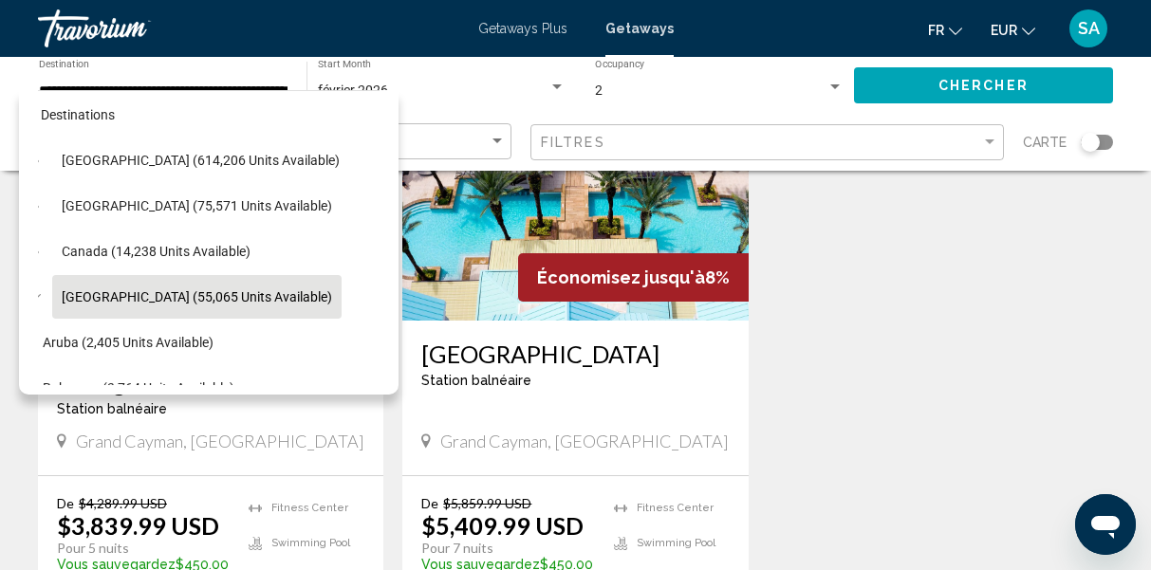
drag, startPoint x: 373, startPoint y: 145, endPoint x: 373, endPoint y: 106, distance: 38.9
click at [373, 103] on div "All destinations United States (614,206 units available) Mexico (75,571 units a…" at bounding box center [209, 238] width 342 height 294
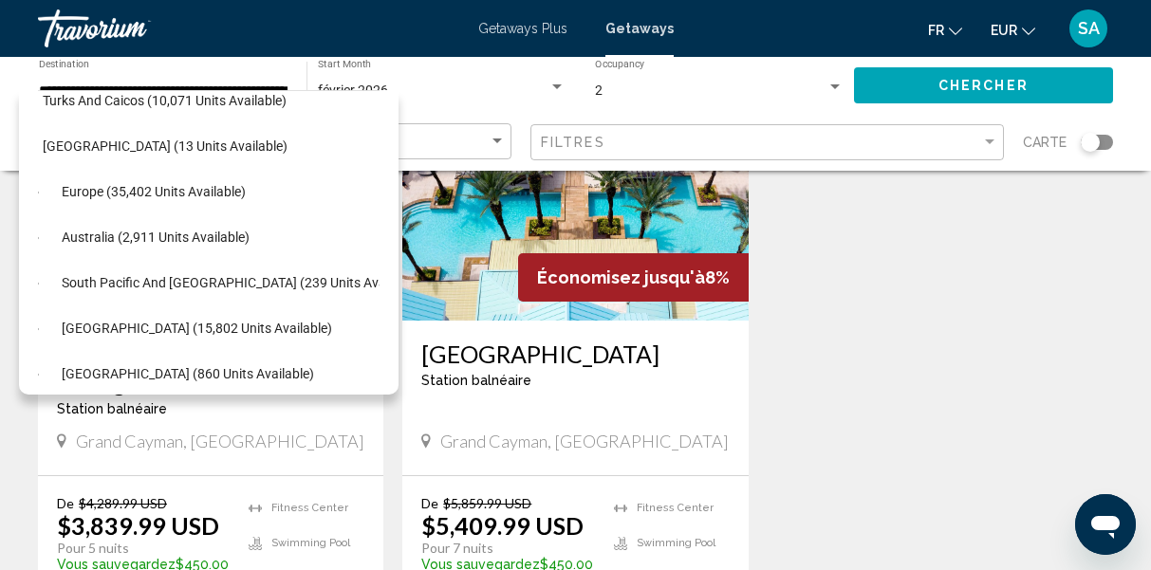
scroll to position [805, 24]
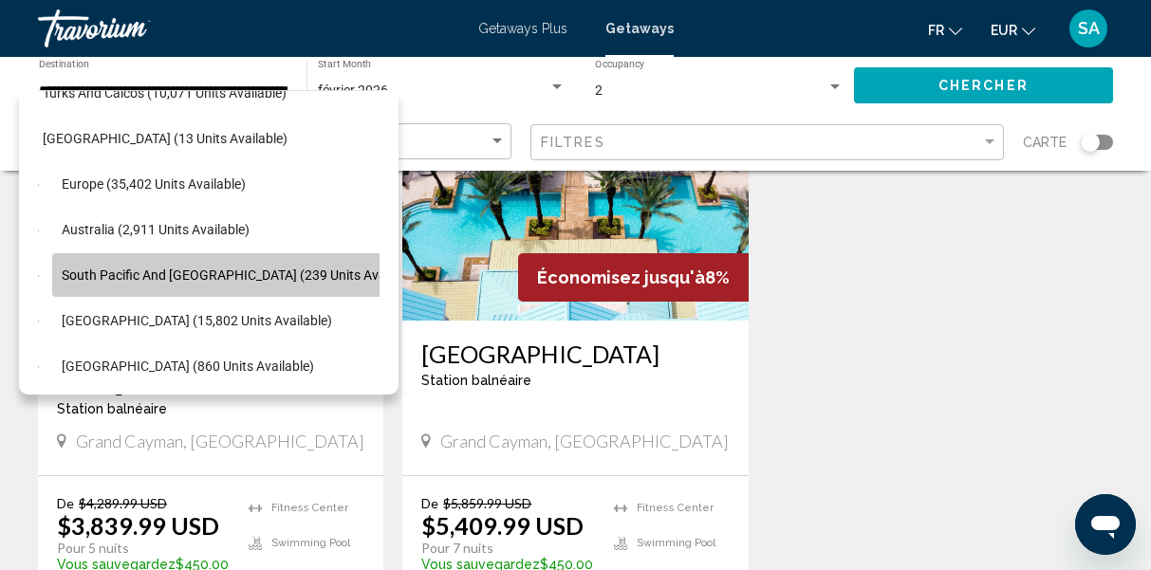
click at [250, 274] on span "South Pacific and [GEOGRAPHIC_DATA] (239 units available)" at bounding box center [242, 275] width 360 height 15
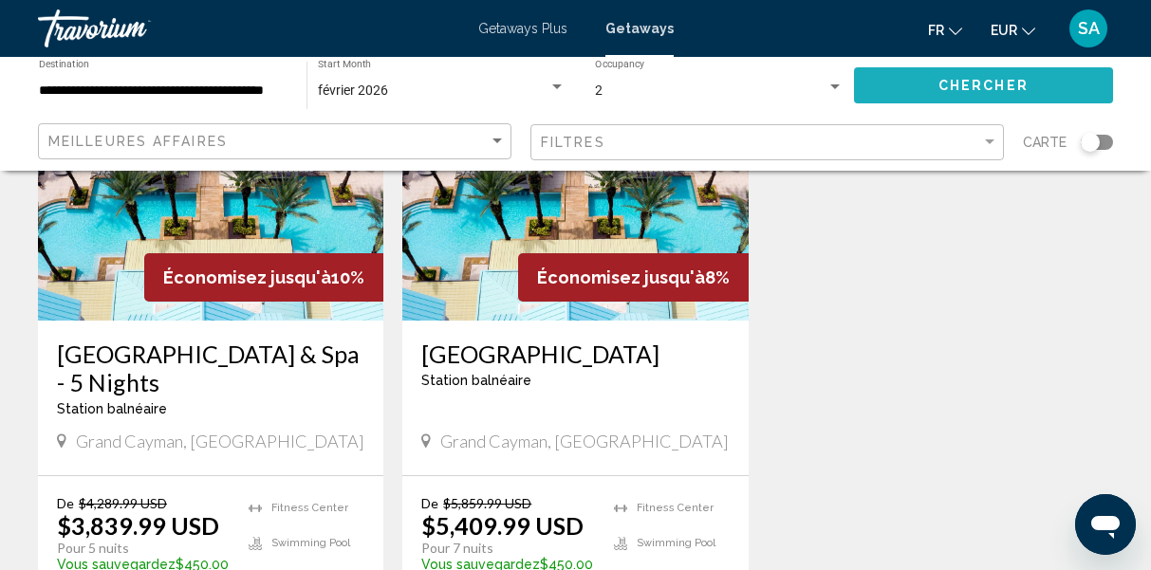
click at [879, 77] on button "Chercher" at bounding box center [983, 84] width 259 height 35
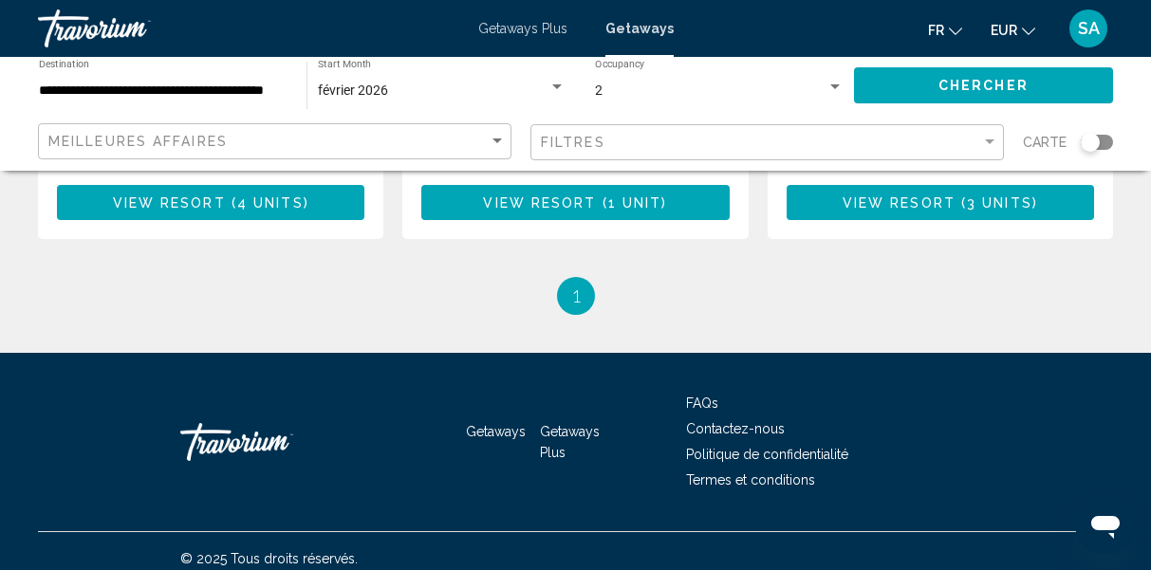
scroll to position [684, 0]
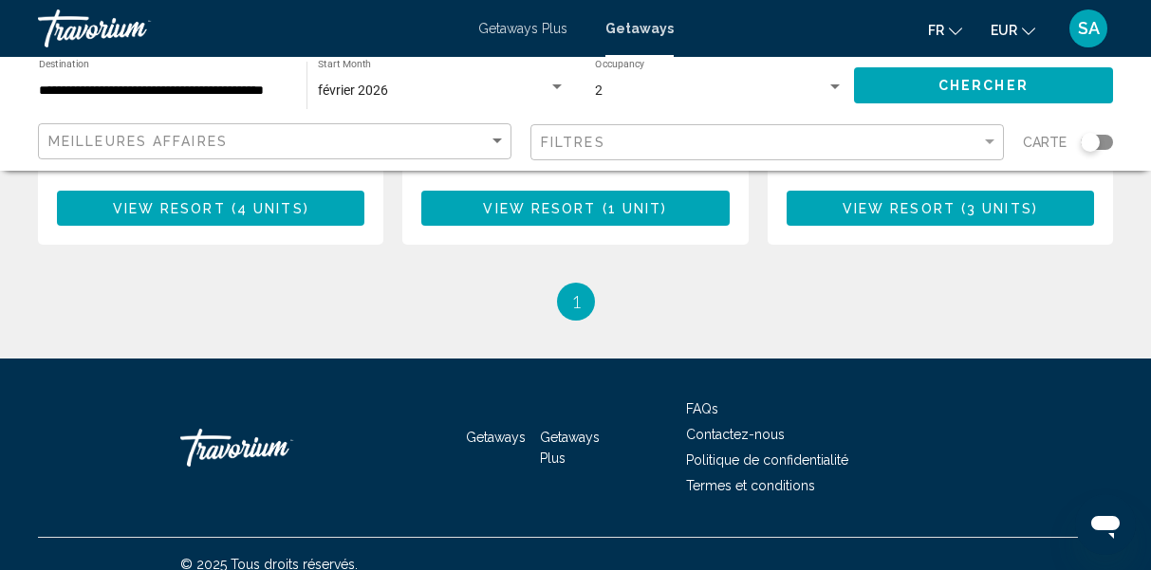
click at [256, 89] on input "**********" at bounding box center [163, 91] width 249 height 15
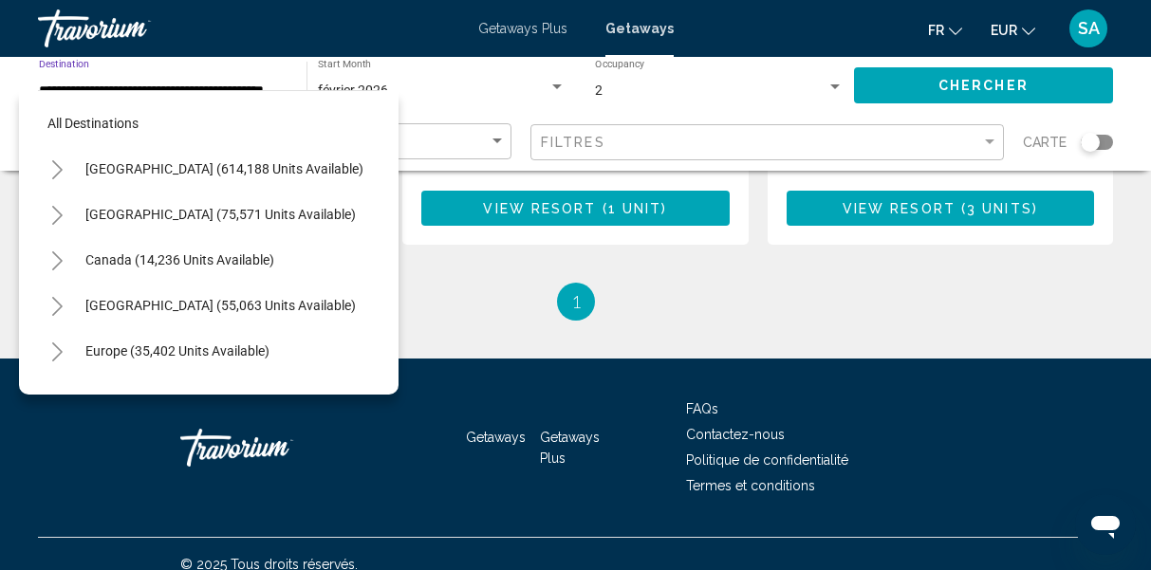
scroll to position [204, 0]
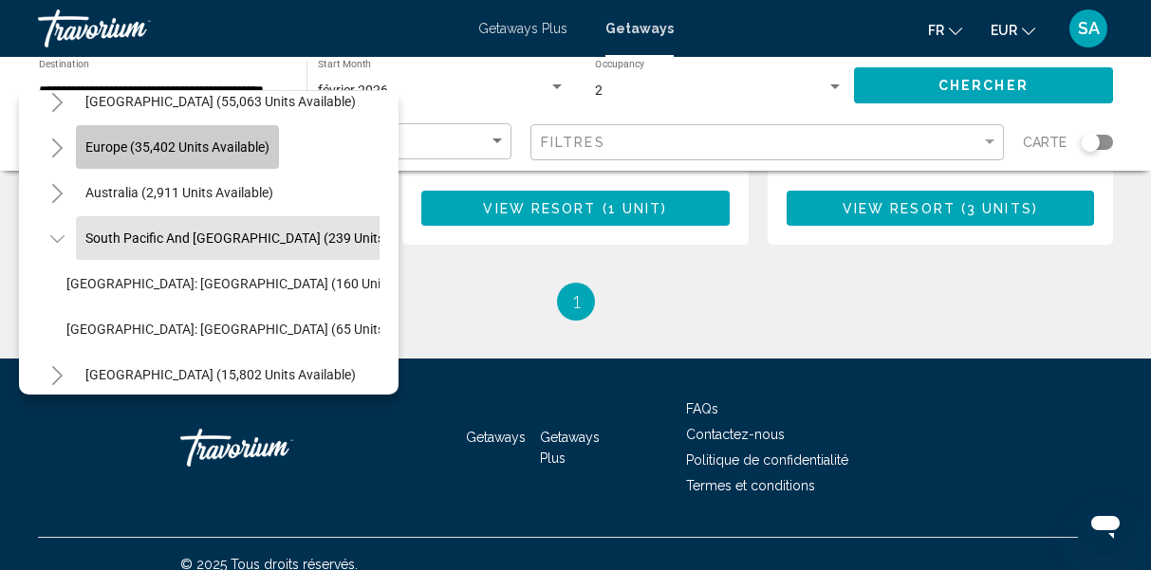
click at [235, 153] on span "Europe (35,402 units available)" at bounding box center [177, 147] width 184 height 15
type input "**********"
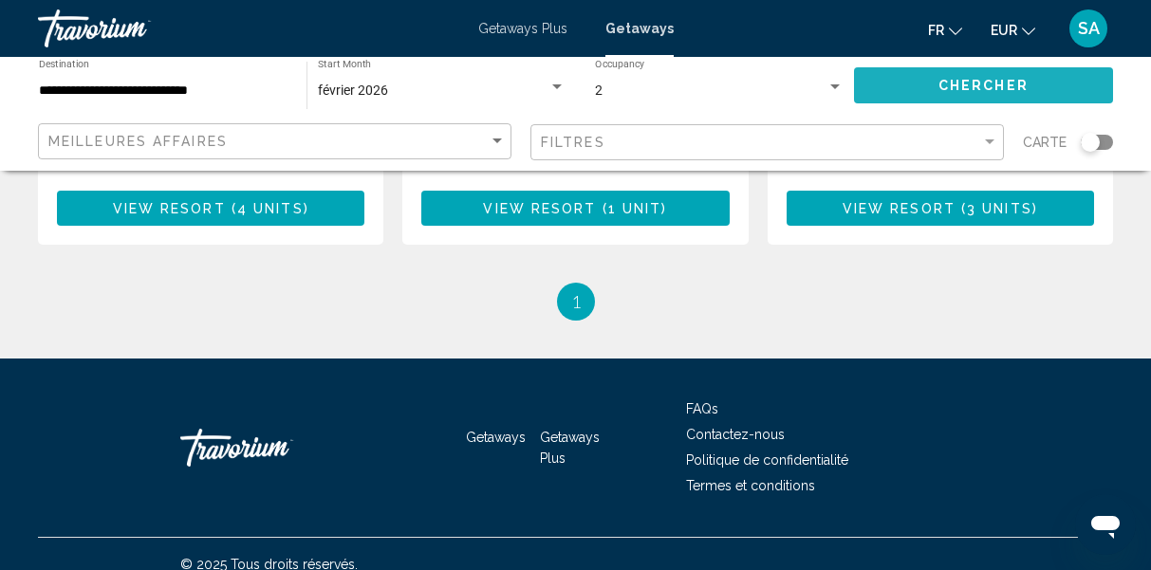
click at [901, 74] on button "Chercher" at bounding box center [983, 84] width 259 height 35
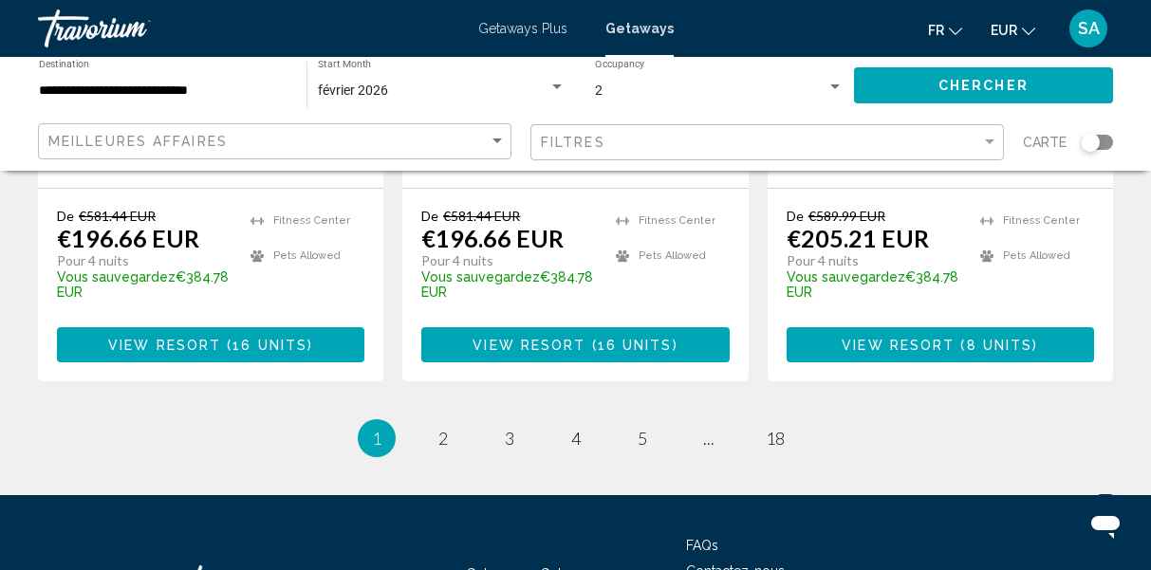
scroll to position [2686, 0]
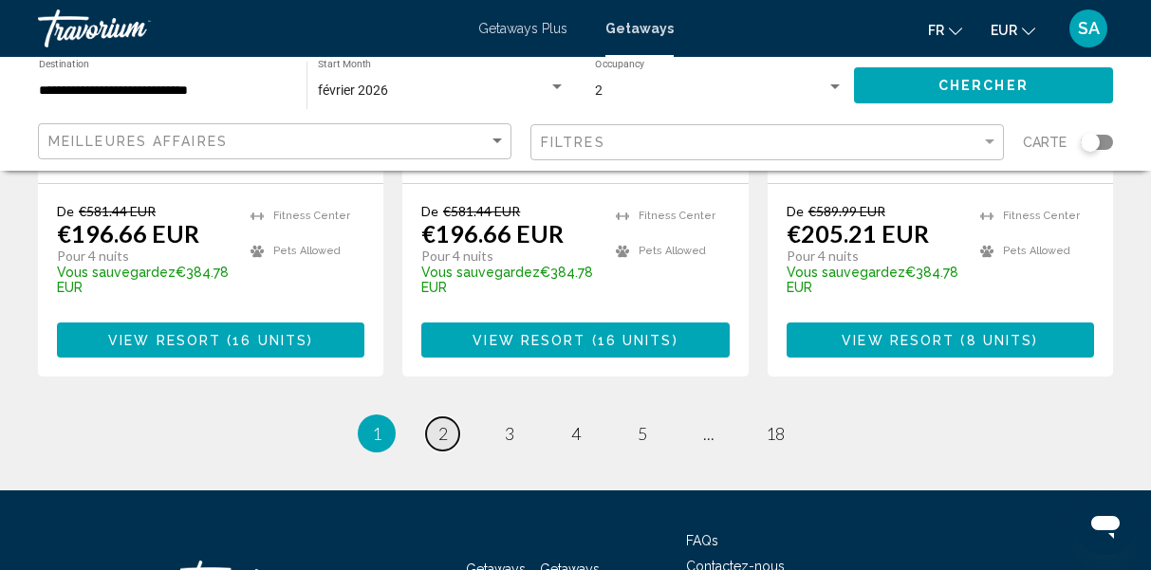
click at [441, 423] on span "2" at bounding box center [442, 433] width 9 height 21
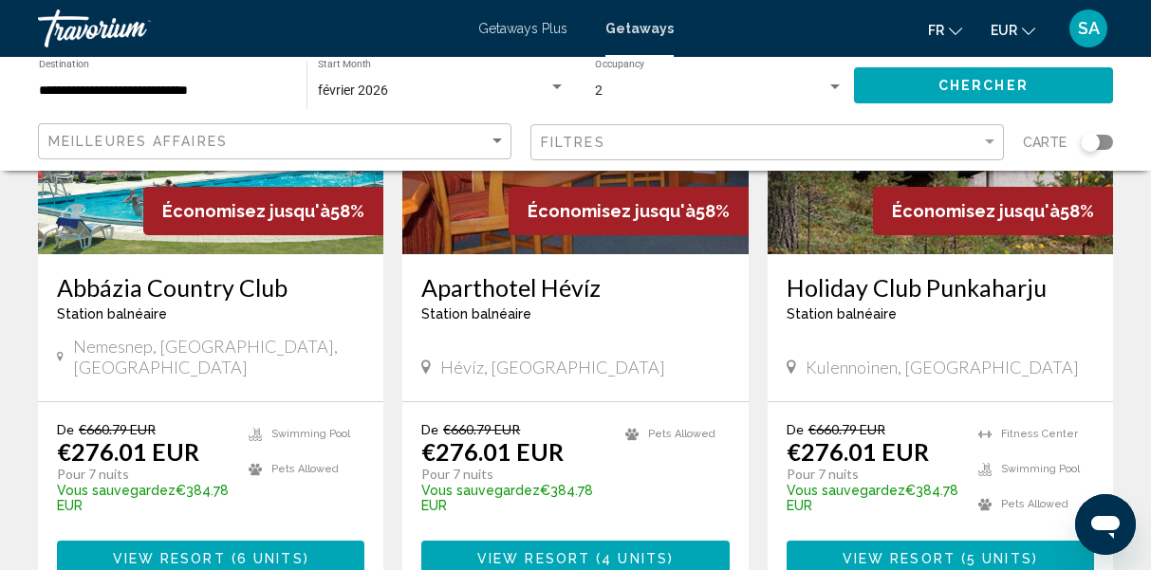
scroll to position [2486, 0]
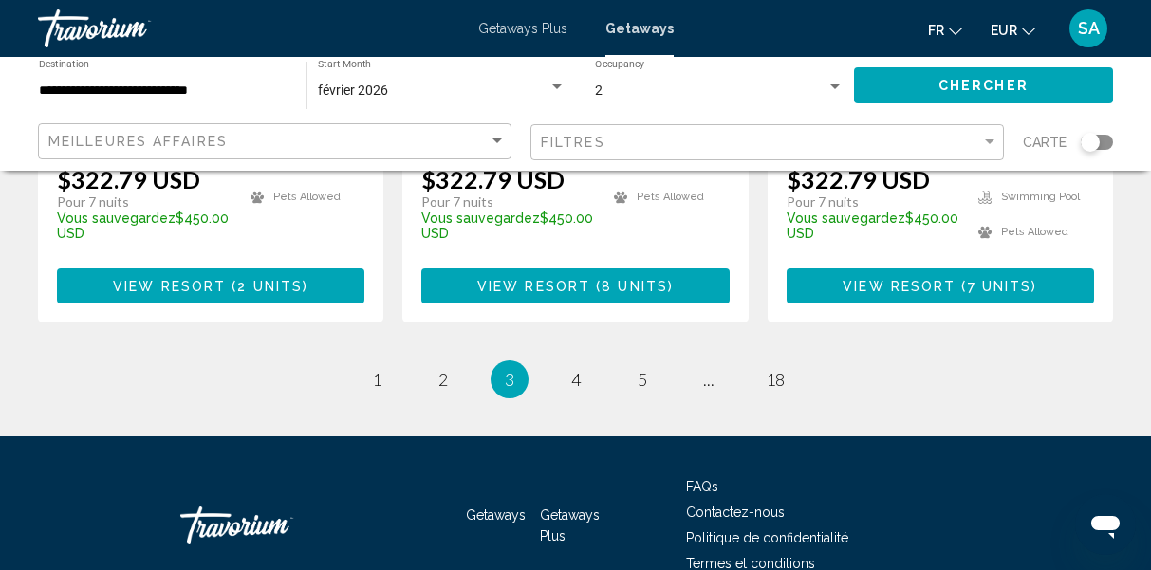
scroll to position [2699, 0]
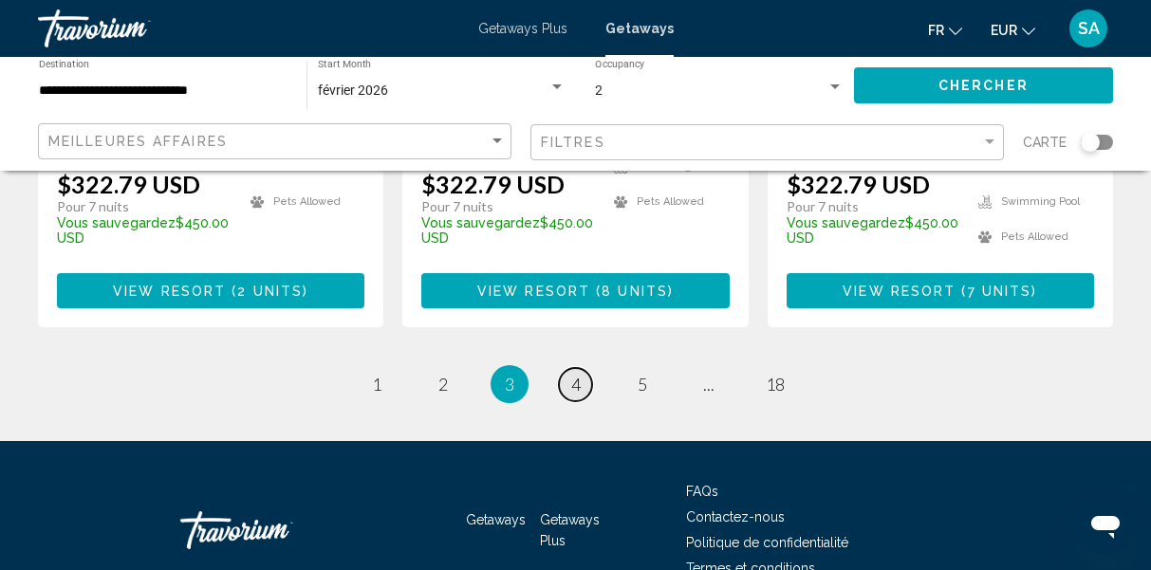
click at [578, 374] on span "4" at bounding box center [575, 384] width 9 height 21
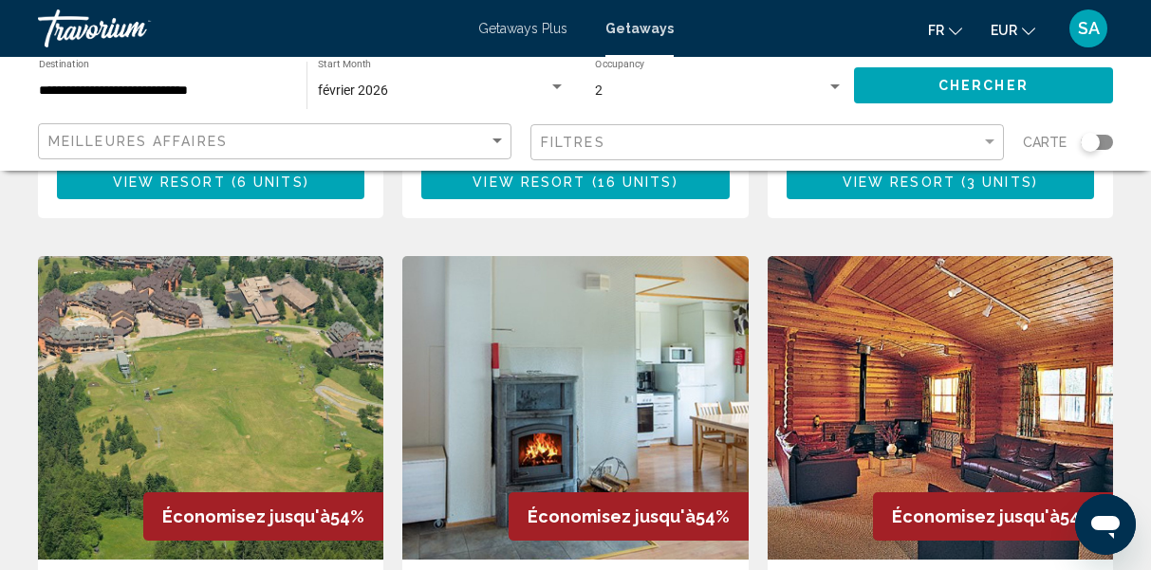
scroll to position [2132, 0]
